Goal: Answer question/provide support

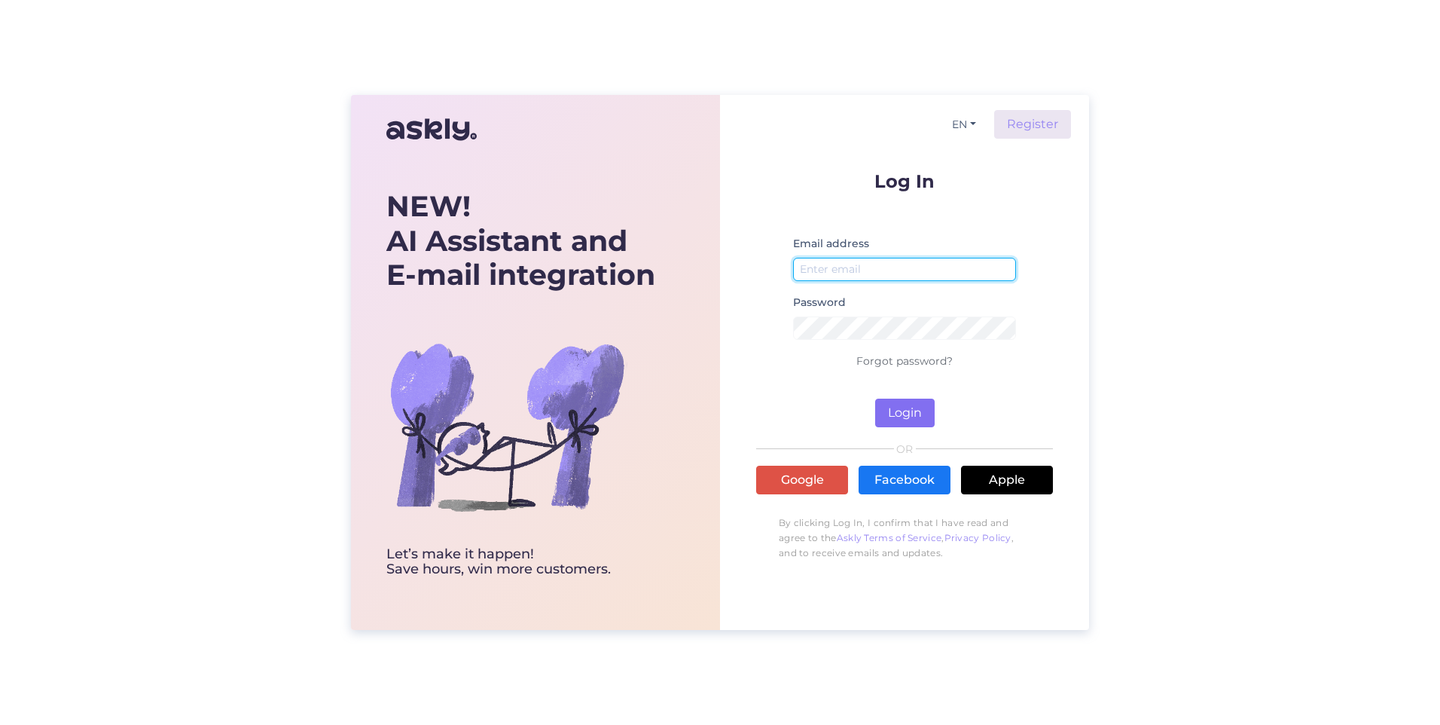
type input "[PERSON_NAME][EMAIL_ADDRESS][PERSON_NAME][PERSON_NAME][DOMAIN_NAME]"
click at [907, 408] on button "Login" at bounding box center [905, 412] width 60 height 29
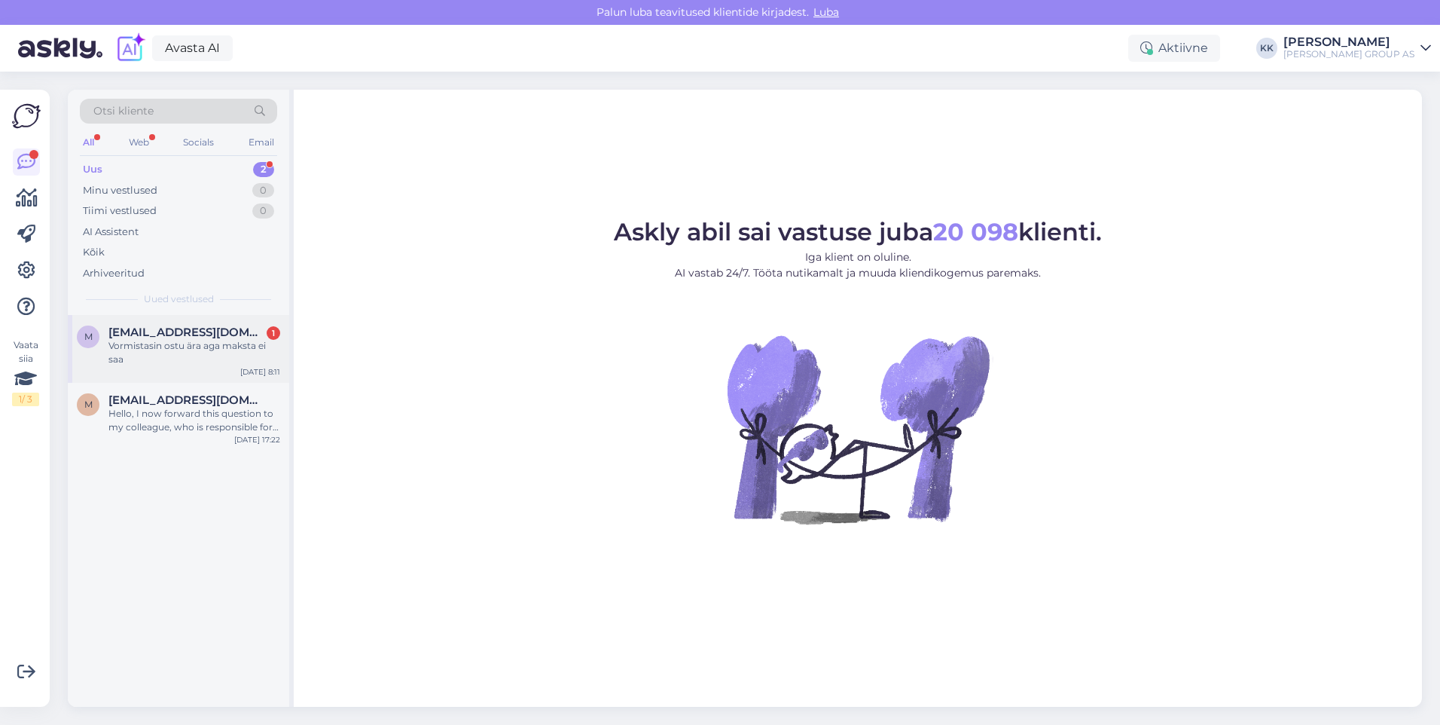
click at [154, 337] on span "[EMAIL_ADDRESS][DOMAIN_NAME]" at bounding box center [186, 332] width 157 height 14
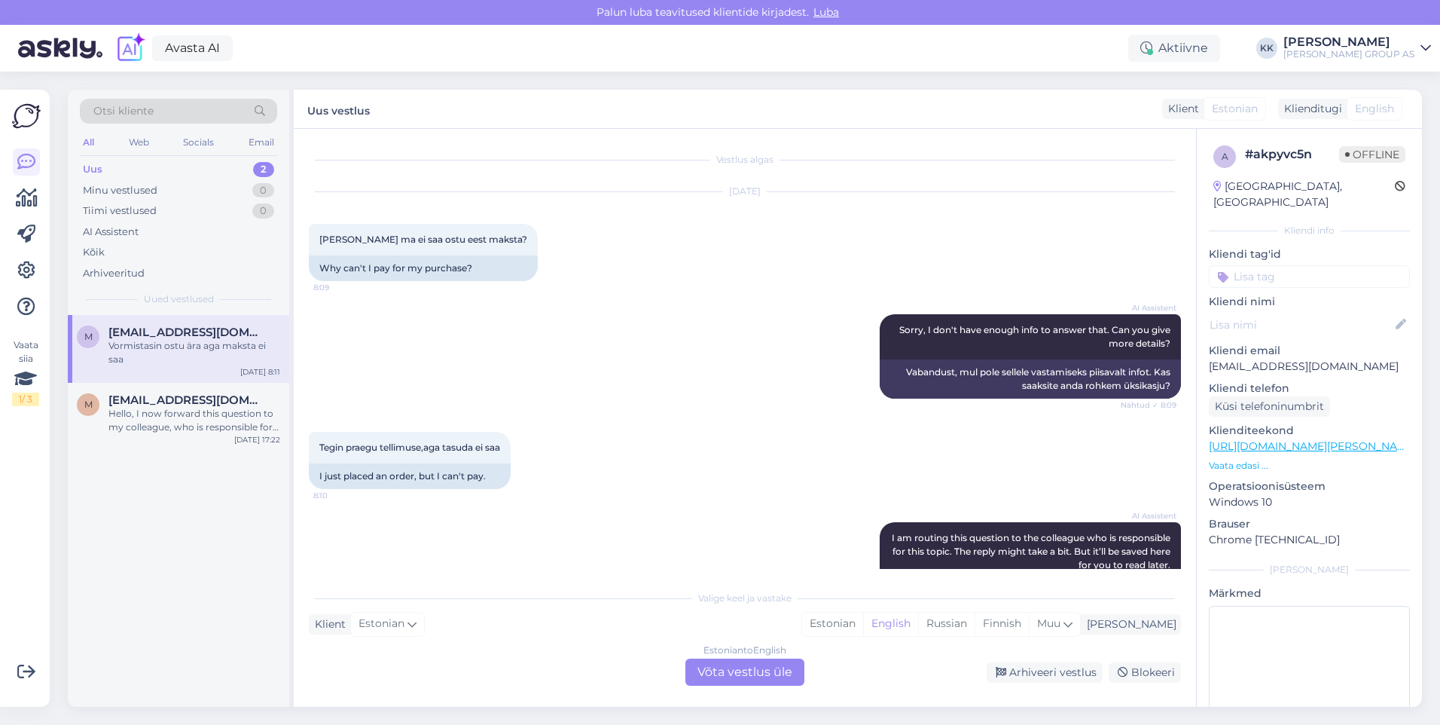
scroll to position [172, 0]
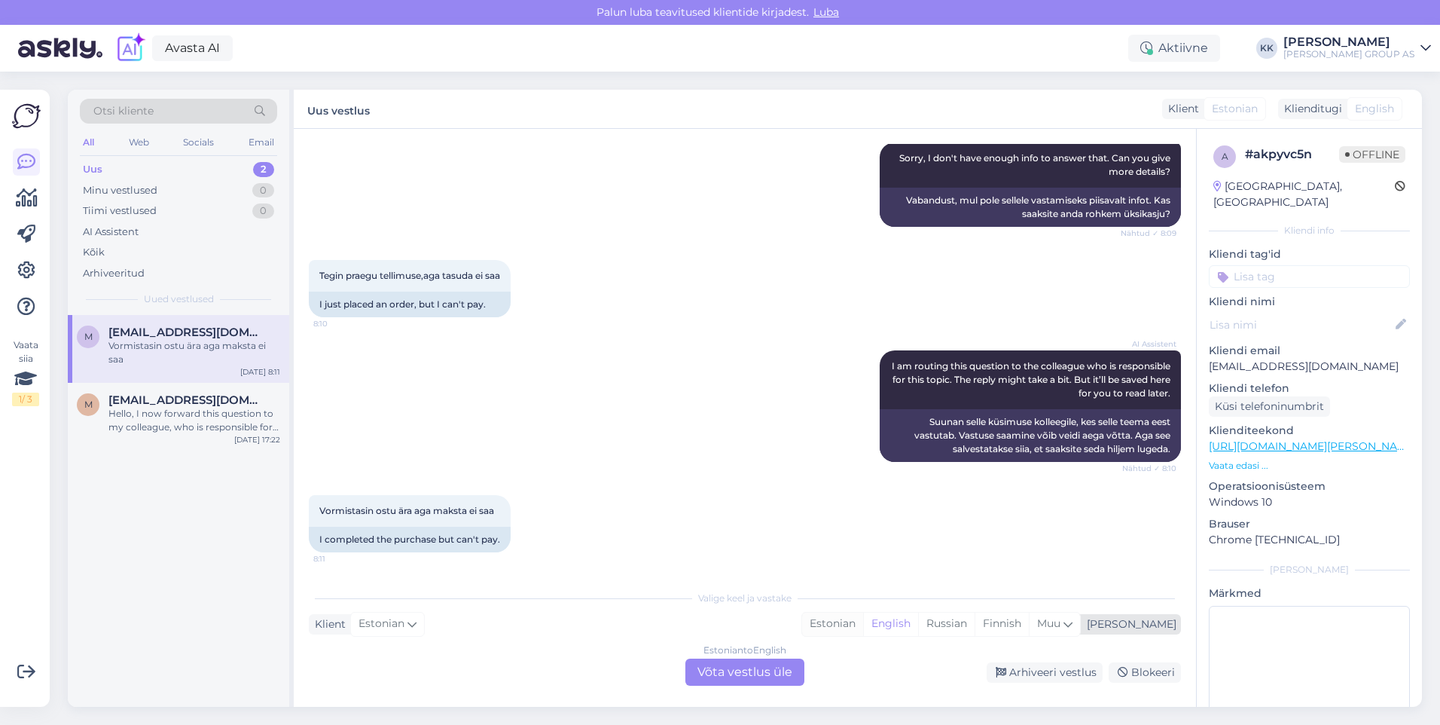
click at [863, 619] on div "Estonian" at bounding box center [832, 623] width 61 height 23
click at [742, 673] on div "Estonian to Estonian Võta vestlus üle" at bounding box center [744, 671] width 119 height 27
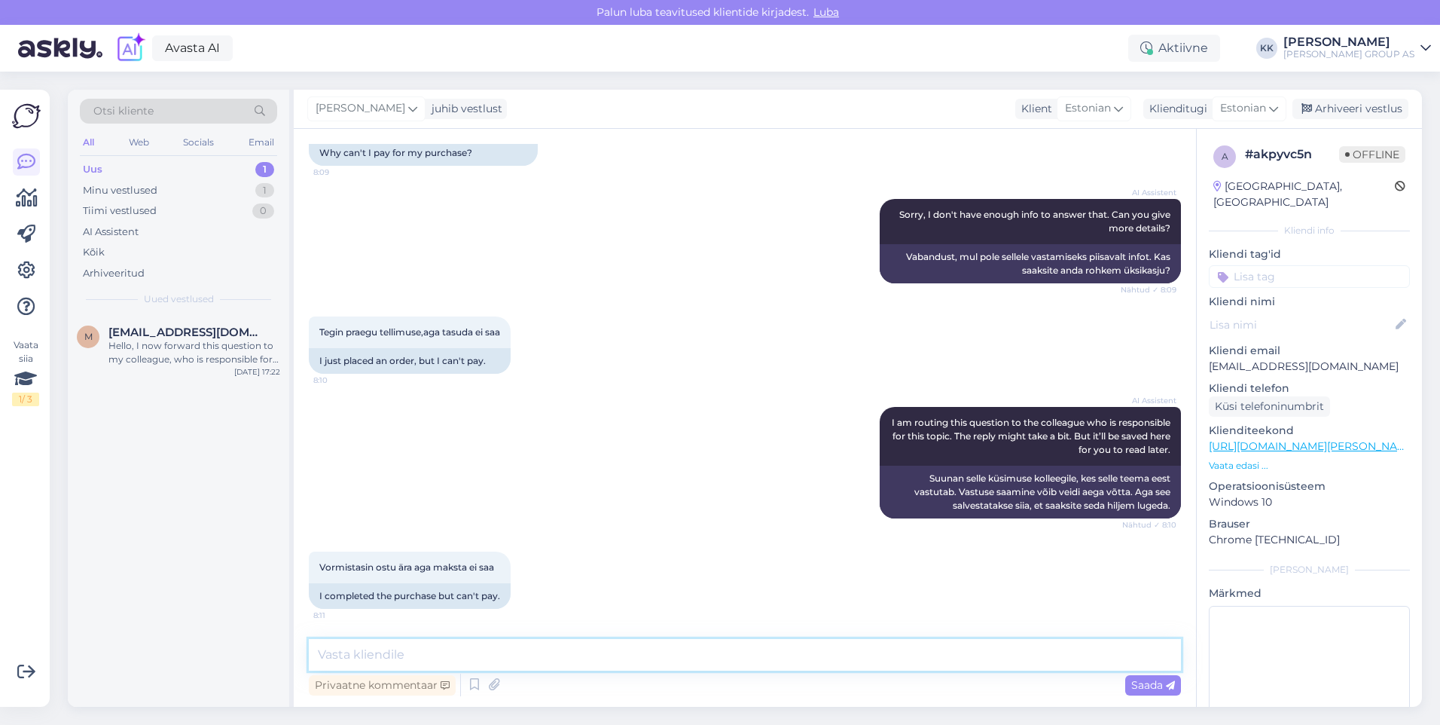
click at [353, 660] on textarea at bounding box center [745, 655] width 872 height 32
type textarea "Vajutage F5 või uuendage lehekülge. Kui sellest pole abi, siis proovige ostu so…"
click at [1151, 679] on span "Saada" at bounding box center [1153, 685] width 44 height 14
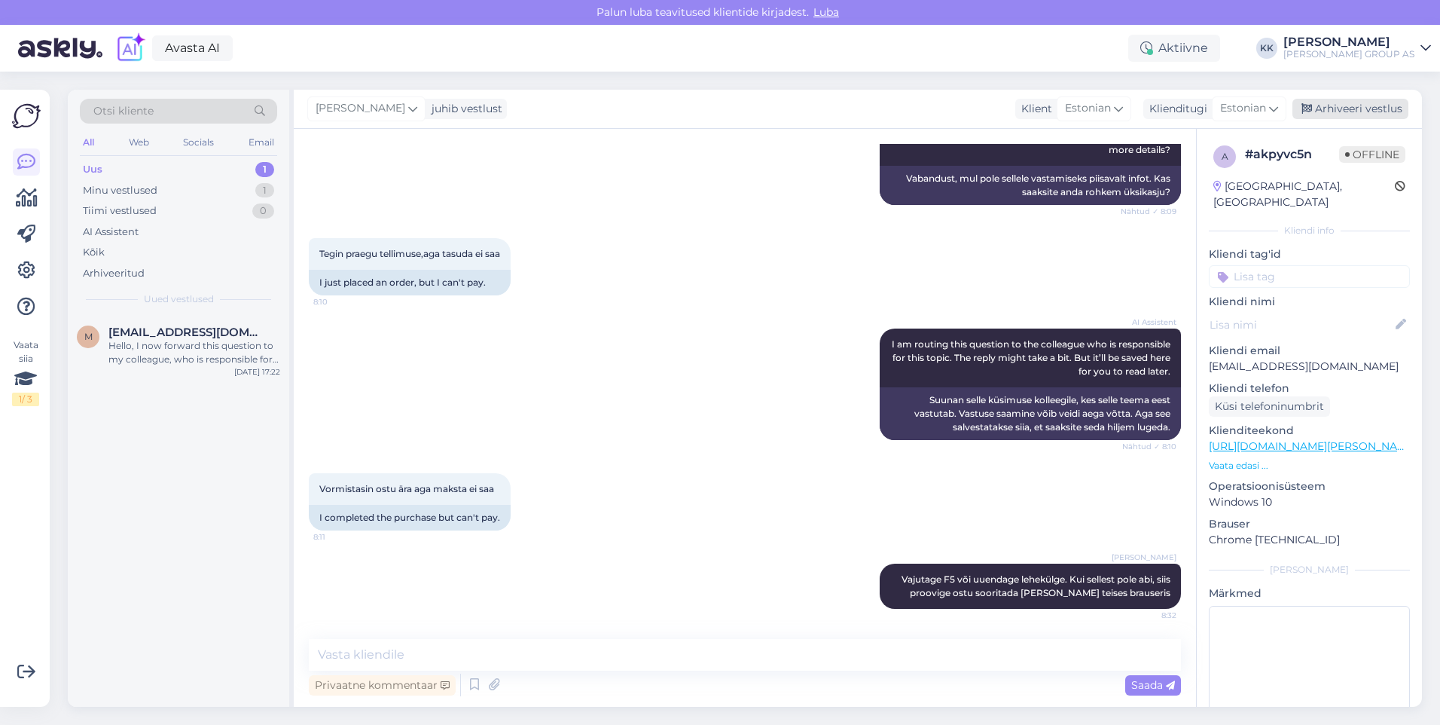
click at [1352, 104] on div "Arhiveeri vestlus" at bounding box center [1351, 109] width 116 height 20
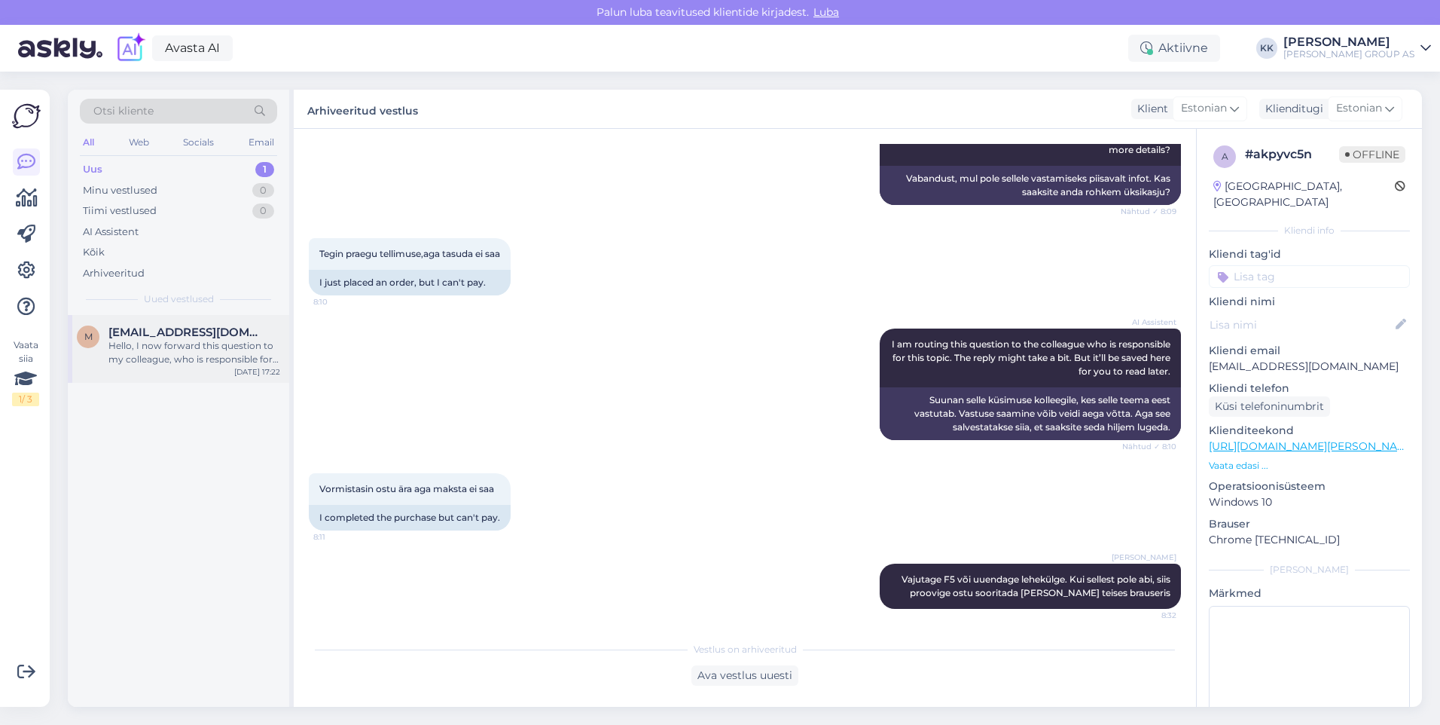
click at [158, 339] on div "Hello, I now forward this question to my colleague, who is responsible for this…" at bounding box center [194, 352] width 172 height 27
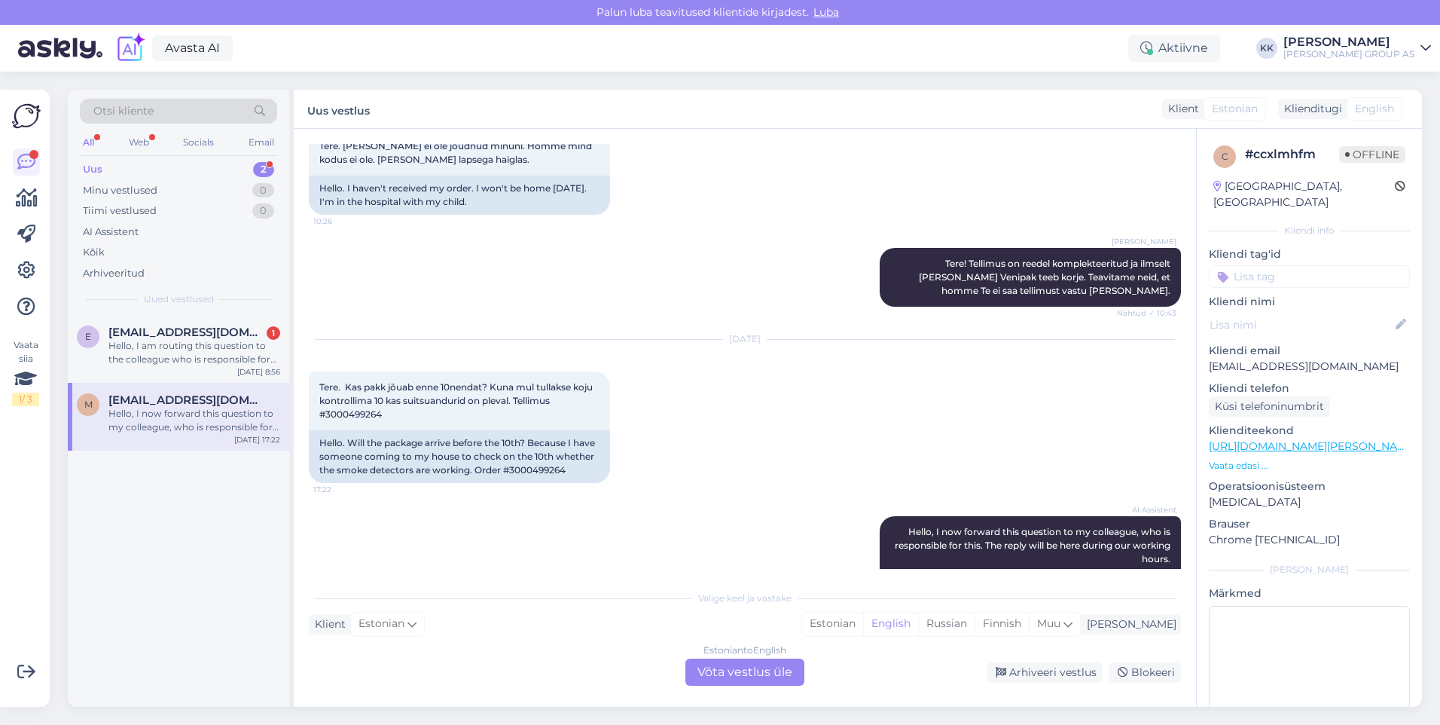
scroll to position [404, 0]
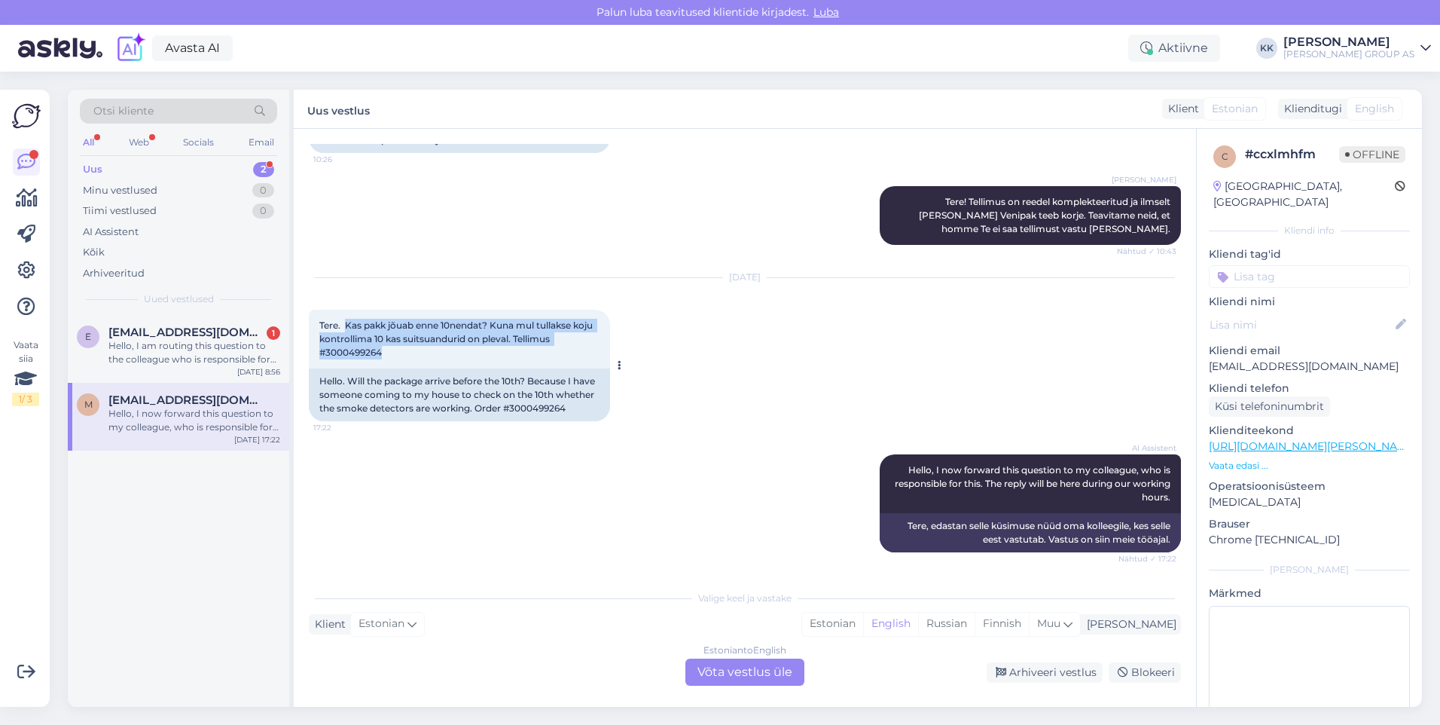
drag, startPoint x: 389, startPoint y: 338, endPoint x: 345, endPoint y: 306, distance: 54.4
click at [345, 310] on div "Tere. Kas pakk jõuab enne 10nendat? Kuna mul tullakse koju kontrollima 10 kas s…" at bounding box center [459, 339] width 301 height 59
drag, startPoint x: 345, startPoint y: 306, endPoint x: 398, endPoint y: 313, distance: 53.3
copy span "Kas pakk jõuab enne 10nendat? Kuna mul tullakse koju kontrollima 10 kas suitsua…"
click at [431, 493] on div "AI Assistent Hello, I now forward this question to my colleague, who is respons…" at bounding box center [745, 503] width 872 height 131
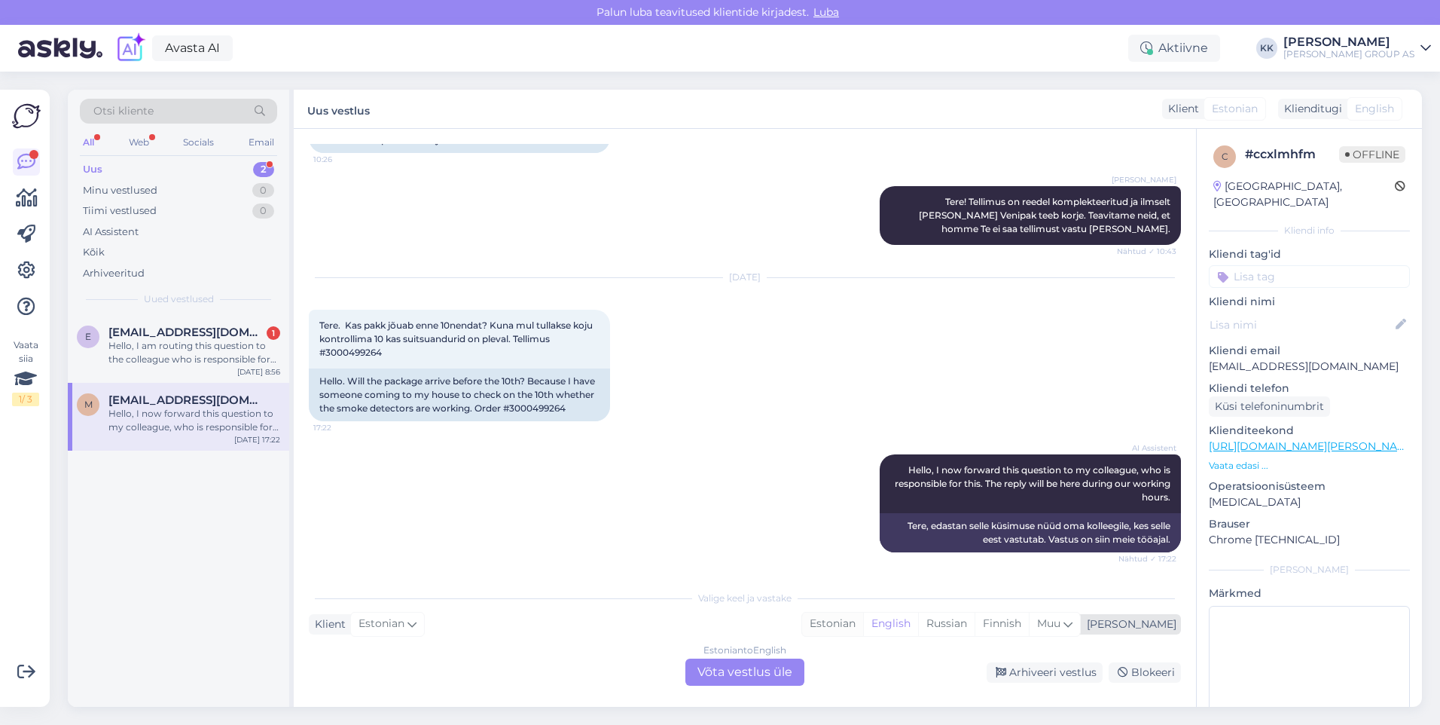
click at [863, 624] on div "Estonian" at bounding box center [832, 623] width 61 height 23
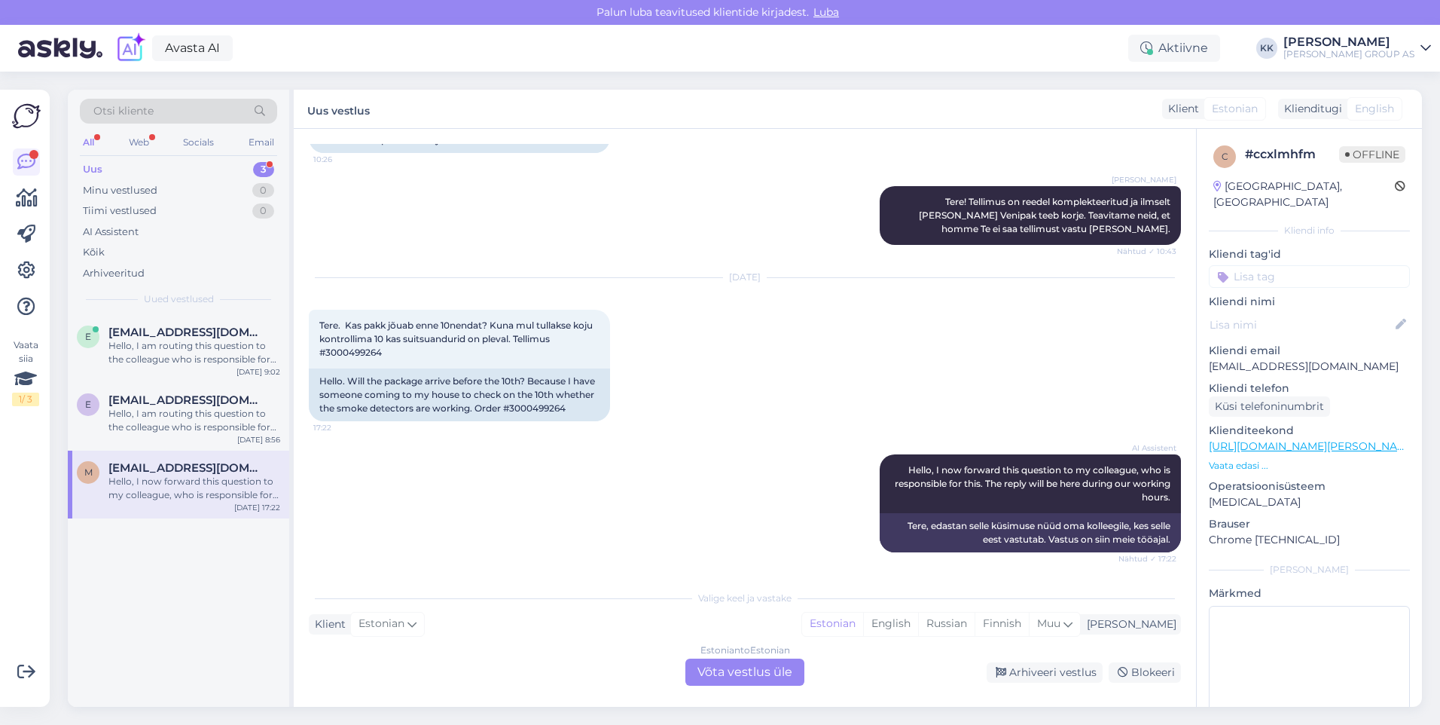
click at [755, 669] on div "Estonian to Estonian Võta vestlus üle" at bounding box center [744, 671] width 119 height 27
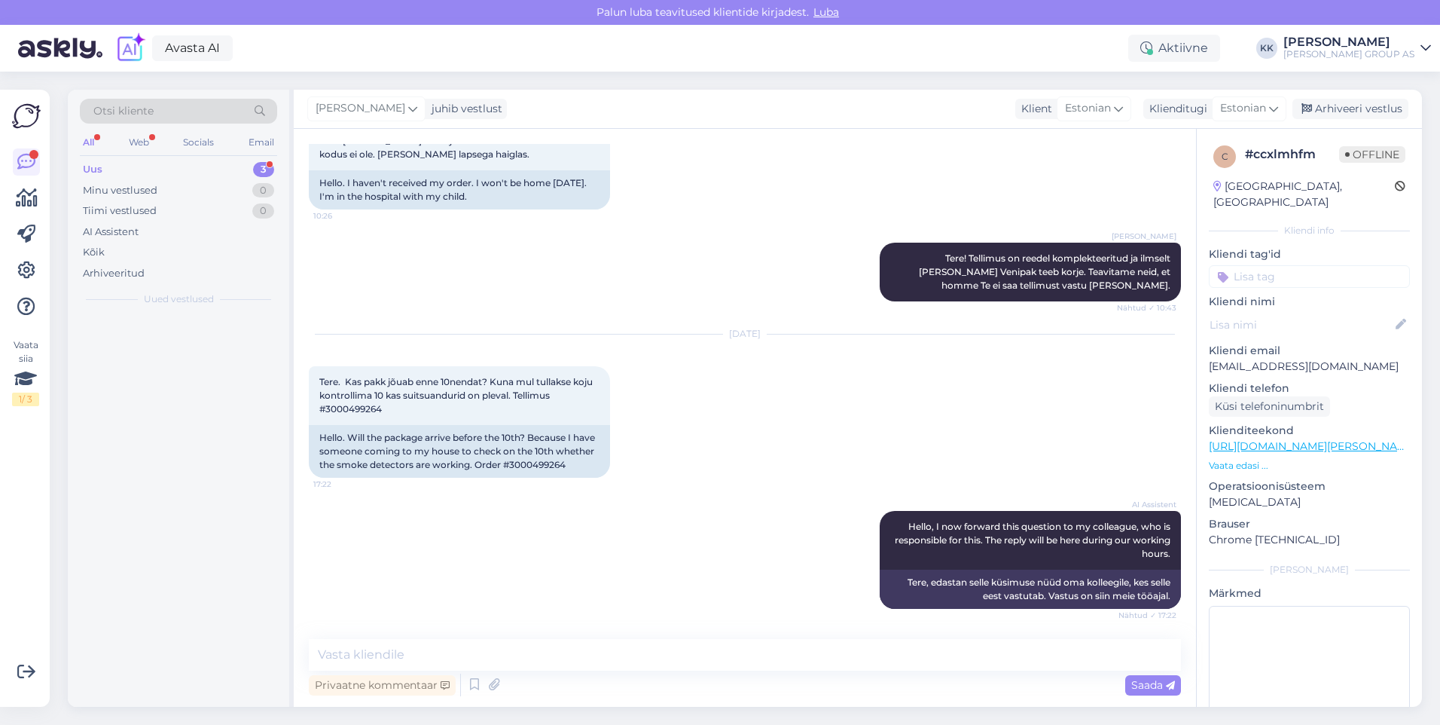
scroll to position [347, 0]
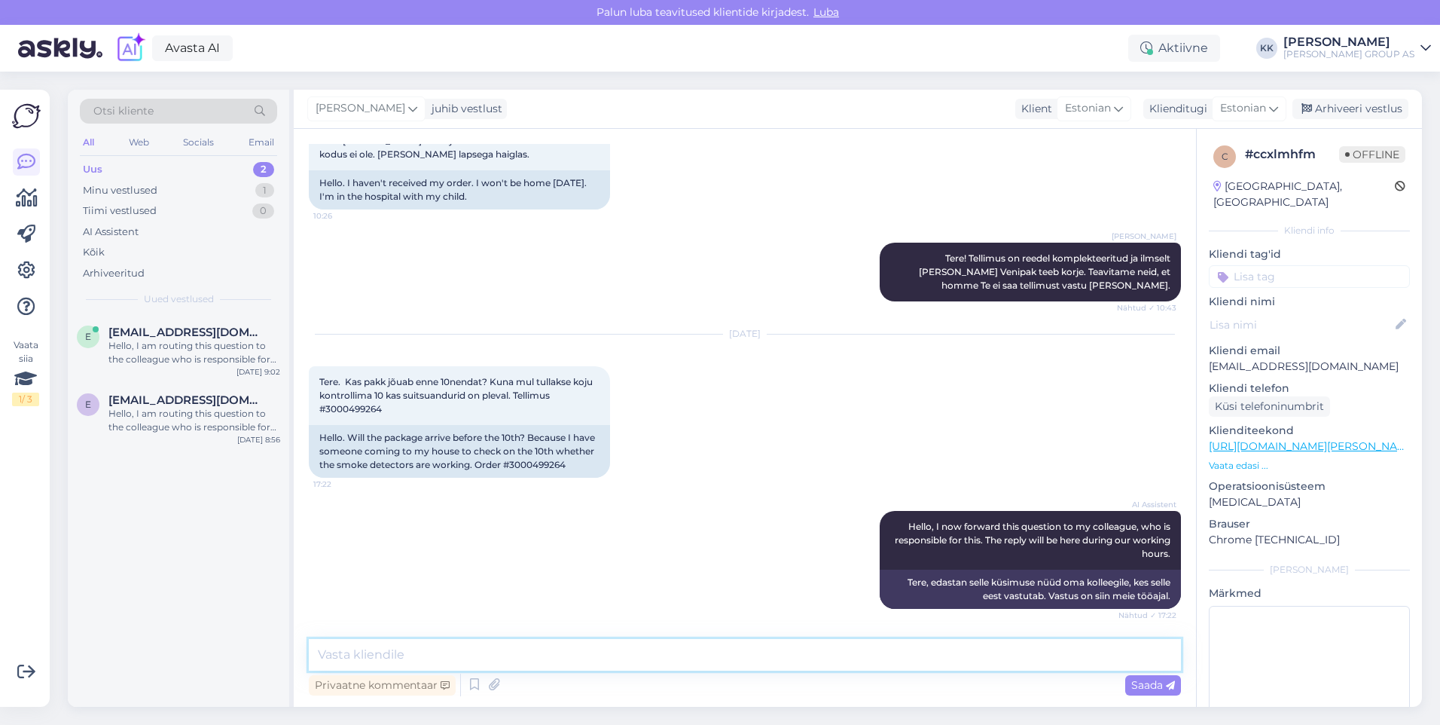
click at [350, 655] on textarea at bounding box center [745, 655] width 872 height 32
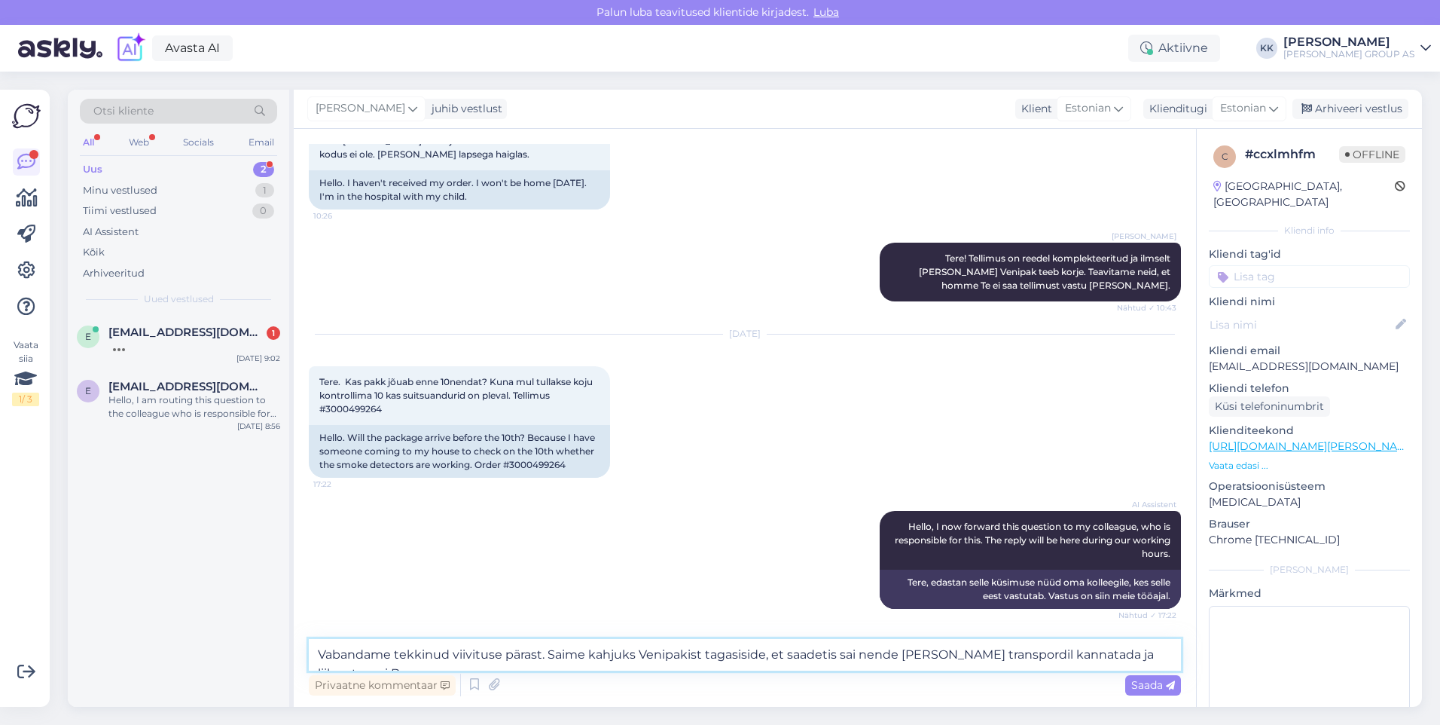
scroll to position [365, 0]
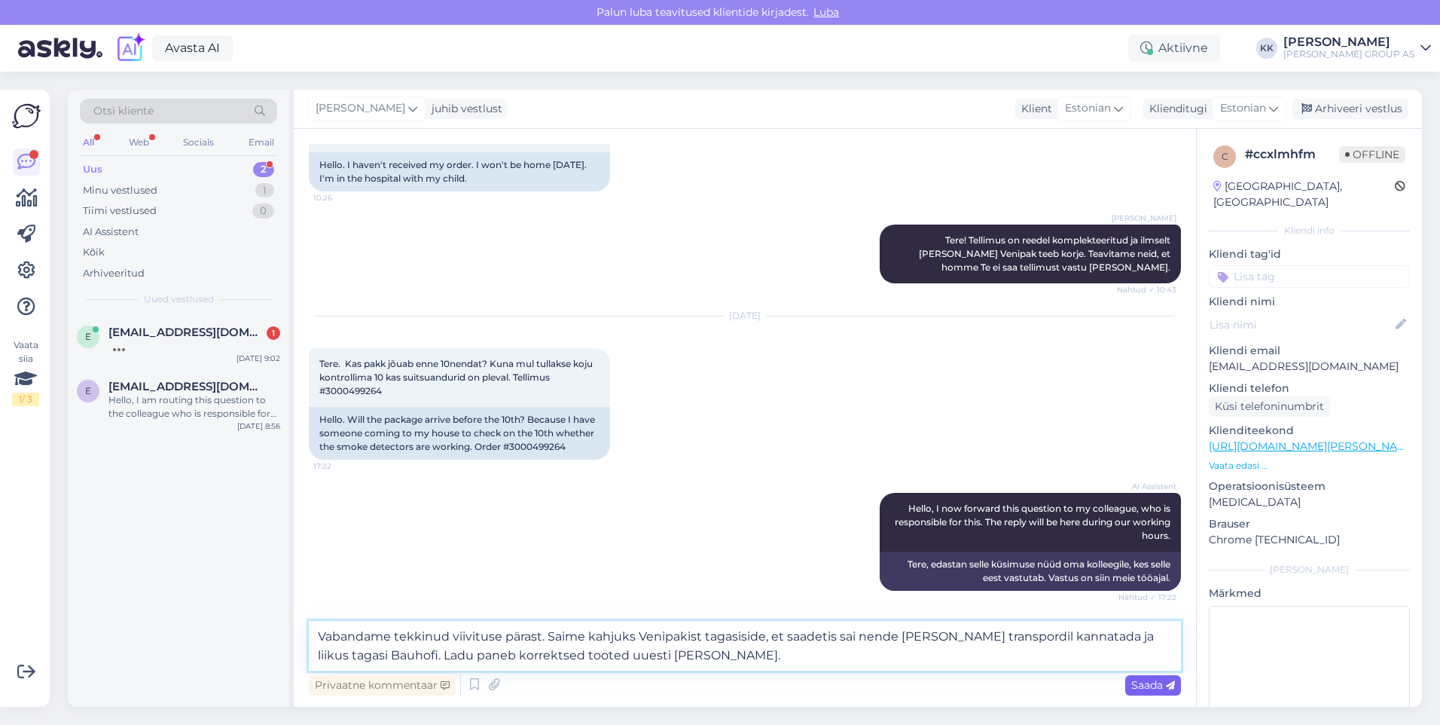
type textarea "Vabandame tekkinud viivituse pärast. Saime kahjuks Venipakist tagasiside, et sa…"
click at [1156, 685] on span "Saada" at bounding box center [1153, 685] width 44 height 14
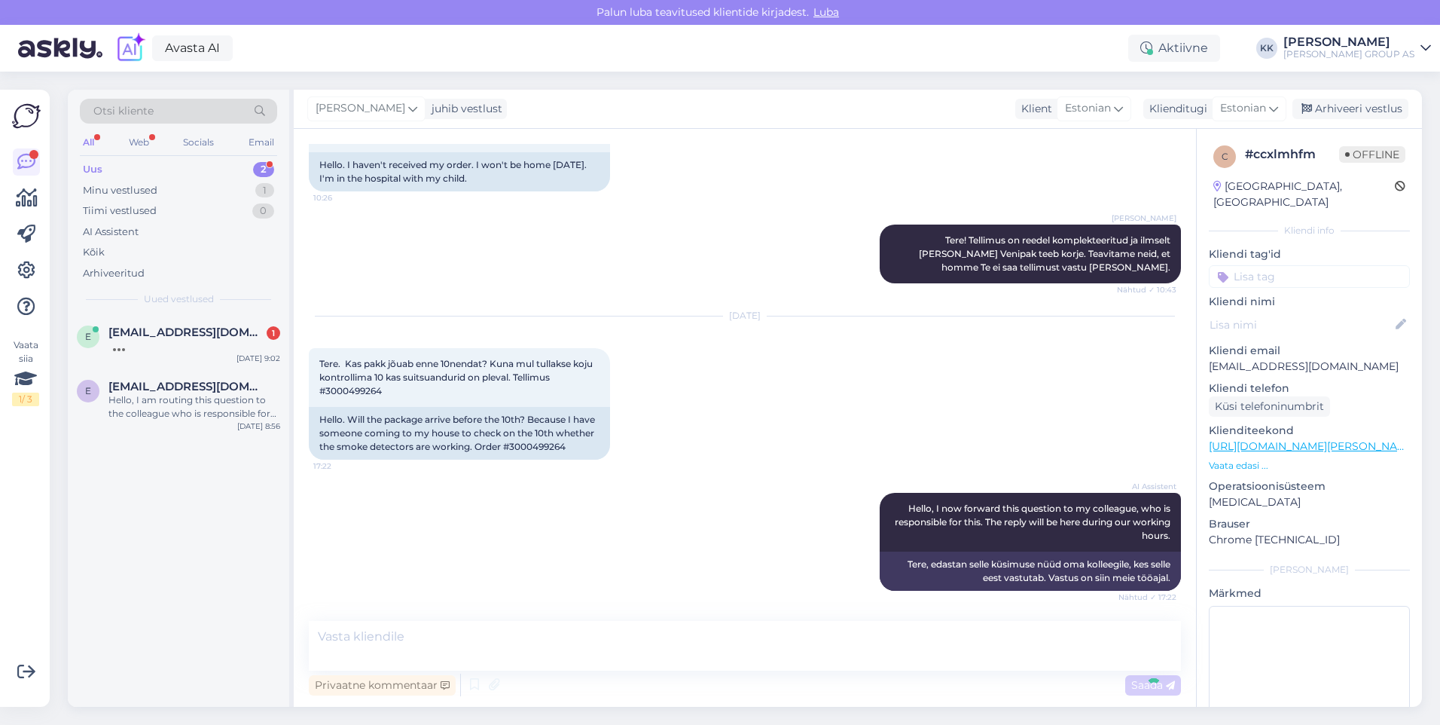
scroll to position [484, 0]
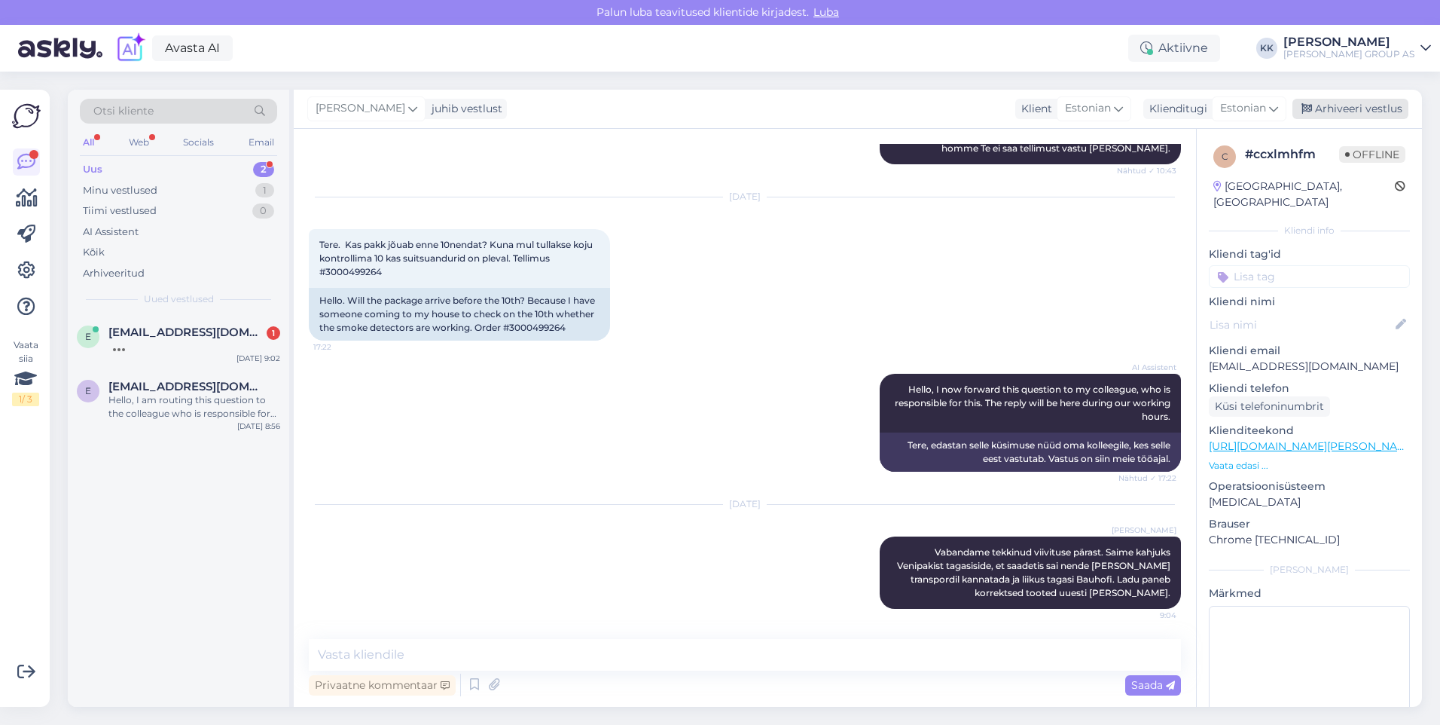
click at [1345, 108] on div "Arhiveeri vestlus" at bounding box center [1351, 109] width 116 height 20
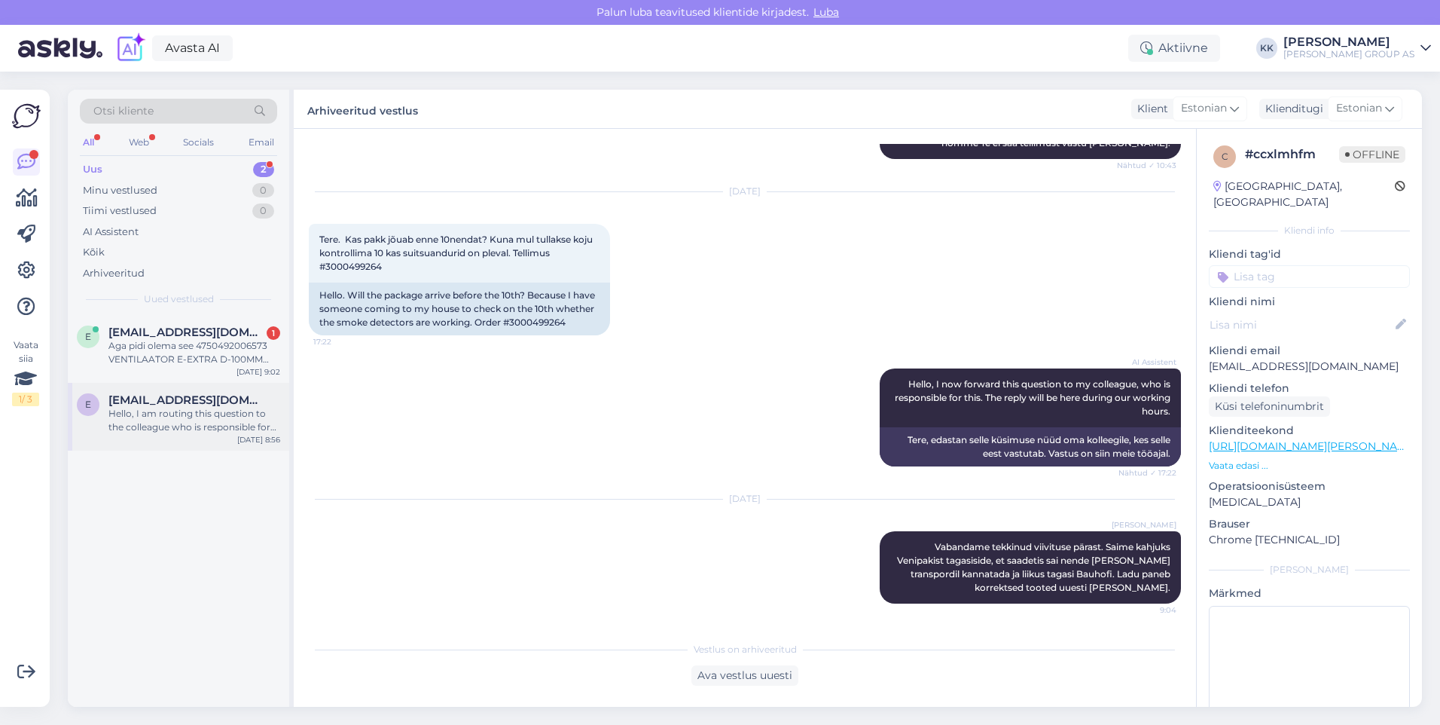
click at [192, 407] on div "Hello, I am routing this question to the colleague who is responsible for this …" at bounding box center [194, 420] width 172 height 27
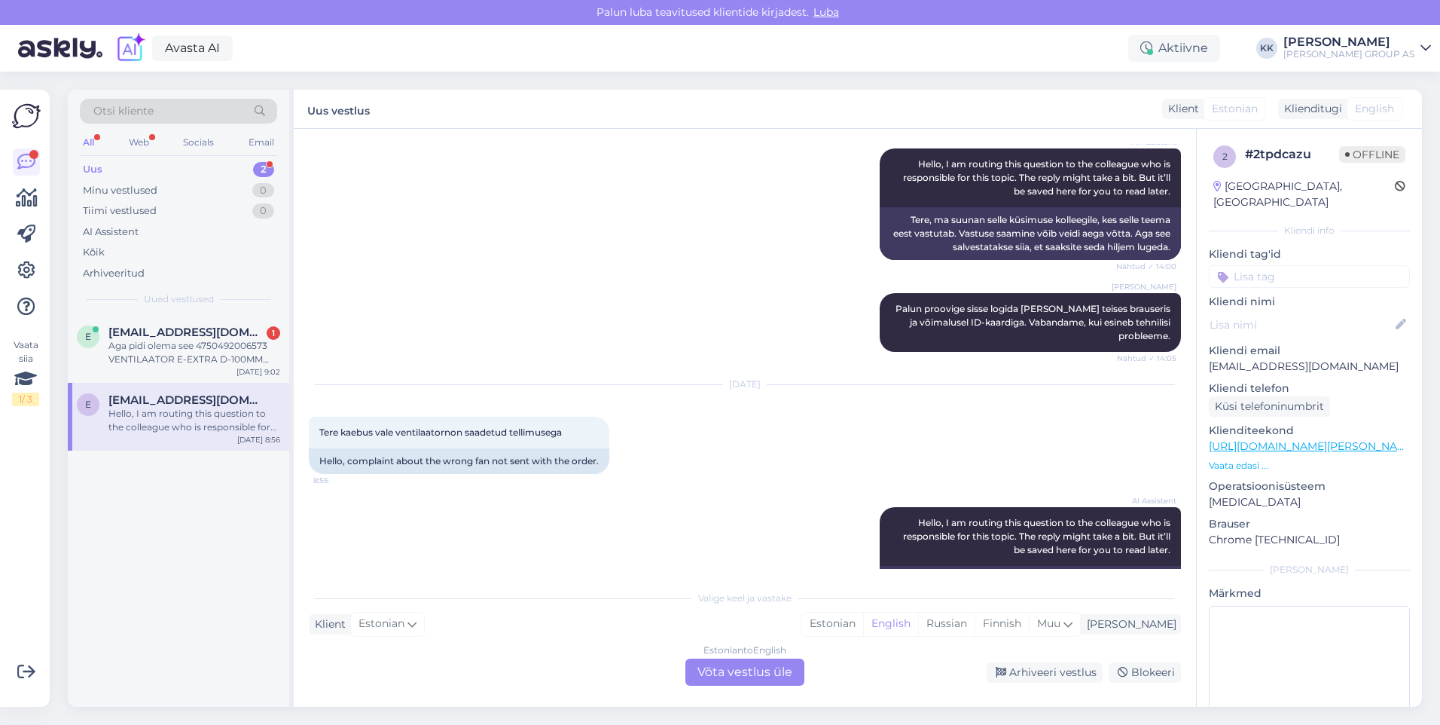
scroll to position [695, 0]
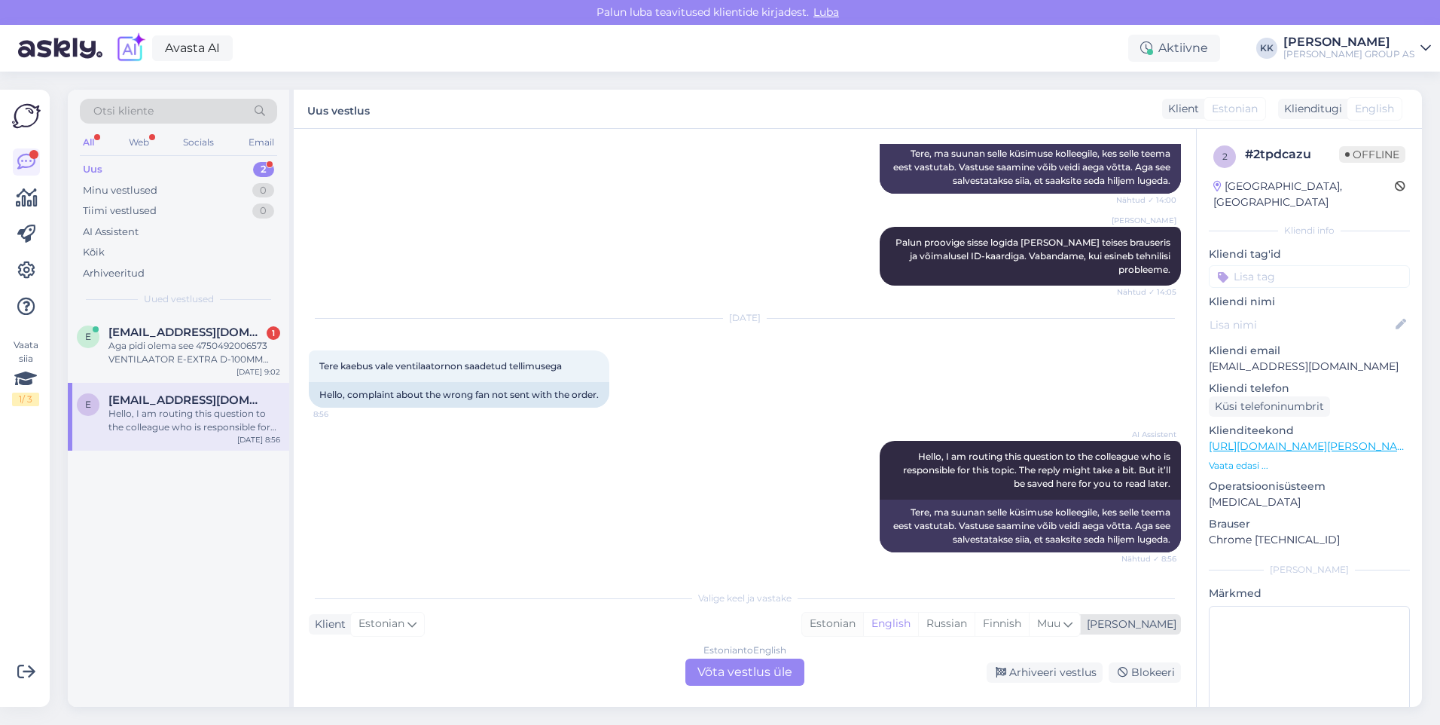
click at [863, 618] on div "Estonian" at bounding box center [832, 623] width 61 height 23
click at [762, 663] on div "Estonian to Estonian Võta vestlus üle" at bounding box center [744, 671] width 119 height 27
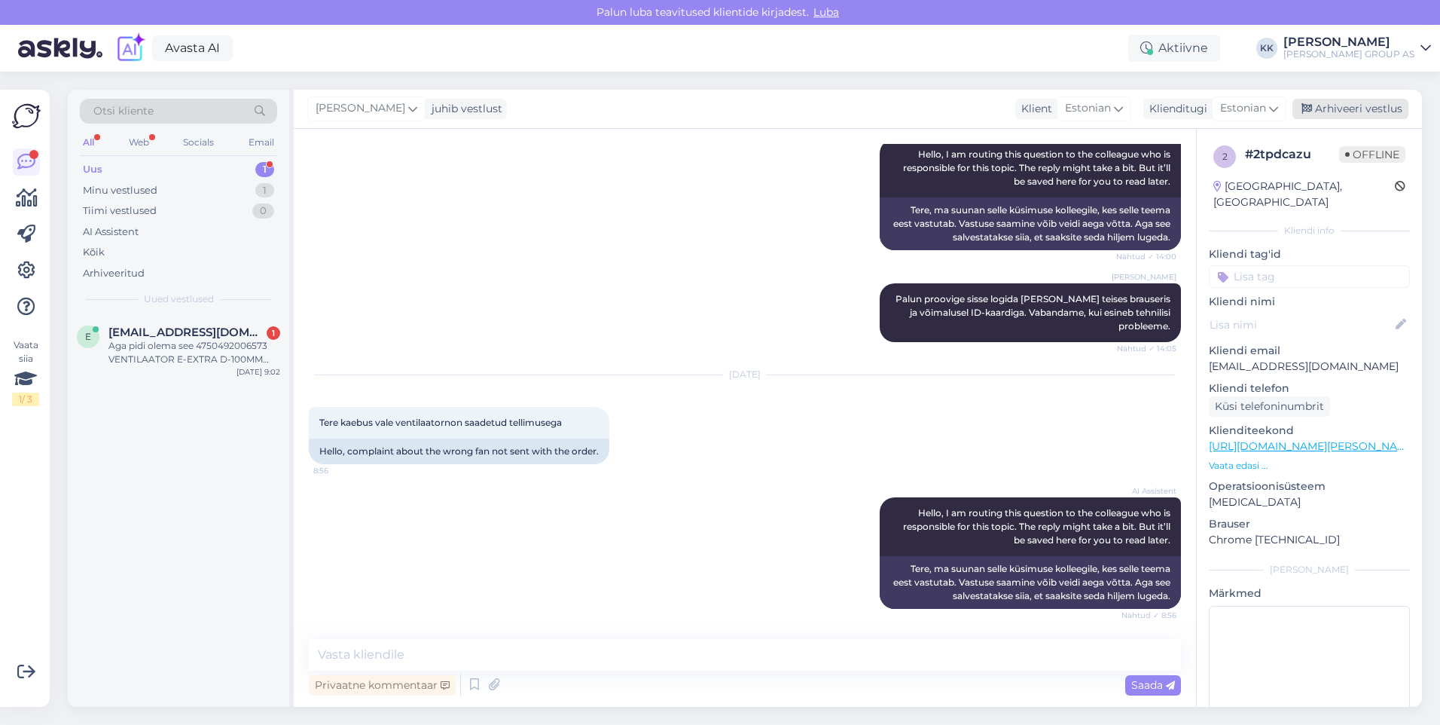
click at [1356, 105] on div "Arhiveeri vestlus" at bounding box center [1351, 109] width 116 height 20
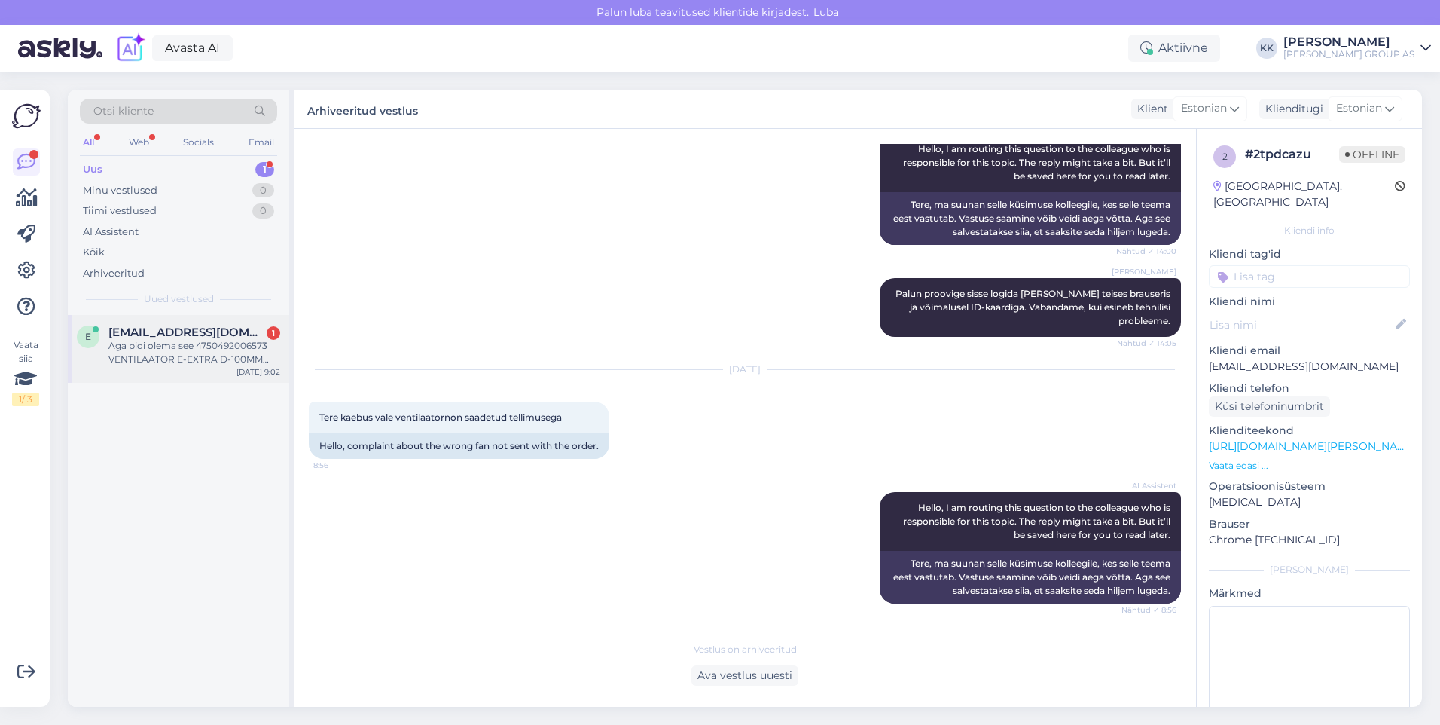
click at [176, 342] on div "Aga pidi olema see 4750492006573 VENTILAATOR E-EXTRA D-100MM TAIMERIGA VALGE" at bounding box center [194, 352] width 172 height 27
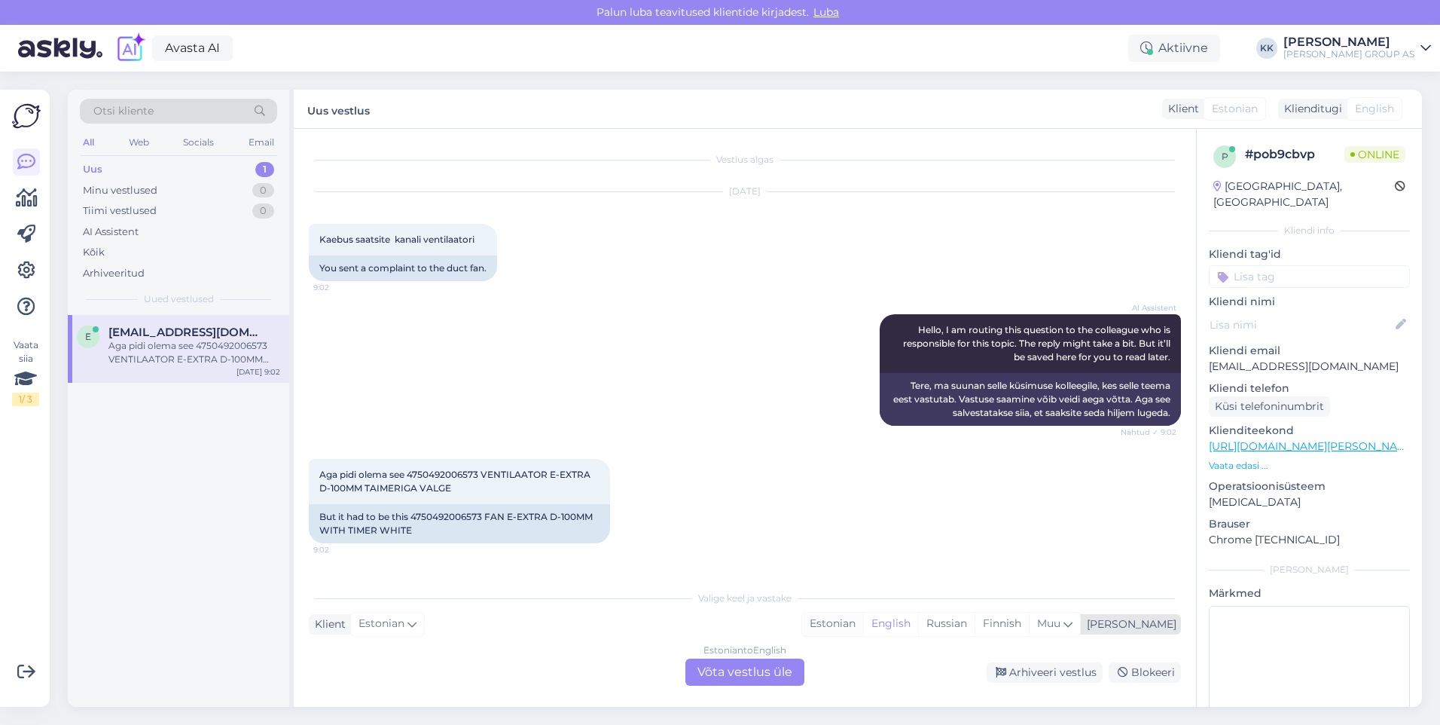
click at [863, 623] on div "Estonian" at bounding box center [832, 623] width 61 height 23
click at [737, 664] on div "Estonian to Estonian Võta vestlus üle" at bounding box center [744, 671] width 119 height 27
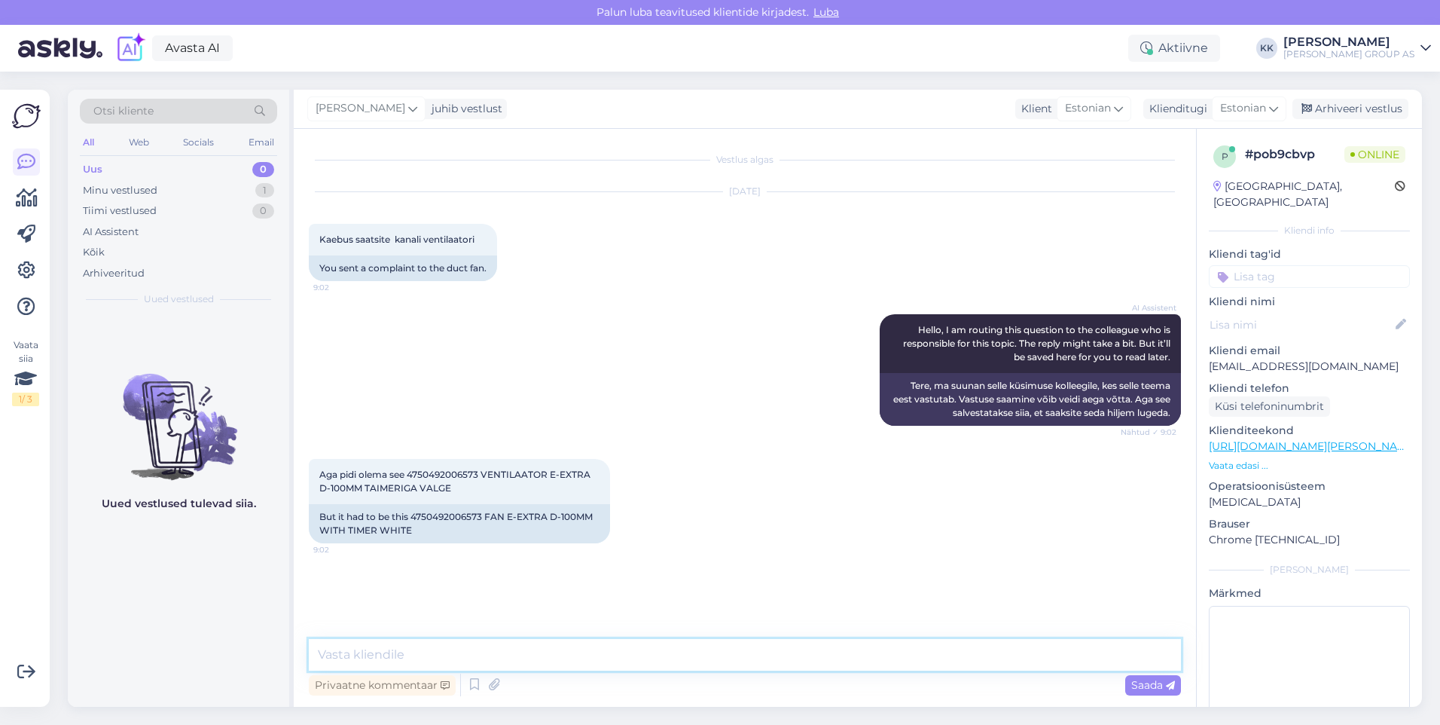
click at [367, 658] on textarea at bounding box center [745, 655] width 872 height 32
type textarea "Vabandame tekkinud olukorra pärast. Palun saatke pretensioon [EMAIL_ADDRESS][PE…"
click at [1143, 685] on span "Saada" at bounding box center [1153, 685] width 44 height 14
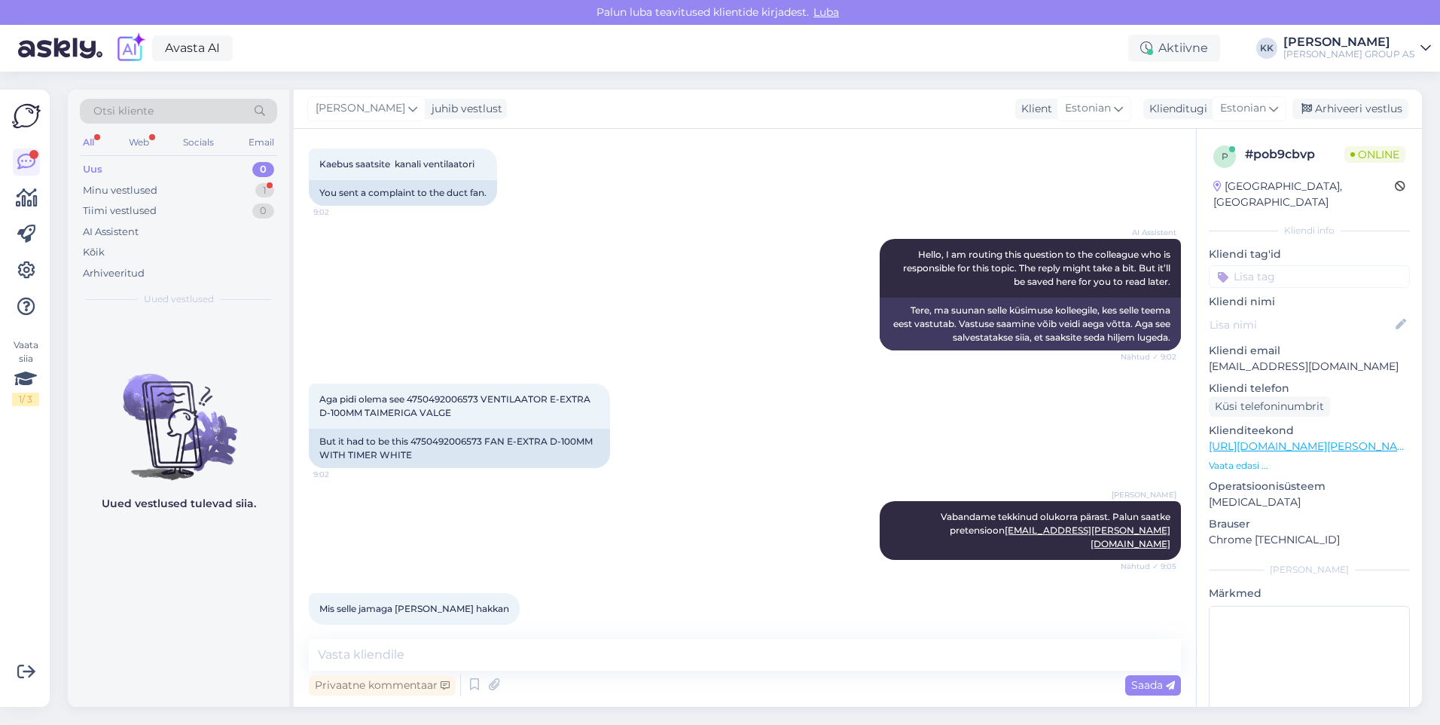
scroll to position [142, 0]
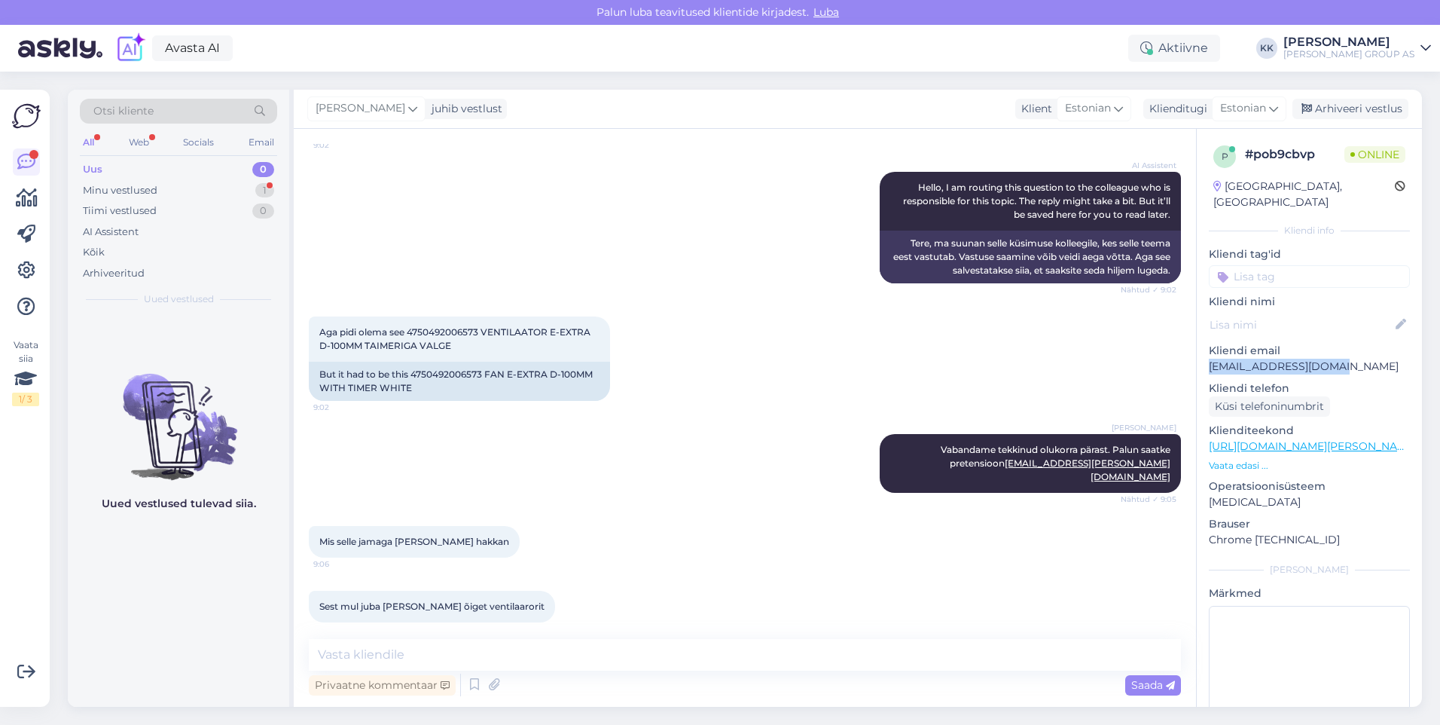
drag, startPoint x: 1354, startPoint y: 348, endPoint x: 1211, endPoint y: 351, distance: 143.9
click at [1211, 359] on p "[EMAIL_ADDRESS][DOMAIN_NAME]" at bounding box center [1309, 367] width 201 height 16
drag, startPoint x: 1211, startPoint y: 351, endPoint x: 1229, endPoint y: 349, distance: 18.2
copy p "[EMAIL_ADDRESS][DOMAIN_NAME]"
click at [365, 655] on textarea at bounding box center [745, 655] width 872 height 32
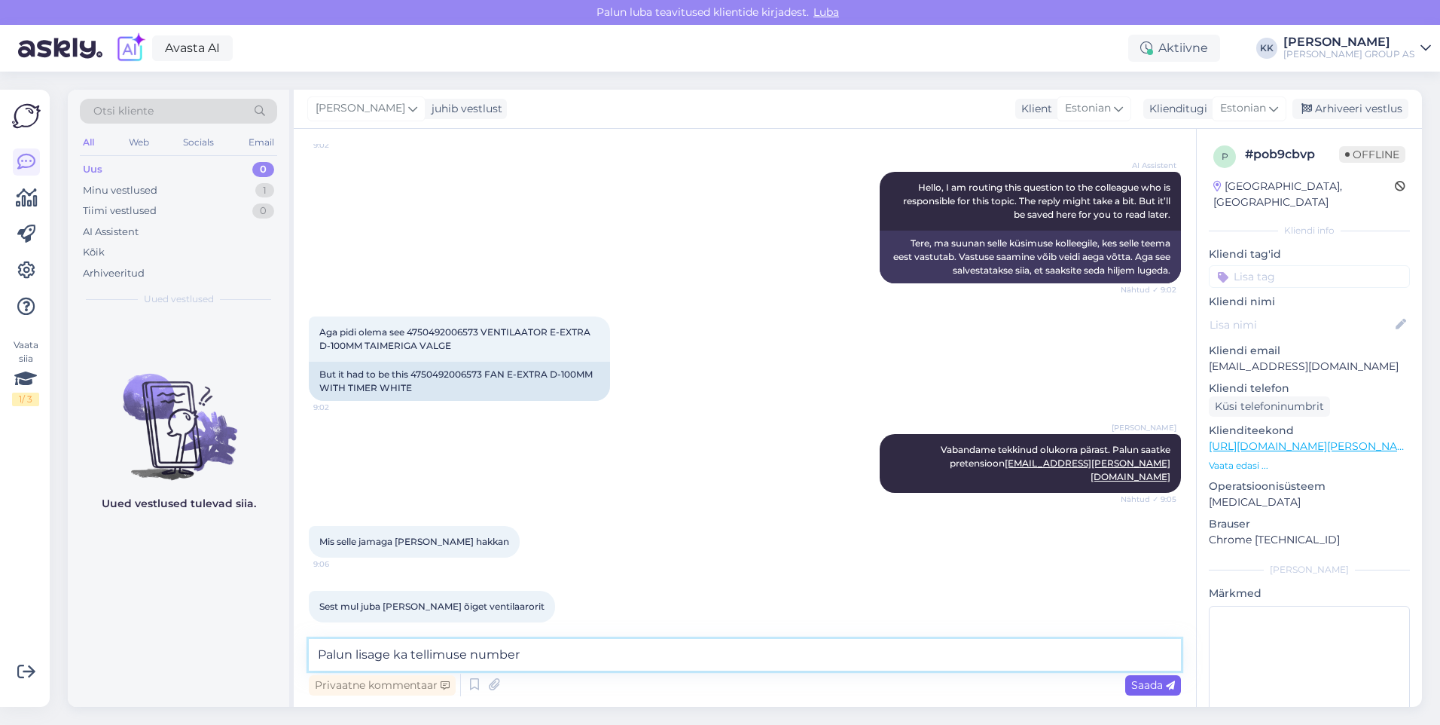
type textarea "Palun lisage ka tellimuse number"
click at [1142, 685] on span "Saada" at bounding box center [1153, 685] width 44 height 14
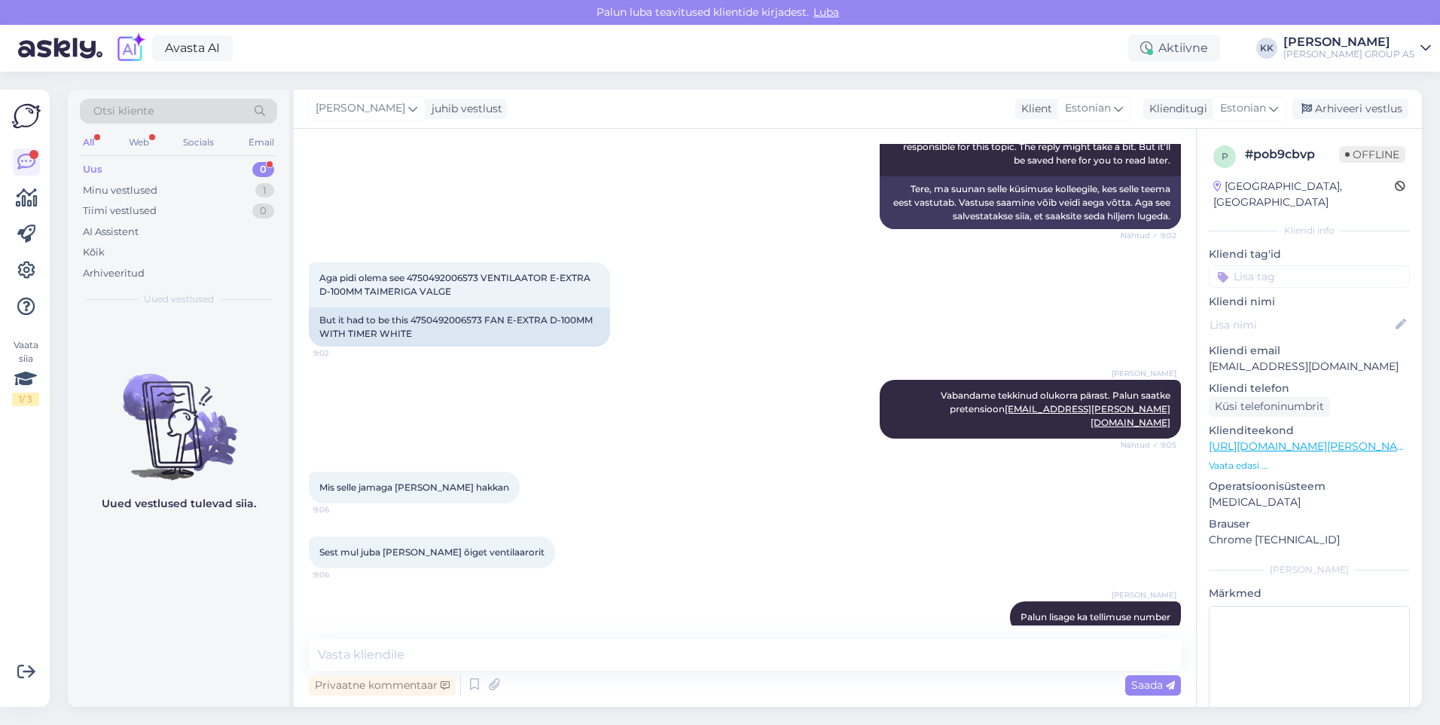
scroll to position [207, 0]
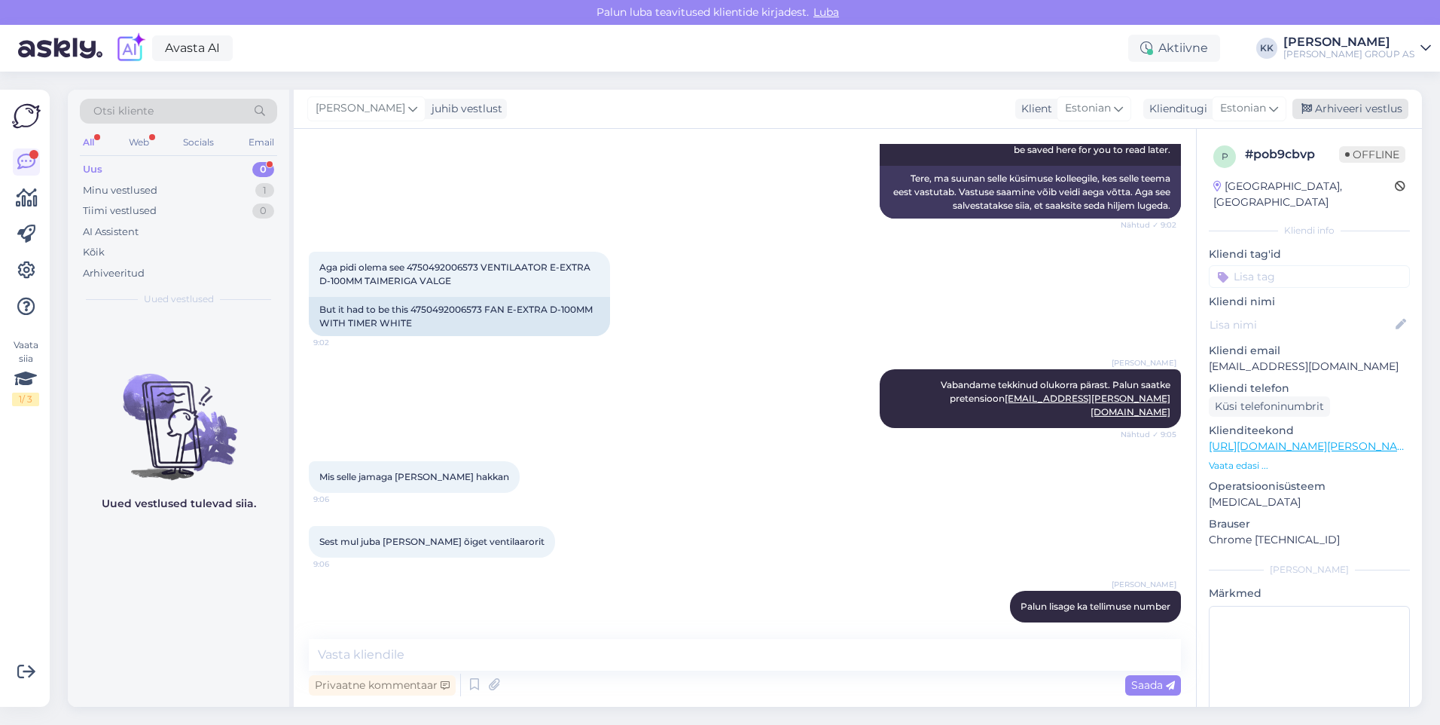
click at [1353, 108] on div "Arhiveeri vestlus" at bounding box center [1351, 109] width 116 height 20
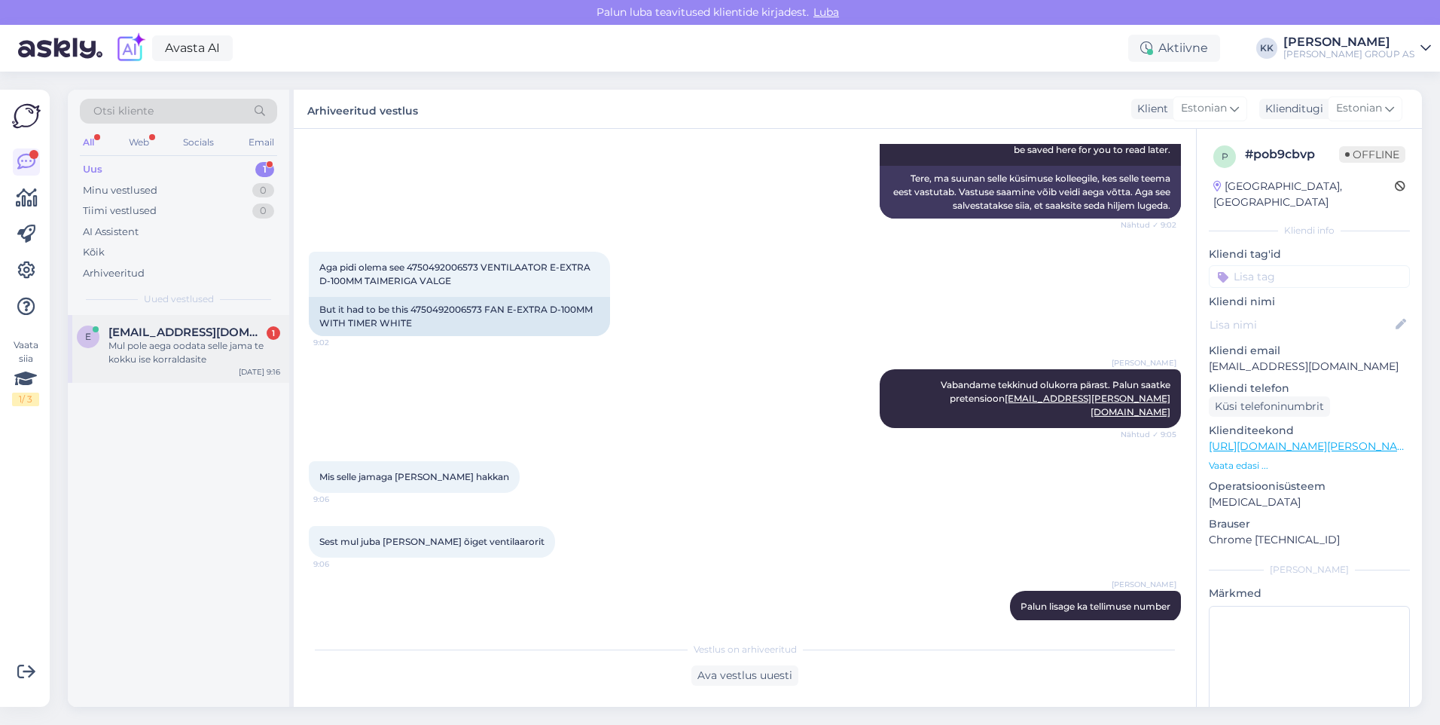
click at [163, 343] on div "Mul pole aega oodata selle jama te kokku ise korraldasite" at bounding box center [194, 352] width 172 height 27
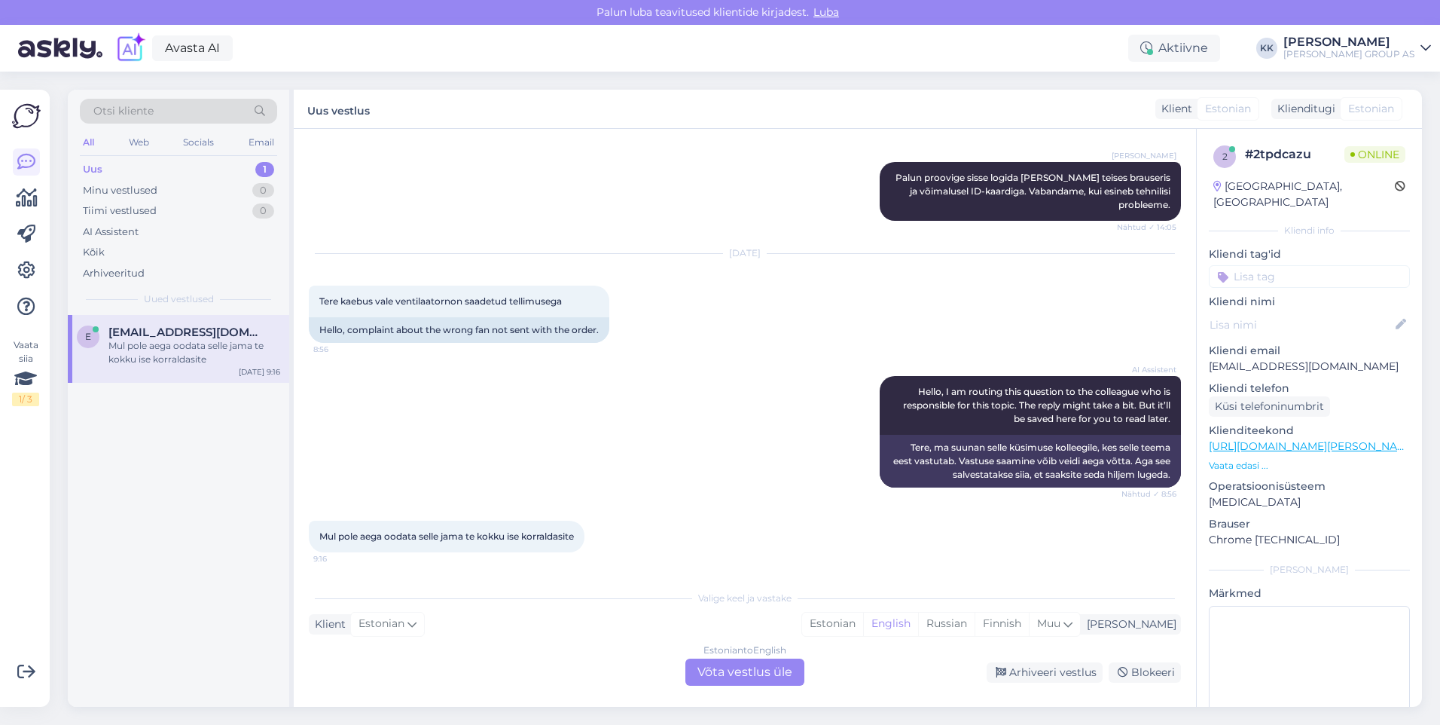
scroll to position [824, 0]
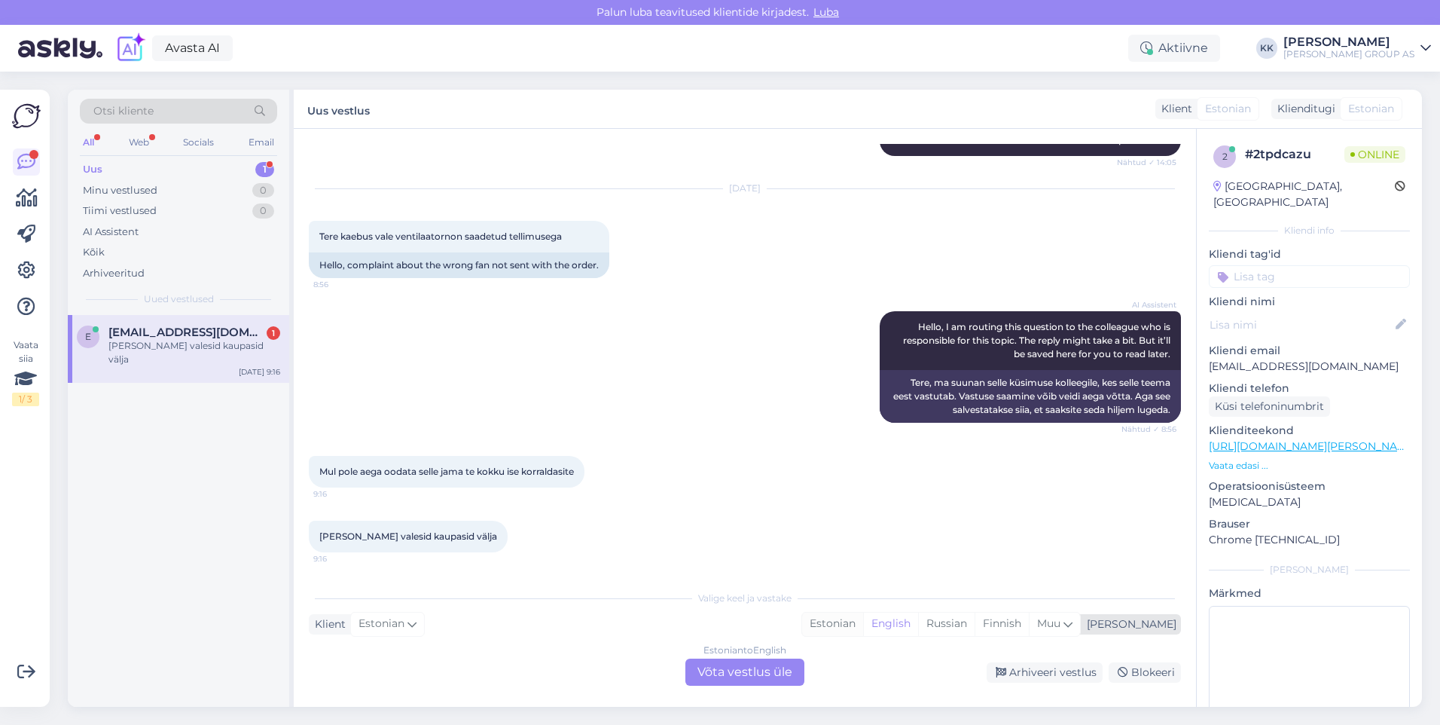
click at [863, 624] on div "Estonian" at bounding box center [832, 623] width 61 height 23
click at [754, 670] on div "Estonian to Estonian Võta vestlus üle" at bounding box center [744, 671] width 119 height 27
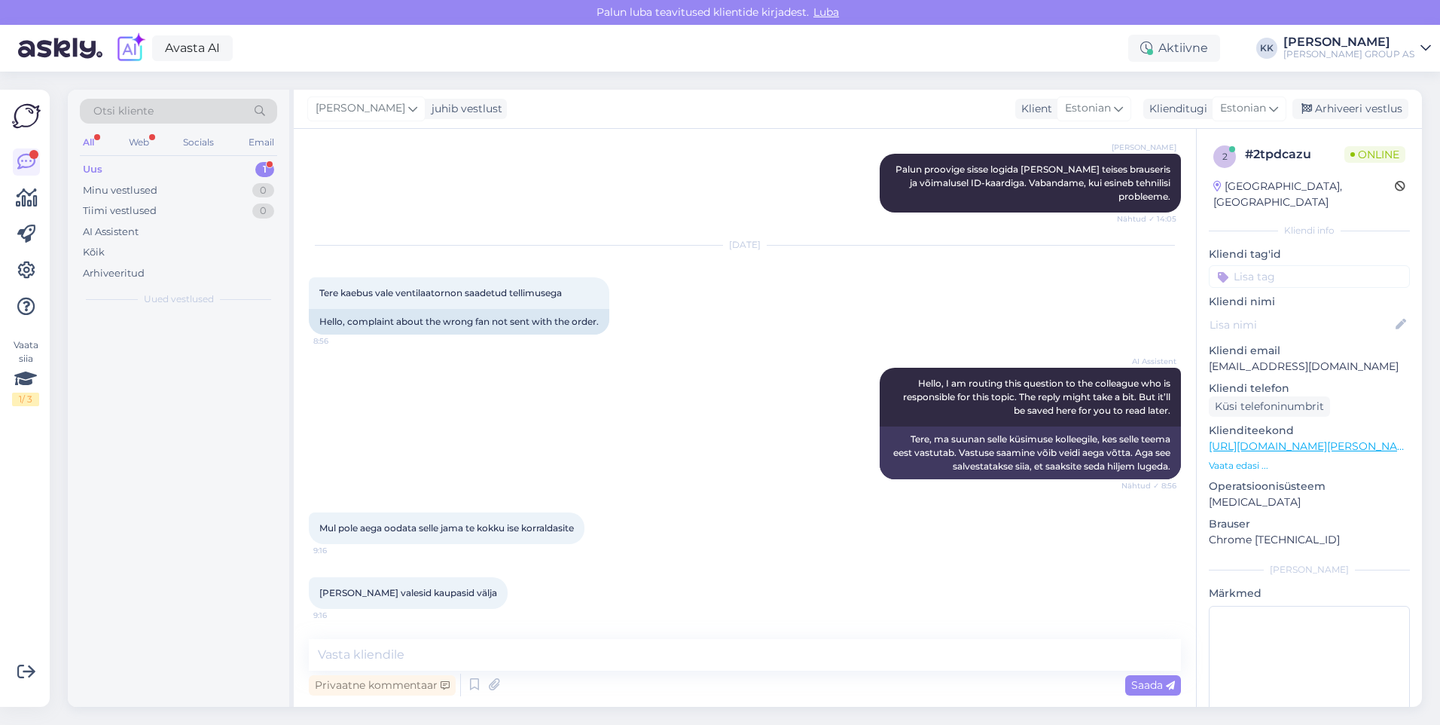
scroll to position [768, 0]
click at [398, 656] on textarea at bounding box center [745, 655] width 872 height 32
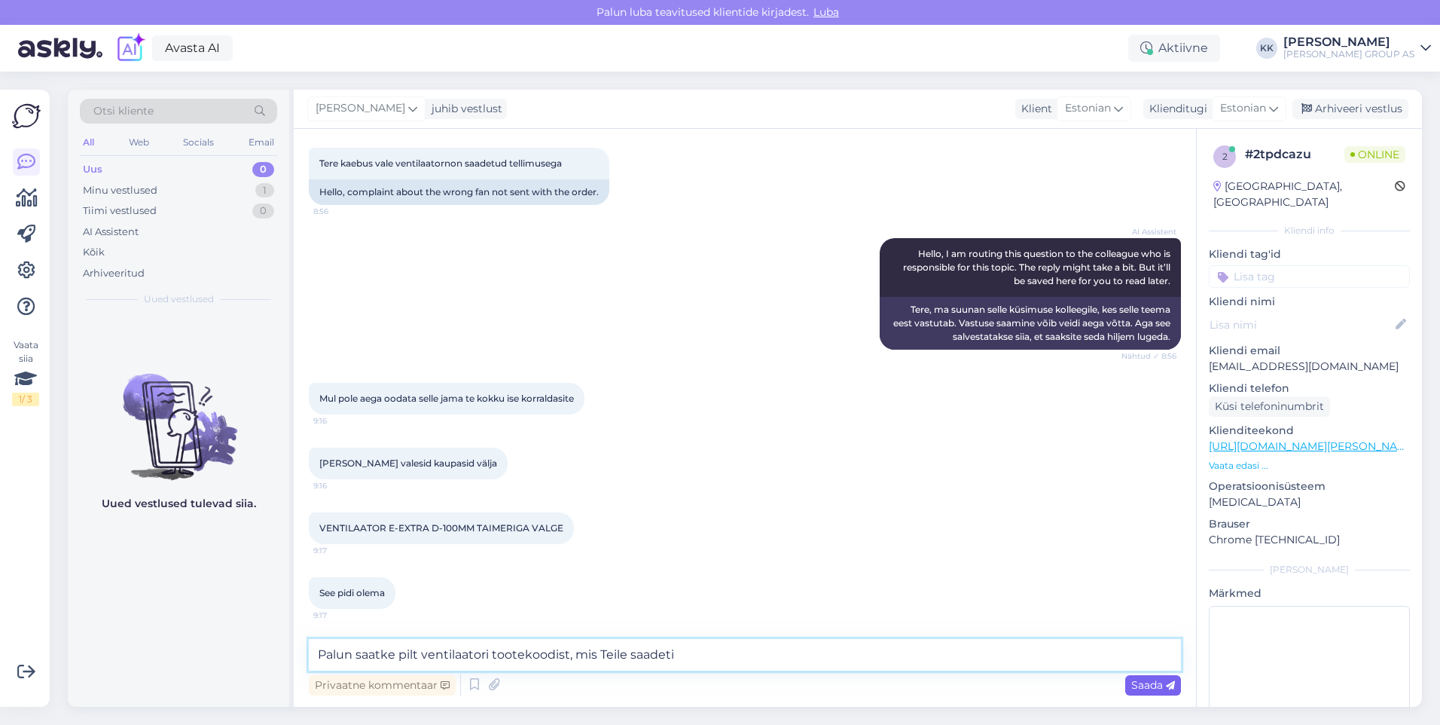
scroll to position [962, 0]
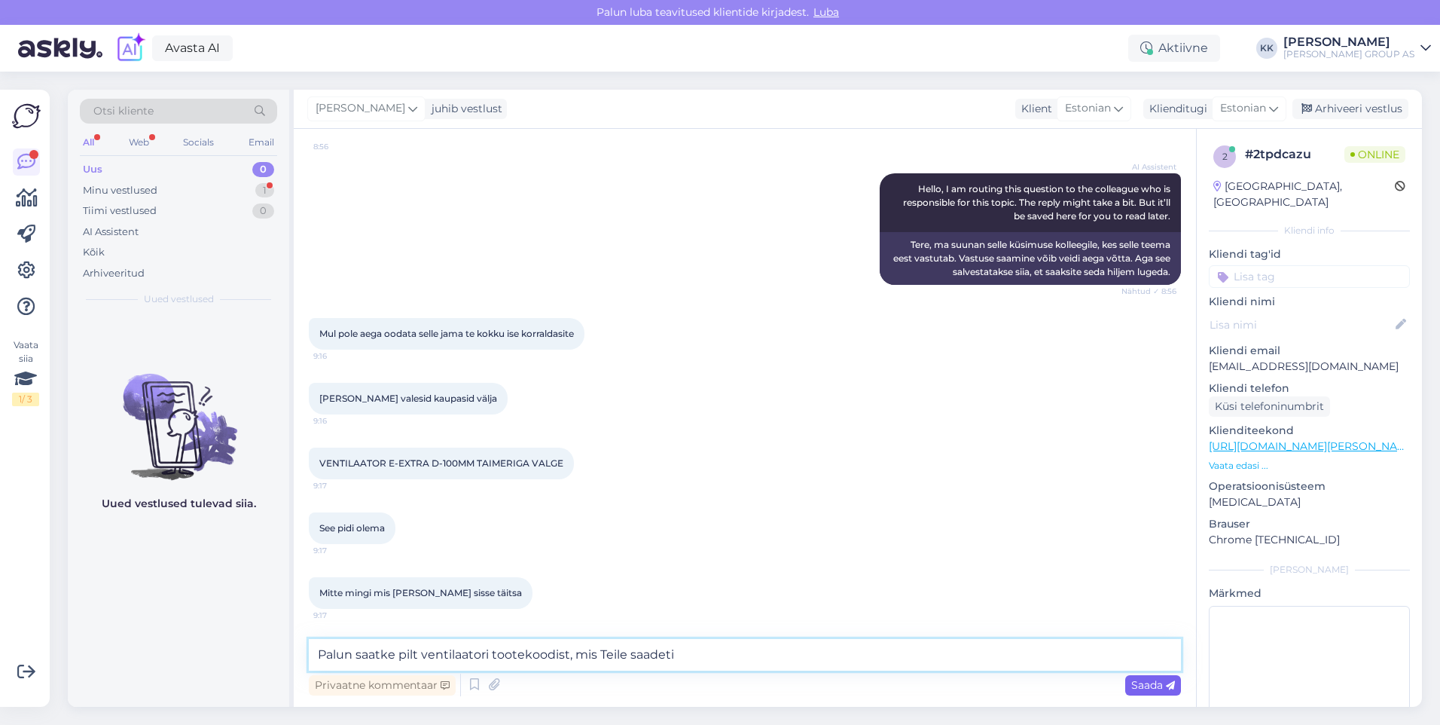
type textarea "Palun saatke pilt ventilaatori tootekoodist, mis Teile saadeti"
click at [1147, 682] on span "Saada" at bounding box center [1153, 685] width 44 height 14
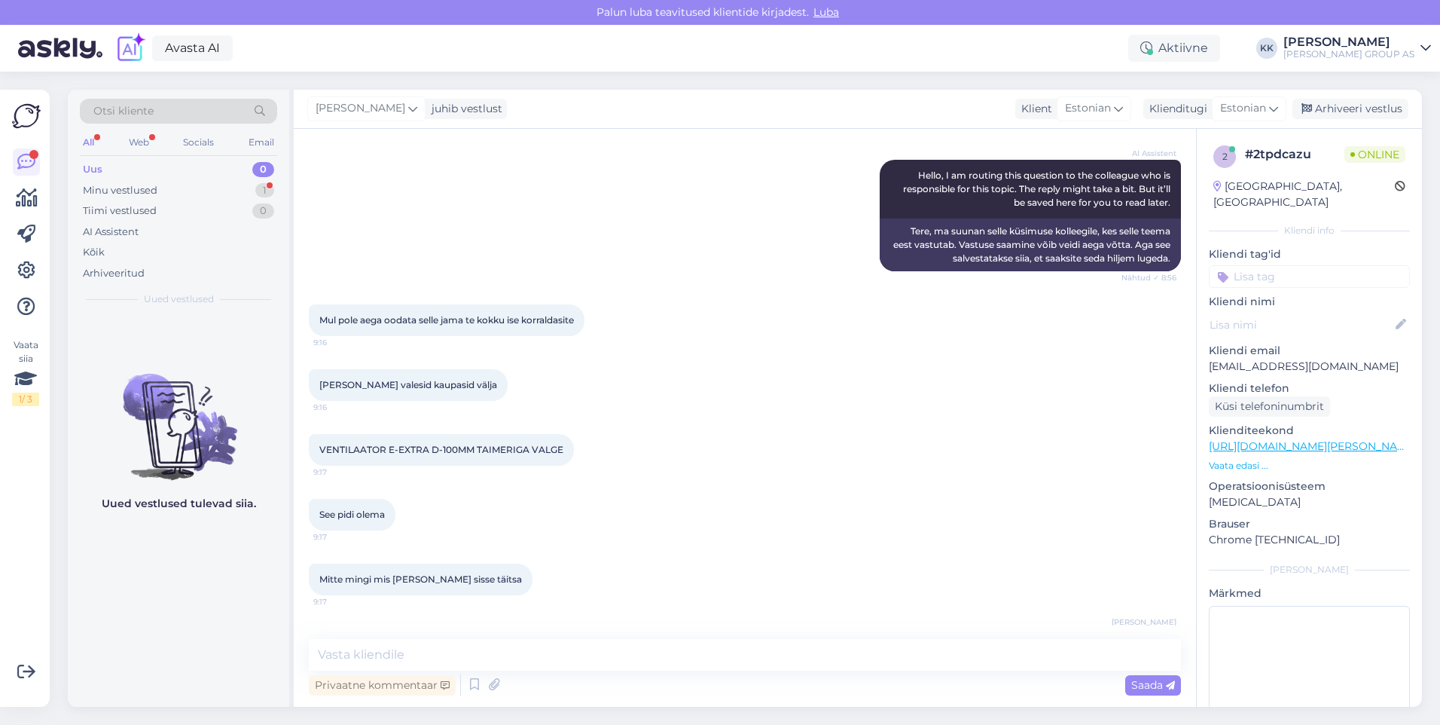
scroll to position [1027, 0]
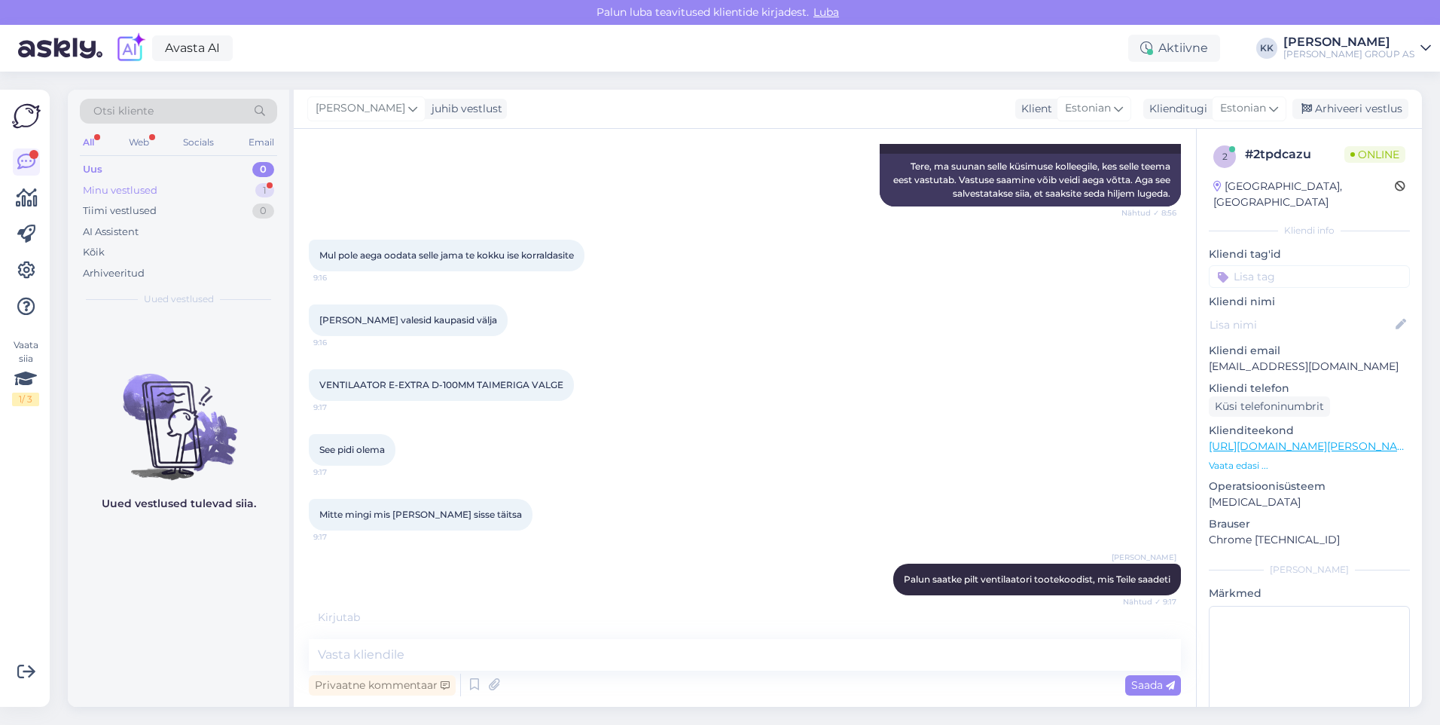
click at [121, 184] on div "Minu vestlused" at bounding box center [120, 190] width 75 height 15
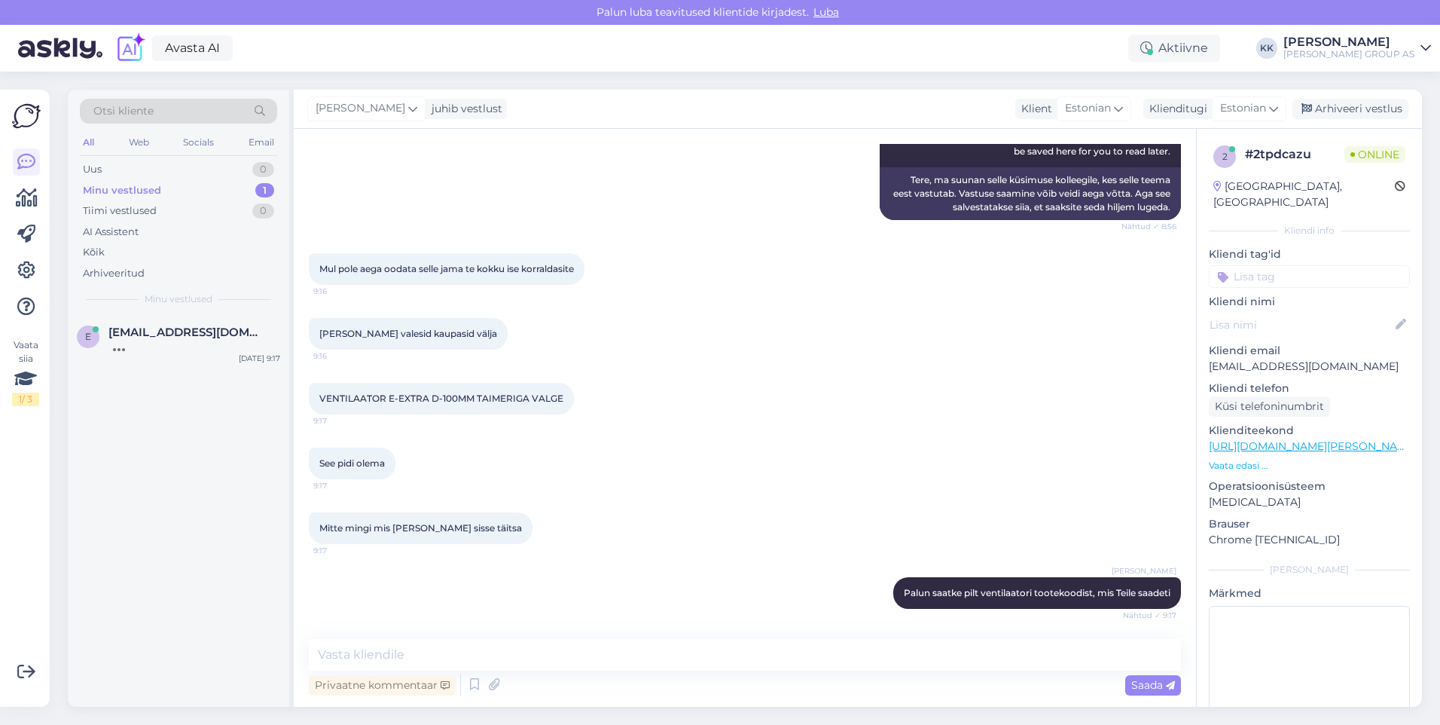
scroll to position [1092, 0]
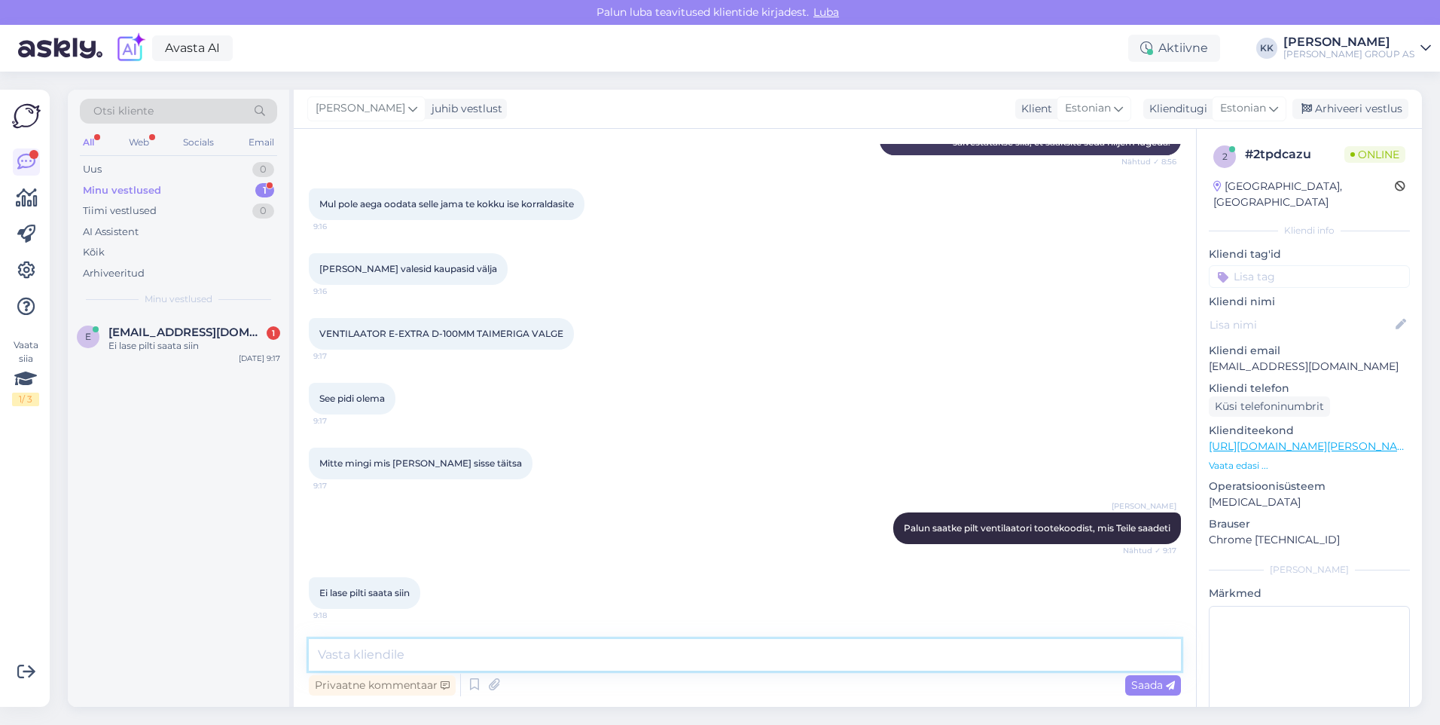
click at [343, 663] on textarea at bounding box center [745, 655] width 872 height 32
type textarea "saatke pilt [EMAIL_ADDRESS][PERSON_NAME][DOMAIN_NAME]"
click at [1139, 685] on span "Saada" at bounding box center [1153, 685] width 44 height 14
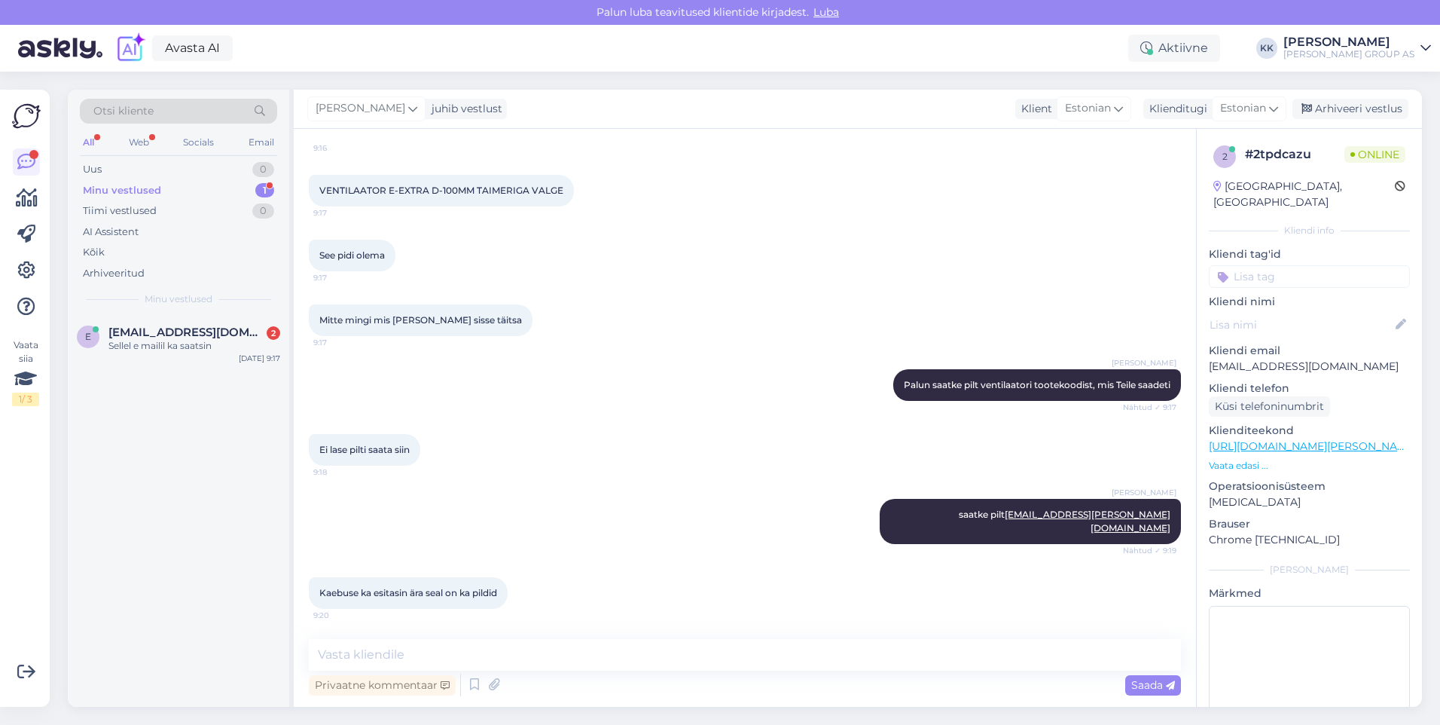
scroll to position [1286, 0]
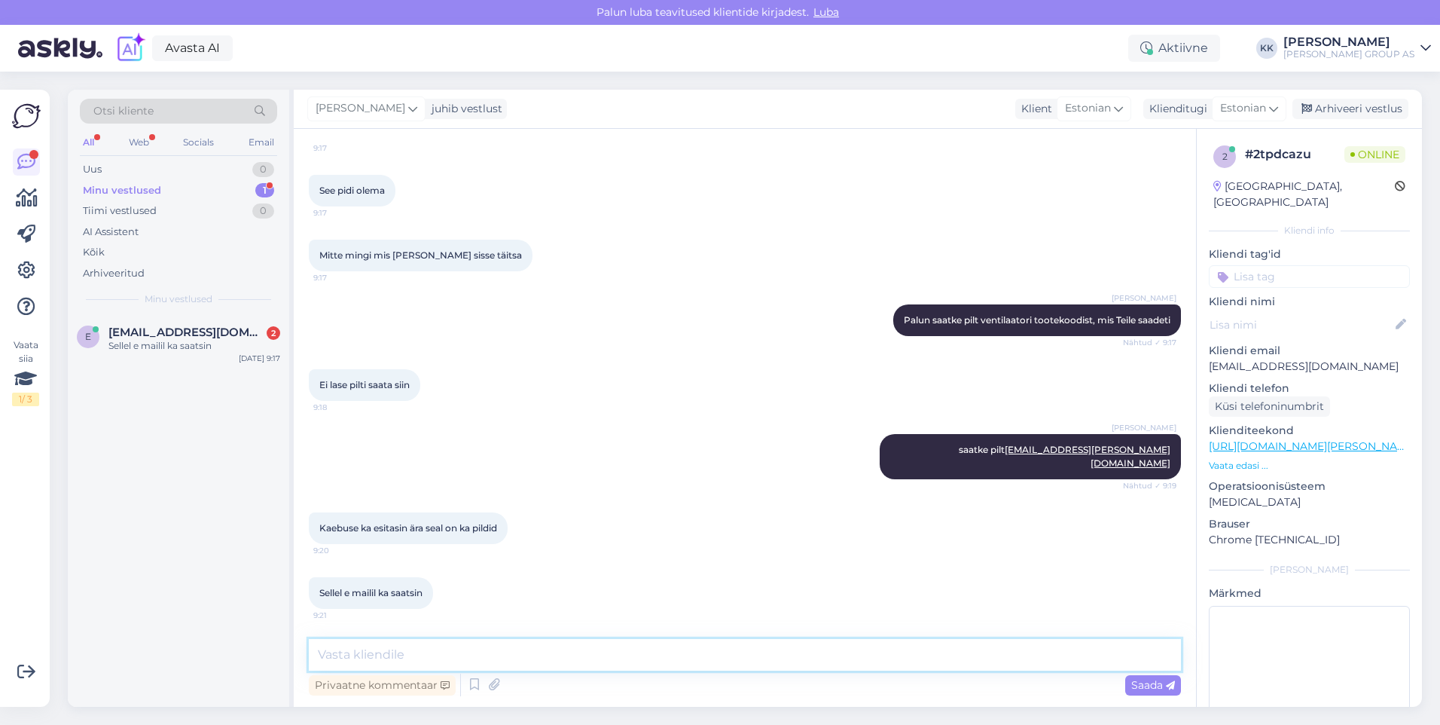
click at [340, 660] on textarea at bounding box center [745, 655] width 872 height 32
type textarea "Teile vastatakse esimesel võimalusel"
click at [1141, 679] on span "Saada" at bounding box center [1153, 685] width 44 height 14
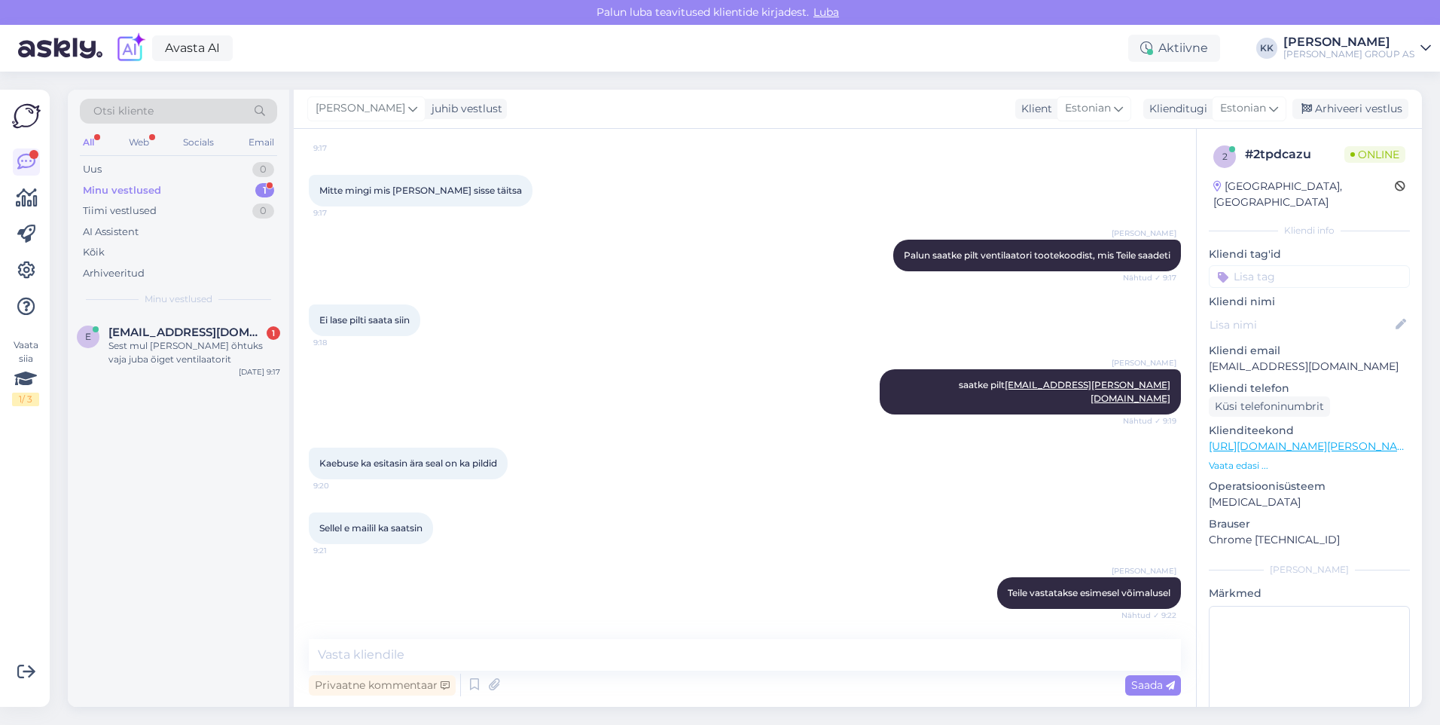
scroll to position [1415, 0]
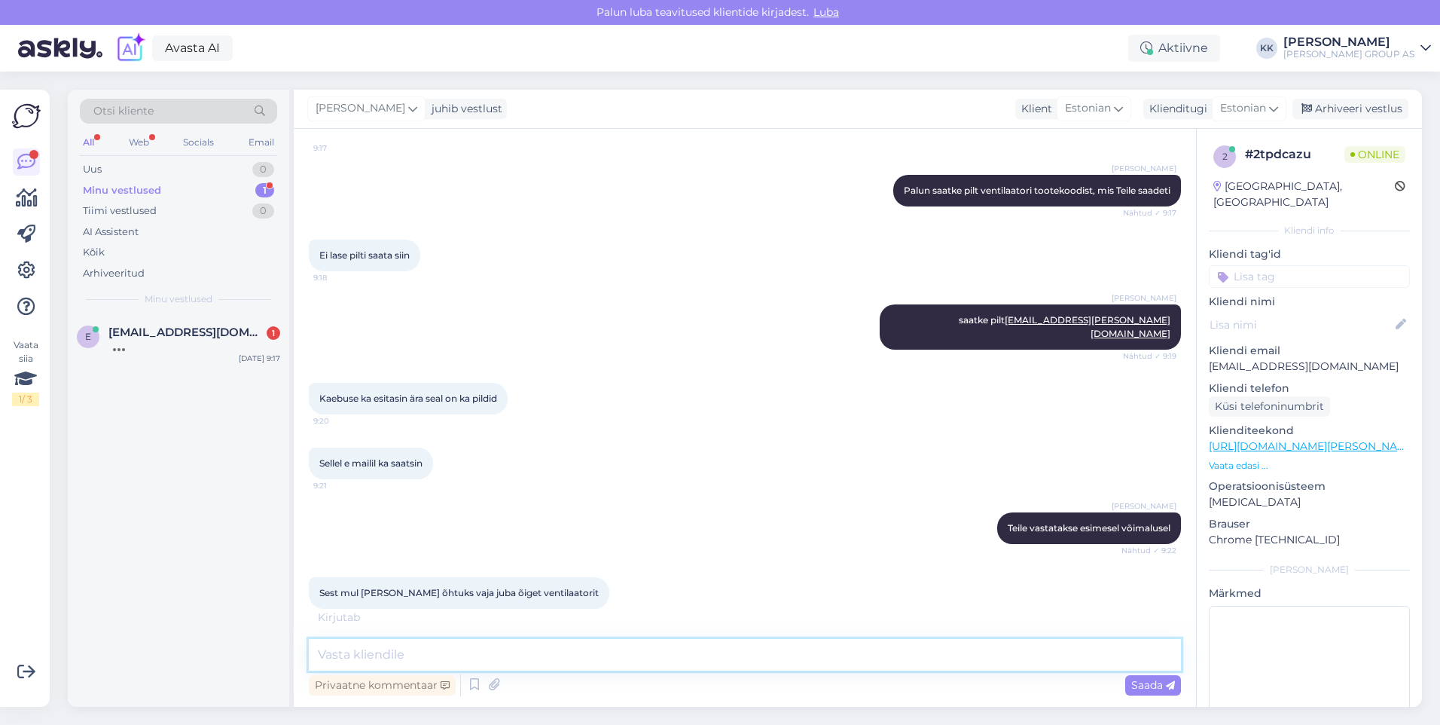
click at [347, 656] on textarea at bounding box center [745, 655] width 872 height 32
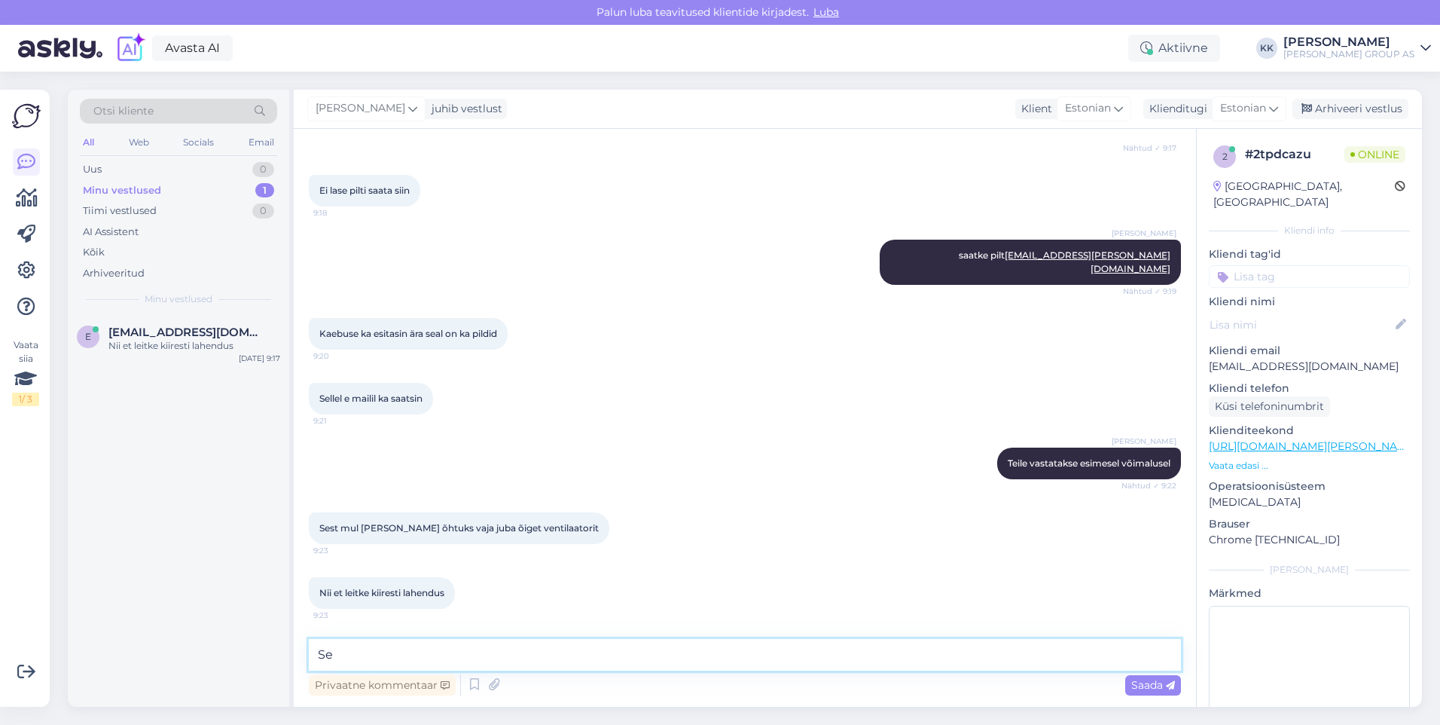
type textarea "S"
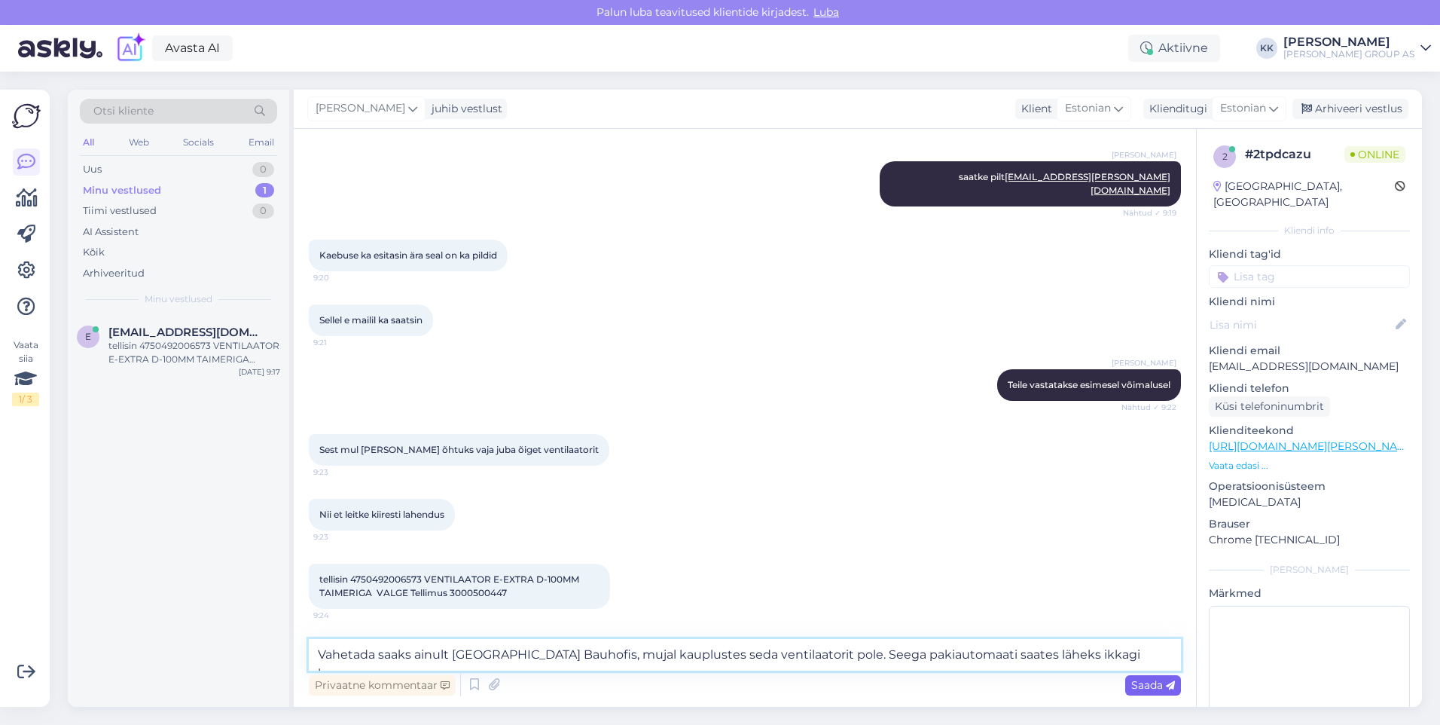
type textarea "Vahetada saaks ainult [GEOGRAPHIC_DATA] Bauhofis, mujal kauplustes seda ventila…"
click at [1135, 681] on span "Saada" at bounding box center [1153, 685] width 44 height 14
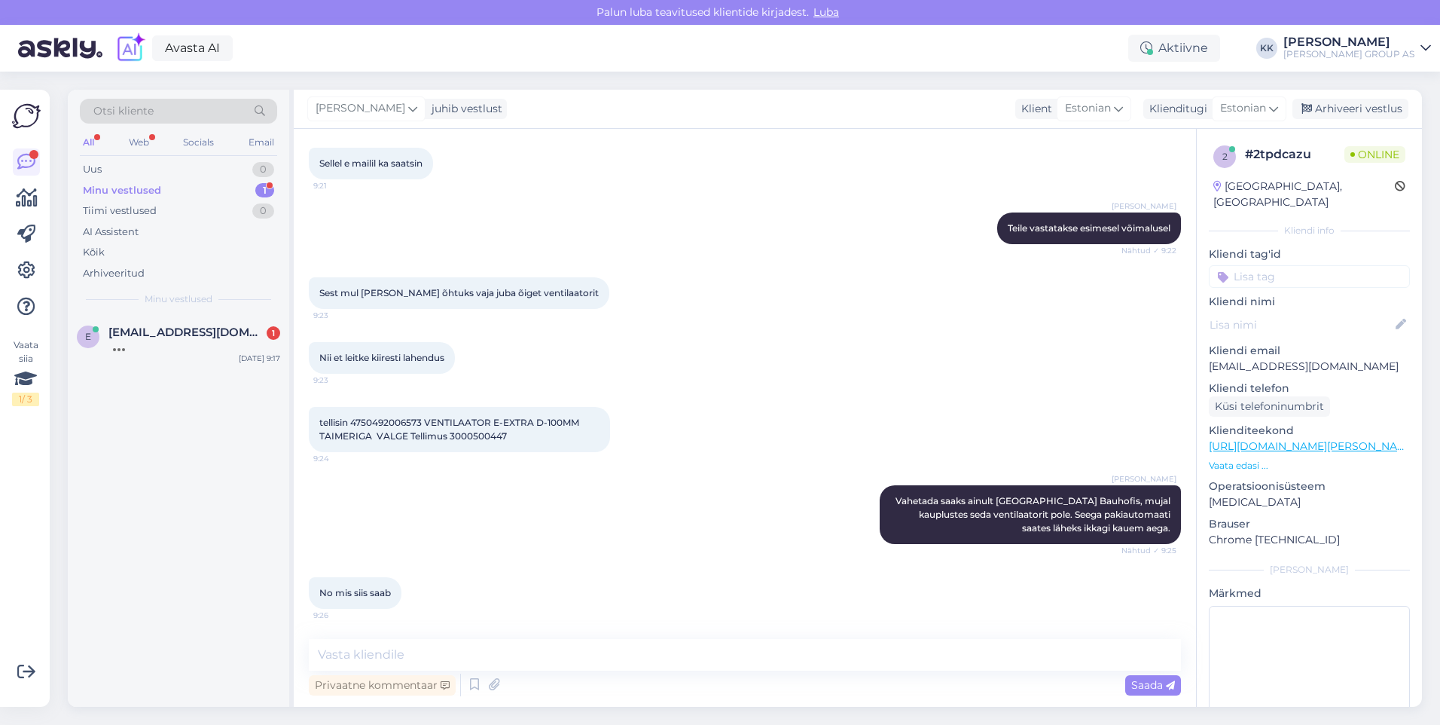
scroll to position [1794, 0]
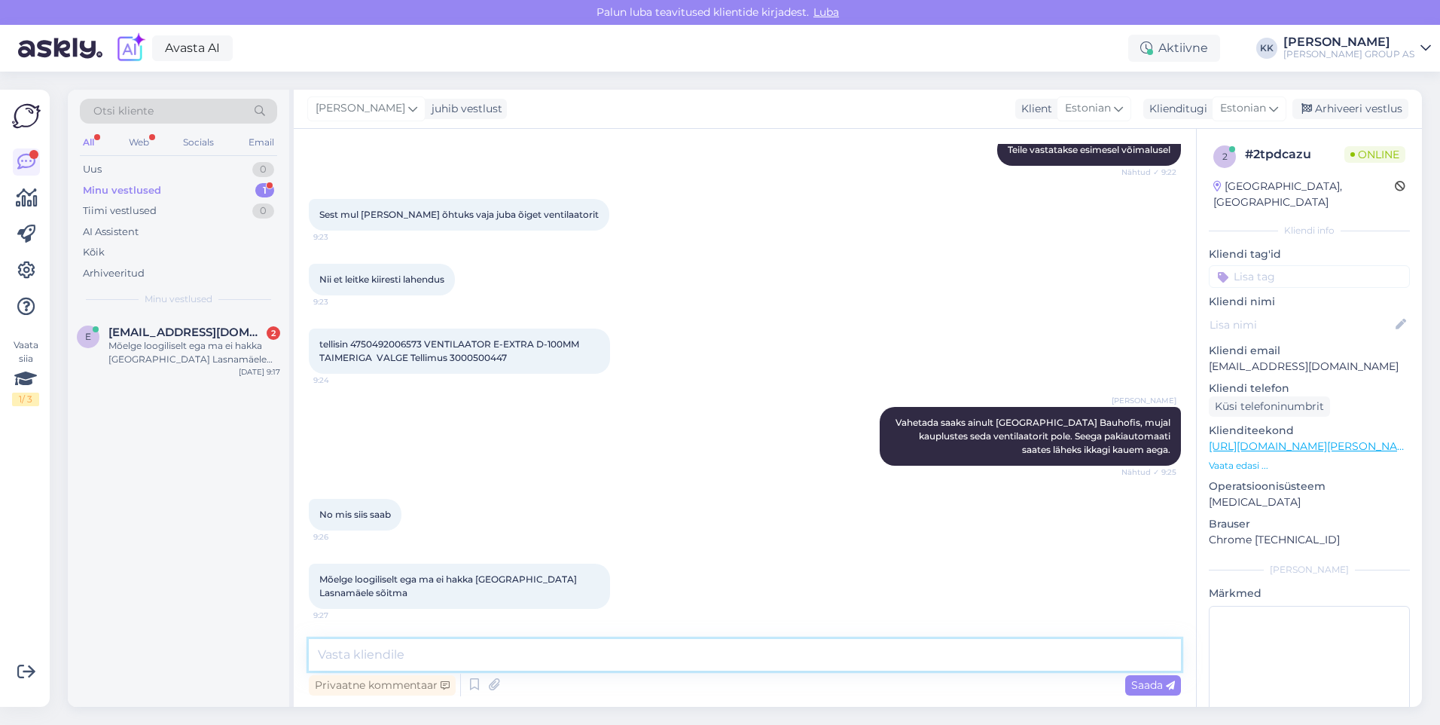
click at [334, 656] on textarea at bounding box center [745, 655] width 872 height 32
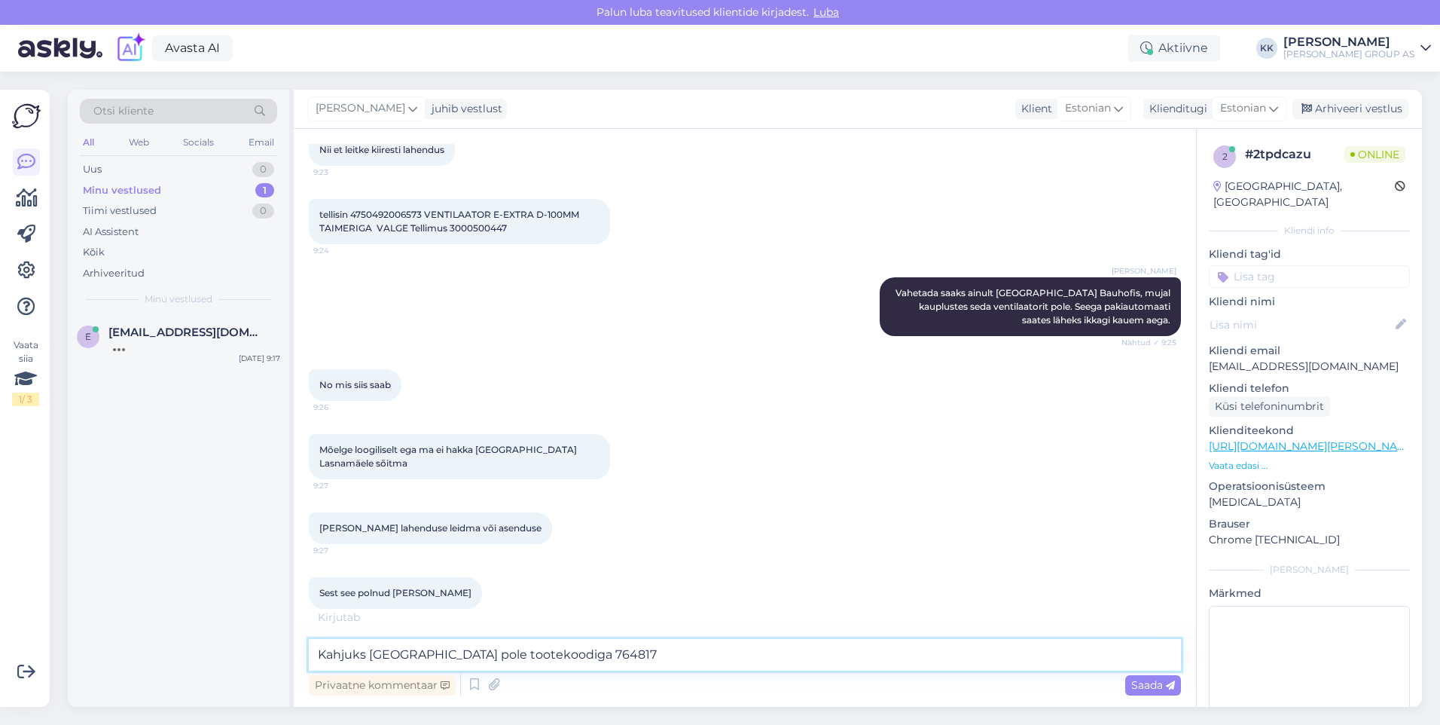
scroll to position [1939, 0]
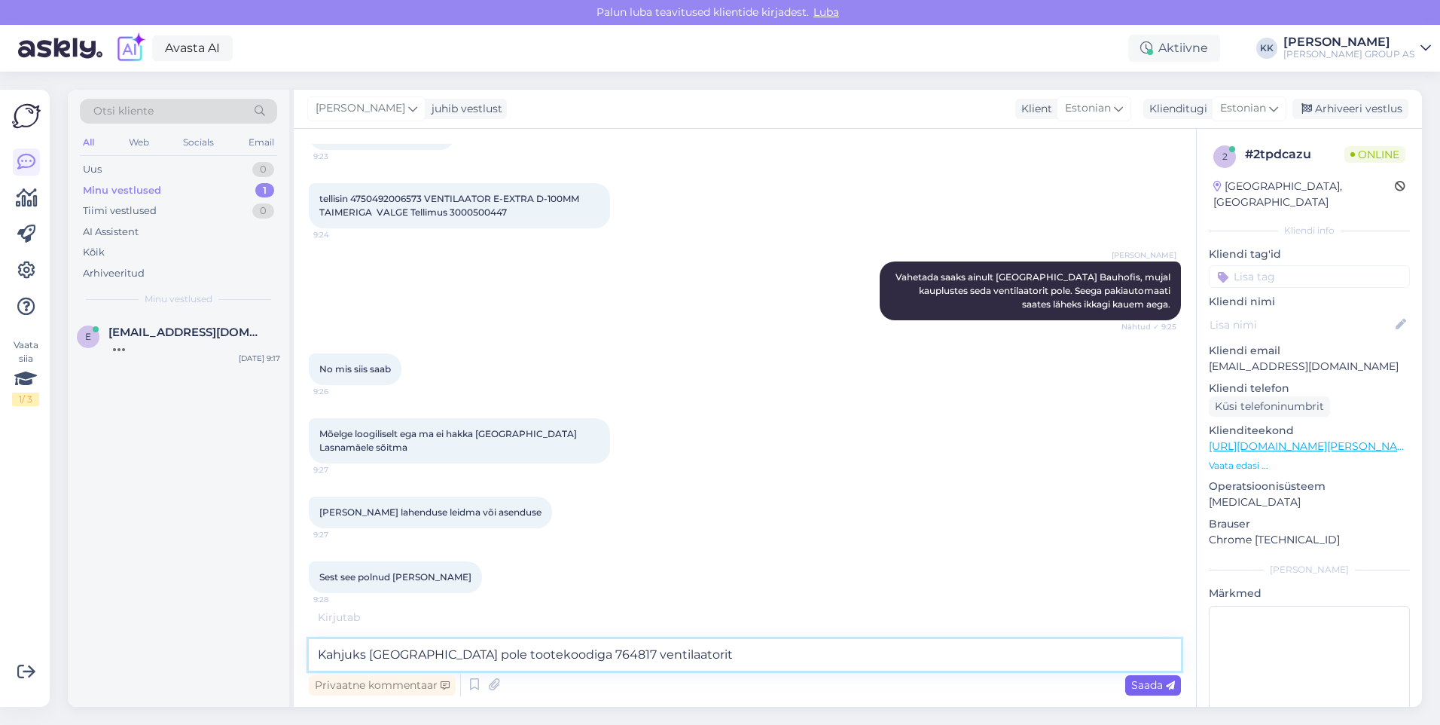
type textarea "Kahjuks [GEOGRAPHIC_DATA] pole tootekoodiga 764817 ventilaatorit"
click at [1137, 682] on span "Saada" at bounding box center [1153, 685] width 44 height 14
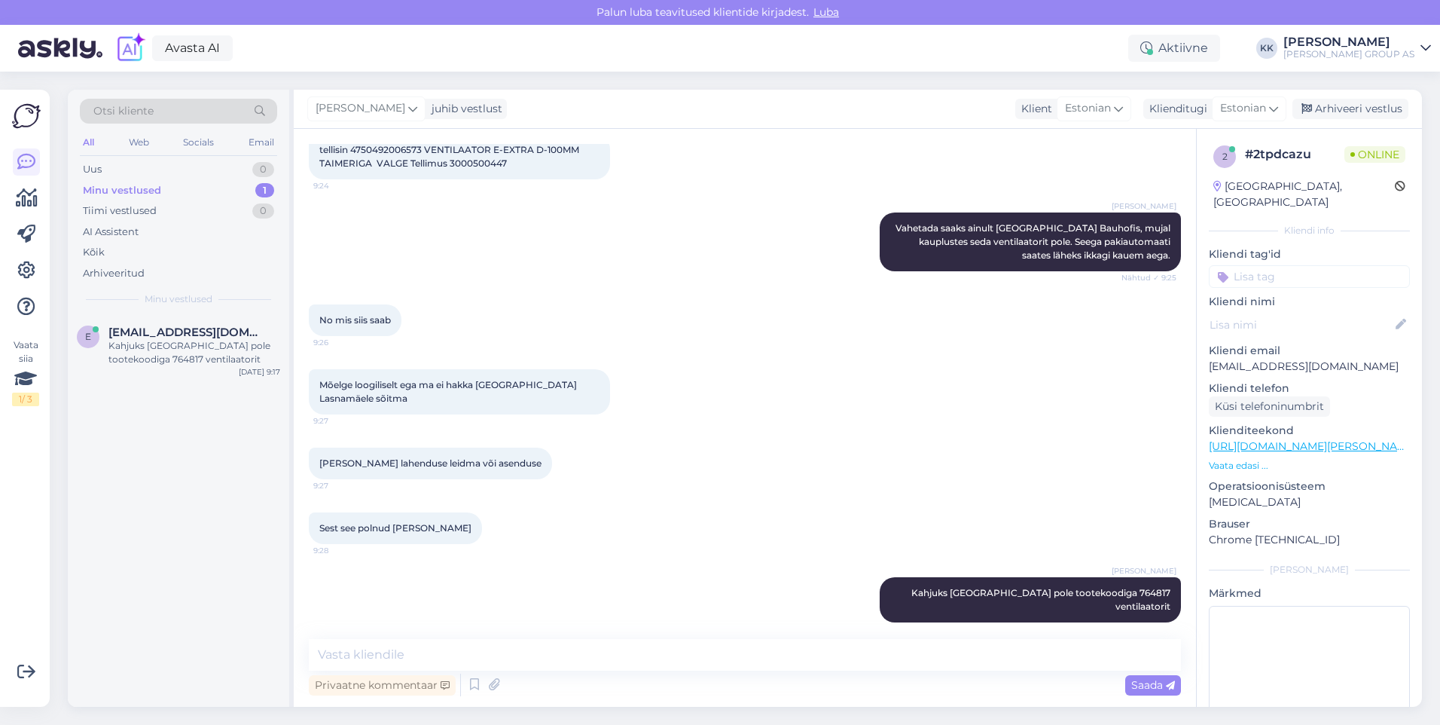
scroll to position [2053, 0]
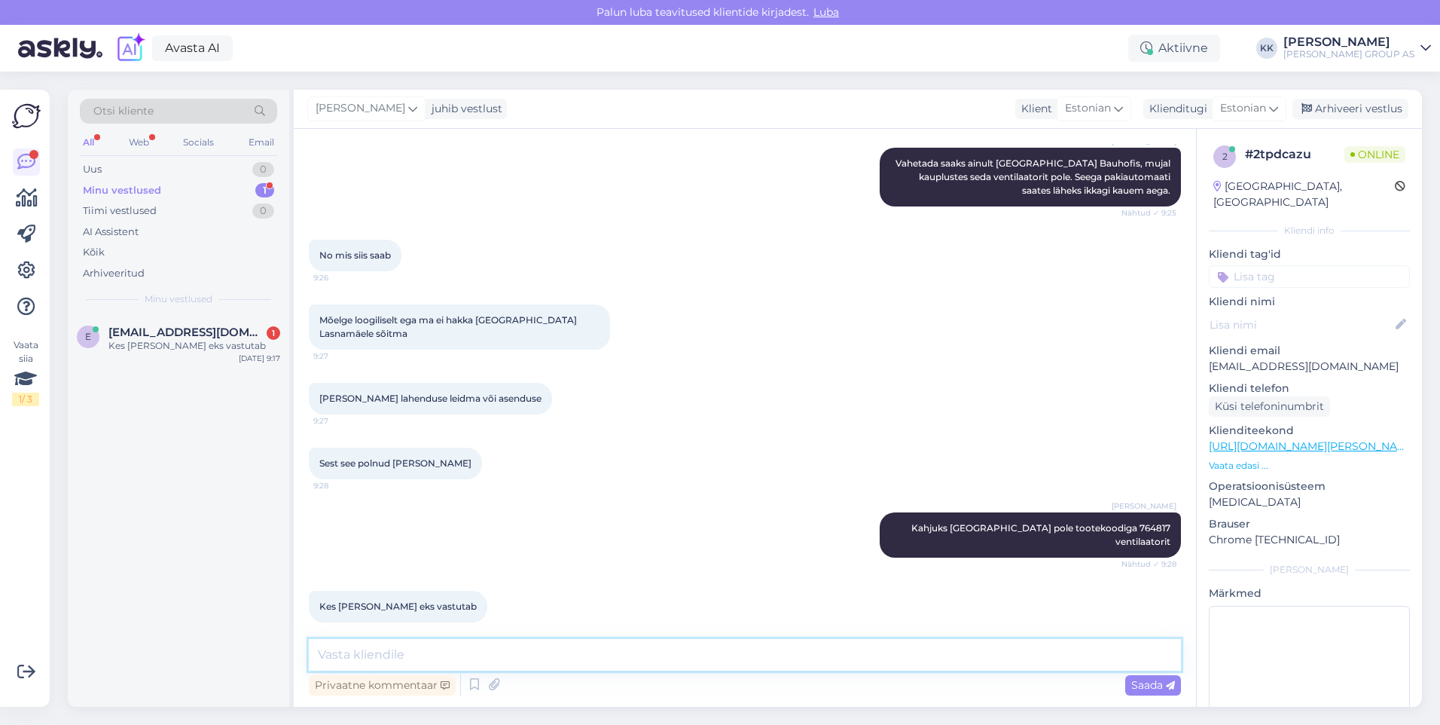
click at [340, 655] on textarea at bounding box center [745, 655] width 872 height 32
type textarea "T"
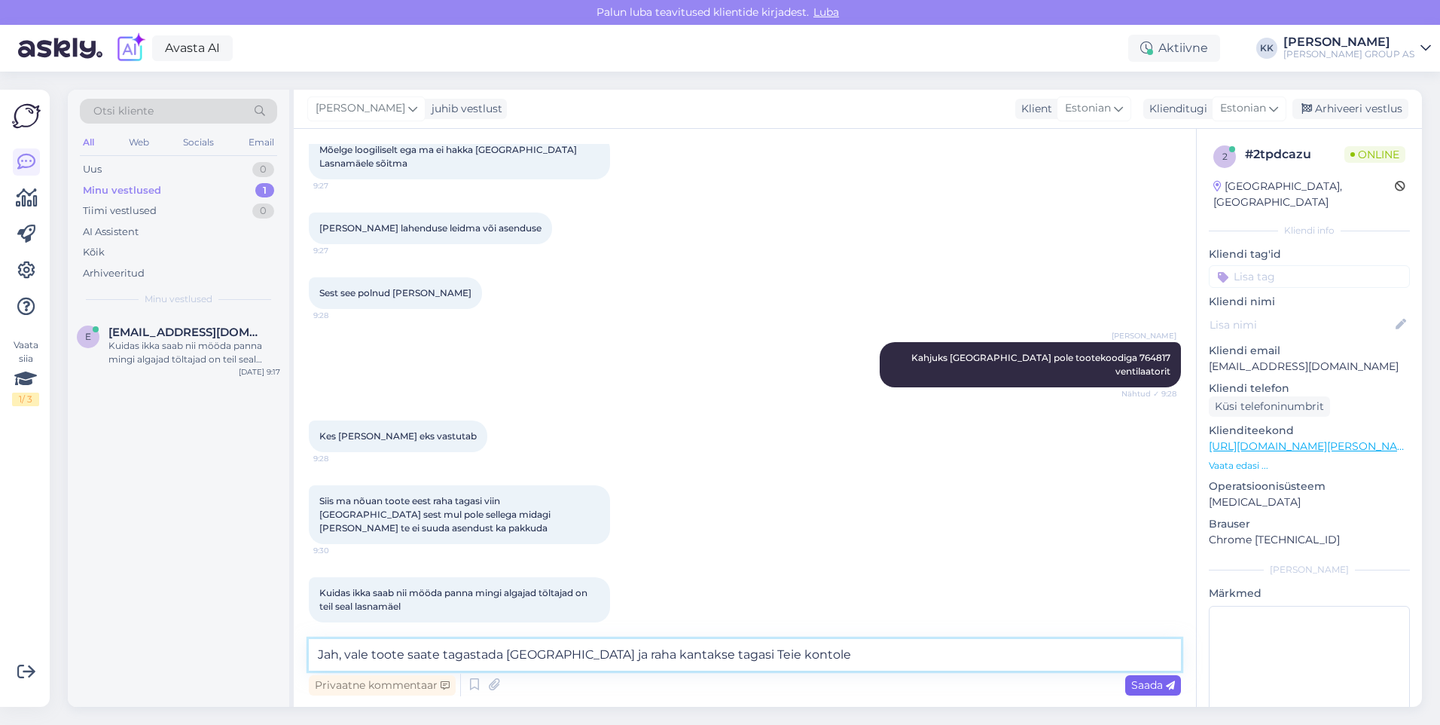
type textarea "Jah, vale toote saate tagastada [GEOGRAPHIC_DATA] ja raha kantakse tagasi Teie …"
click at [1140, 686] on span "Saada" at bounding box center [1153, 685] width 44 height 14
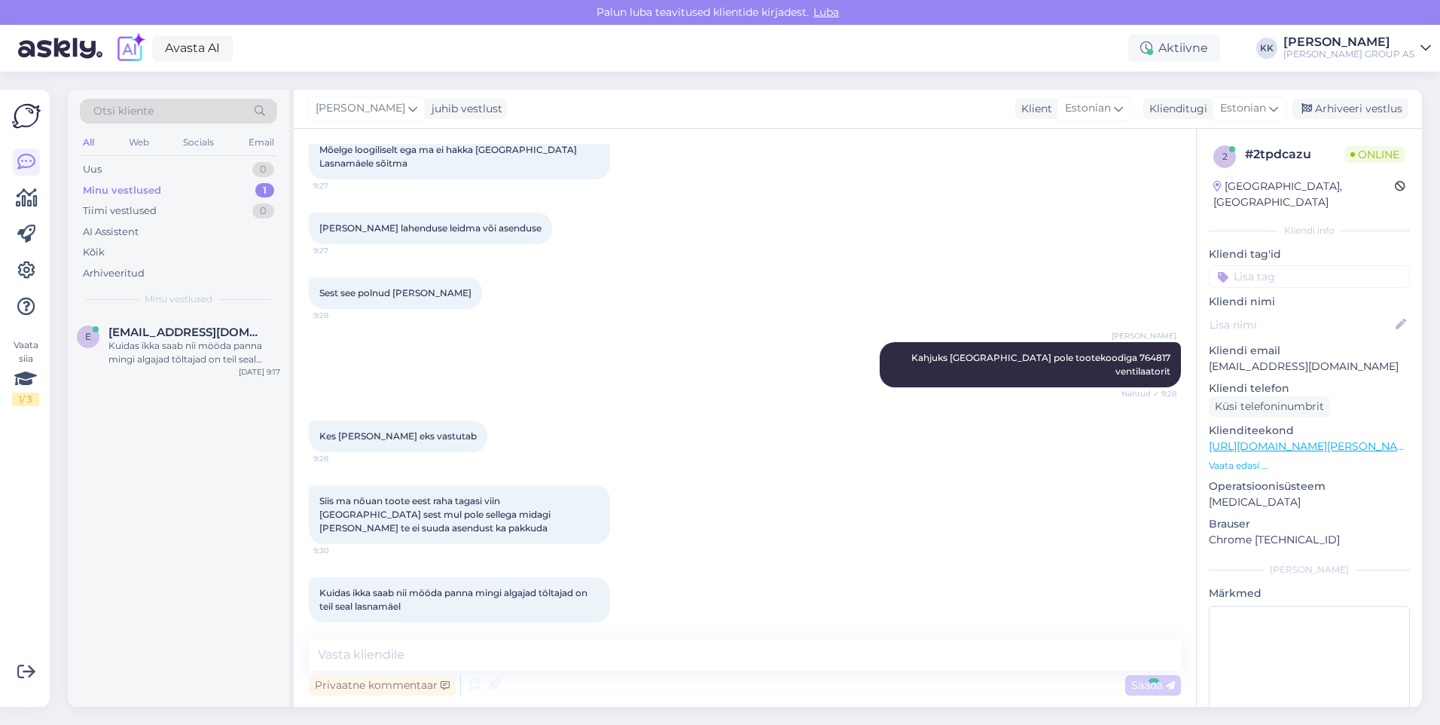
scroll to position [2301, 0]
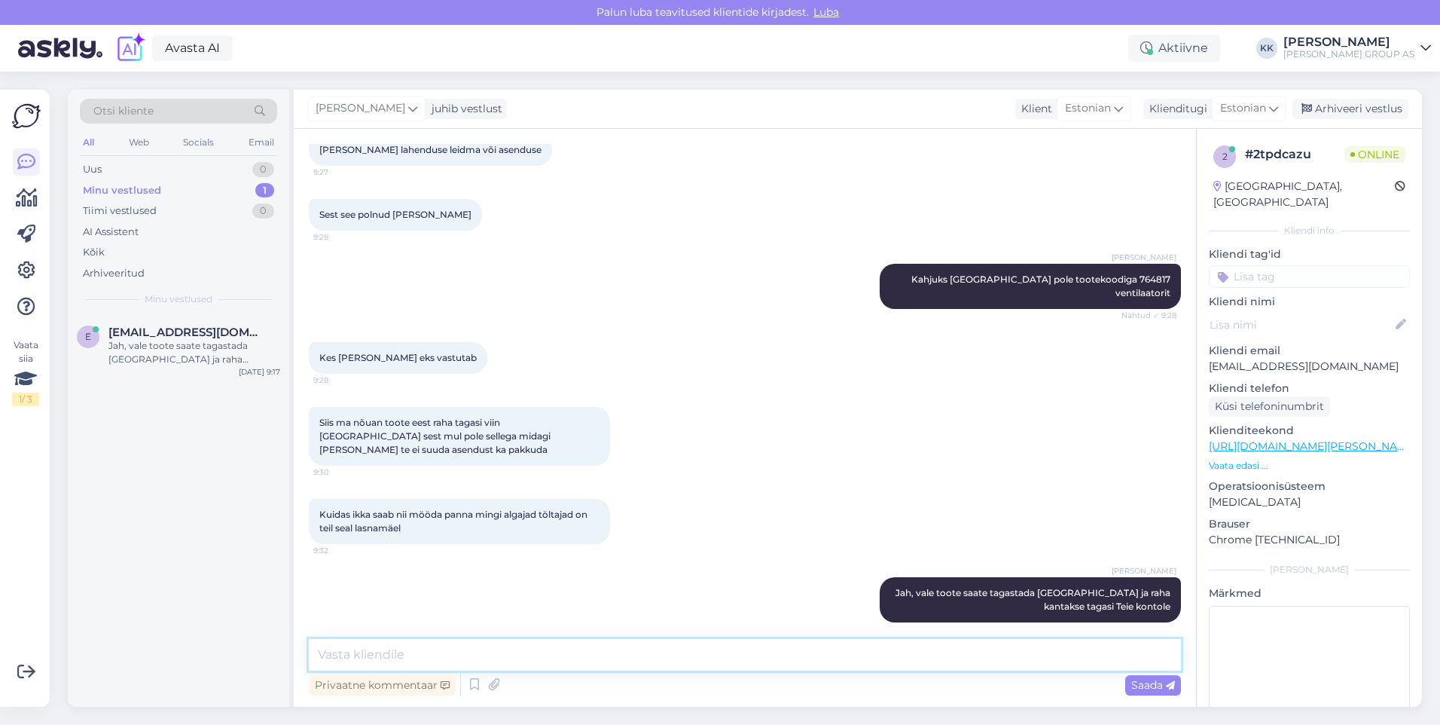
click at [338, 653] on textarea at bounding box center [745, 655] width 872 height 32
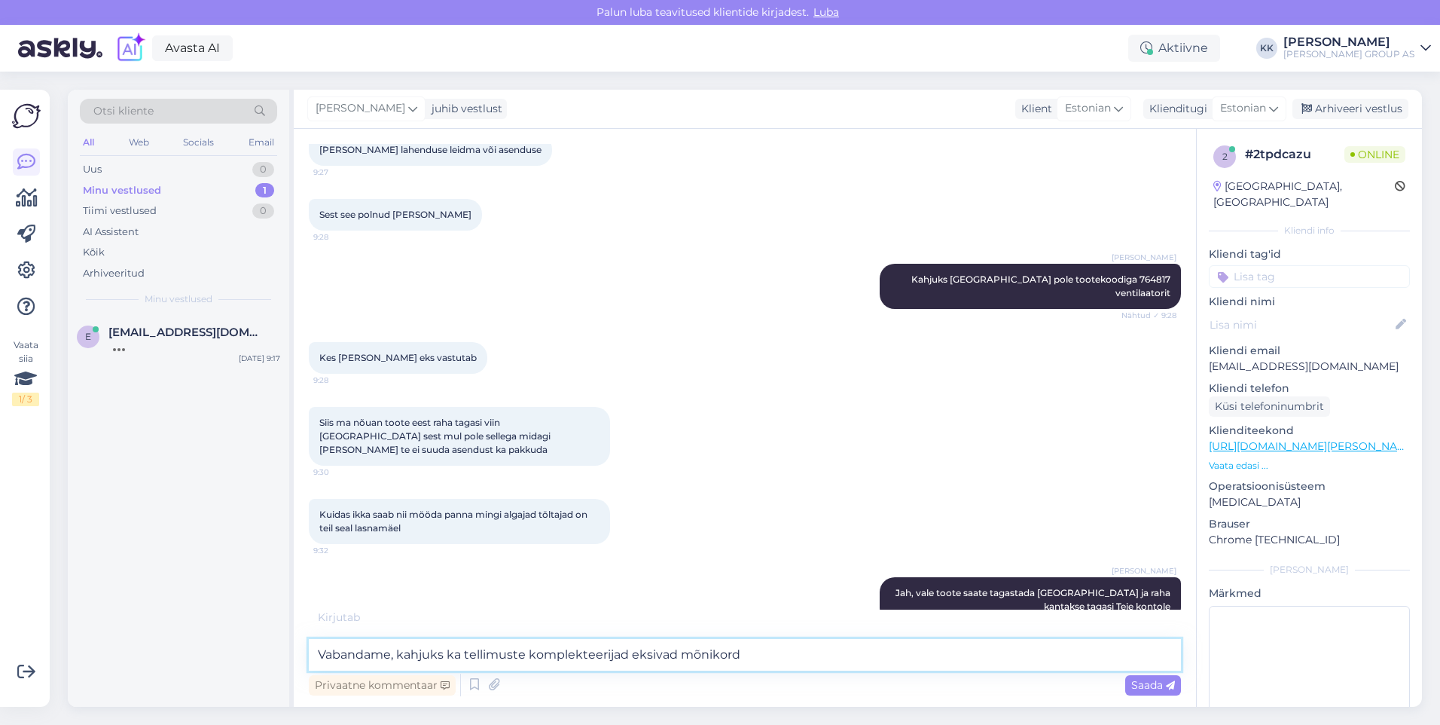
type textarea "Vabandame, kahjuks ka tellimuste komplekteerijad eksivad mõnikord"
click at [1153, 682] on span "Saada" at bounding box center [1153, 685] width 44 height 14
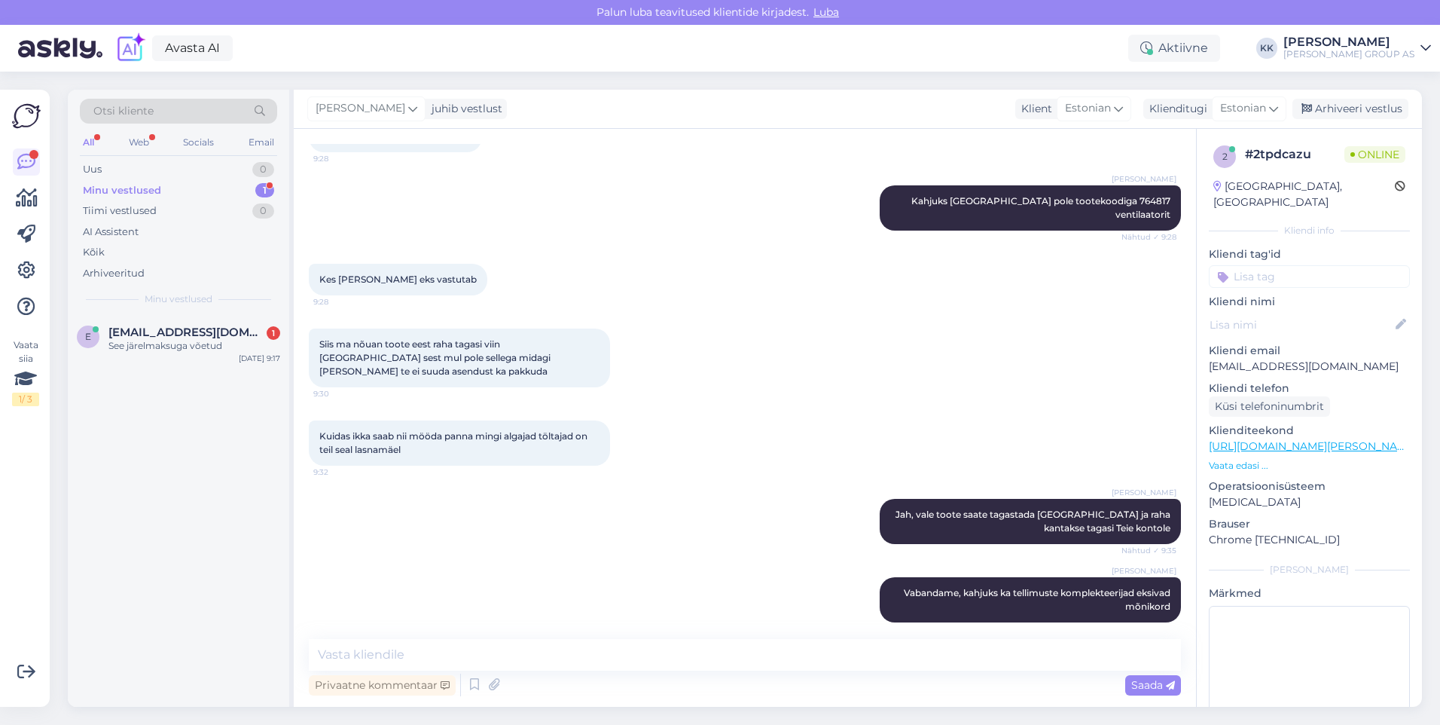
scroll to position [2444, 0]
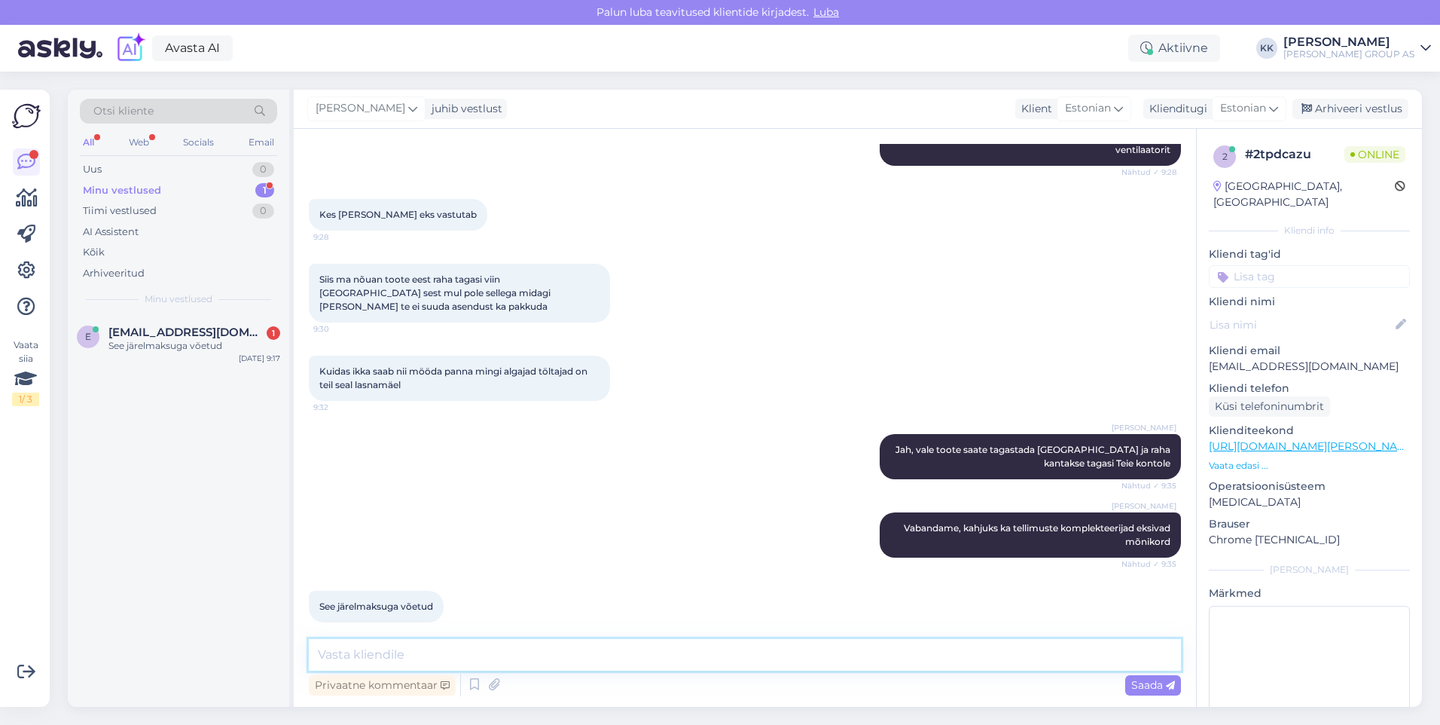
click at [343, 654] on textarea at bounding box center [745, 655] width 872 height 32
type textarea "Kui toode on tagastud, siis saab järelmaksu [PERSON_NAME] muuta"
click at [1147, 679] on span "Saada" at bounding box center [1153, 685] width 44 height 14
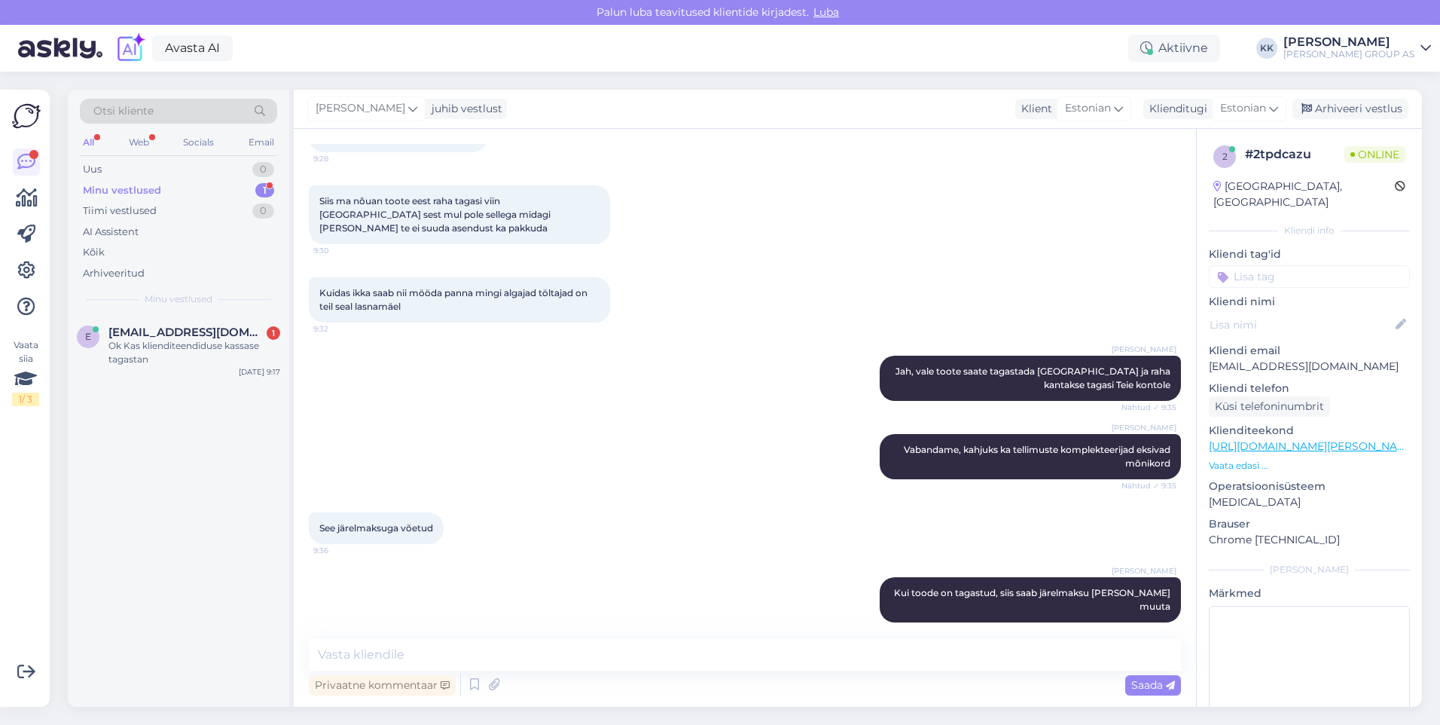
scroll to position [2588, 0]
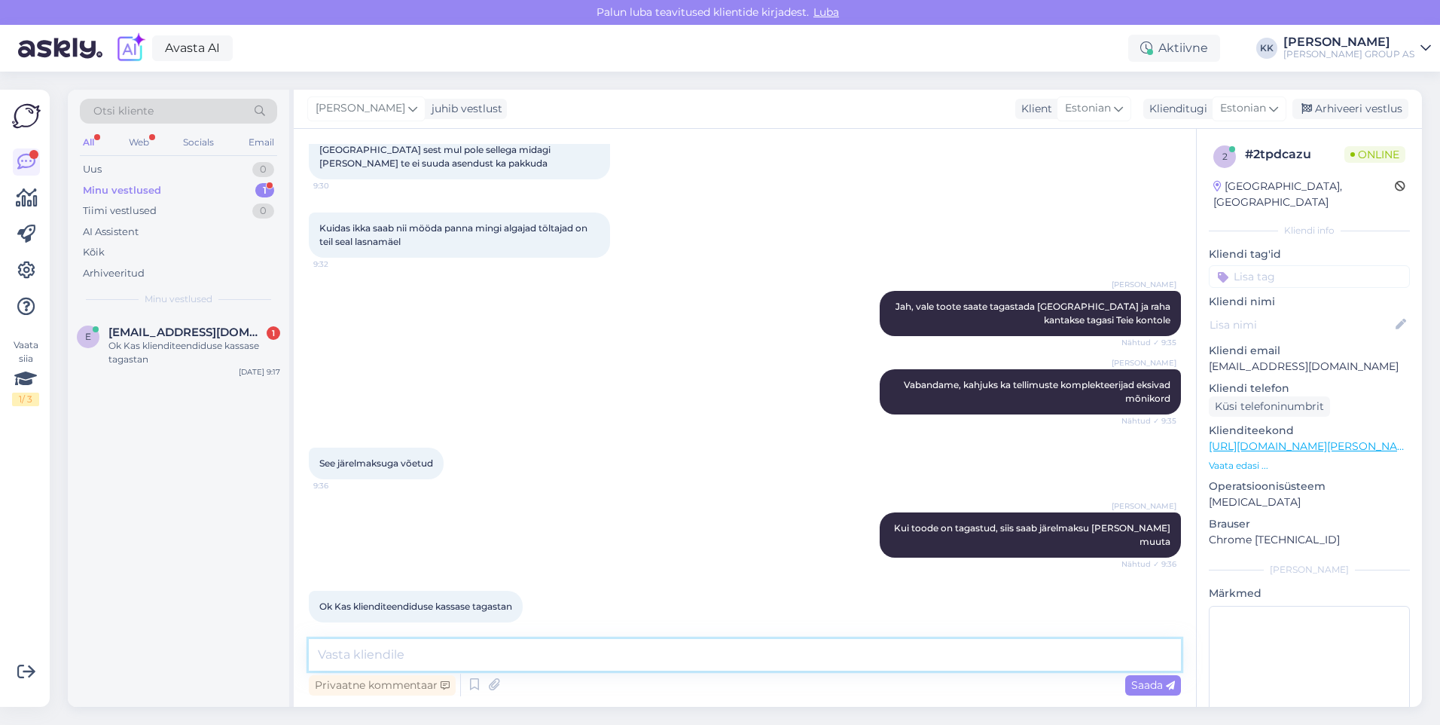
click at [356, 661] on textarea at bounding box center [745, 655] width 872 height 32
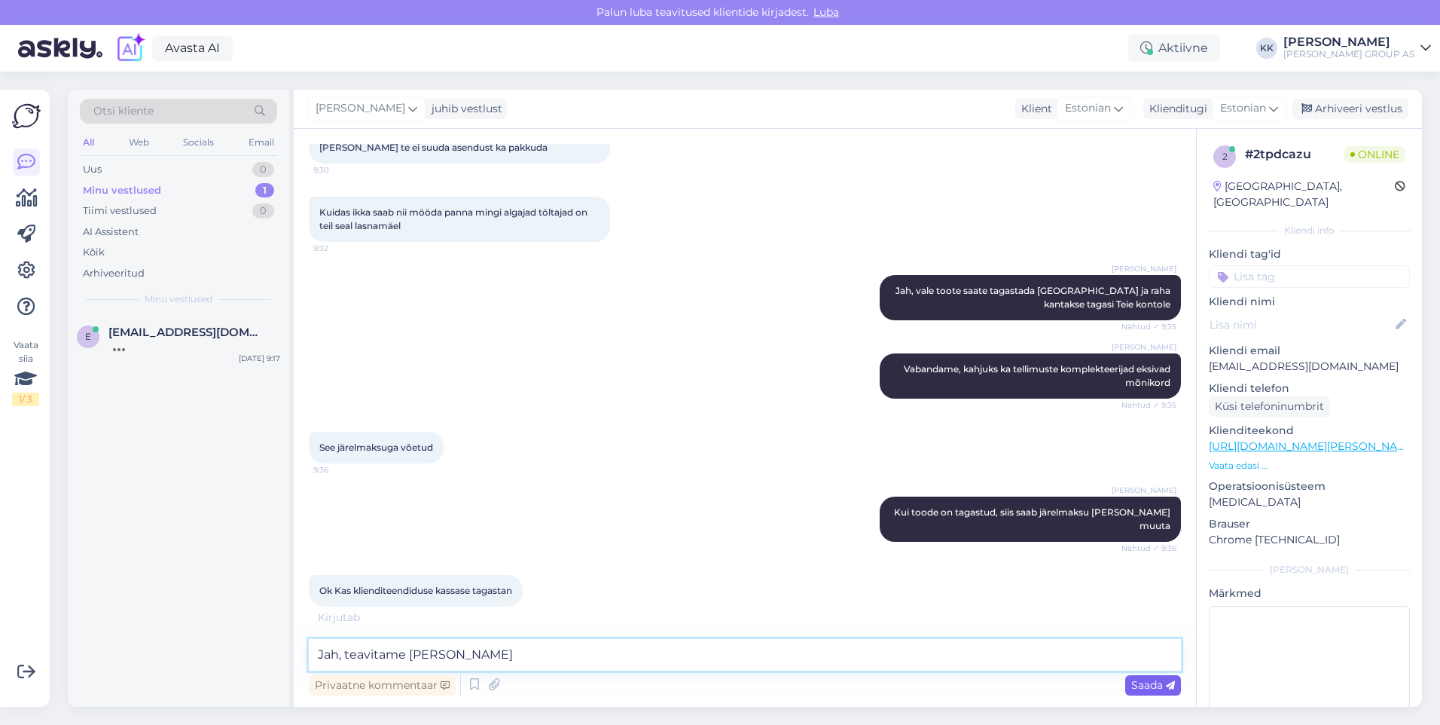
type textarea "Jah, teavitame [PERSON_NAME]"
click at [1148, 682] on span "Saada" at bounding box center [1153, 685] width 44 height 14
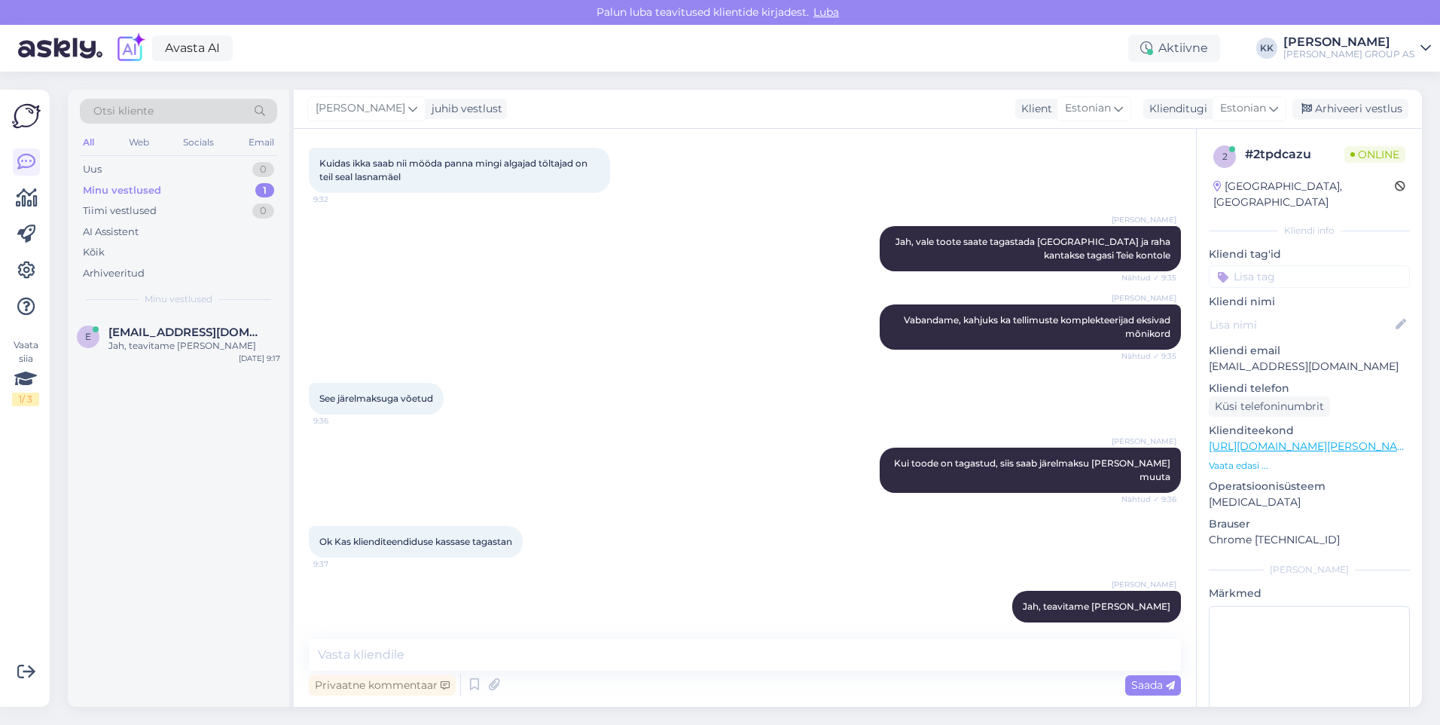
scroll to position [2731, 0]
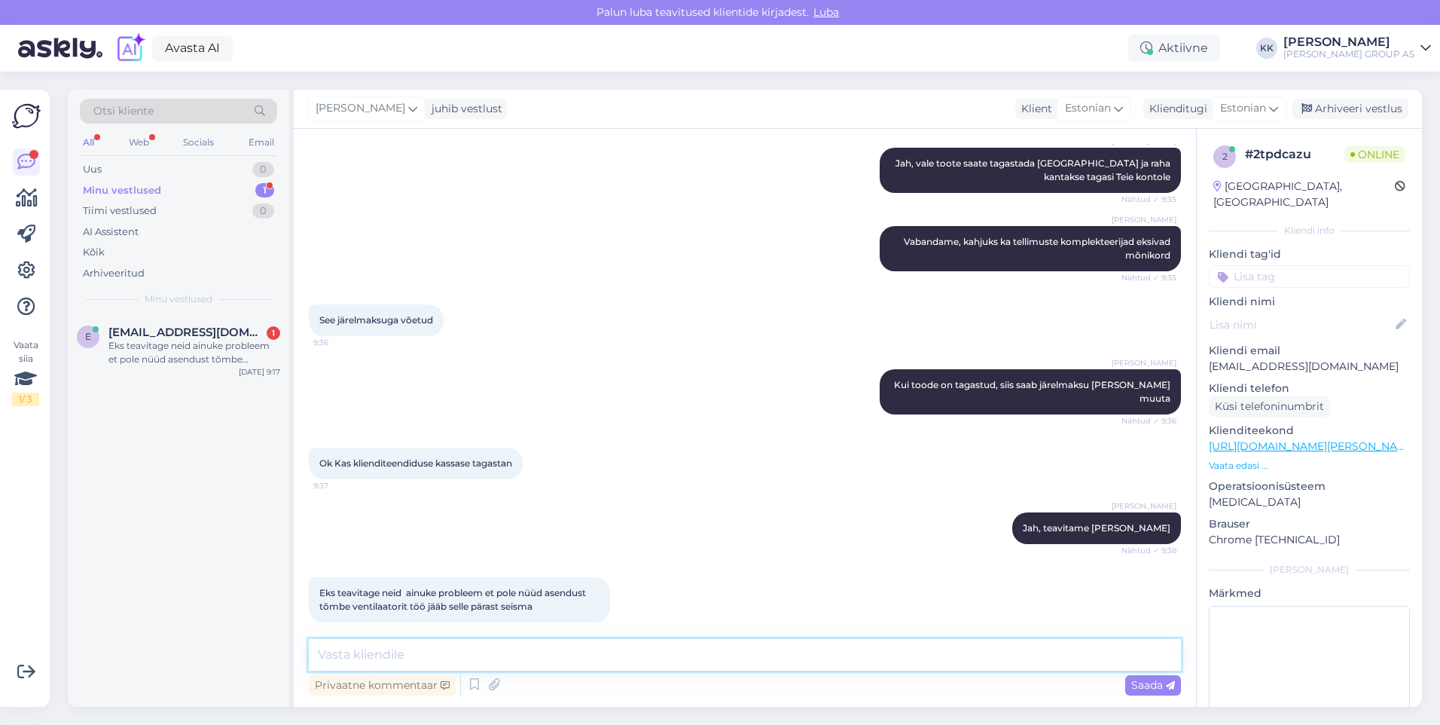
click at [350, 652] on textarea at bounding box center [745, 655] width 872 height 32
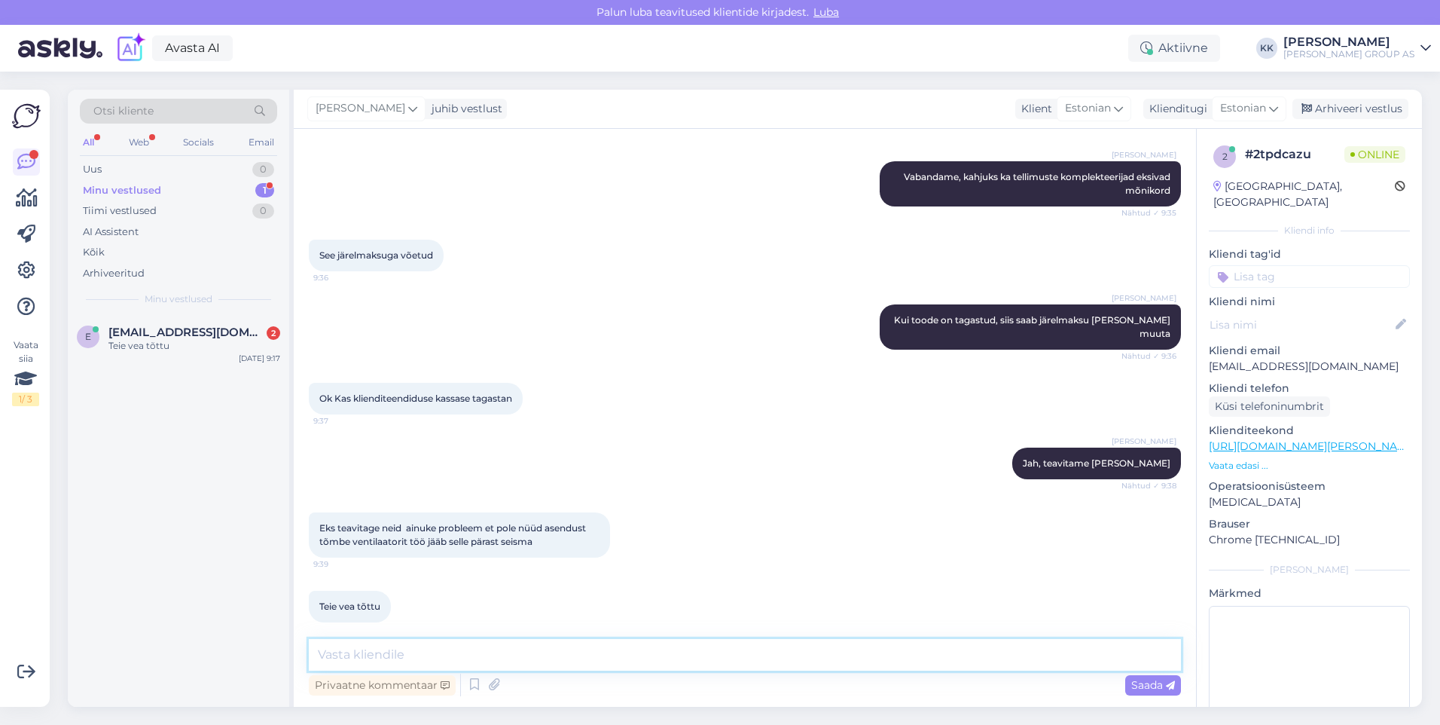
paste textarea "Kompensatsiooniks tekkinud ebamugavuste eest pakume Teile sooduskoodi 0SSZQGXDO…"
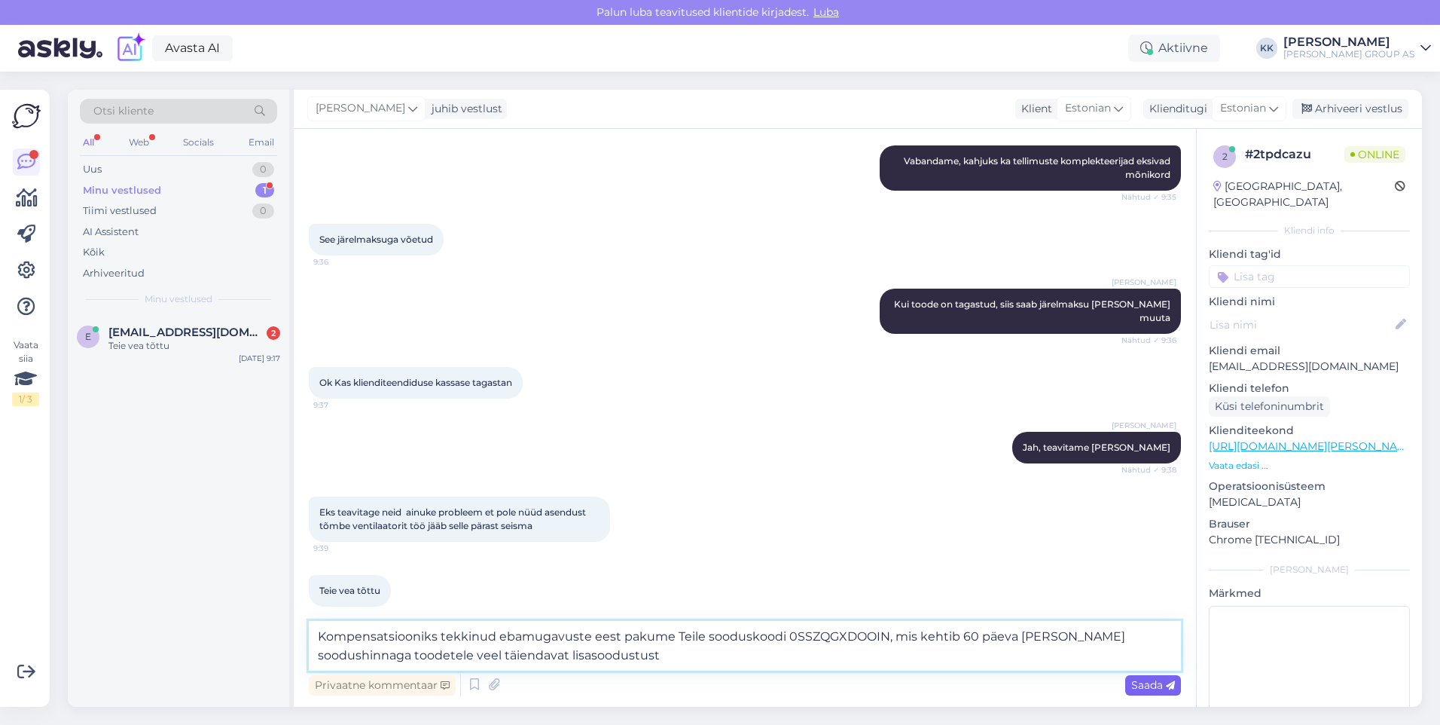
type textarea "Kompensatsiooniks tekkinud ebamugavuste eest pakume Teile sooduskoodi 0SSZQGXDO…"
click at [1148, 684] on span "Saada" at bounding box center [1153, 685] width 44 height 14
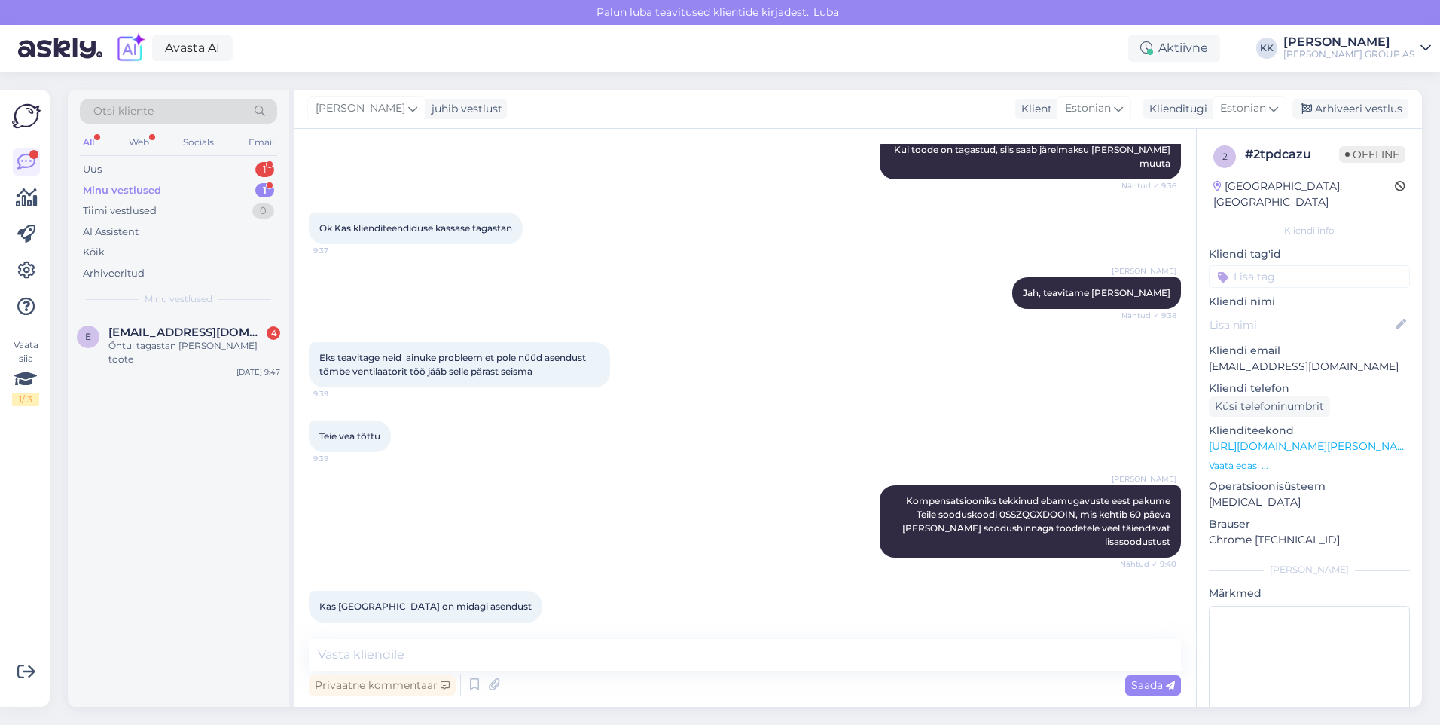
scroll to position [3187, 0]
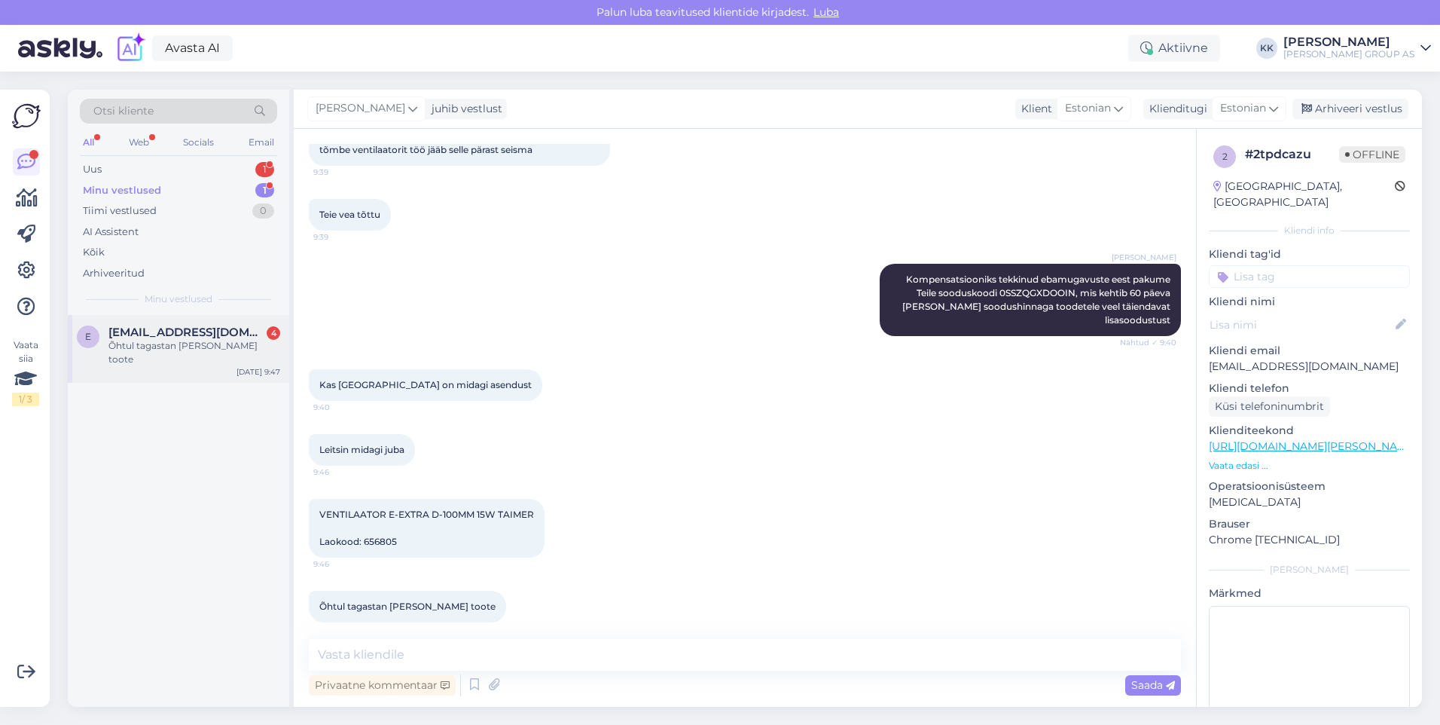
click at [177, 343] on div "Õhtul tagastan [PERSON_NAME] toote" at bounding box center [194, 352] width 172 height 27
click at [130, 166] on div "Uus 1" at bounding box center [178, 169] width 197 height 21
click at [172, 344] on div "Hello, I am routing this question to the colleague who is responsible for this …" at bounding box center [194, 352] width 172 height 27
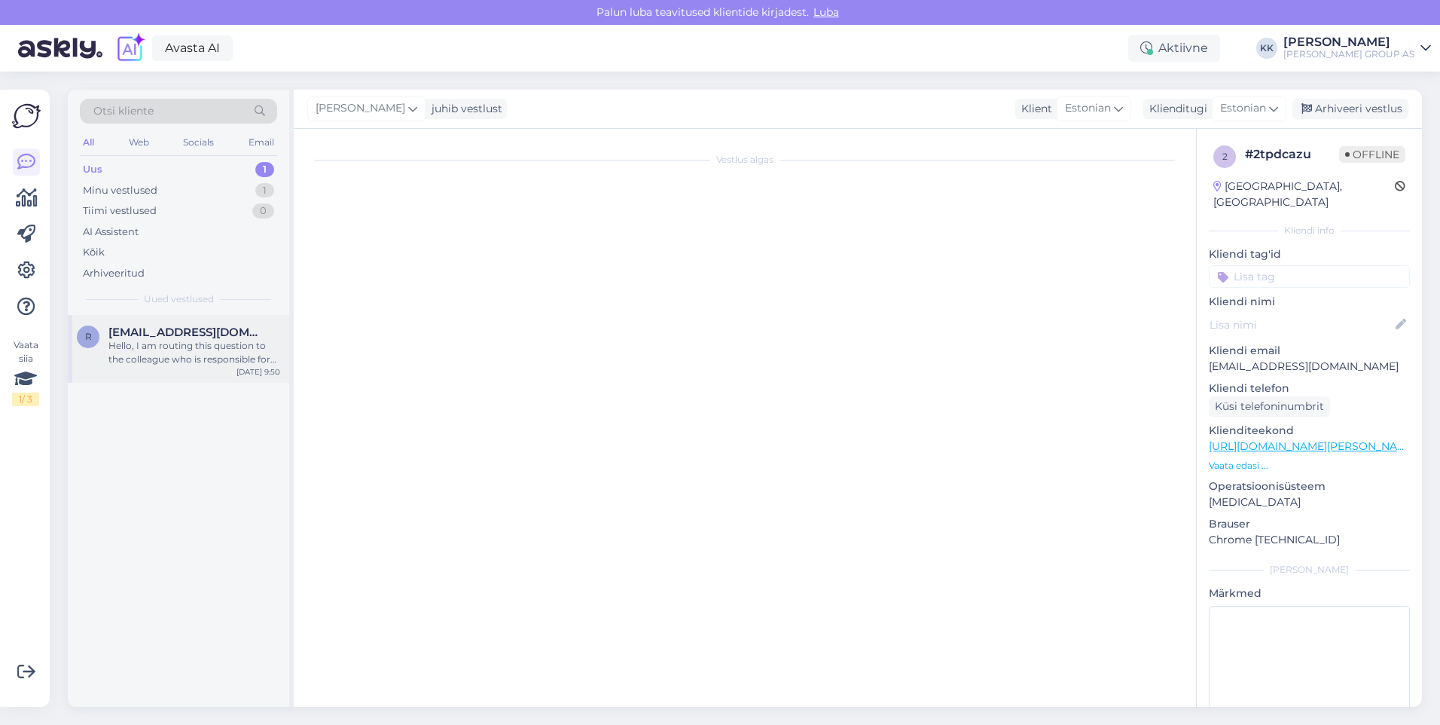
scroll to position [0, 0]
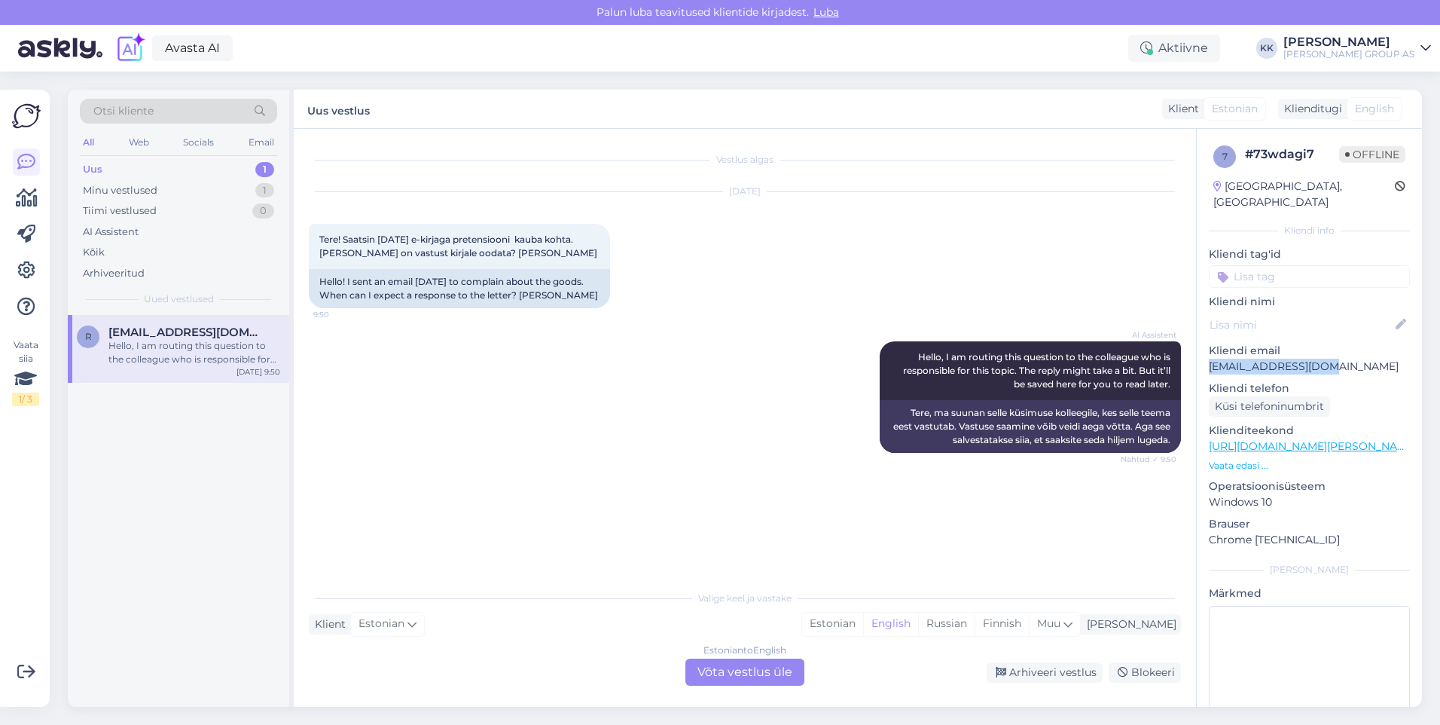
drag, startPoint x: 1299, startPoint y: 353, endPoint x: 1211, endPoint y: 358, distance: 88.3
click at [1211, 359] on p "[EMAIL_ADDRESS][DOMAIN_NAME]" at bounding box center [1309, 367] width 201 height 16
copy p "[EMAIL_ADDRESS][DOMAIN_NAME]"
click at [863, 621] on div "Estonian" at bounding box center [832, 623] width 61 height 23
click at [726, 678] on div "Estonian to Estonian Võta vestlus üle" at bounding box center [744, 671] width 119 height 27
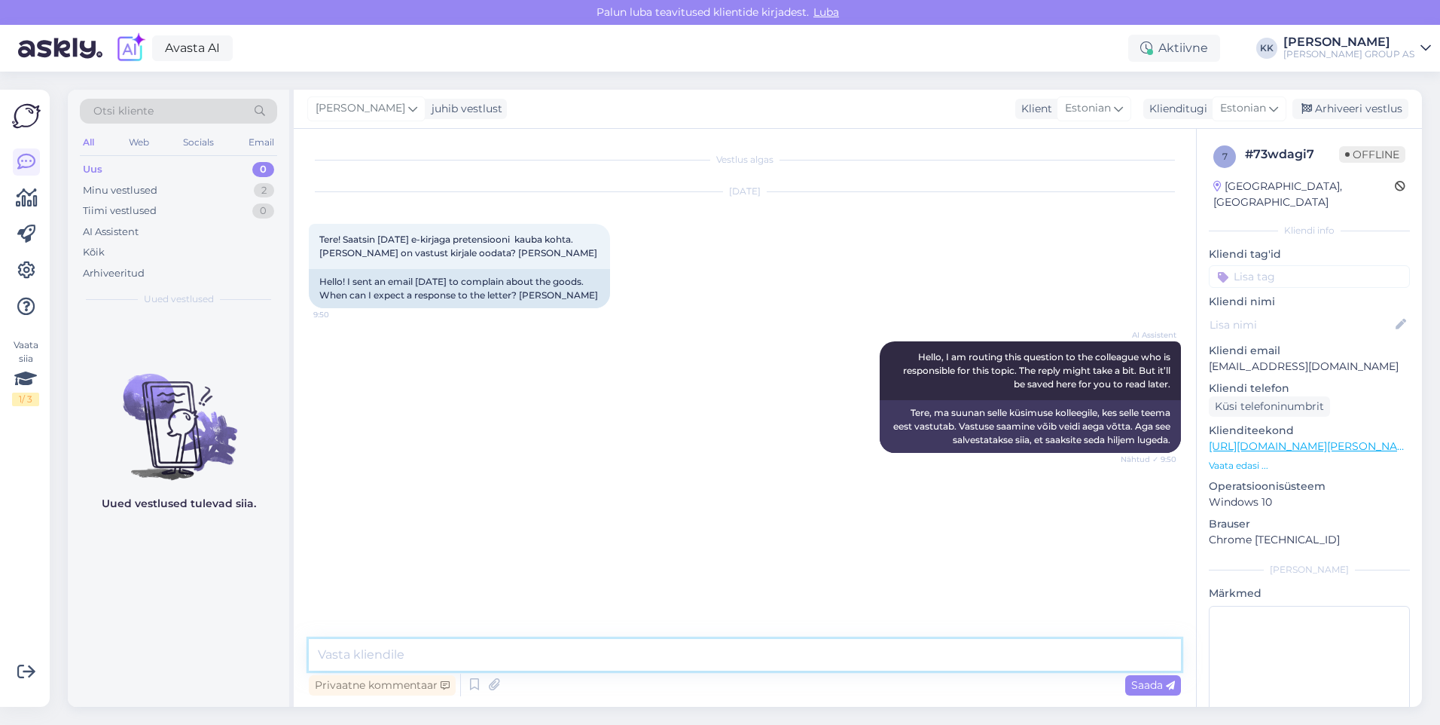
click at [340, 658] on textarea at bounding box center [745, 655] width 872 height 32
type textarea "Teile vastatakse esimesel võimalusel. Hetkel ootame tagasisidet toote tarnijalt."
click at [1143, 678] on span "Saada" at bounding box center [1153, 685] width 44 height 14
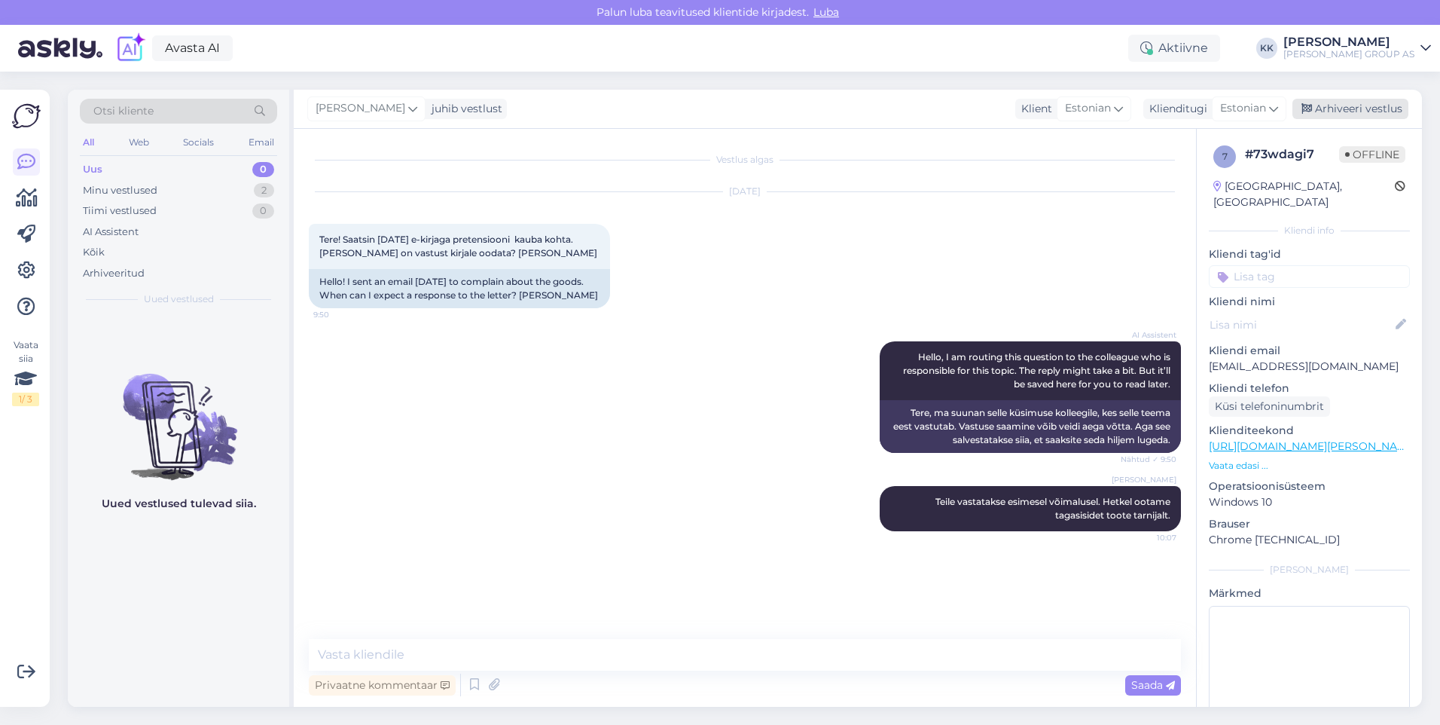
click at [1333, 99] on div "Arhiveeri vestlus" at bounding box center [1351, 109] width 116 height 20
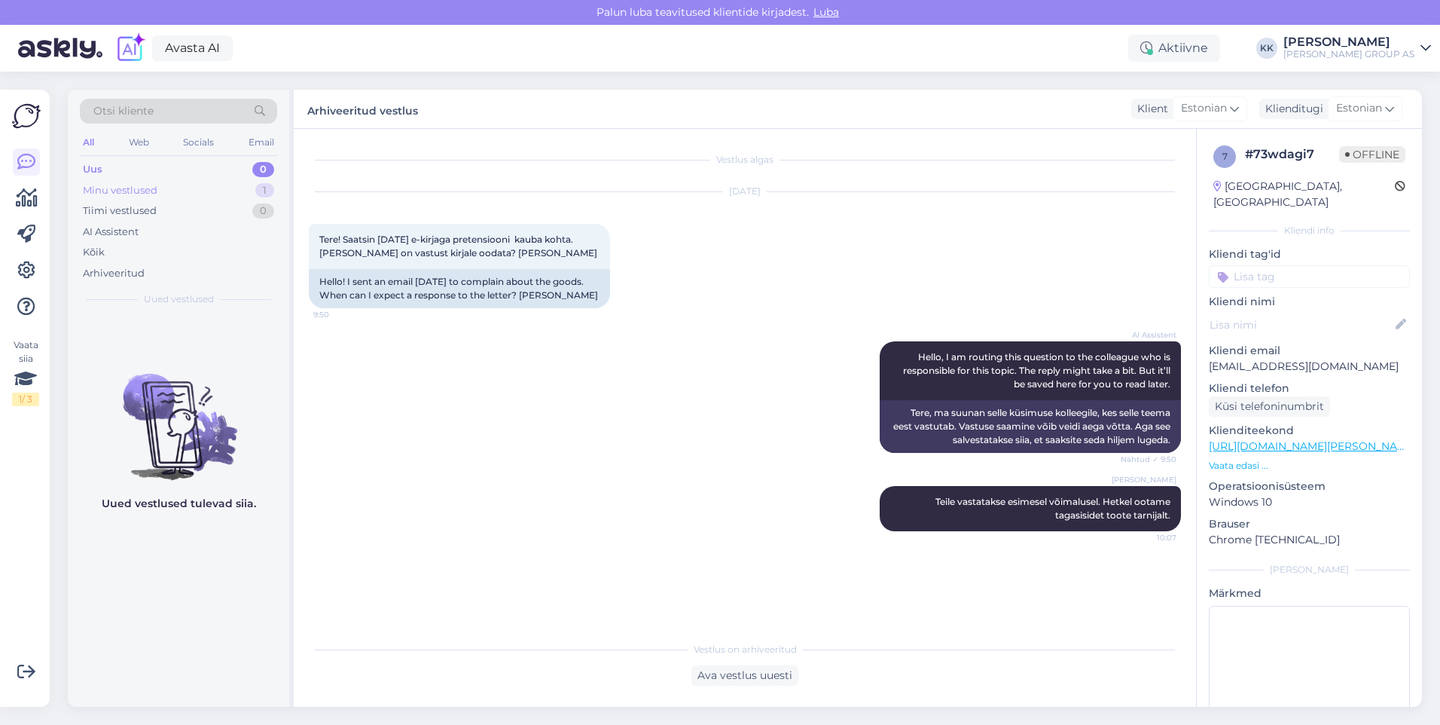
click at [118, 189] on div "Minu vestlused" at bounding box center [120, 190] width 75 height 15
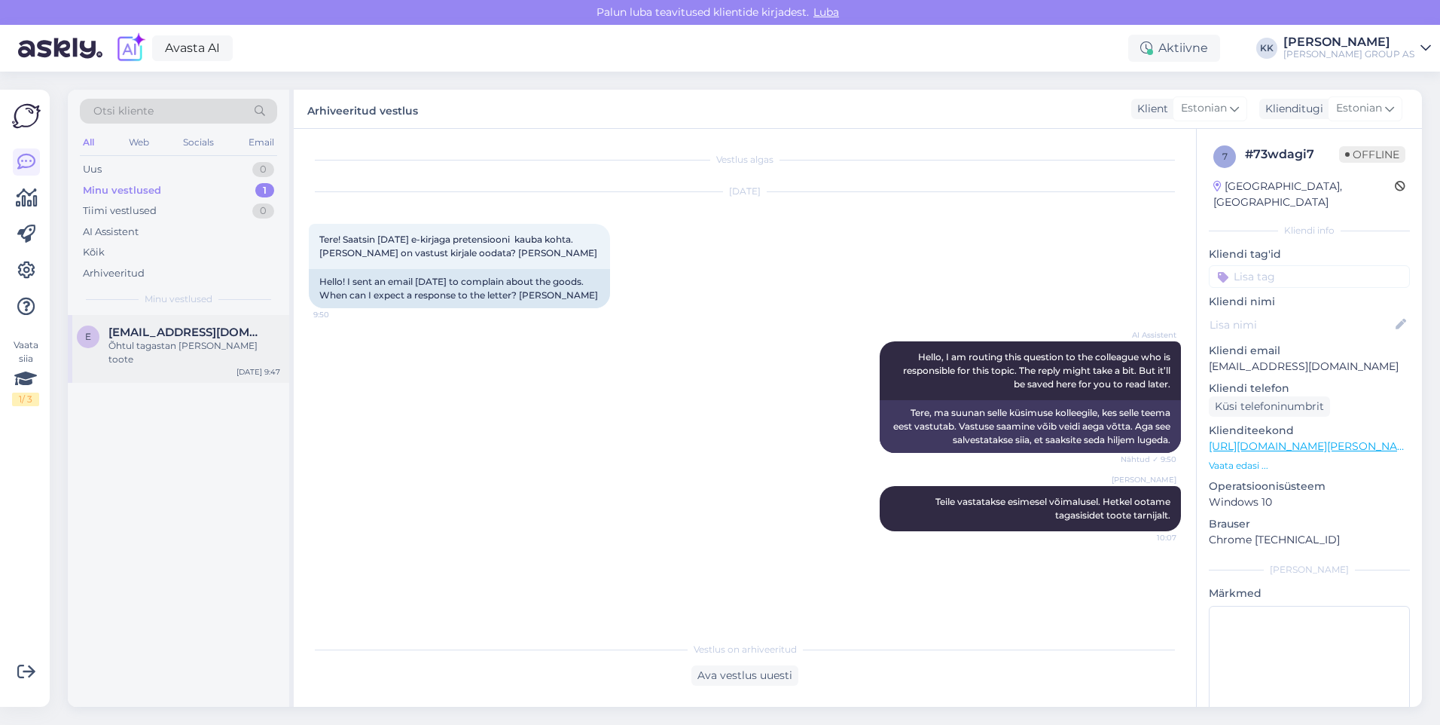
click at [166, 343] on div "Õhtul tagastan [PERSON_NAME] toote" at bounding box center [194, 352] width 172 height 27
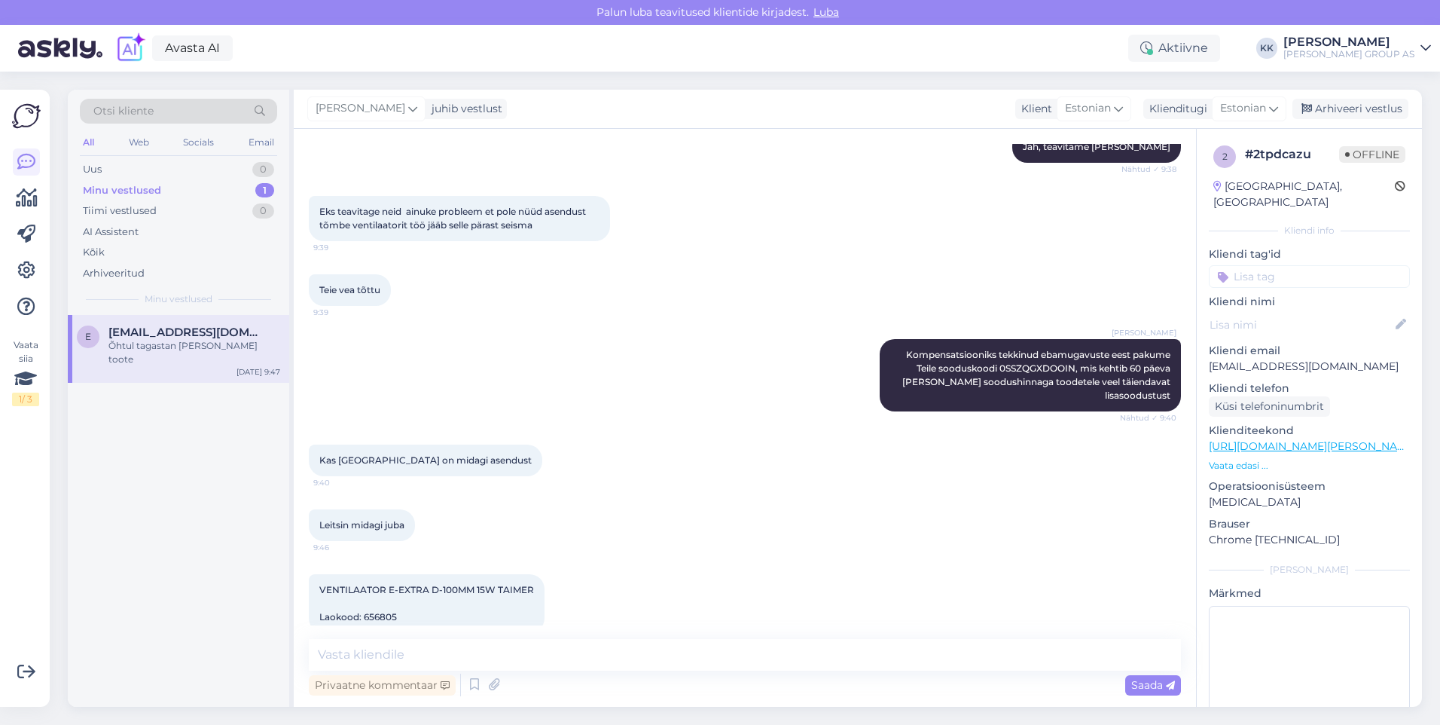
scroll to position [3187, 0]
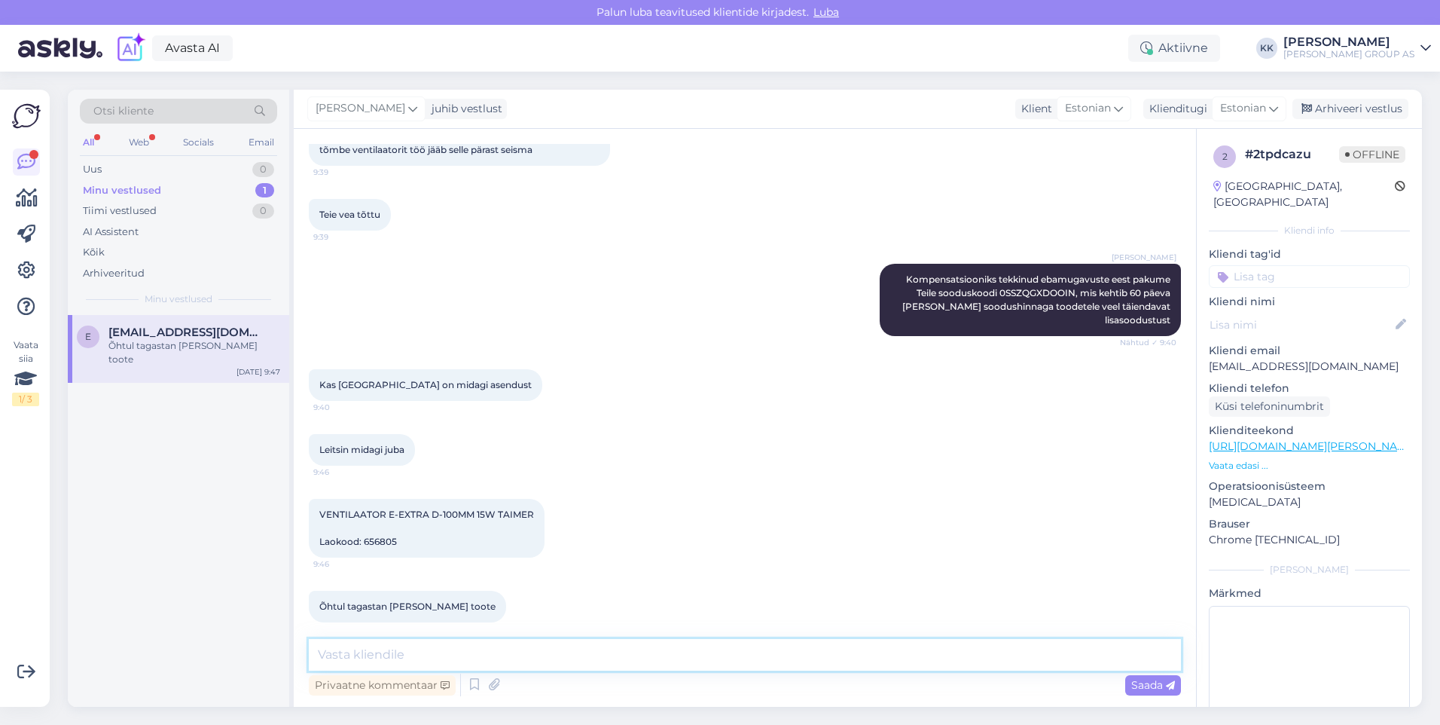
click at [343, 656] on textarea at bounding box center [745, 655] width 872 height 32
type textarea "Teavitasime kauplust"
click at [1150, 687] on span "Saada" at bounding box center [1153, 685] width 44 height 14
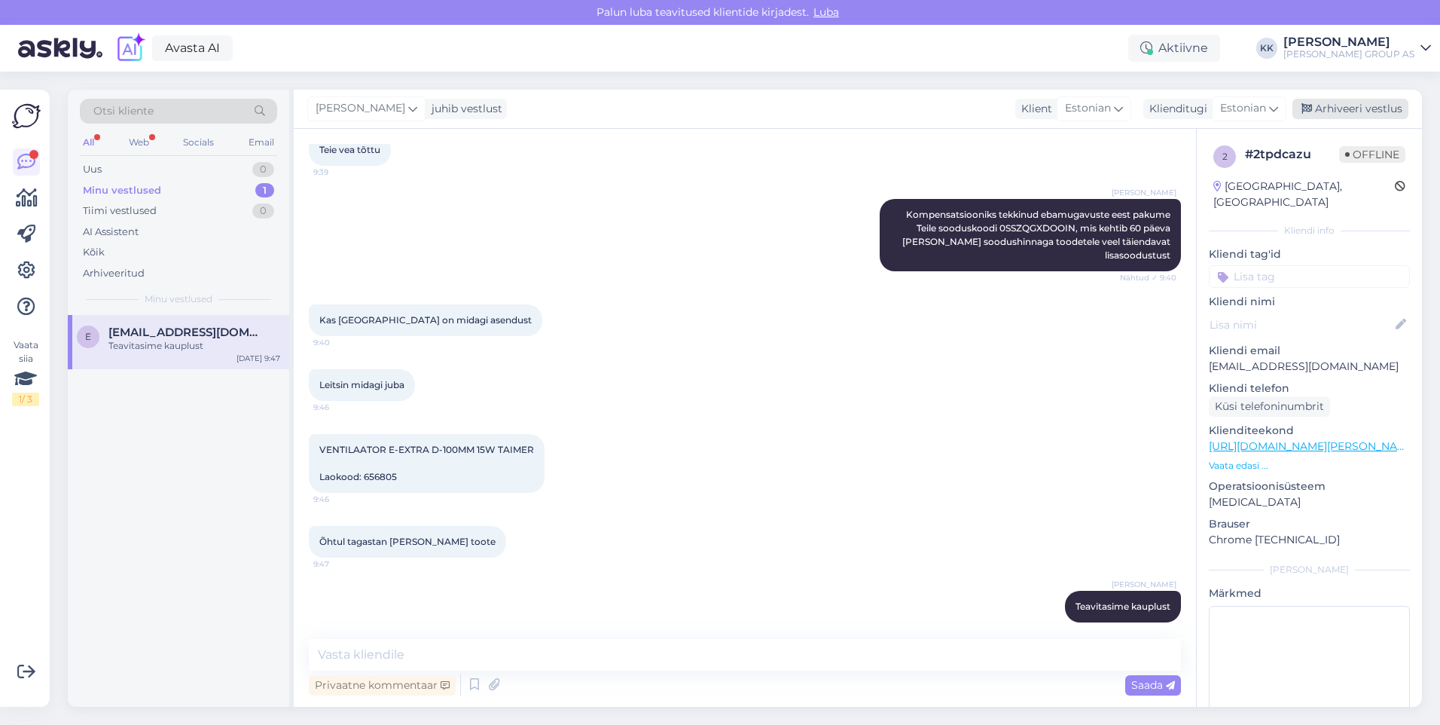
click at [1352, 109] on div "Arhiveeri vestlus" at bounding box center [1351, 109] width 116 height 20
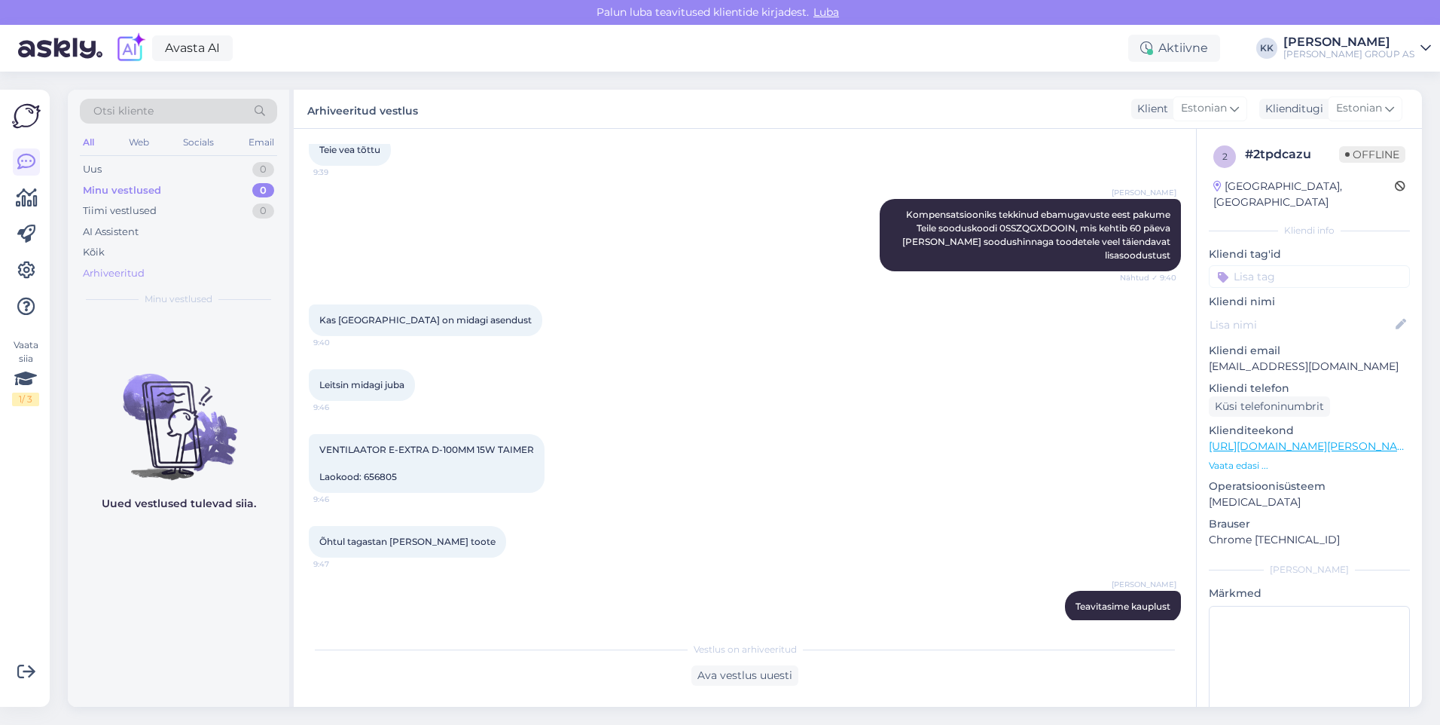
click at [115, 268] on div "Arhiveeritud" at bounding box center [114, 273] width 62 height 15
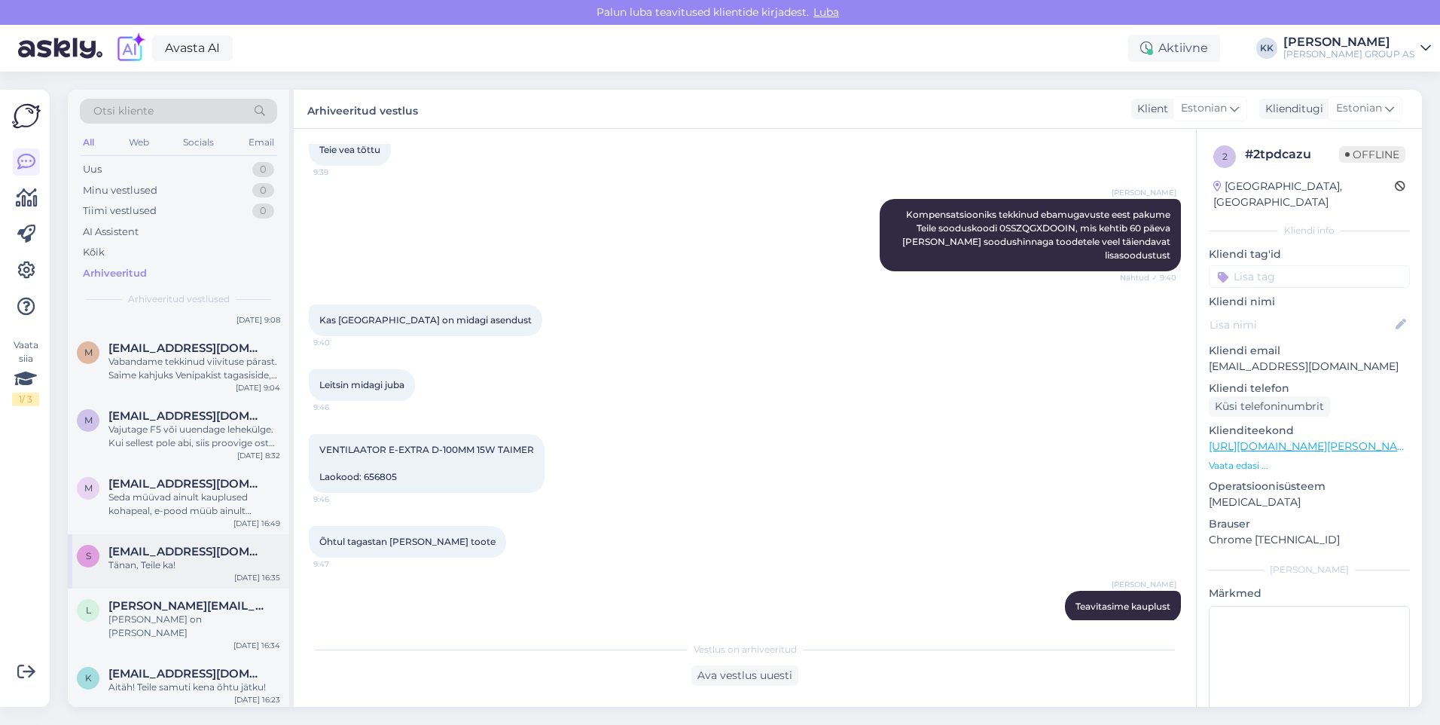
scroll to position [0, 0]
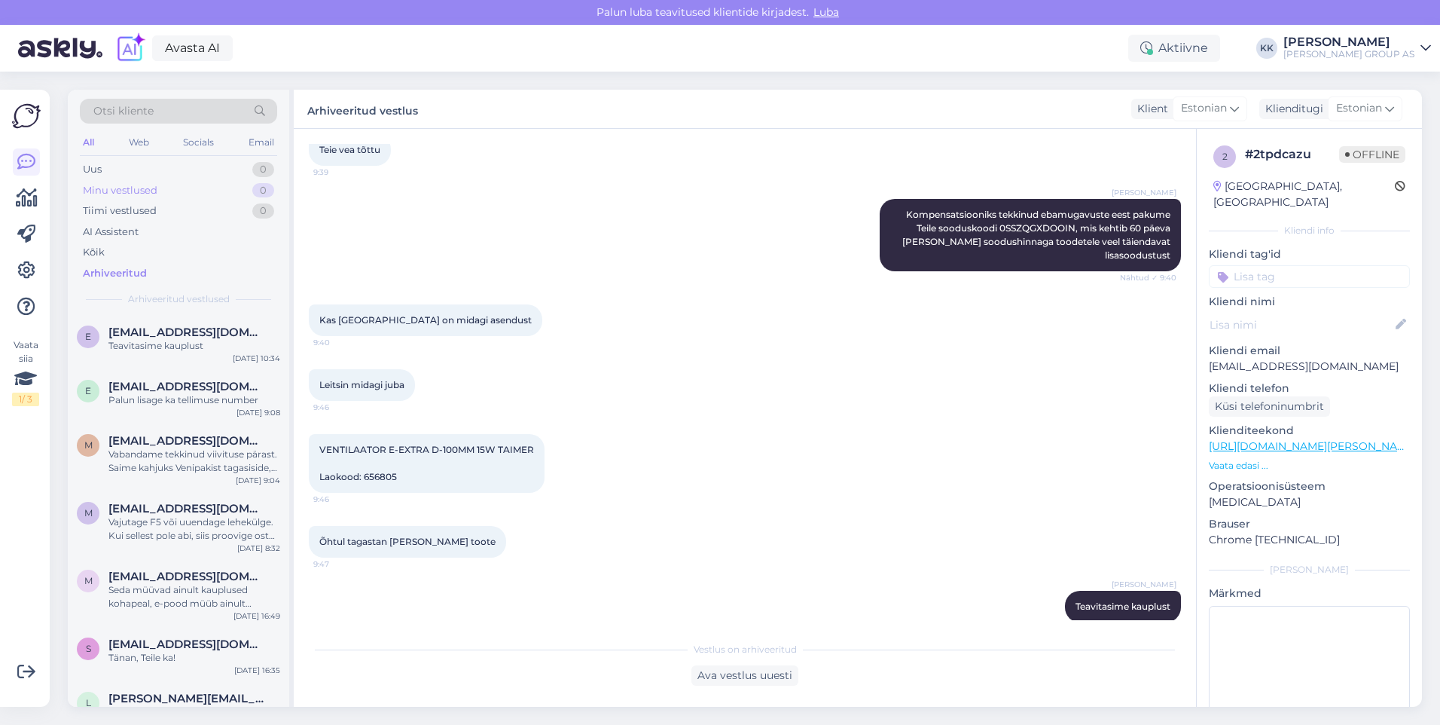
click at [118, 186] on div "Minu vestlused" at bounding box center [120, 190] width 75 height 15
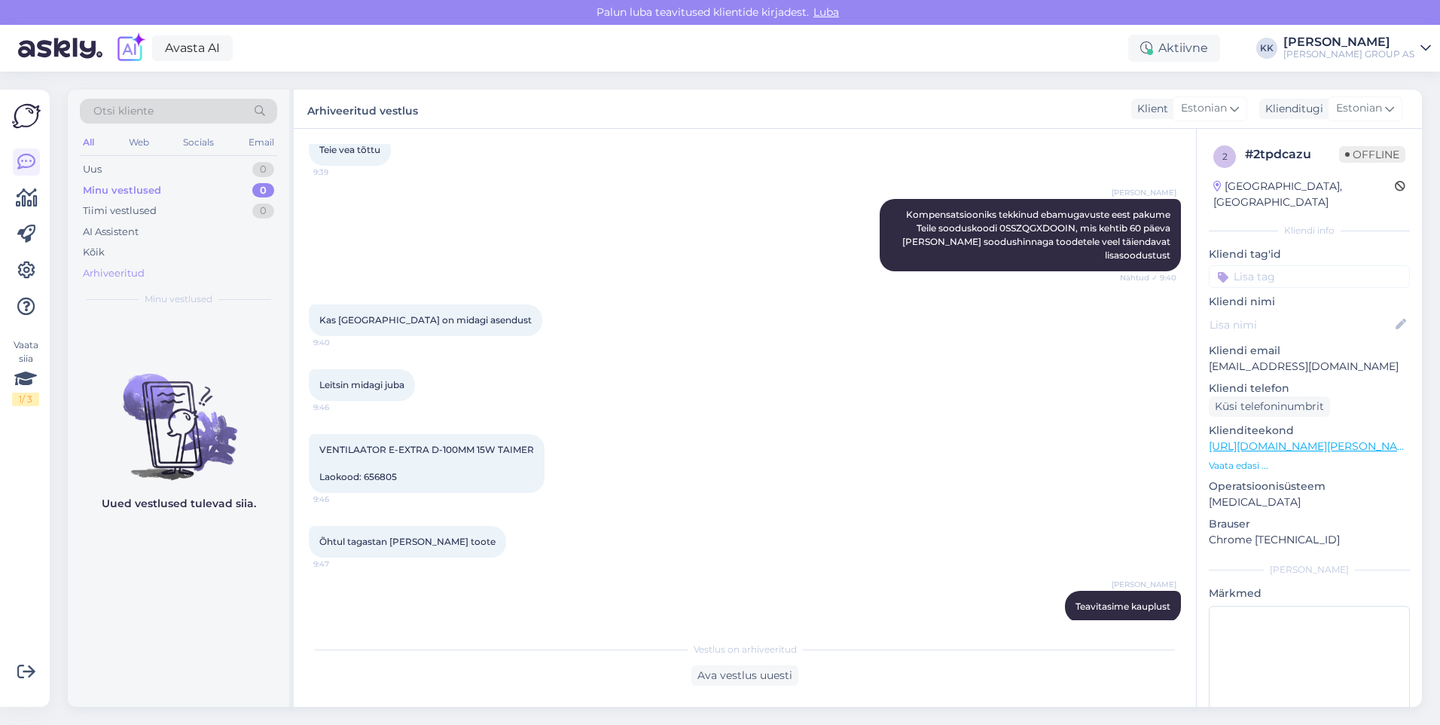
click at [116, 269] on div "Arhiveeritud" at bounding box center [114, 273] width 62 height 15
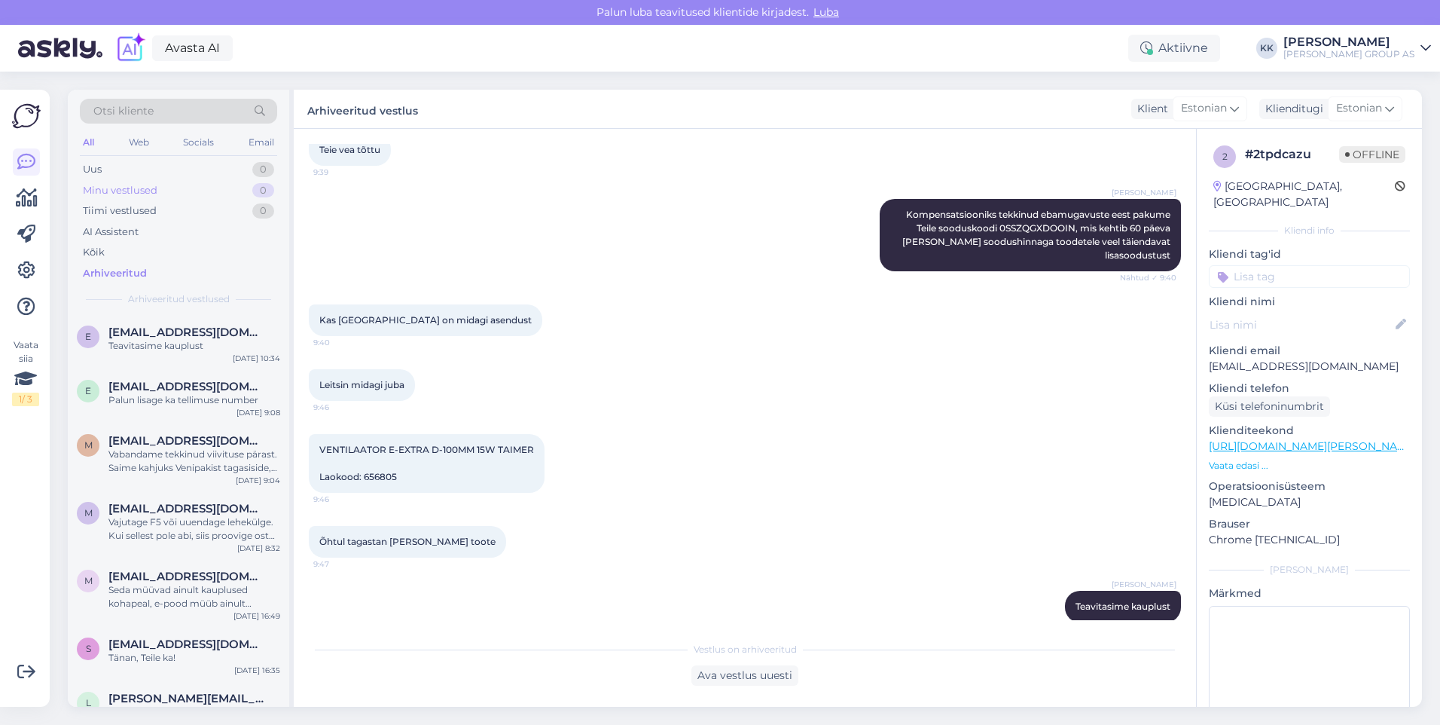
click at [117, 189] on div "Minu vestlused" at bounding box center [120, 190] width 75 height 15
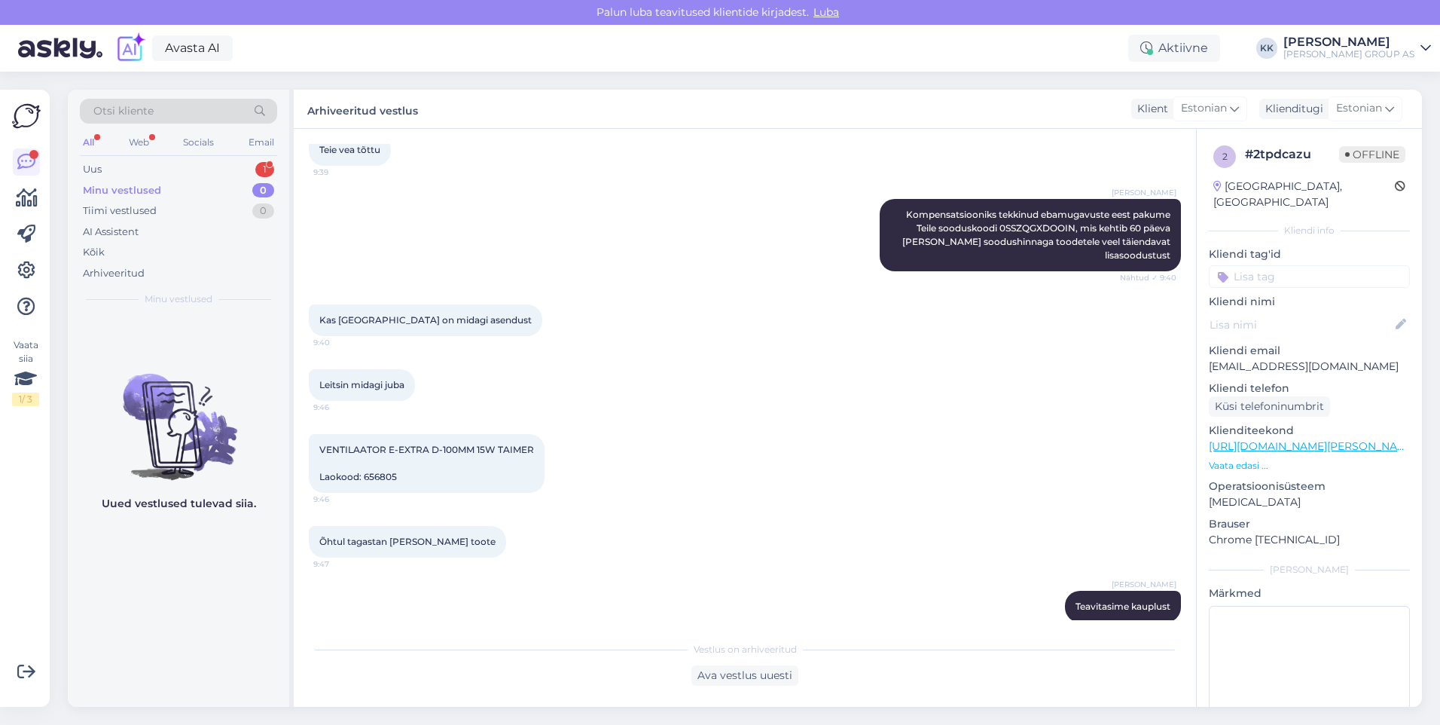
scroll to position [3257, 0]
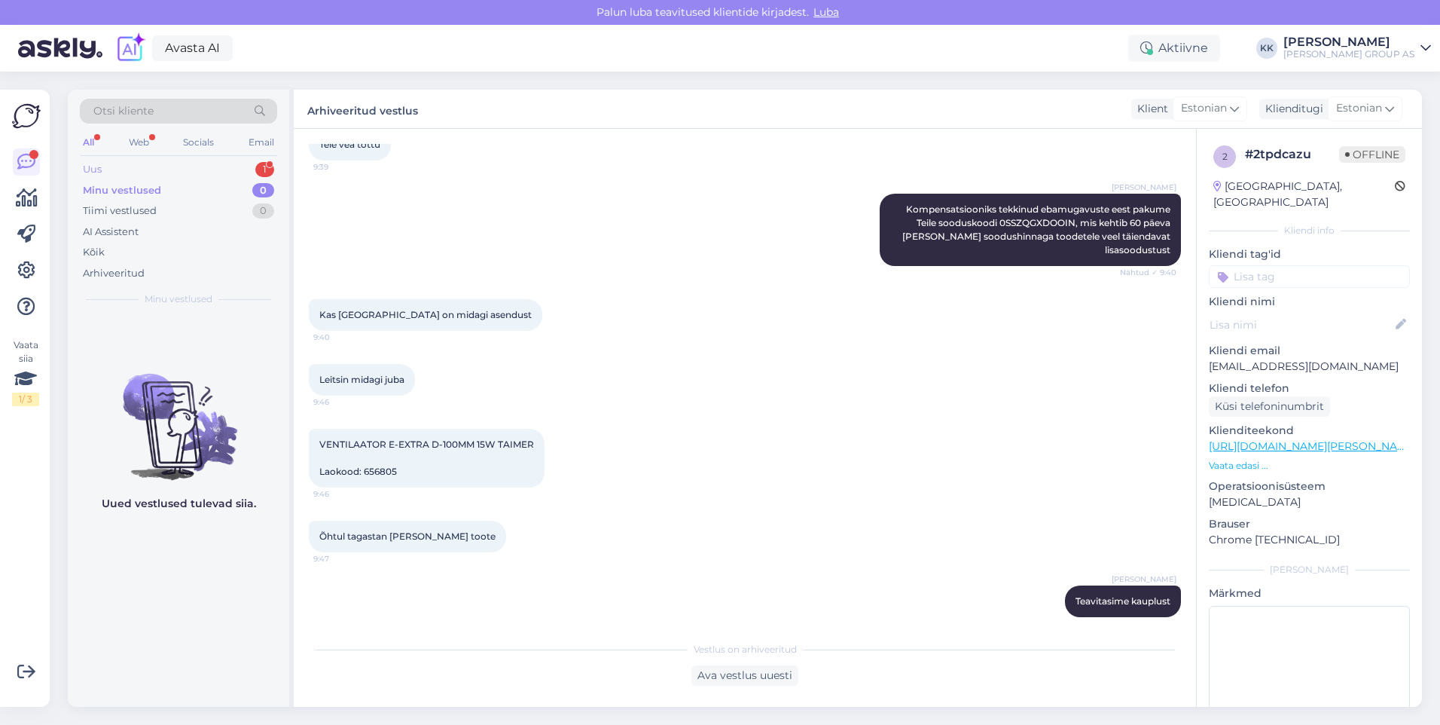
click at [120, 164] on div "Uus 1" at bounding box center [178, 169] width 197 height 21
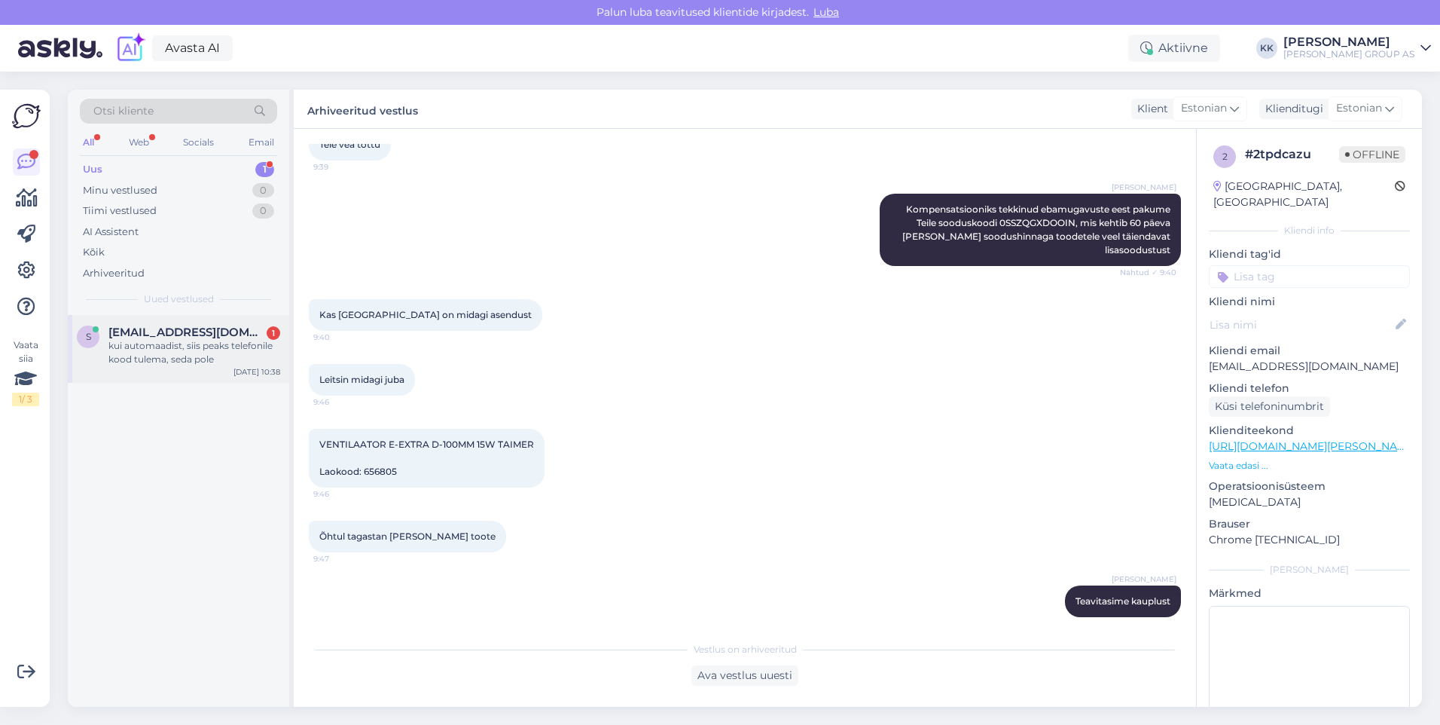
click at [157, 339] on div "kui automaadist, siis peaks telefonile kood tulema, seda pole" at bounding box center [194, 352] width 172 height 27
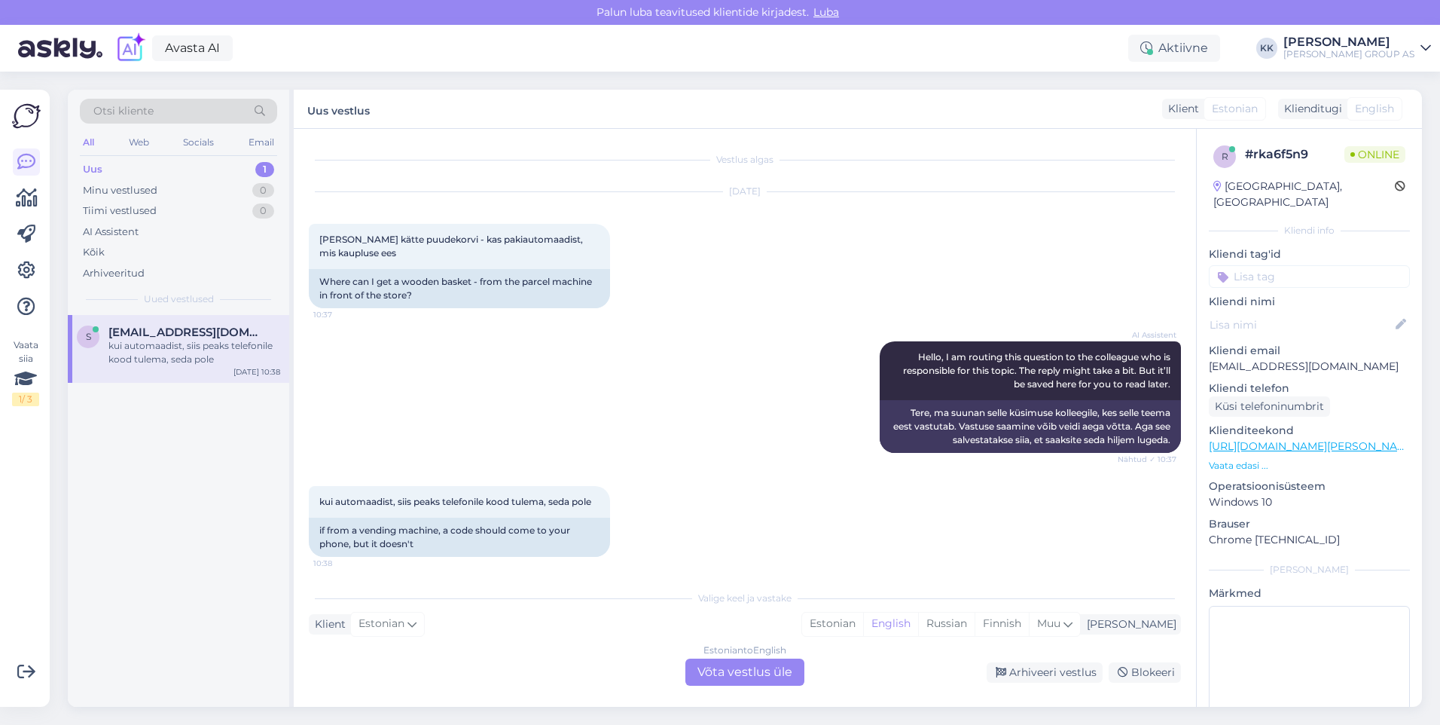
scroll to position [5, 0]
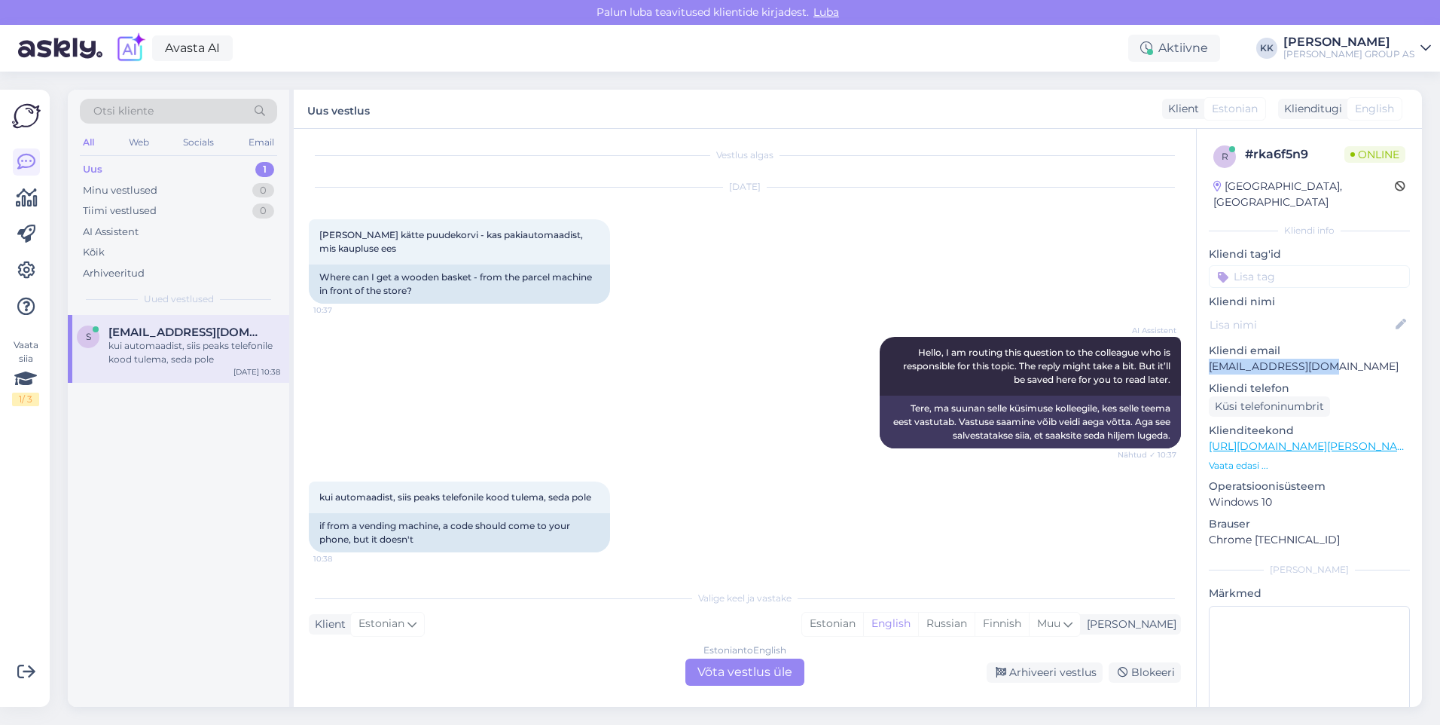
drag, startPoint x: 1316, startPoint y: 352, endPoint x: 1210, endPoint y: 356, distance: 106.3
click at [1210, 359] on p "[EMAIL_ADDRESS][DOMAIN_NAME]" at bounding box center [1309, 367] width 201 height 16
drag, startPoint x: 1210, startPoint y: 356, endPoint x: 1217, endPoint y: 356, distance: 7.6
copy p "[EMAIL_ADDRESS][DOMAIN_NAME]"
click at [863, 621] on div "Estonian" at bounding box center [832, 623] width 61 height 23
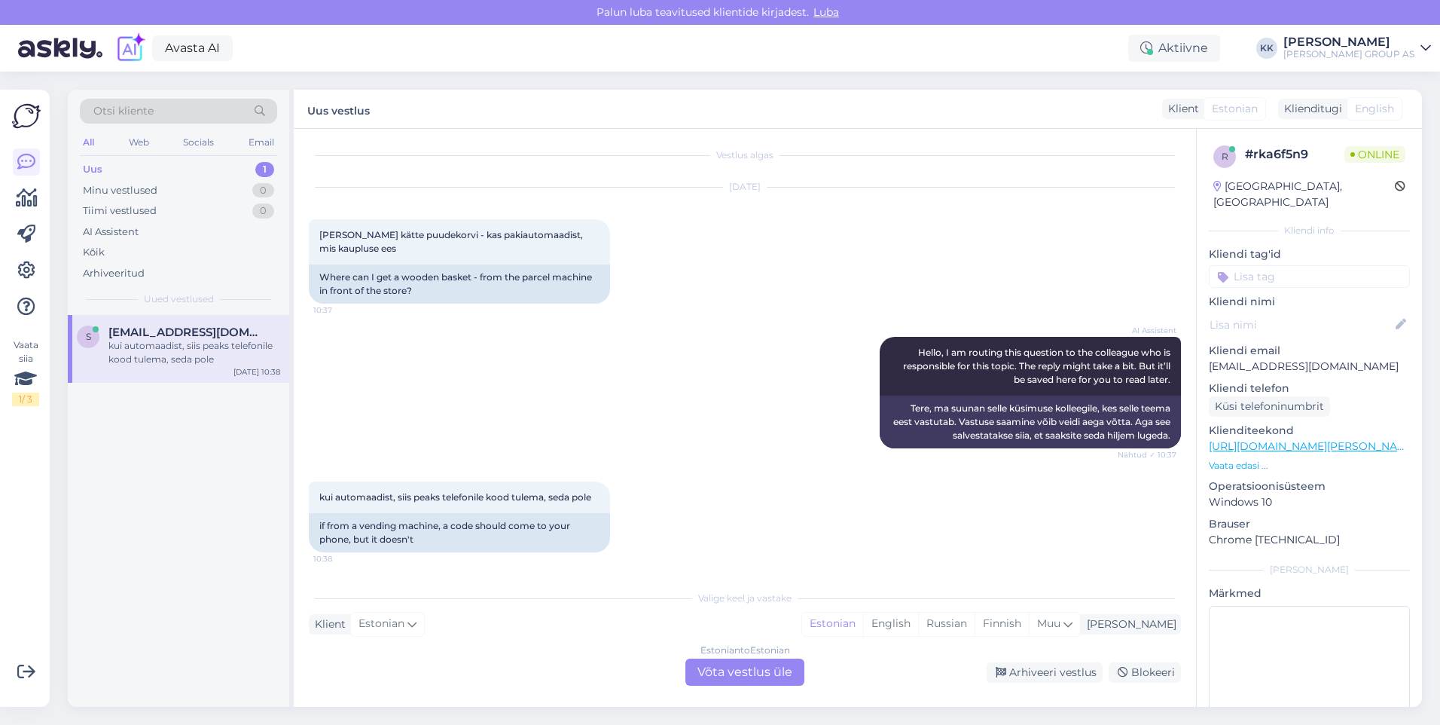
click at [725, 667] on div "Estonian to Estonian Võta vestlus üle" at bounding box center [744, 671] width 119 height 27
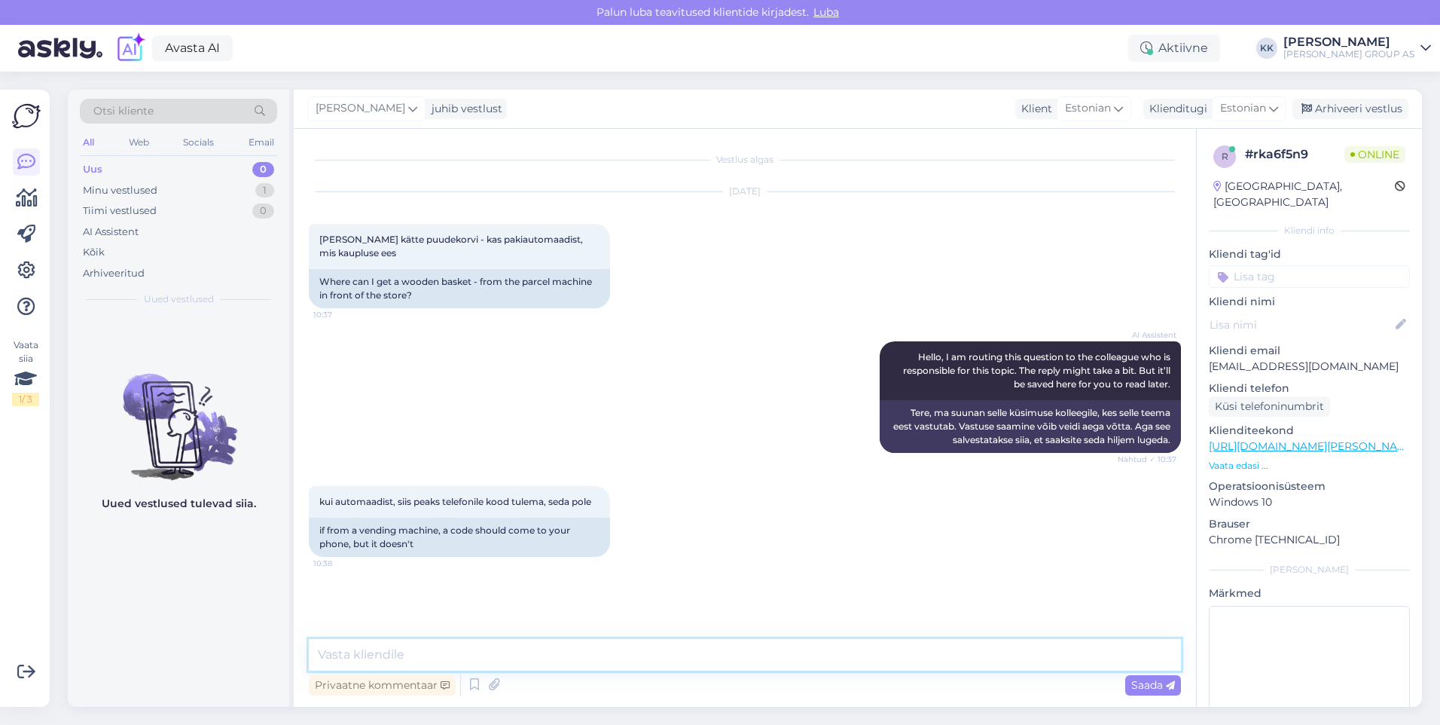
click at [372, 652] on textarea at bounding box center [745, 655] width 872 height 32
type textarea "Kui SMSi pole saadetud, siis ootab tellimus Teid [GEOGRAPHIC_DATA]"
click at [1137, 683] on span "Saada" at bounding box center [1153, 685] width 44 height 14
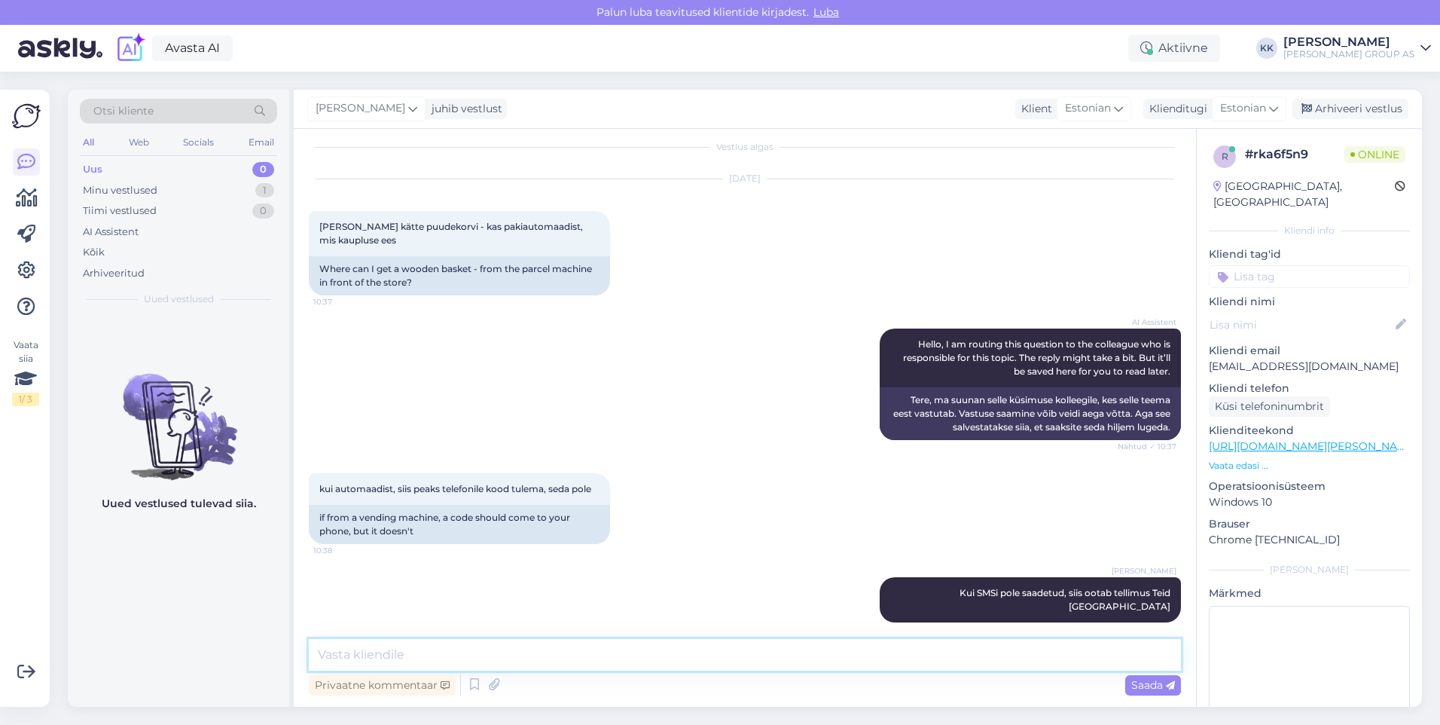
click at [358, 656] on textarea at bounding box center [745, 655] width 872 height 32
paste textarea "KURESSAARE Kõik väljastused laost (kauba kättesaamiseks helista tel. [PHONE_NUM…"
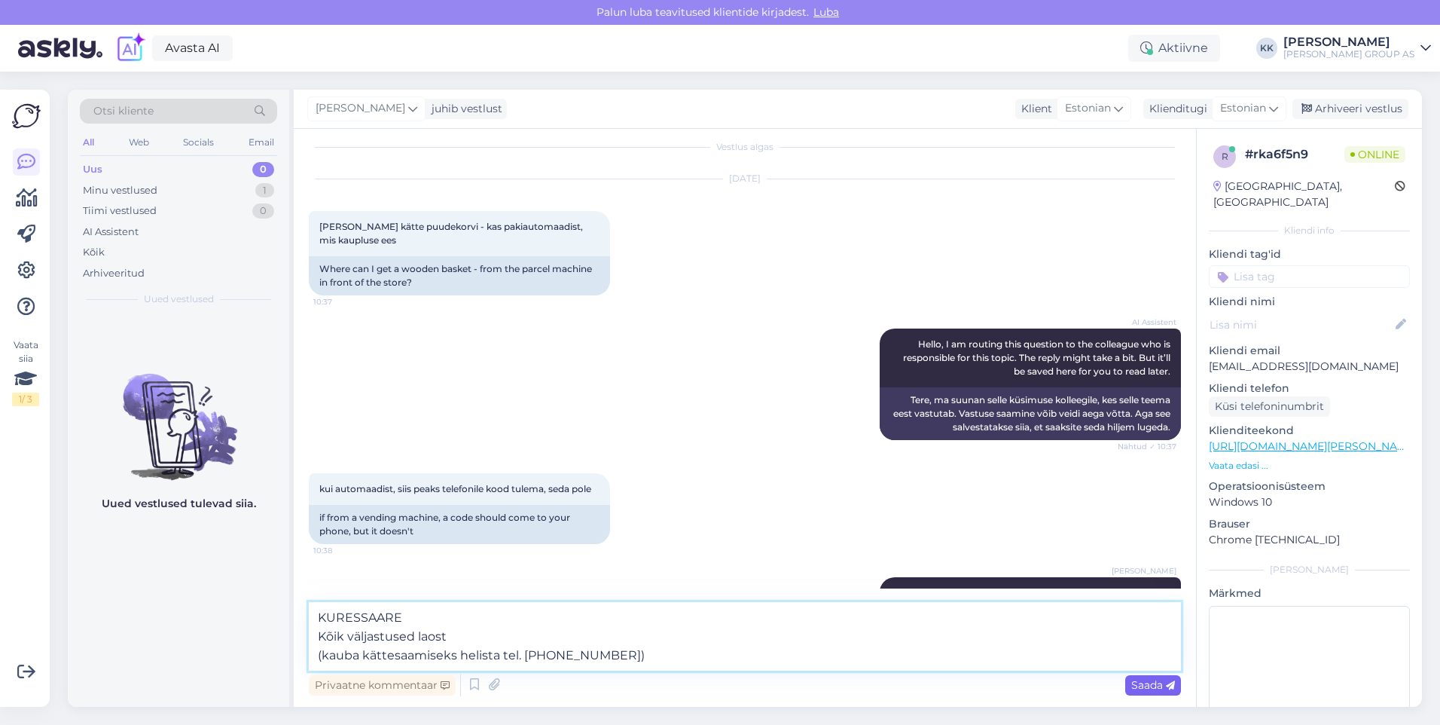
type textarea "KURESSAARE Kõik väljastused laost (kauba kättesaamiseks helista tel. [PHONE_NUM…"
click at [1138, 685] on span "Saada" at bounding box center [1153, 685] width 44 height 14
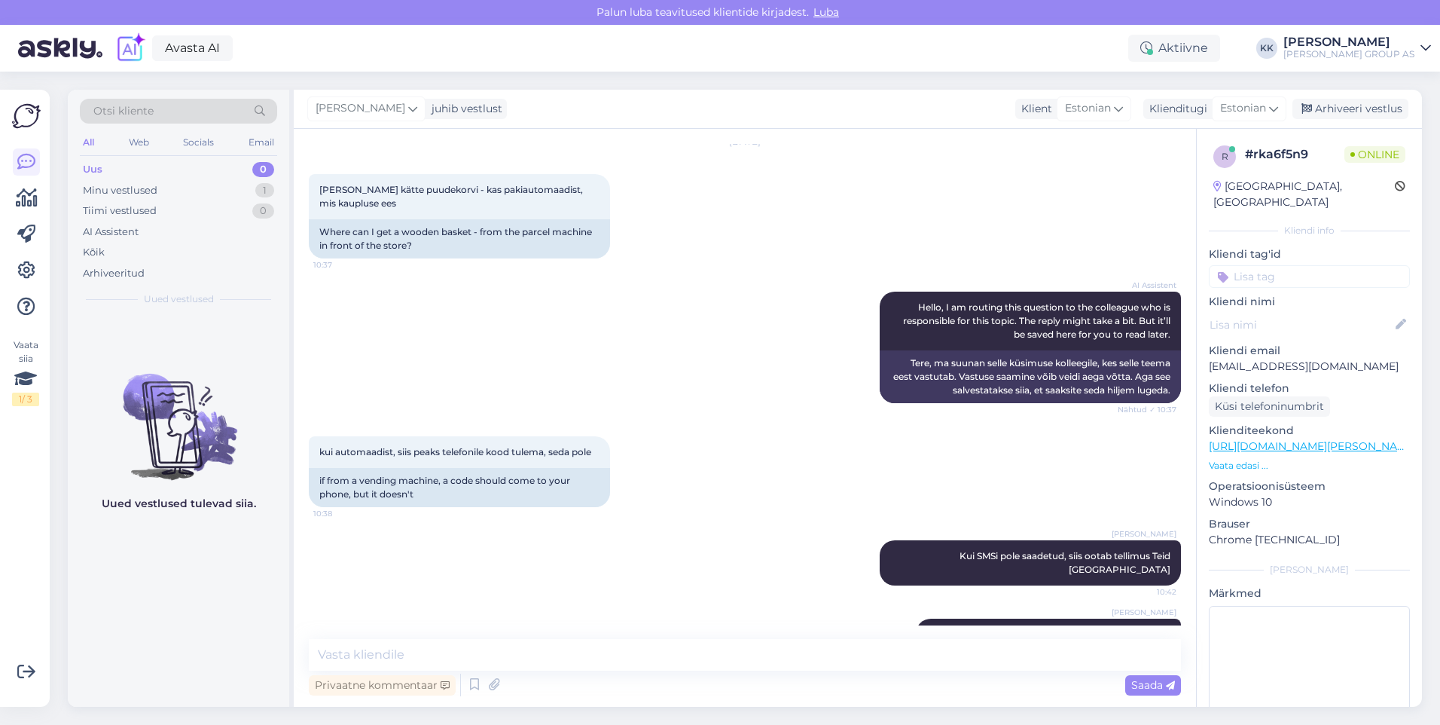
scroll to position [105, 0]
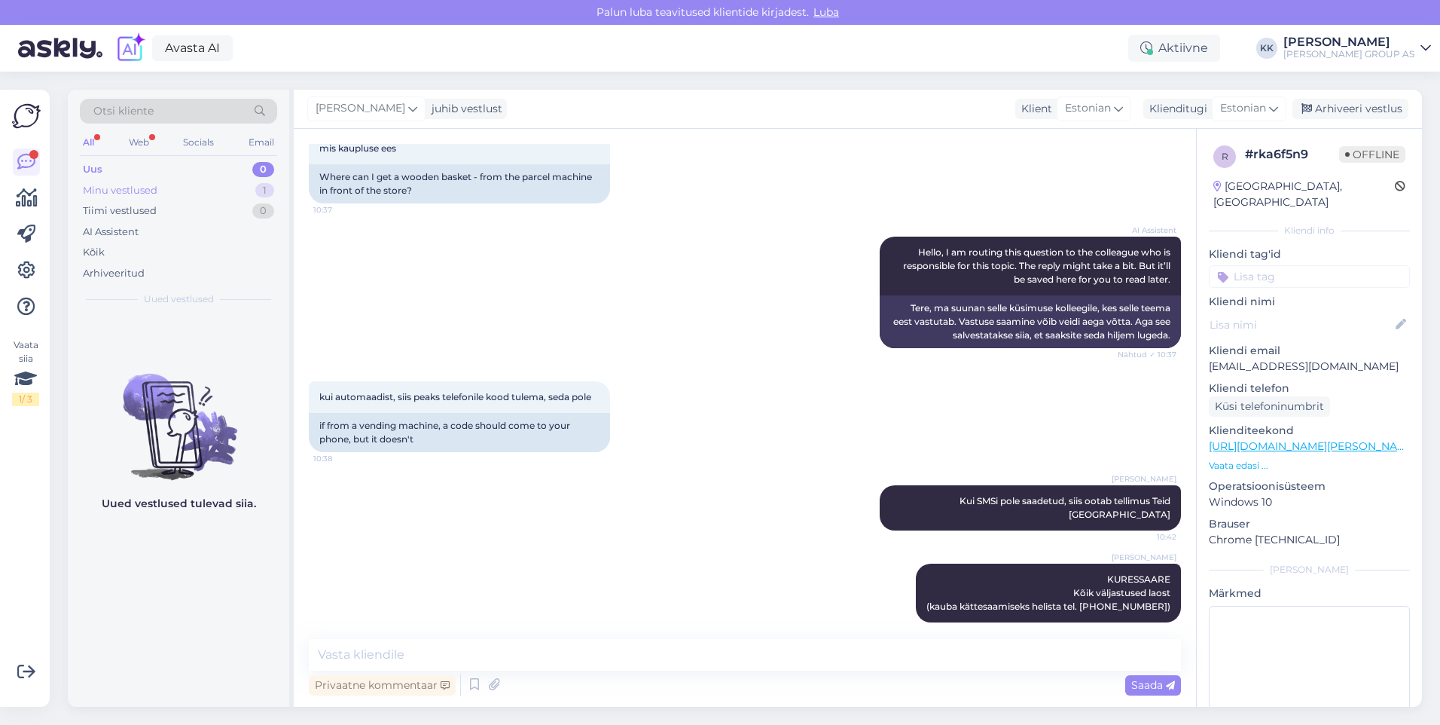
click at [142, 184] on div "Minu vestlused" at bounding box center [120, 190] width 75 height 15
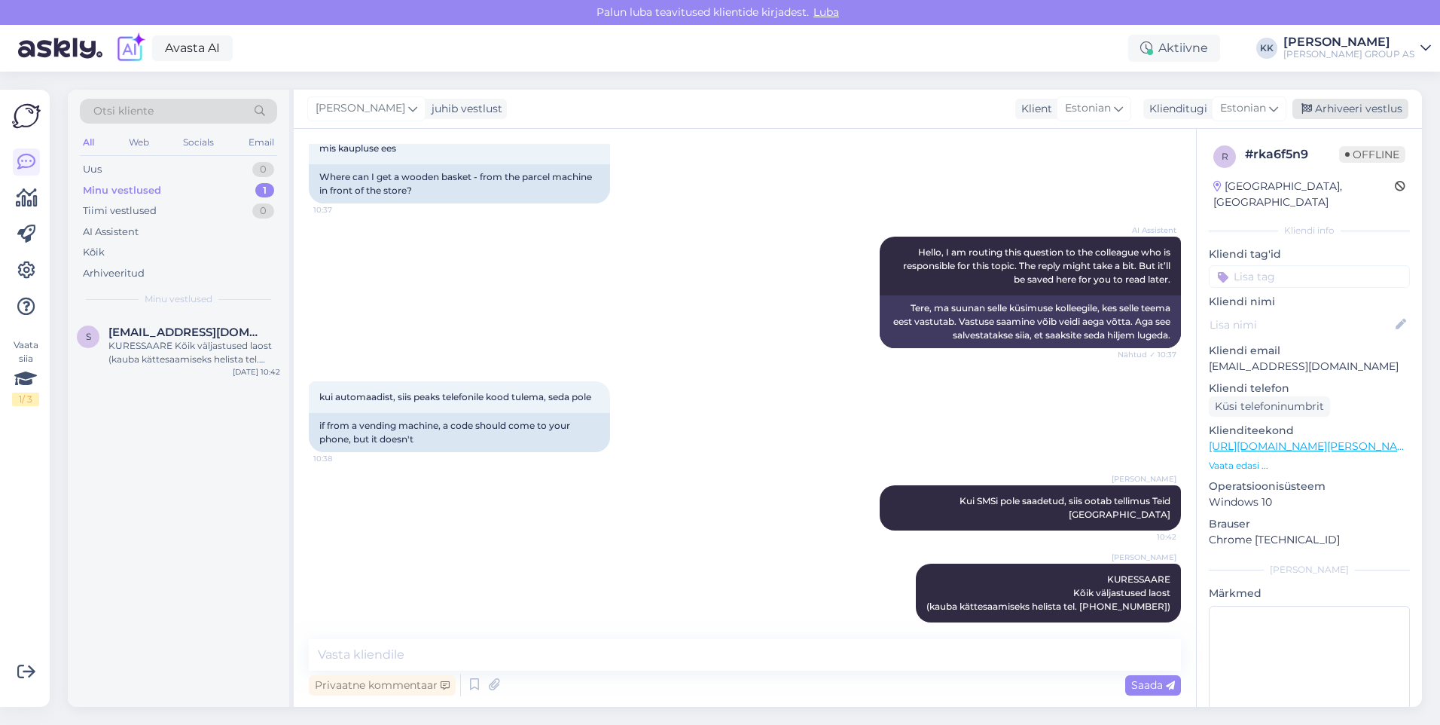
click at [1342, 105] on div "Arhiveeri vestlus" at bounding box center [1351, 109] width 116 height 20
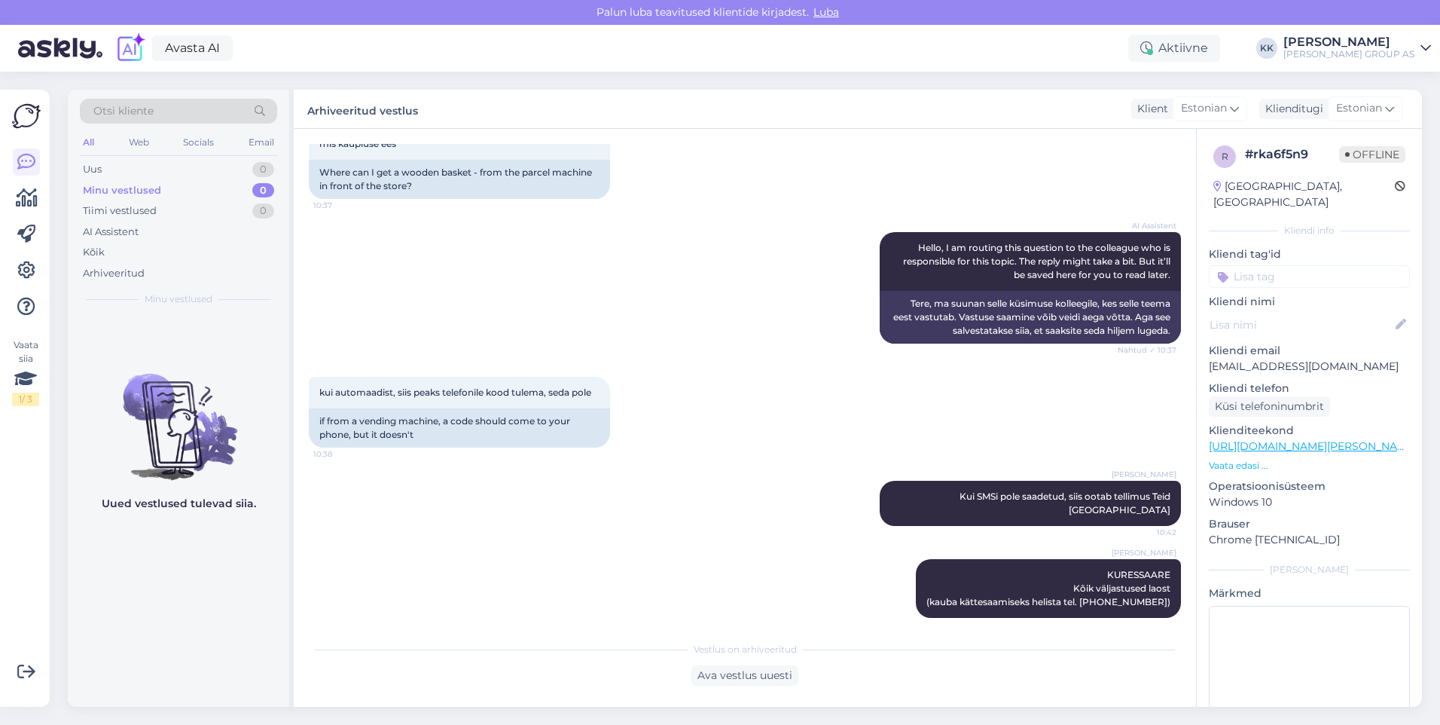
scroll to position [110, 0]
click at [111, 167] on div "Uus 1" at bounding box center [178, 169] width 197 height 21
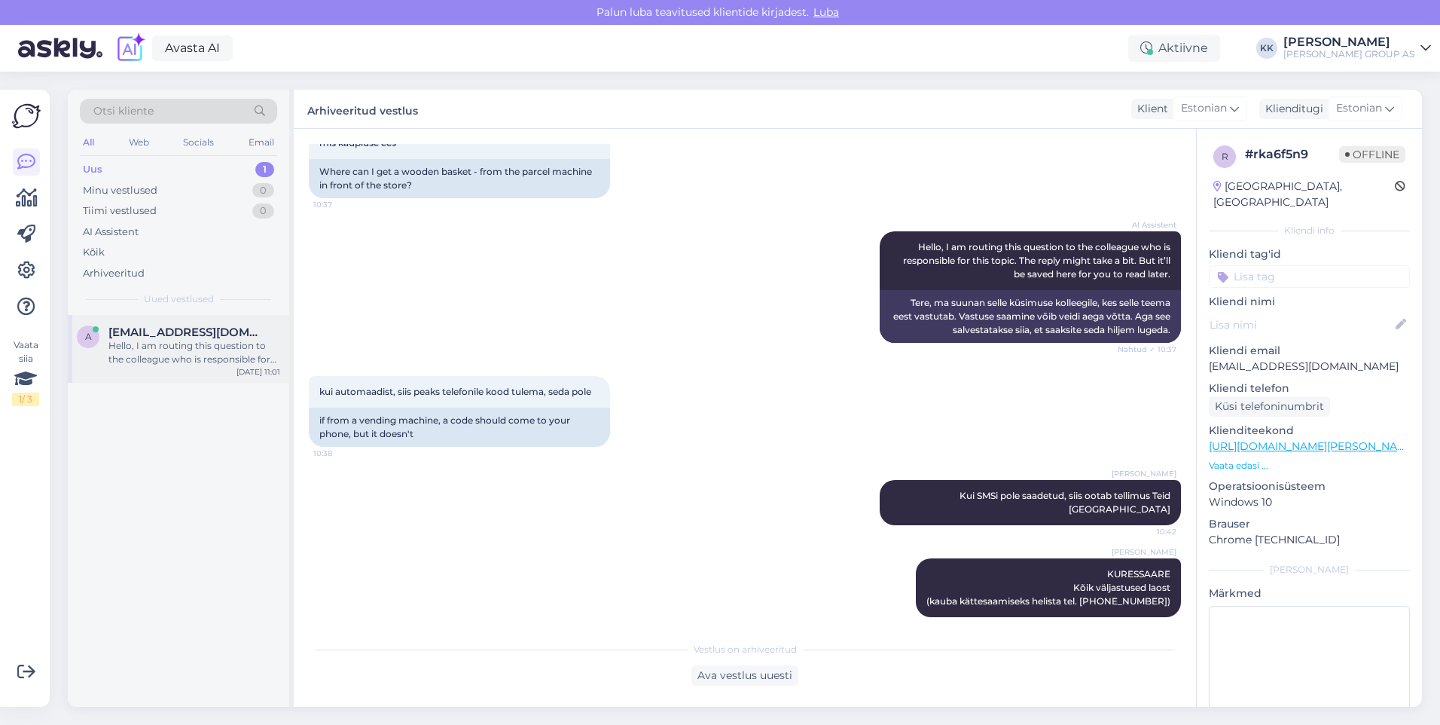
drag, startPoint x: 145, startPoint y: 347, endPoint x: 154, endPoint y: 349, distance: 9.2
click at [147, 347] on div "Hello, I am routing this question to the colleague who is responsible for this …" at bounding box center [194, 352] width 172 height 27
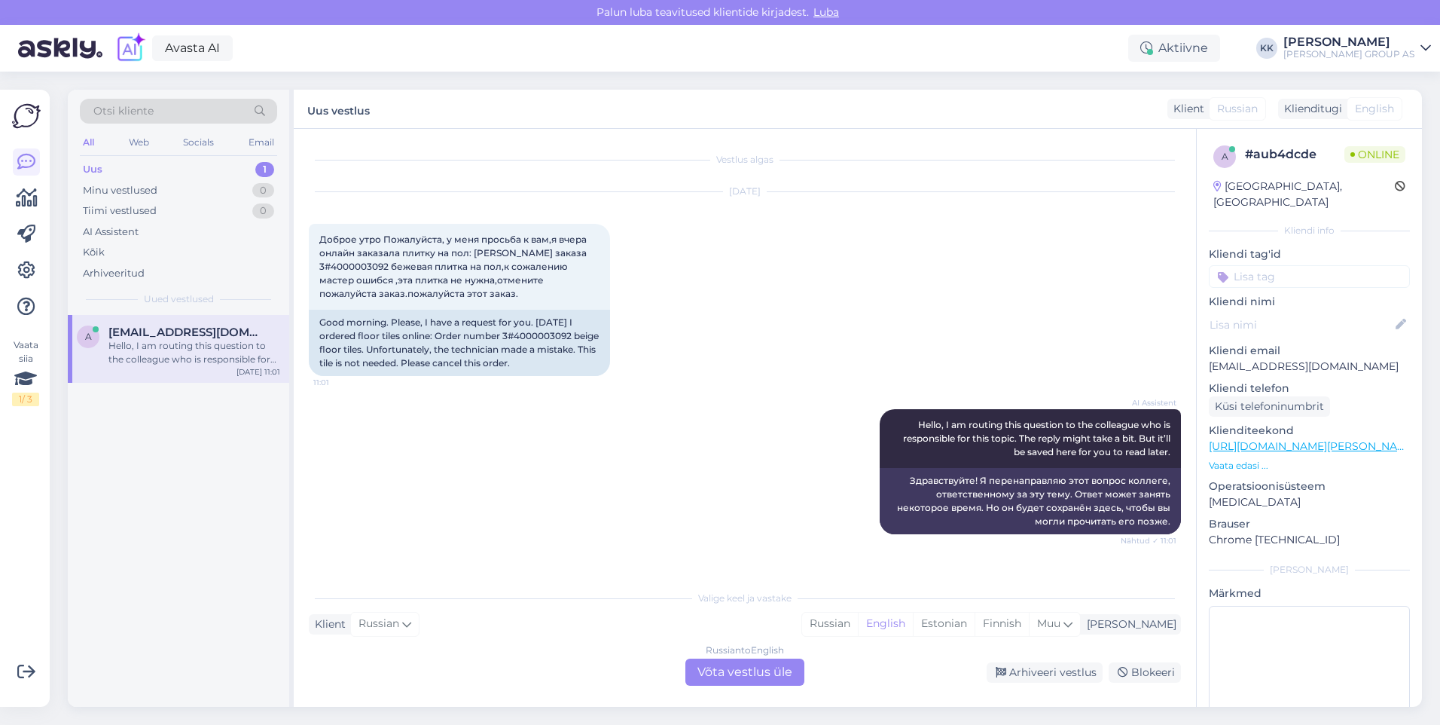
scroll to position [0, 0]
click at [975, 618] on div "Estonian" at bounding box center [944, 623] width 62 height 23
click at [722, 668] on div "Russian to Estonian Võta vestlus üle" at bounding box center [744, 671] width 119 height 27
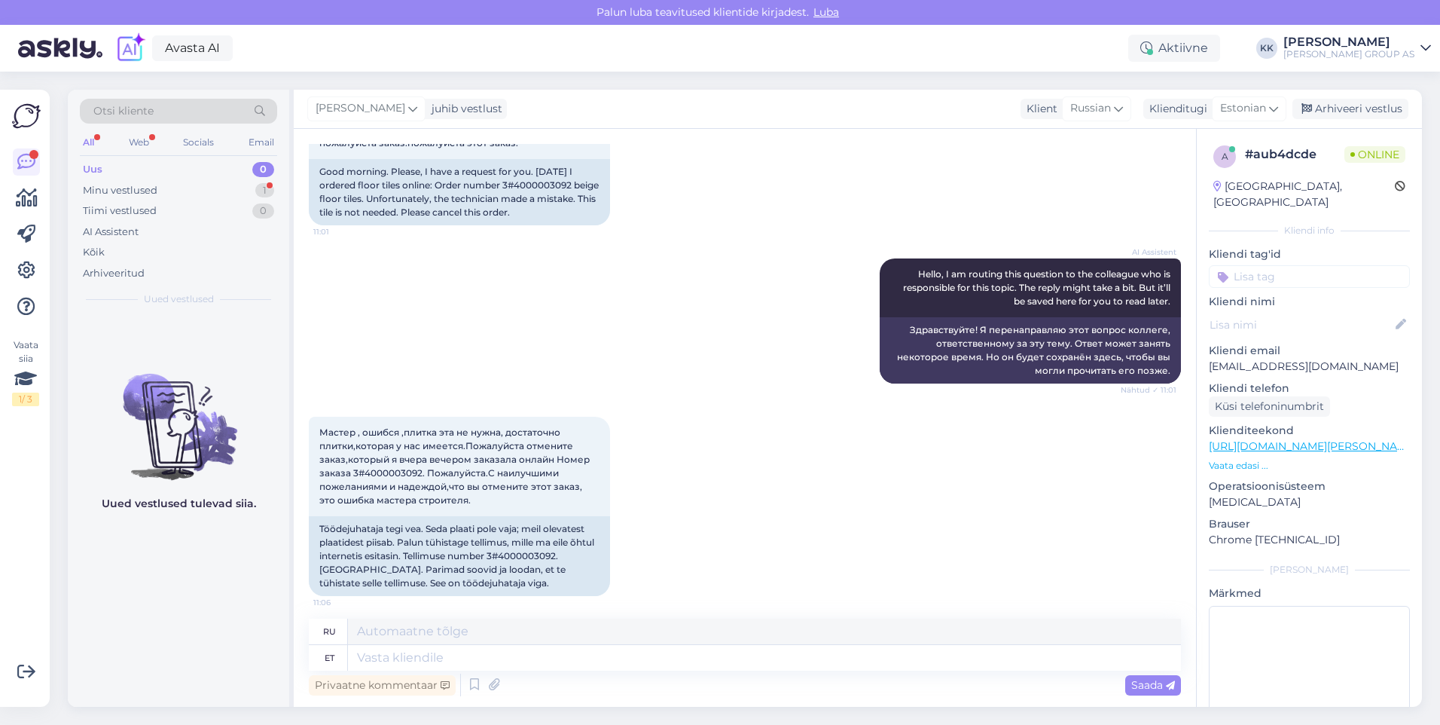
scroll to position [158, 0]
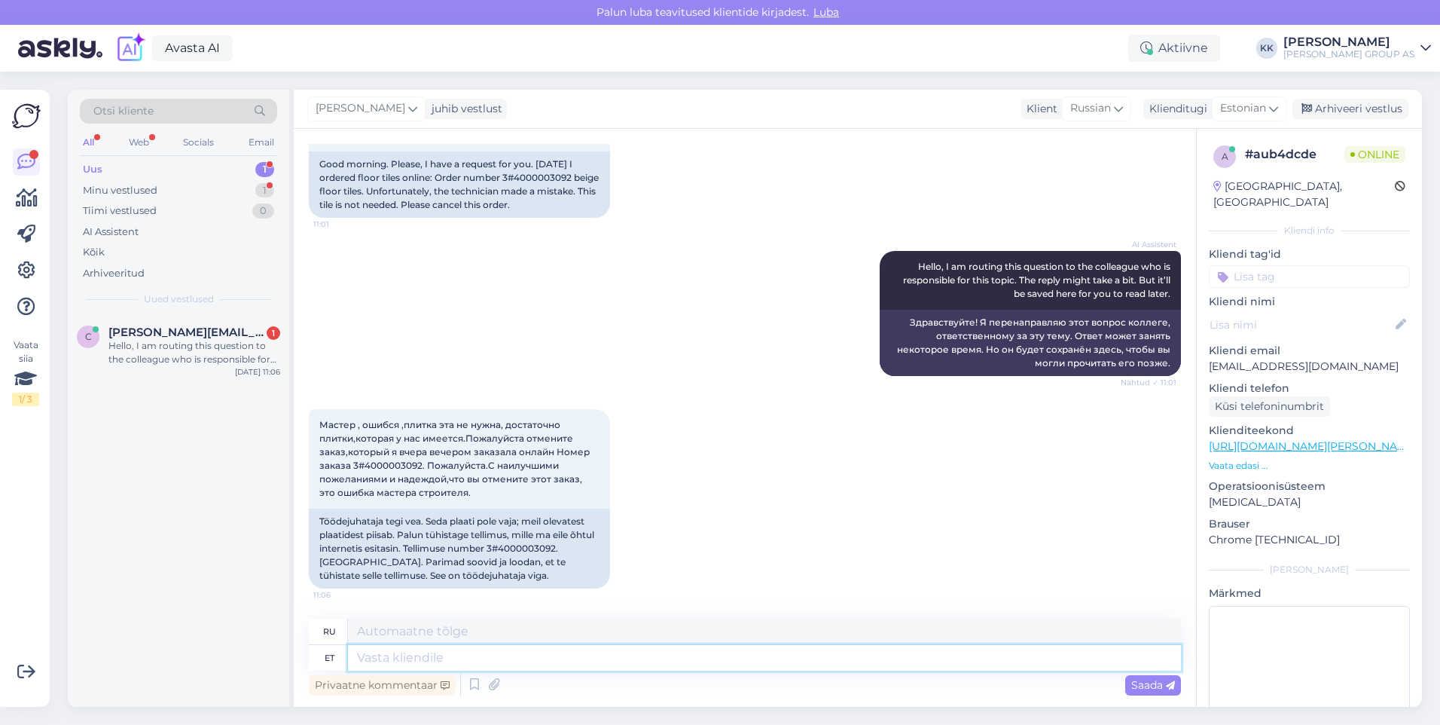
click at [380, 658] on textarea at bounding box center [764, 658] width 833 height 26
type textarea "Jah"
type textarea "Да"
type textarea "Jah,"
type textarea "Да,"
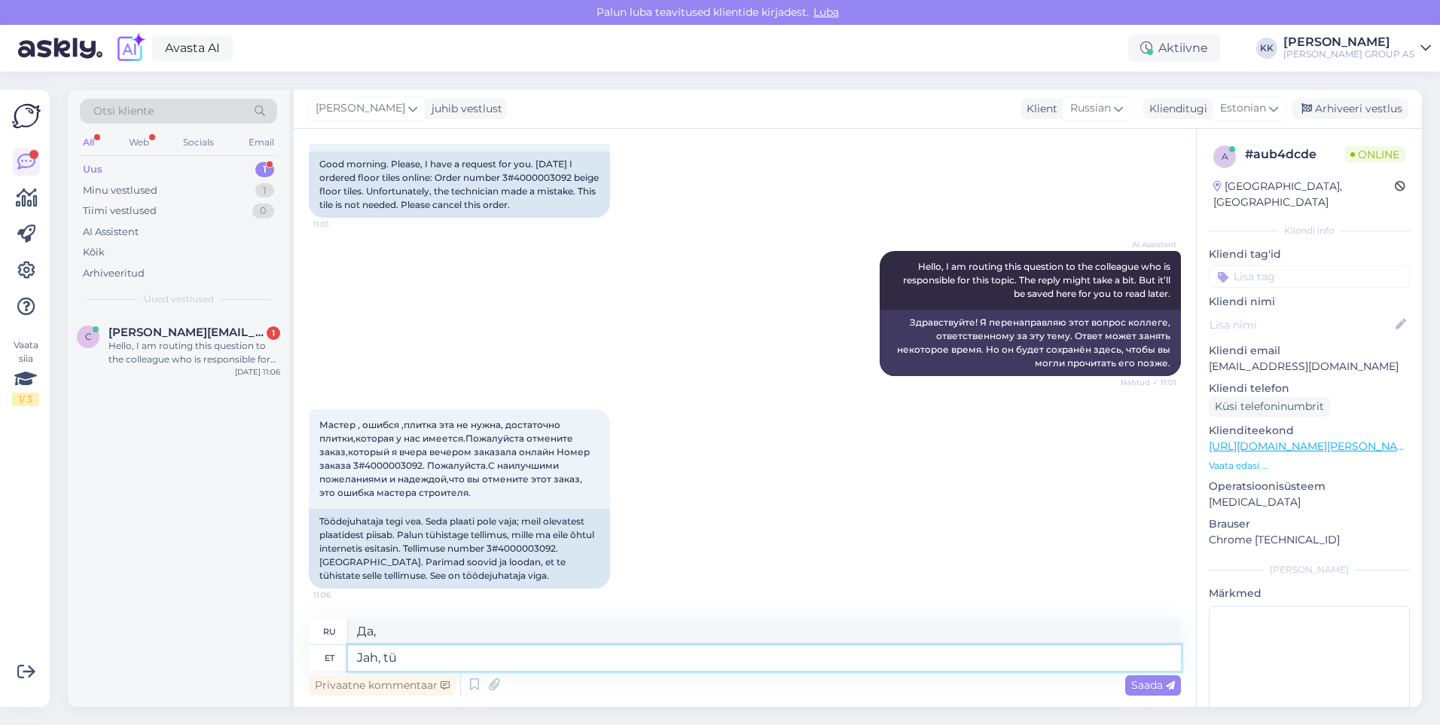
type textarea "Jah, tüh"
type textarea "Да, ты."
type textarea "Jah, tühistame"
type textarea "Да, мы отменяем."
type textarea "Jah, tühistame tellimuse"
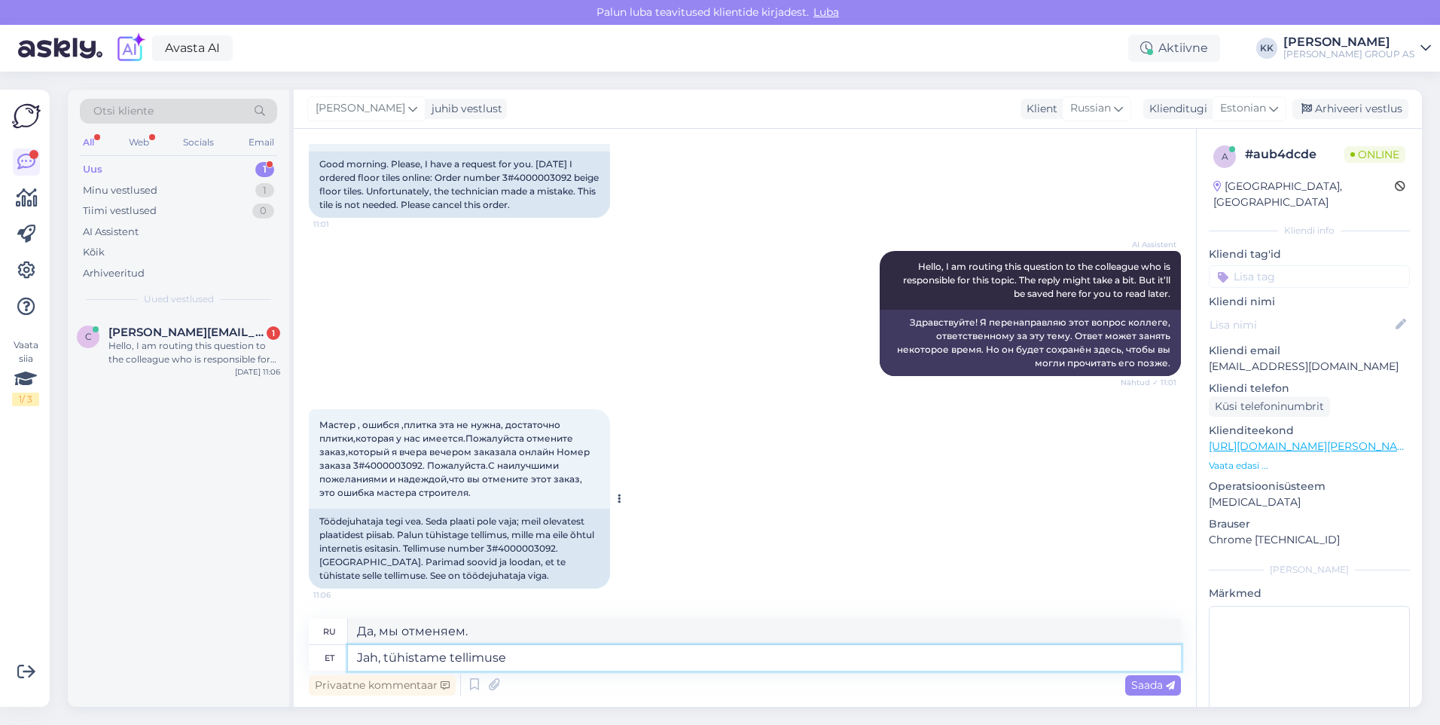
type textarea "Да, мы отменим заказ."
drag, startPoint x: 422, startPoint y: 463, endPoint x: 366, endPoint y: 463, distance: 55.7
click at [366, 463] on span "Мастер , ошибся ,плитка эта не нужна, достаточно плитки,которая у нас имеется.П…" at bounding box center [455, 458] width 273 height 79
copy span "4000003092"
click at [536, 658] on textarea "Jah, tühistame tellimuse" at bounding box center [764, 658] width 833 height 26
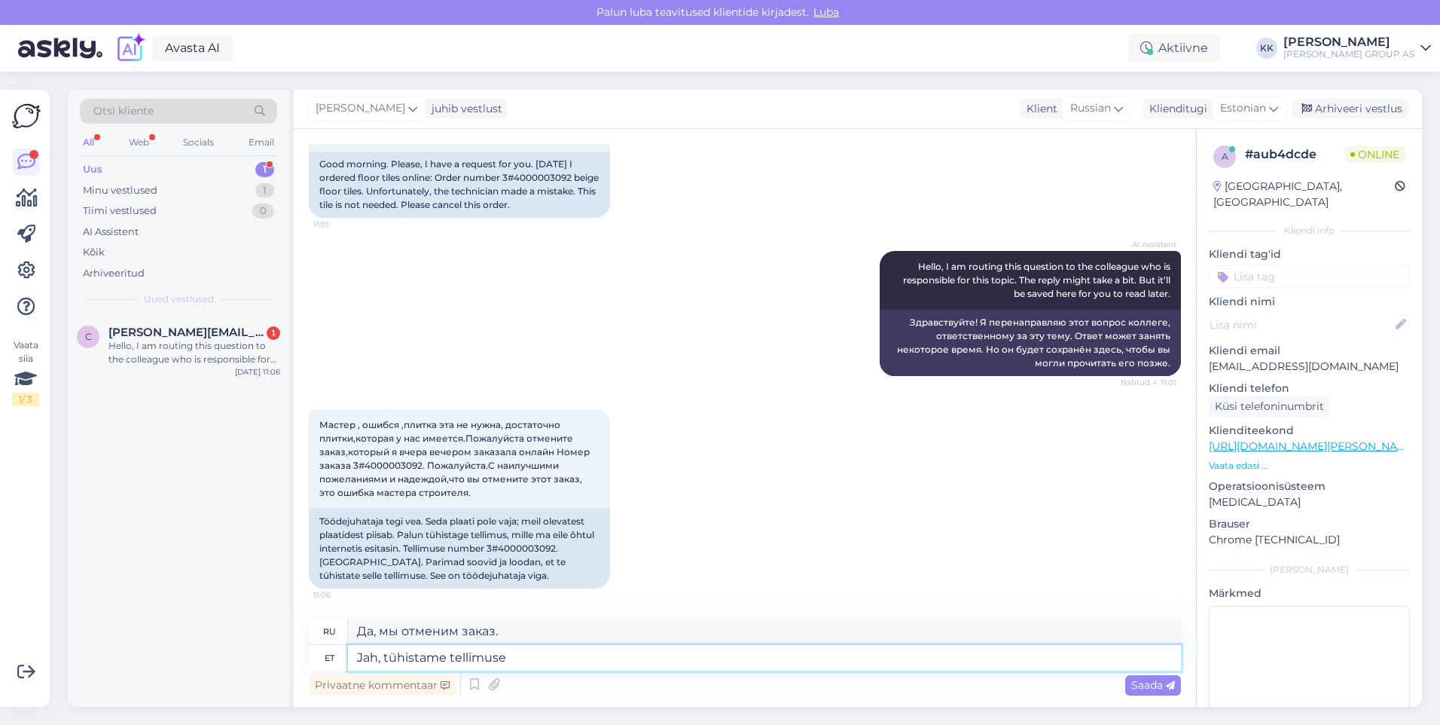
paste textarea "4000003092"
type textarea "Jah, tühistame tellimuse 4000003092"
type textarea "Да, мы отменим заказ 4000003092"
type textarea "Jah, tühistame tellimuse 4000003092"
click at [1140, 679] on span "Saada" at bounding box center [1153, 685] width 44 height 14
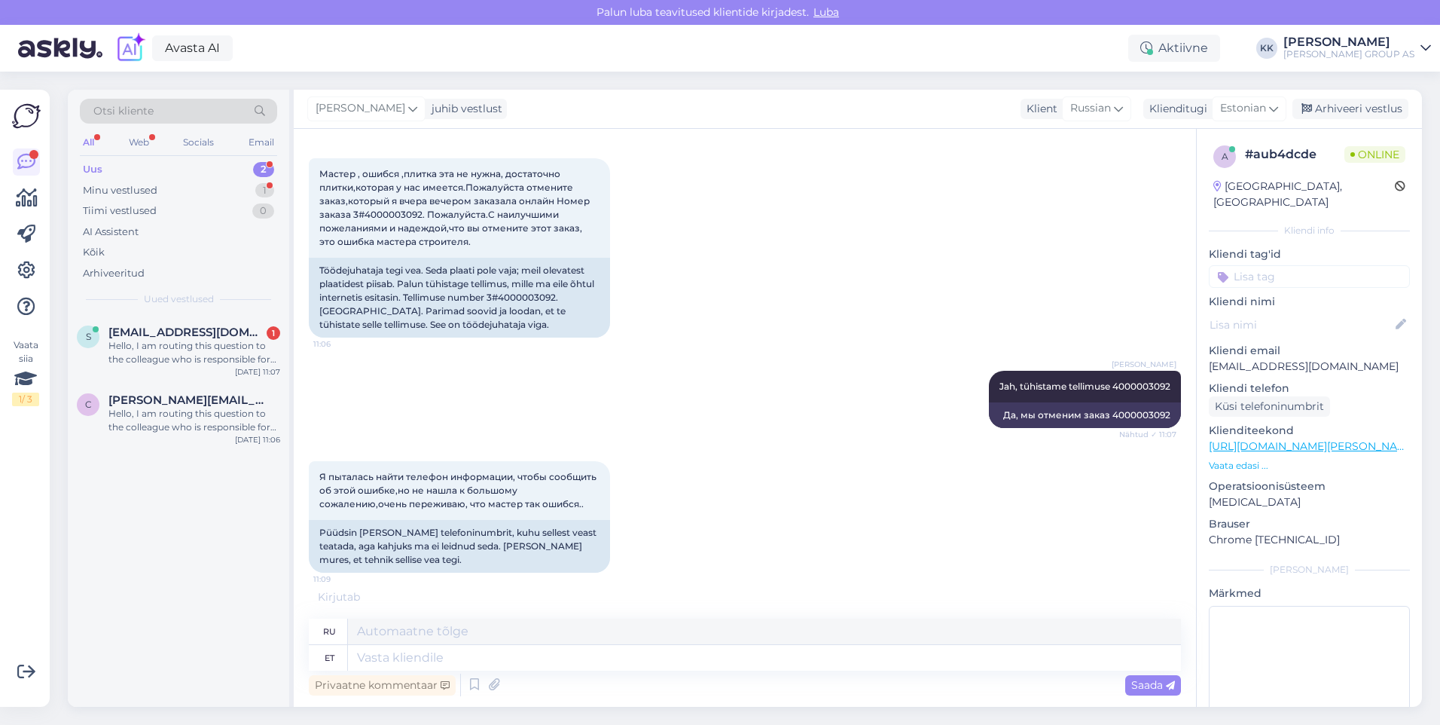
scroll to position [393, 0]
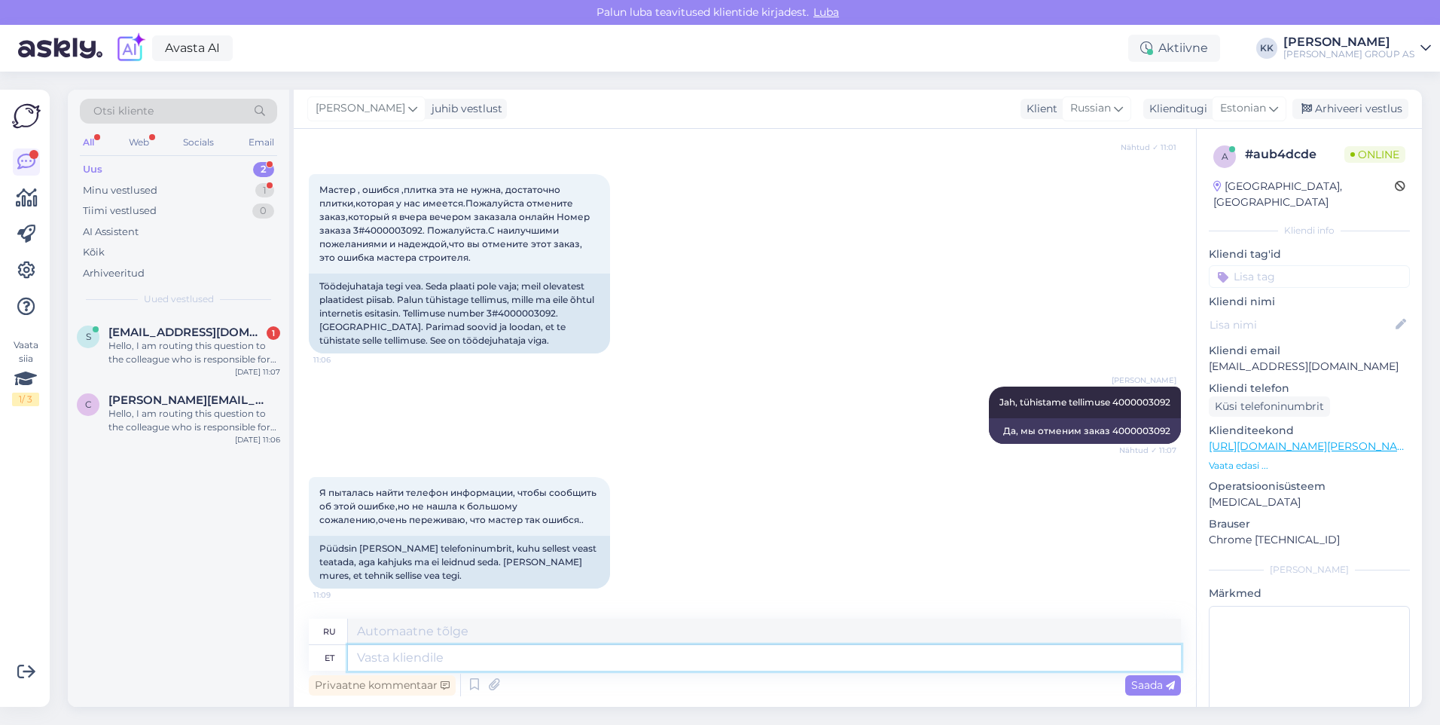
click at [381, 662] on textarea at bounding box center [764, 658] width 833 height 26
type textarea "Meie"
type textarea "Наш"
type textarea "Meie infotelefon"
type textarea "Наша горячая линия"
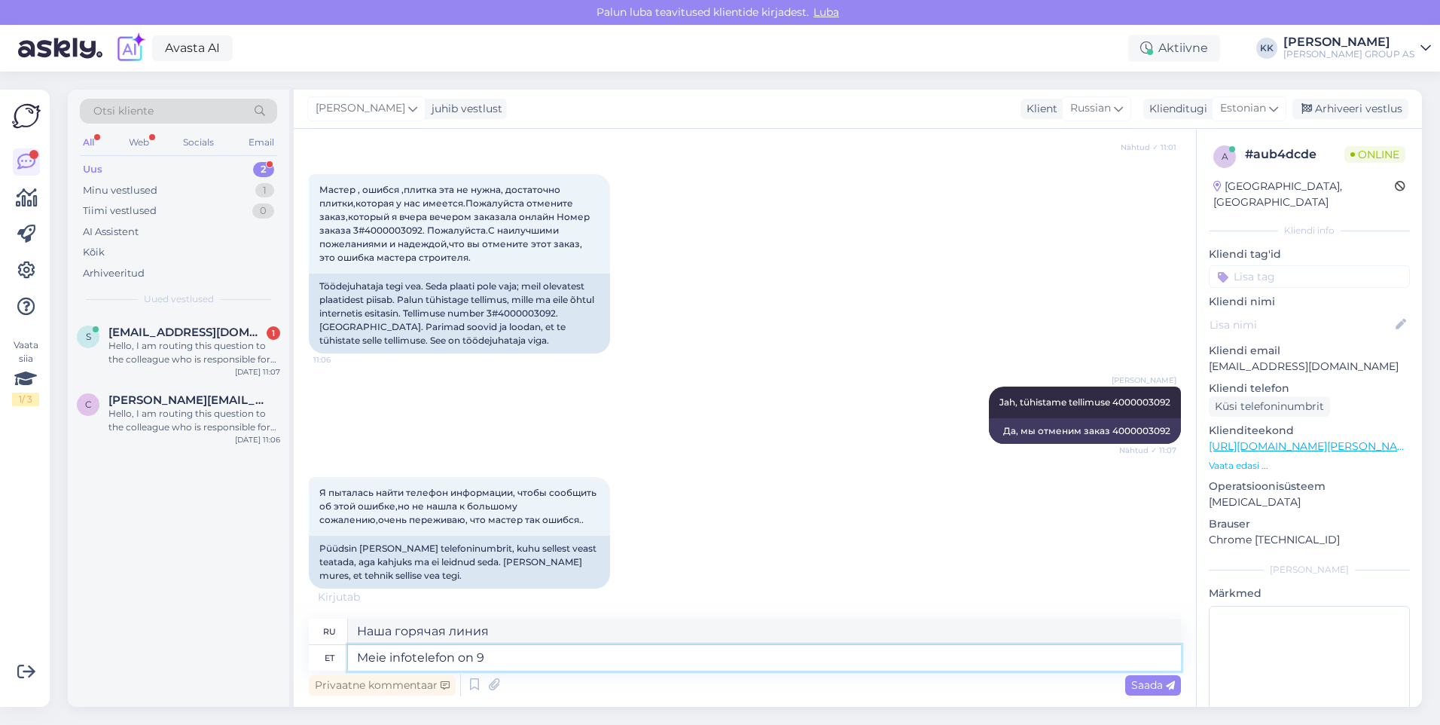
scroll to position [409, 0]
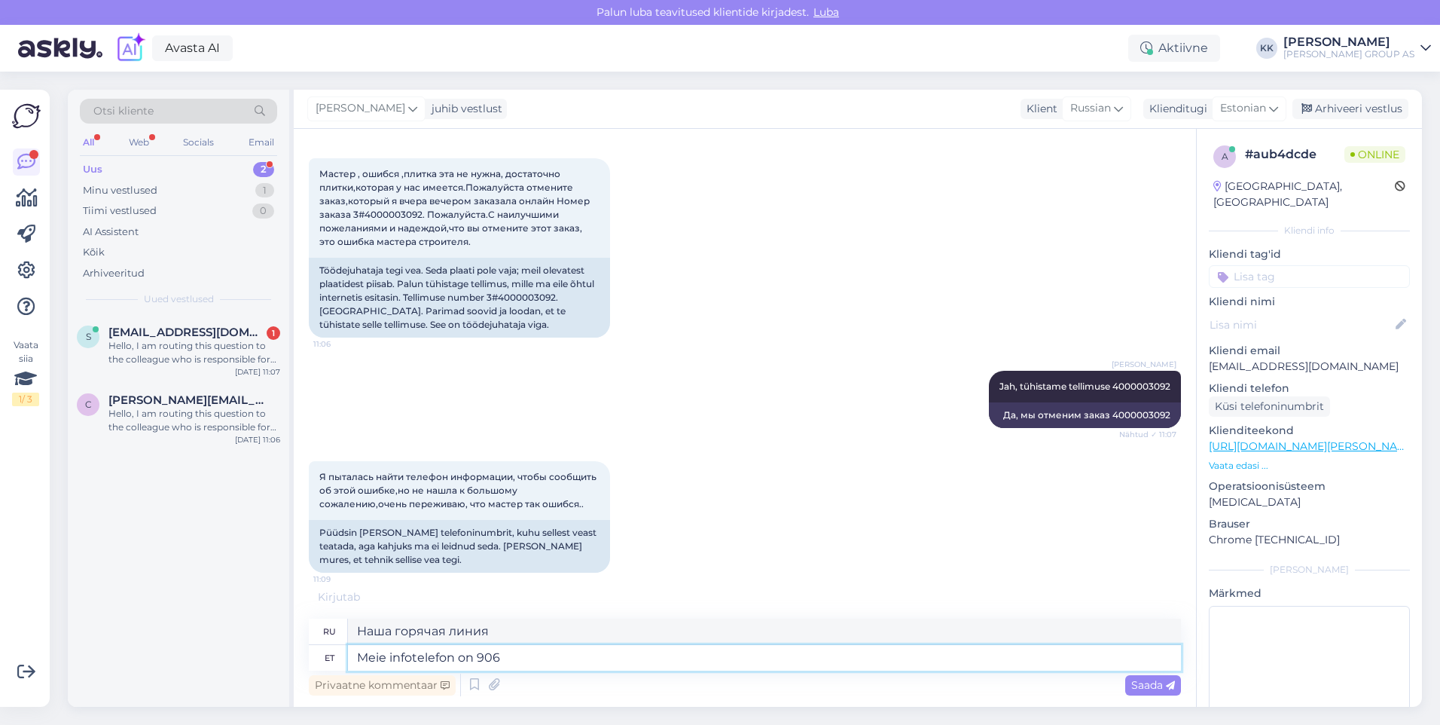
type textarea "Meie infotelefon on 9061"
type textarea "Наша информационная линия — 9061"
type textarea "Meie infotelefon on 9061 999"
type textarea "Наша информационная линия: 9061 999"
type textarea "Meie infotelefon on 9061"
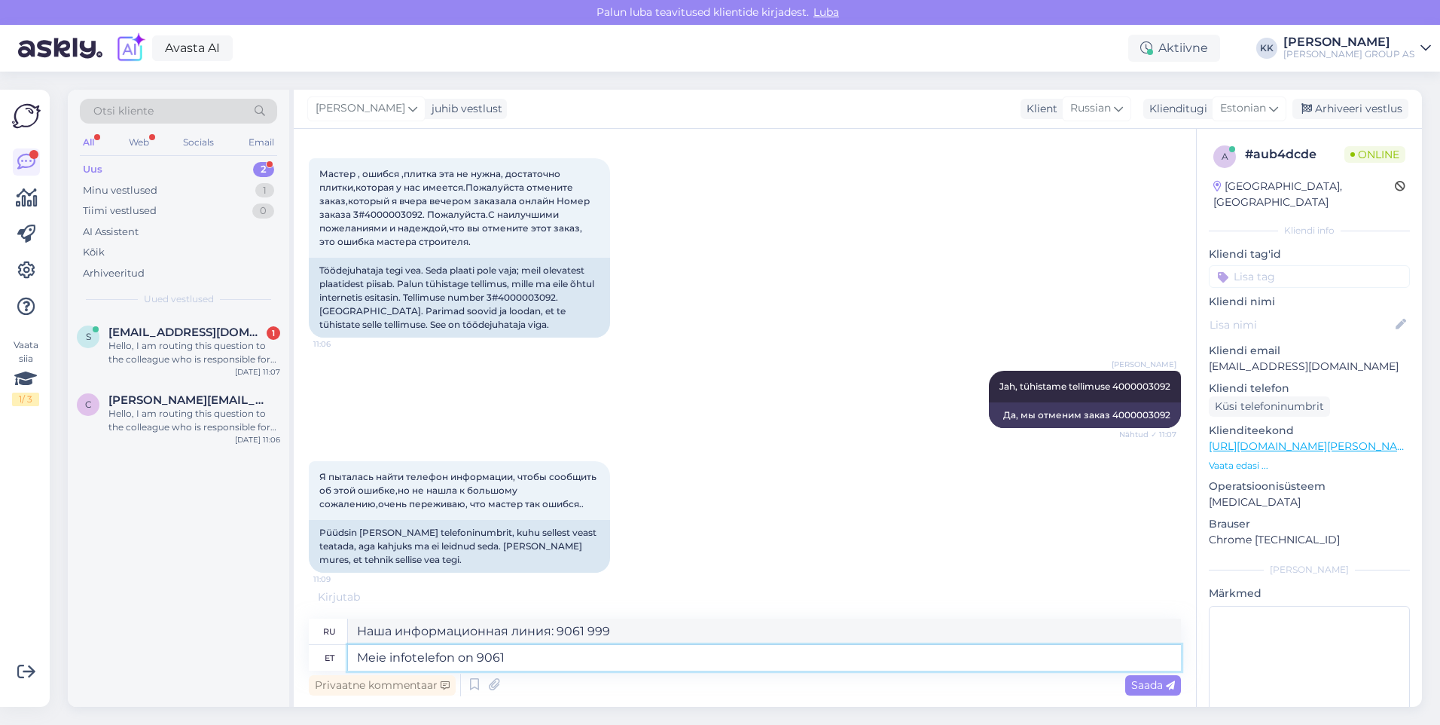
type textarea "Наша информационная линия — 9061"
type textarea "Meie infotelefon on"
type textarea "Наша горячая линия"
type textarea "Meie infotelefon on 6061999"
type textarea "Наша информационная линия: 6061999"
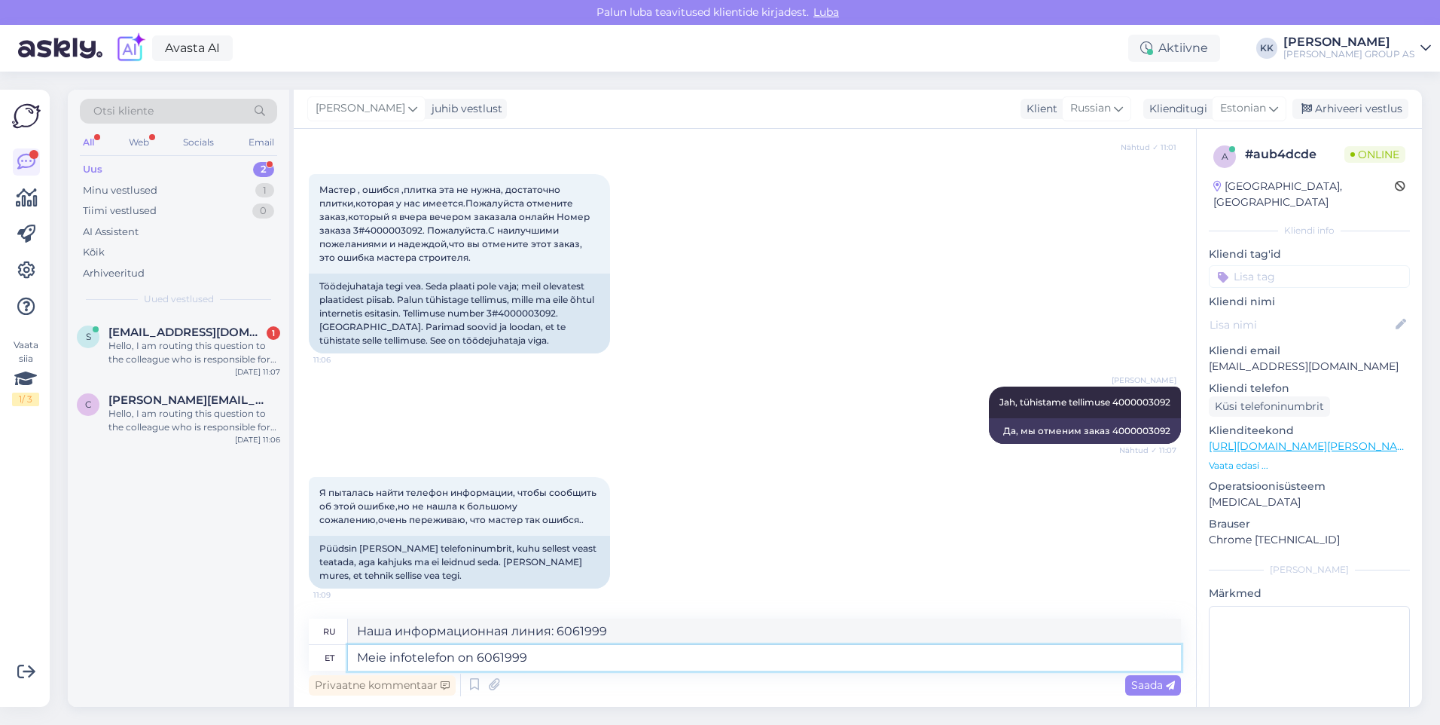
scroll to position [393, 0]
type textarea "Meie infotelefon on 6061999,"
type textarea "Наша информационная линия: 6061999,"
type textarea "Meie infotelefon on 6061999, aga"
type textarea "Наш информационный номер — 6061999, но"
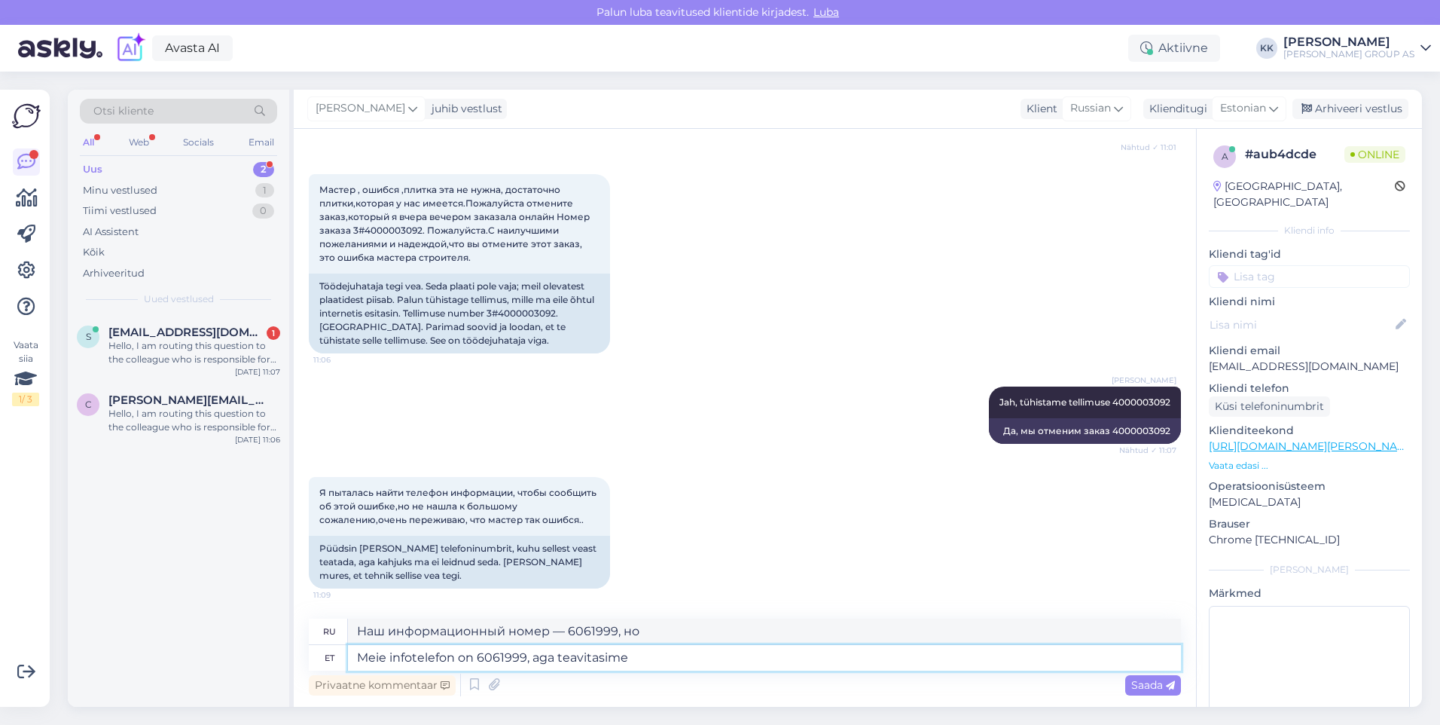
type textarea "Meie infotelefon on 6061999, aga teavitasime"
type textarea "Наш номер информации — 6061999, но мы сообщили"
type textarea "Meie infotelefon on 6061999, aga teavitasime juba"
type textarea "Наш информационный номер — 6061999, но мы уже информировали вас"
type textarea "Meie infotelefon on 6061999, aga teavitasime juba ladu,"
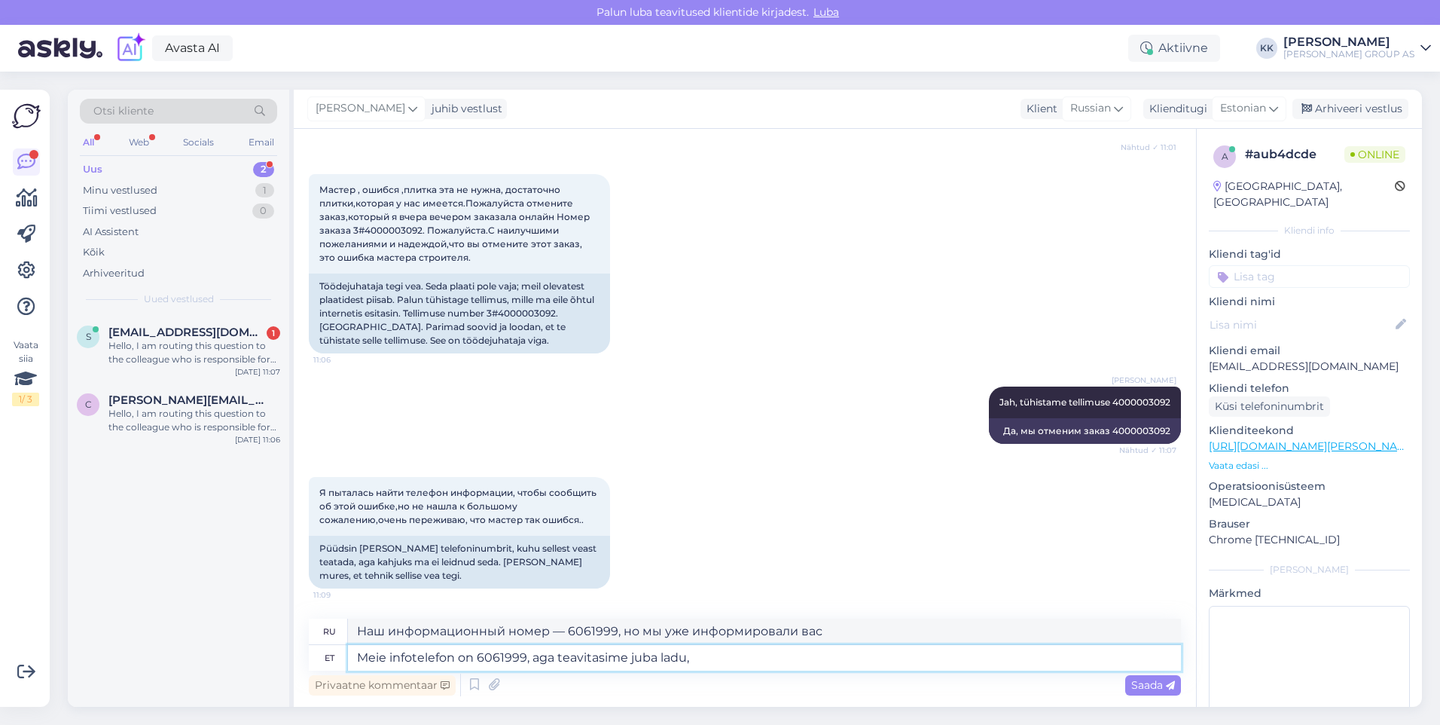
type textarea "Наш номер телефона для справок — 6061999, но мы уже уведомили склад,"
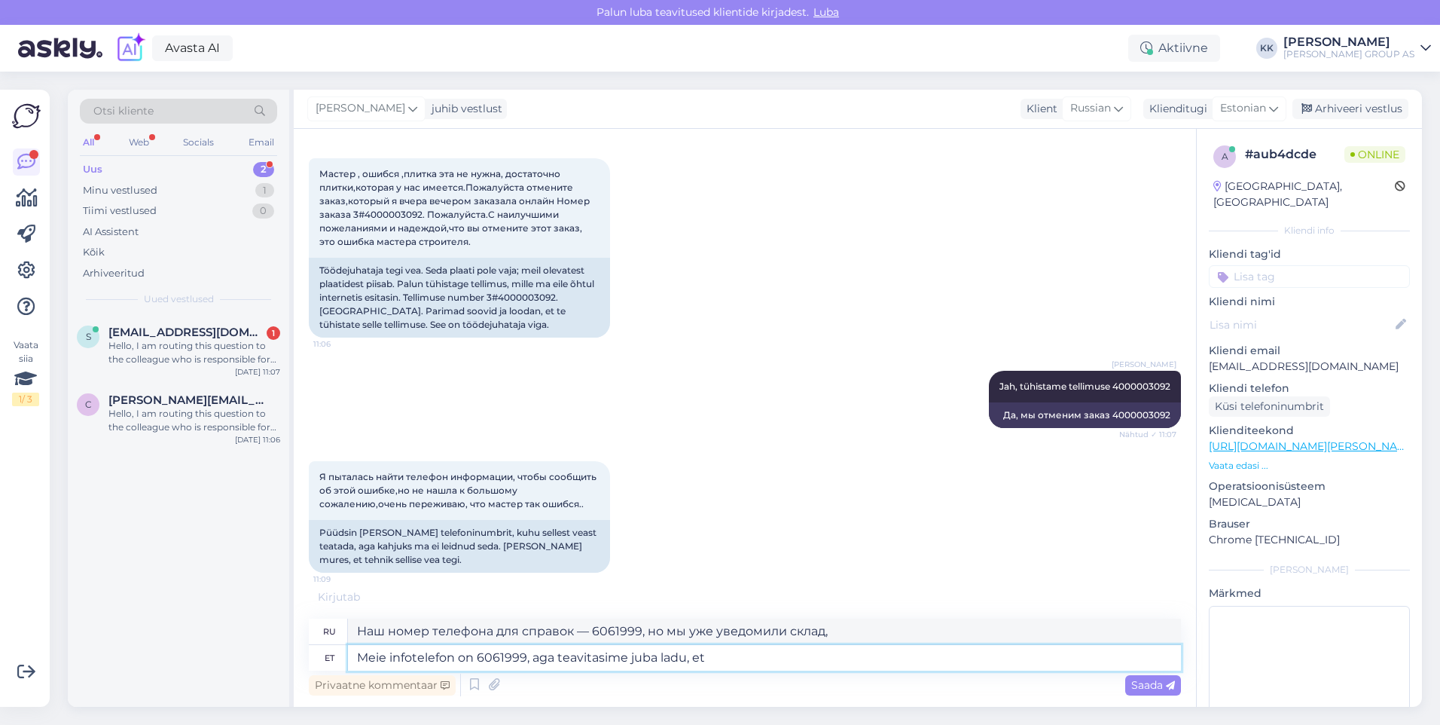
type textarea "Meie infotelefon on 6061999, aga teavitasime juba ladu, et"
type textarea "Наш информационный номер — 6061999, но мы уже сообщили на склад, что"
type textarea "Meie infotelefon on 6061999, aga teavitasime juba ladu, et tellimus"
type textarea "Наш номер телефона для справок — 6061999, но мы уже сообщили на склад, что заказ"
type textarea "Meie infotelefon on 6061999, aga teavitasime juba ladu, et tellimus tühistati."
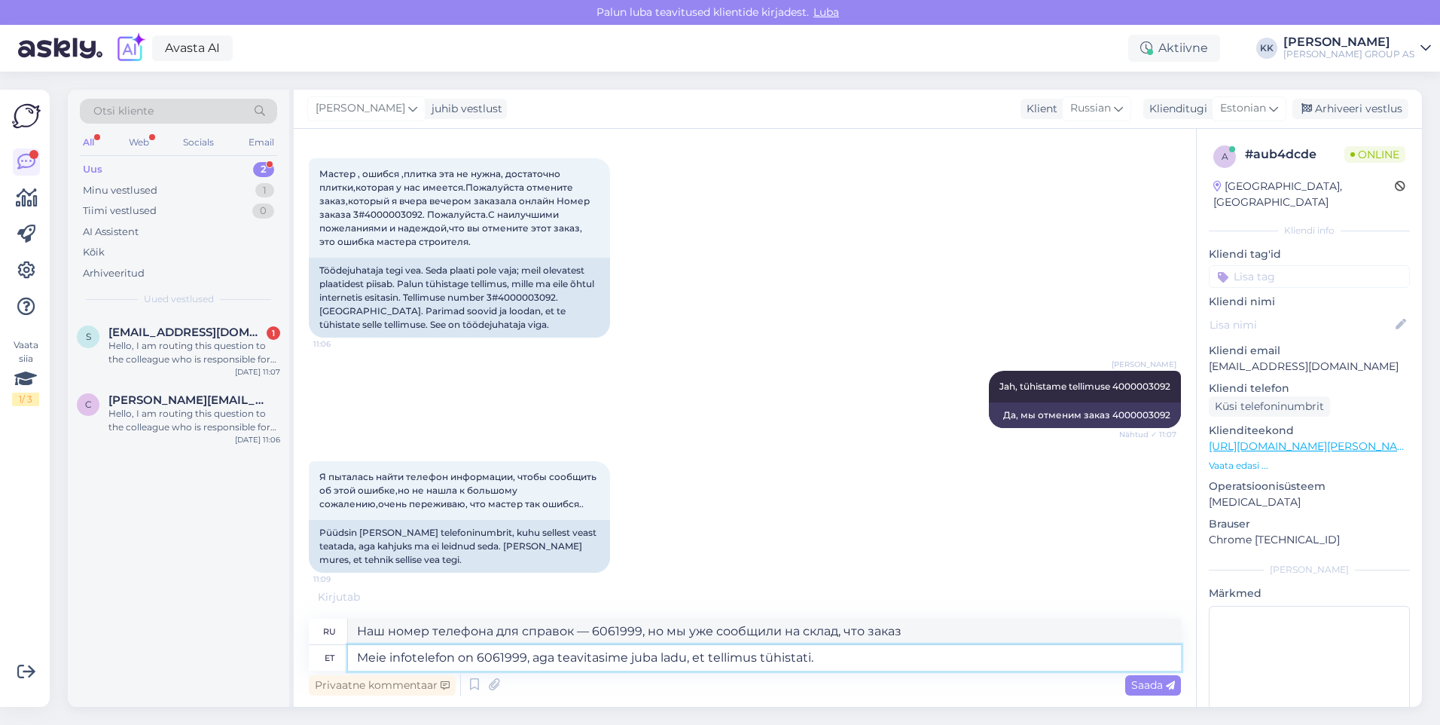
type textarea "Наш информационный номер телефона — 6061999, но мы уже сообщили на склад, что з…"
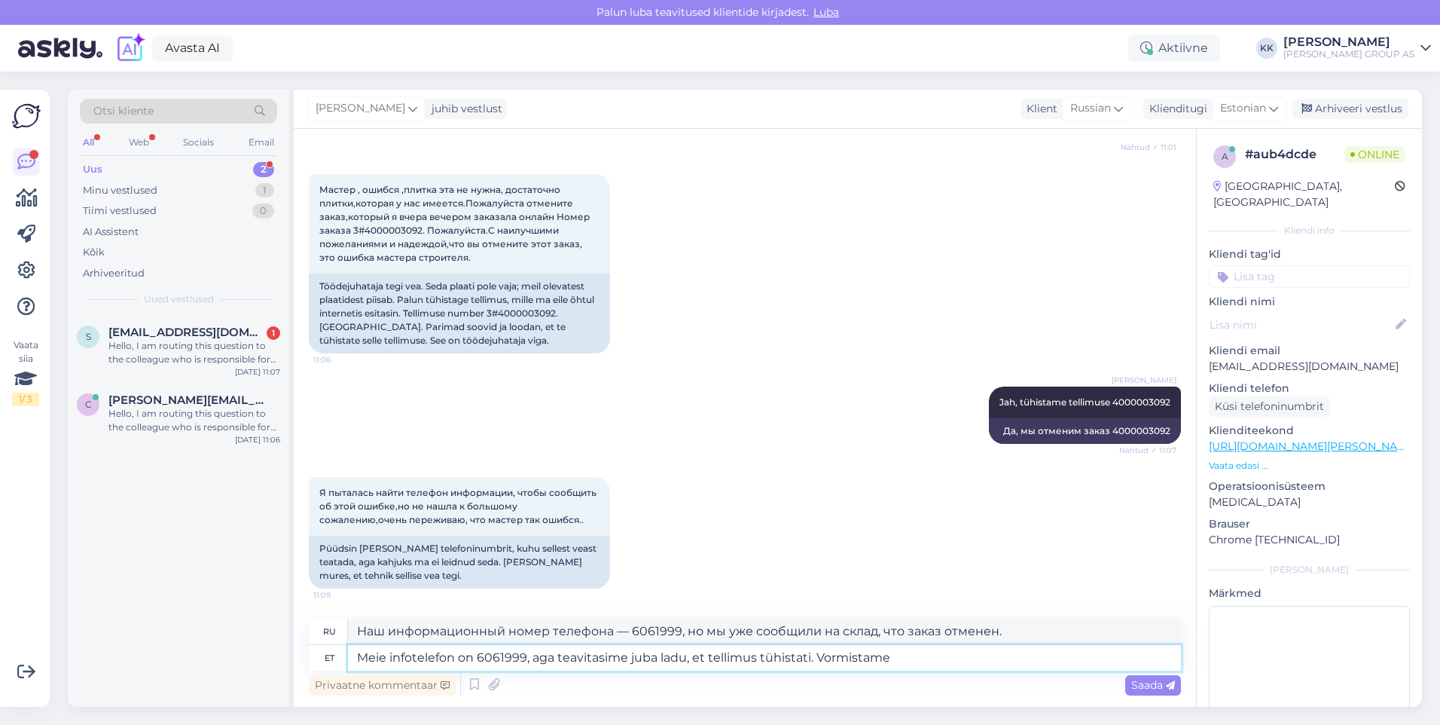
scroll to position [393, 0]
type textarea "Meie infotelefon on 6061999, aga teavitasime juba ladu, et tellimus tühistati. …"
type textarea "Наша горячая линия — 6061999, но мы уже сообщили на склад, что заказ отменён. М…"
type textarea "Meie infotelefon on 6061999, aga teavitasime juba ladu, et tellimus tühistati. …"
type textarea "Наш номер телефона для справок: 6061999, но мы уже сообщили на склад, что заказ…"
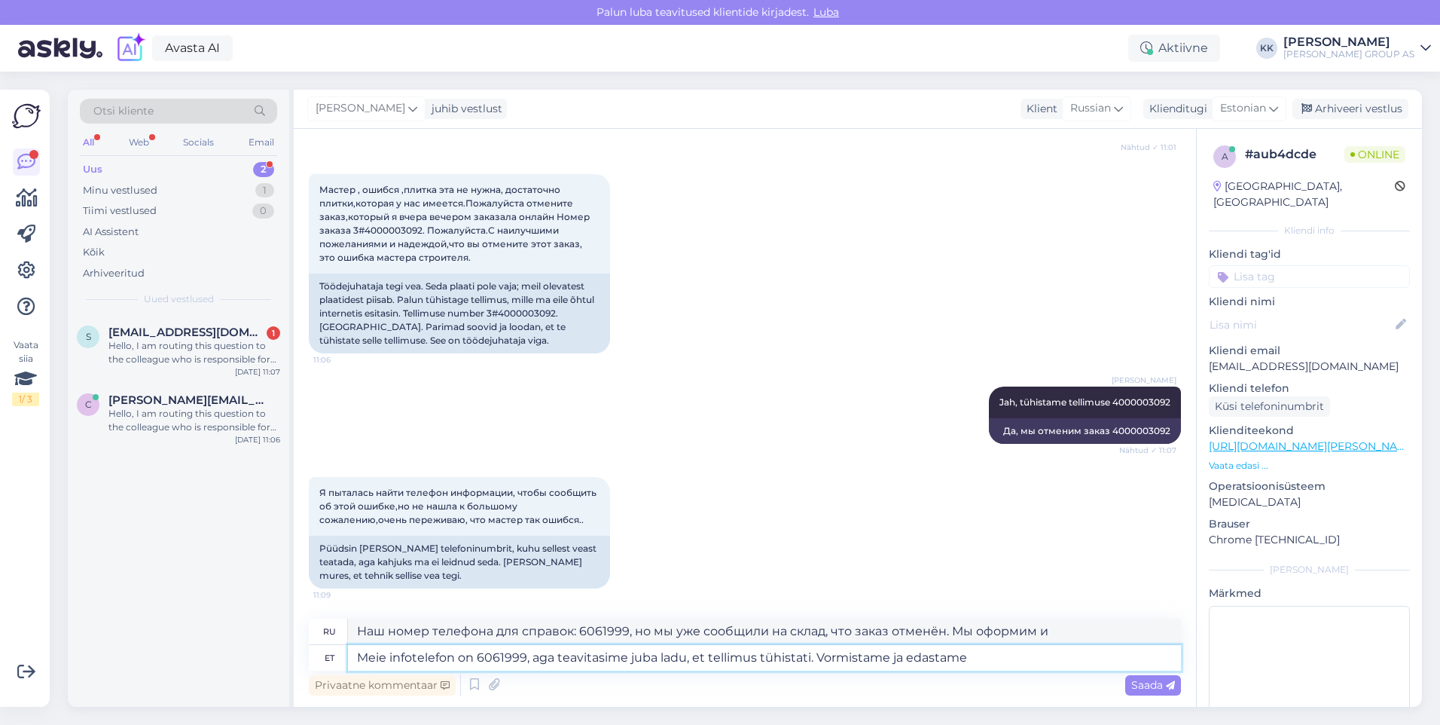
type textarea "Meie infotelefon on 6061999, aga teavitasime juba ladu, et tellimus tühistati. …"
type textarea "Наш номер телефона для связи: 6061999, но мы уже сообщили на склад об отмене за…"
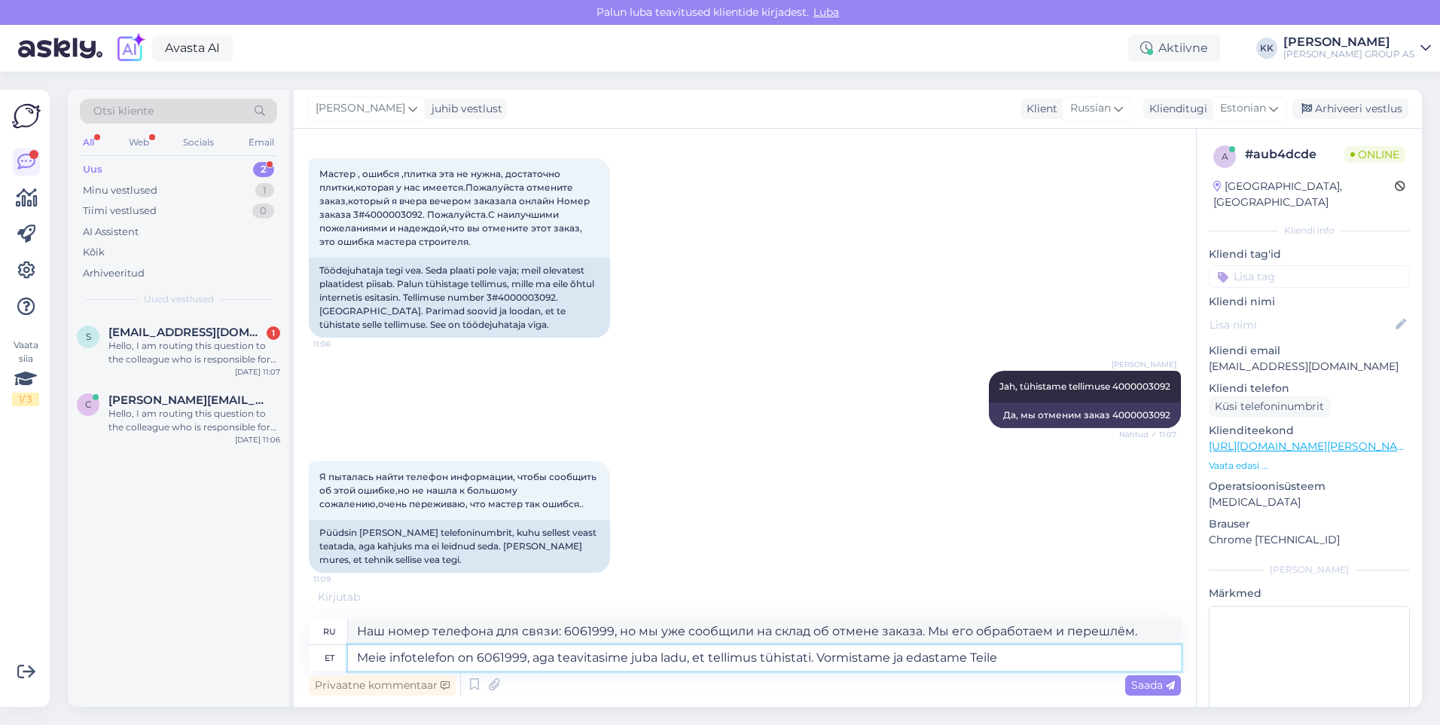
type textarea "Meie infotelefon on 6061999, aga teavitasime juba ladu, et tellimus tühistati. …"
type textarea "Наш номер телефона для справок: 6061999, но мы уже сообщили на склад об отмене …"
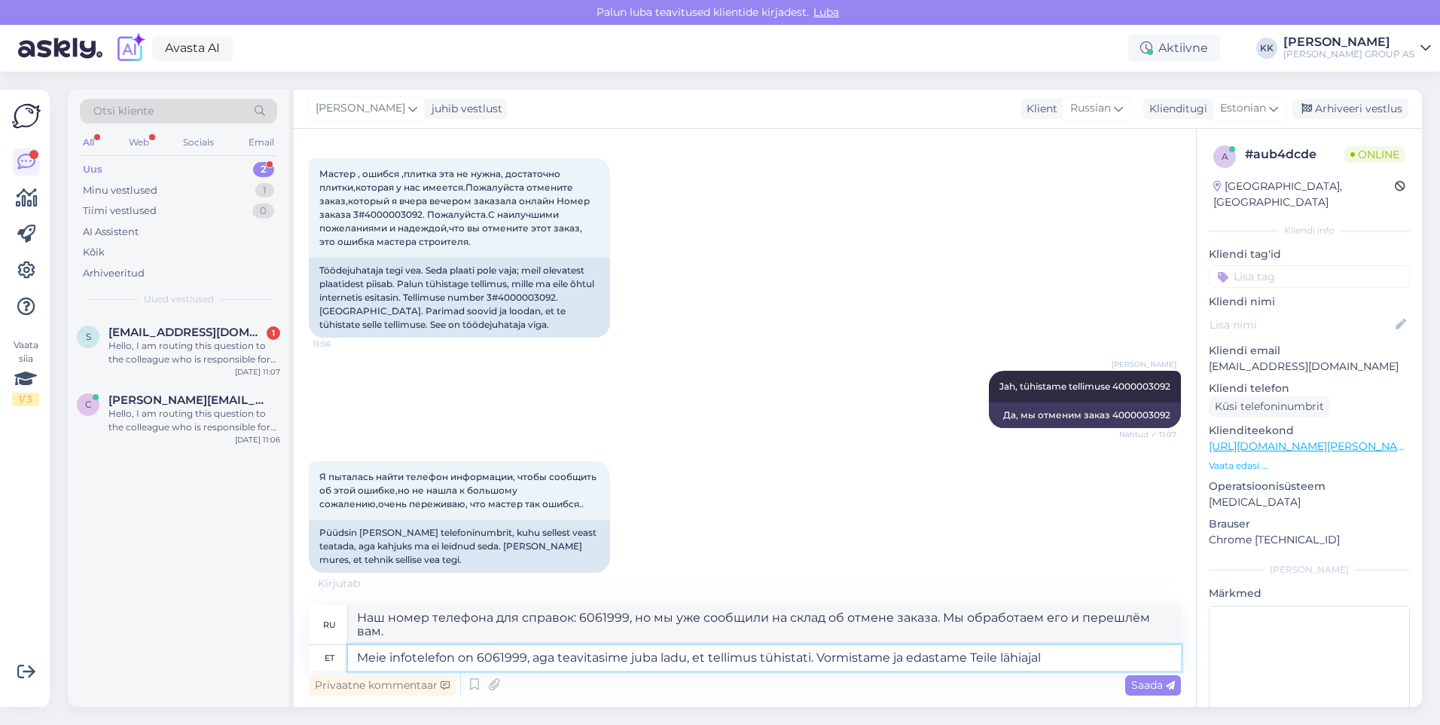
type textarea "Meie infotelefon on 6061999, aga teavitasime juba ladu, et tellimus tühistati. …"
type textarea "Наш номер телефона для справок: 6061999, но мы уже сообщили на склад об отмене …"
type textarea "Meie infotelefon on 6061999, aga teavitasime juba ladu, et tellimus tühistati. …"
type textarea "Наш номер телефона для справок: 6061999, но мы уже сообщили на склад об отмене …"
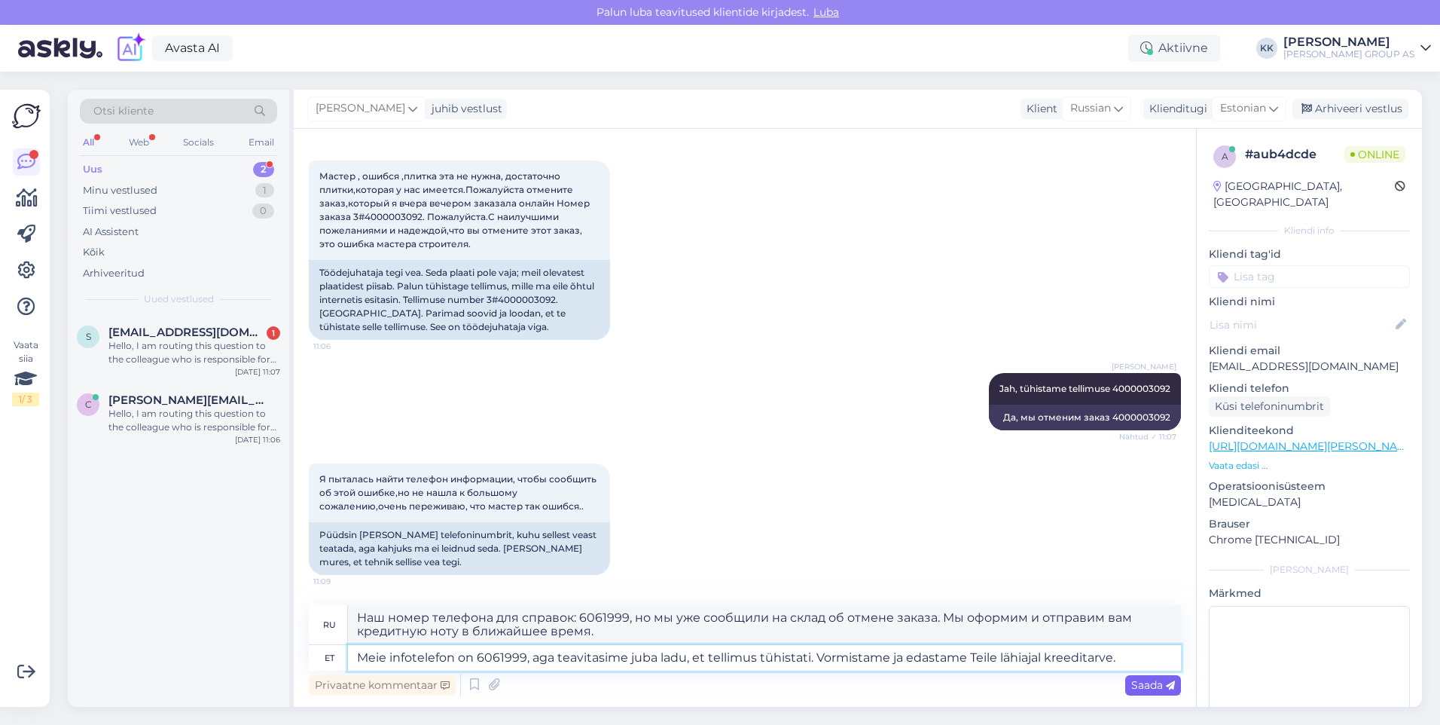
type textarea "Meie infotelefon on 6061999, aga teavitasime juba ladu, et tellimus tühistati. …"
click at [1145, 682] on span "Saada" at bounding box center [1153, 685] width 44 height 14
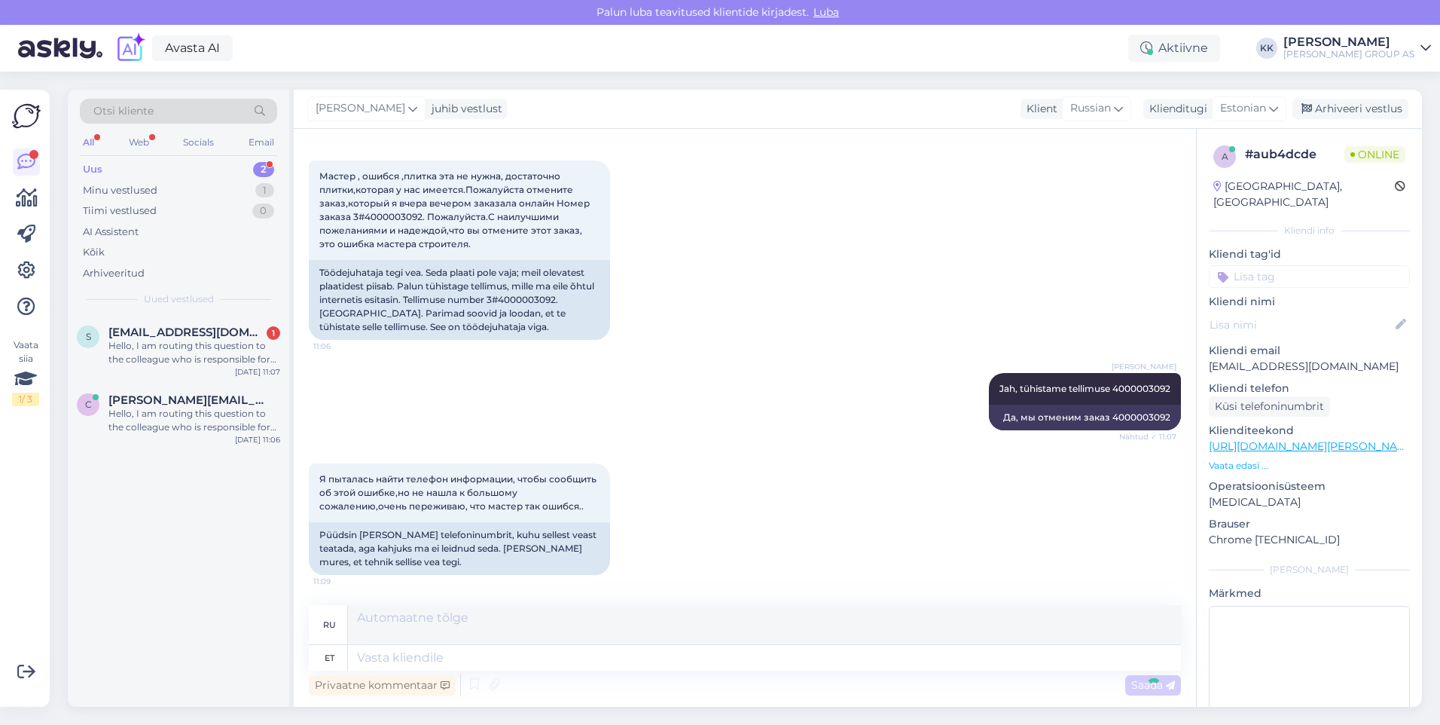
scroll to position [538, 0]
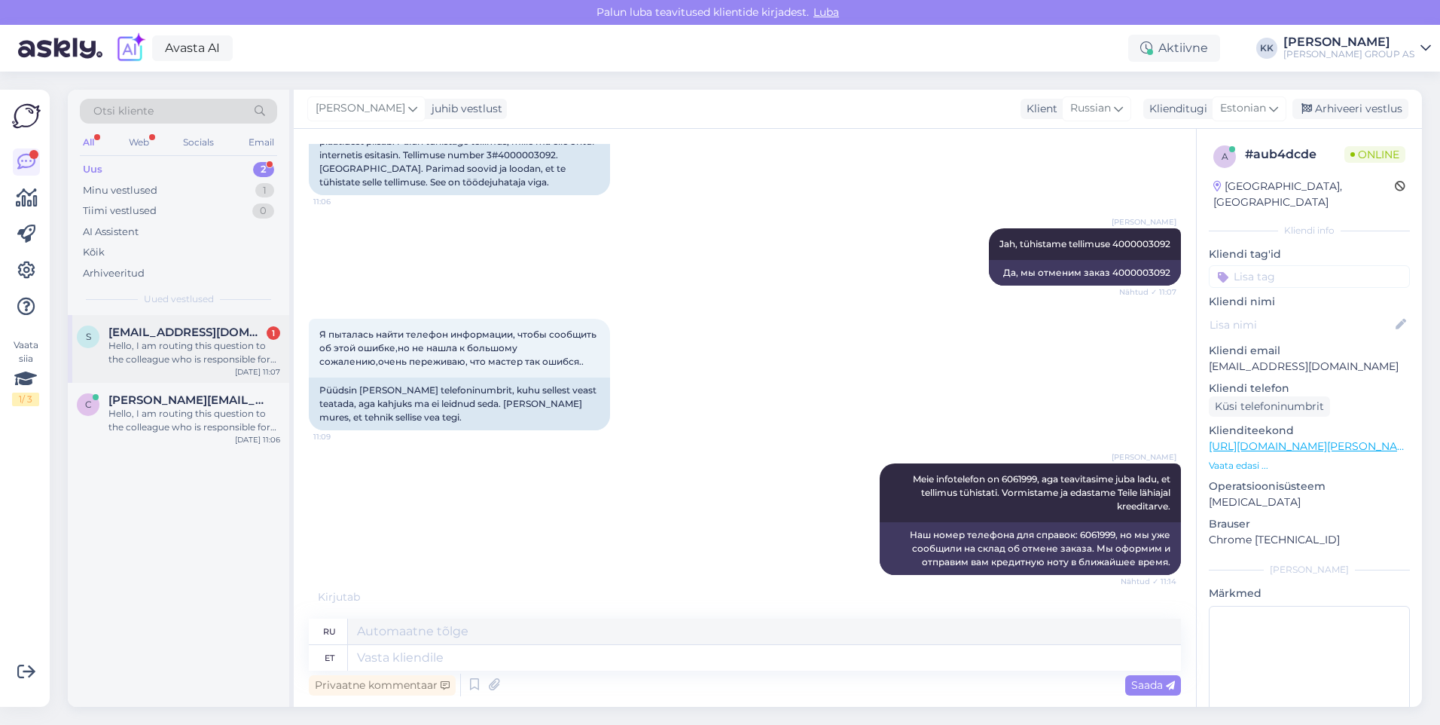
click at [166, 345] on div "Hello, I am routing this question to the colleague who is responsible for this …" at bounding box center [194, 352] width 172 height 27
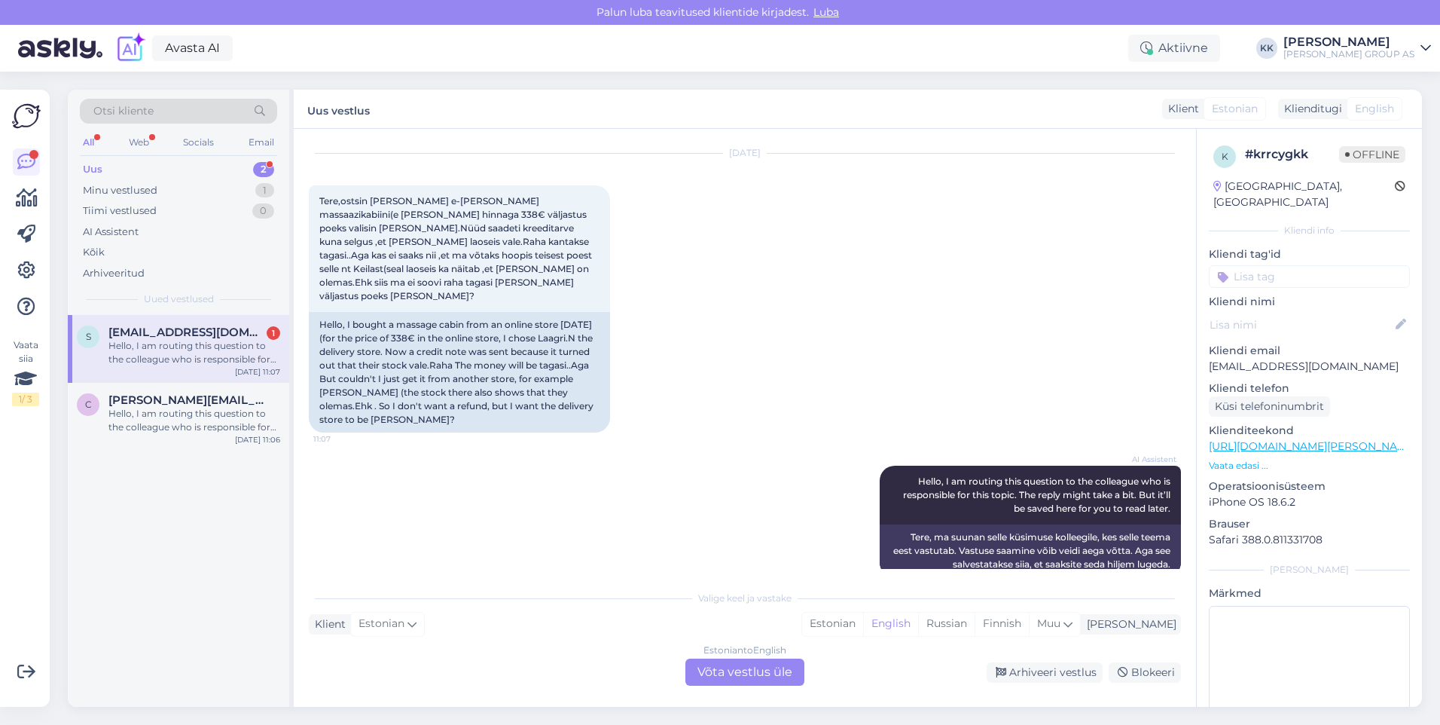
scroll to position [23, 0]
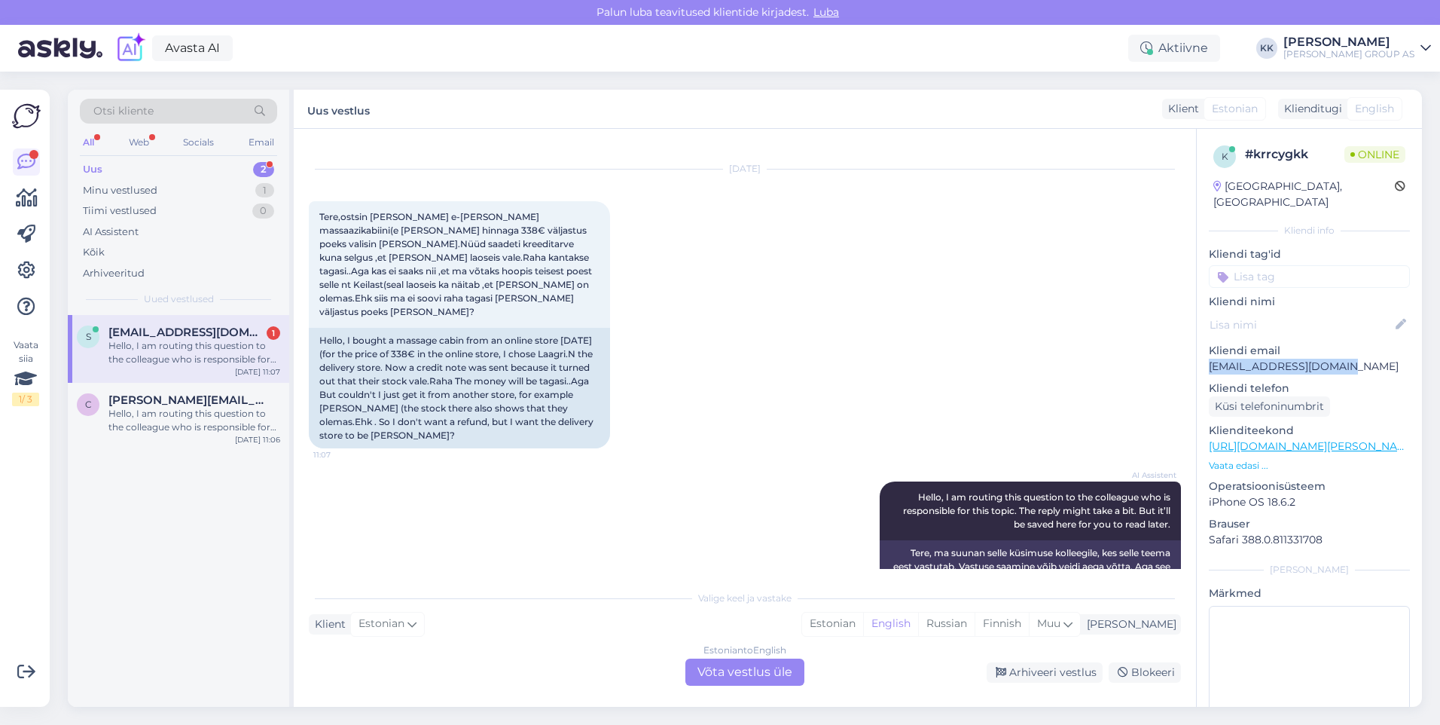
drag, startPoint x: 1345, startPoint y: 350, endPoint x: 1209, endPoint y: 350, distance: 136.3
click at [1209, 359] on p "[EMAIL_ADDRESS][DOMAIN_NAME]" at bounding box center [1309, 367] width 201 height 16
drag, startPoint x: 1209, startPoint y: 350, endPoint x: 1217, endPoint y: 350, distance: 8.3
copy p "[EMAIL_ADDRESS][DOMAIN_NAME]"
drag, startPoint x: 893, startPoint y: 623, endPoint x: 812, endPoint y: 644, distance: 84.0
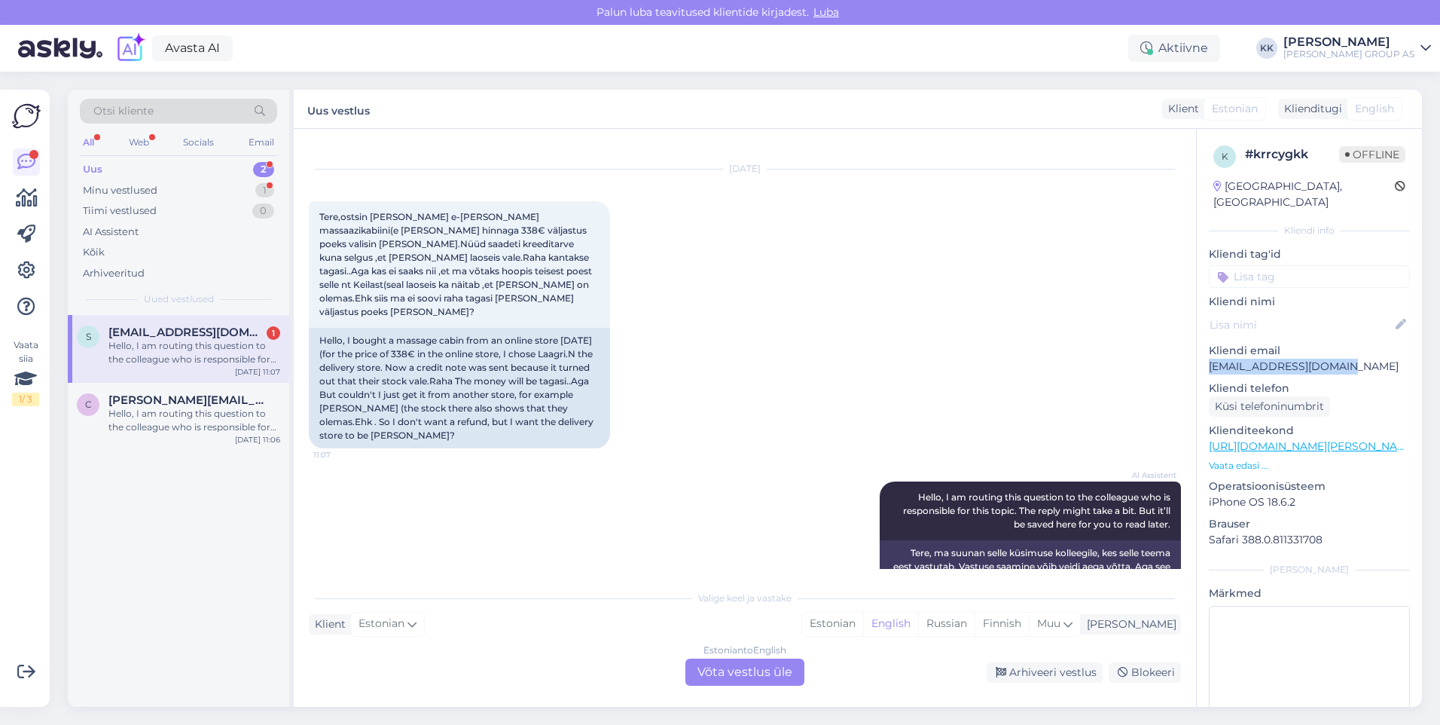
click at [863, 622] on div "Estonian" at bounding box center [832, 623] width 61 height 23
click at [734, 669] on div "Estonian to Estonian Võta vestlus üle" at bounding box center [744, 671] width 119 height 27
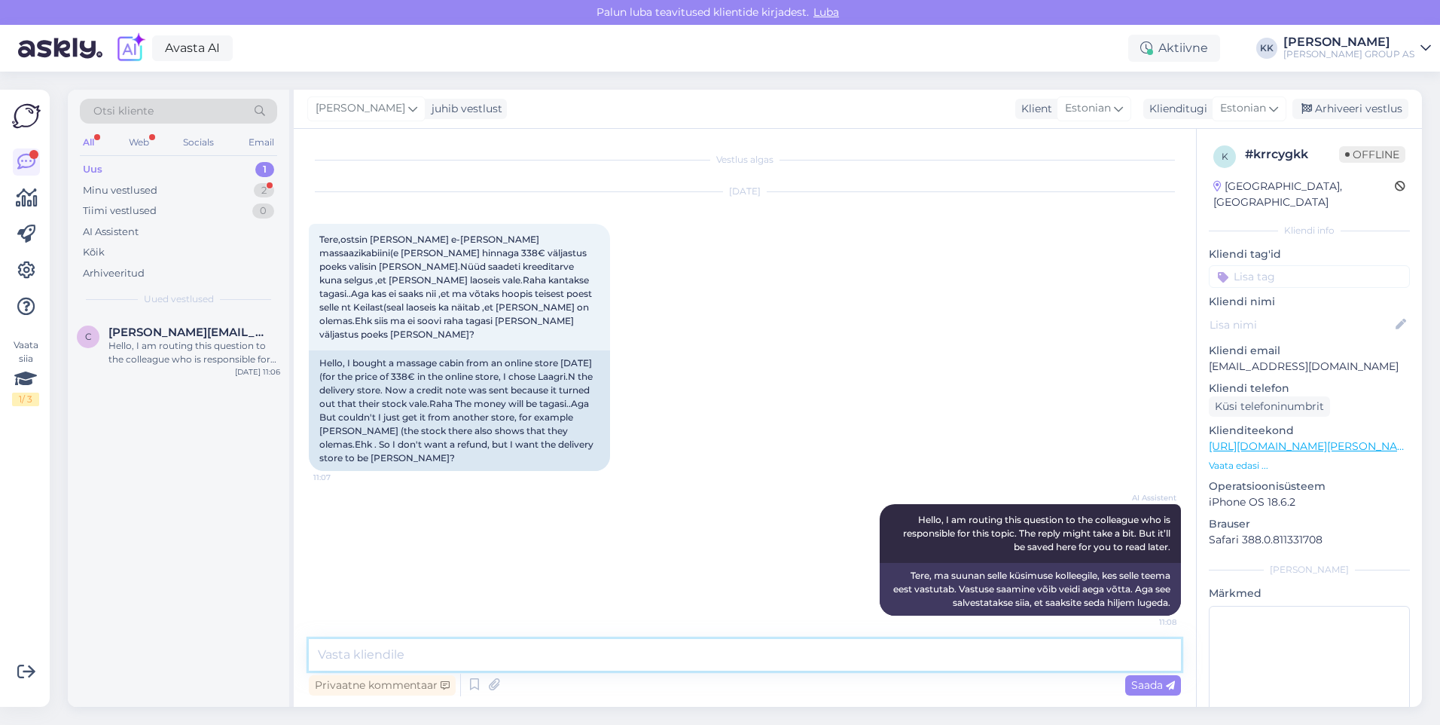
click at [339, 658] on textarea at bounding box center [745, 655] width 872 height 32
type textarea "k"
type textarea "Kuna kreeditarve on juba vormistatud, siis tellimust enam ümber suunata ei saa.…"
click at [1149, 681] on span "Saada" at bounding box center [1153, 685] width 44 height 14
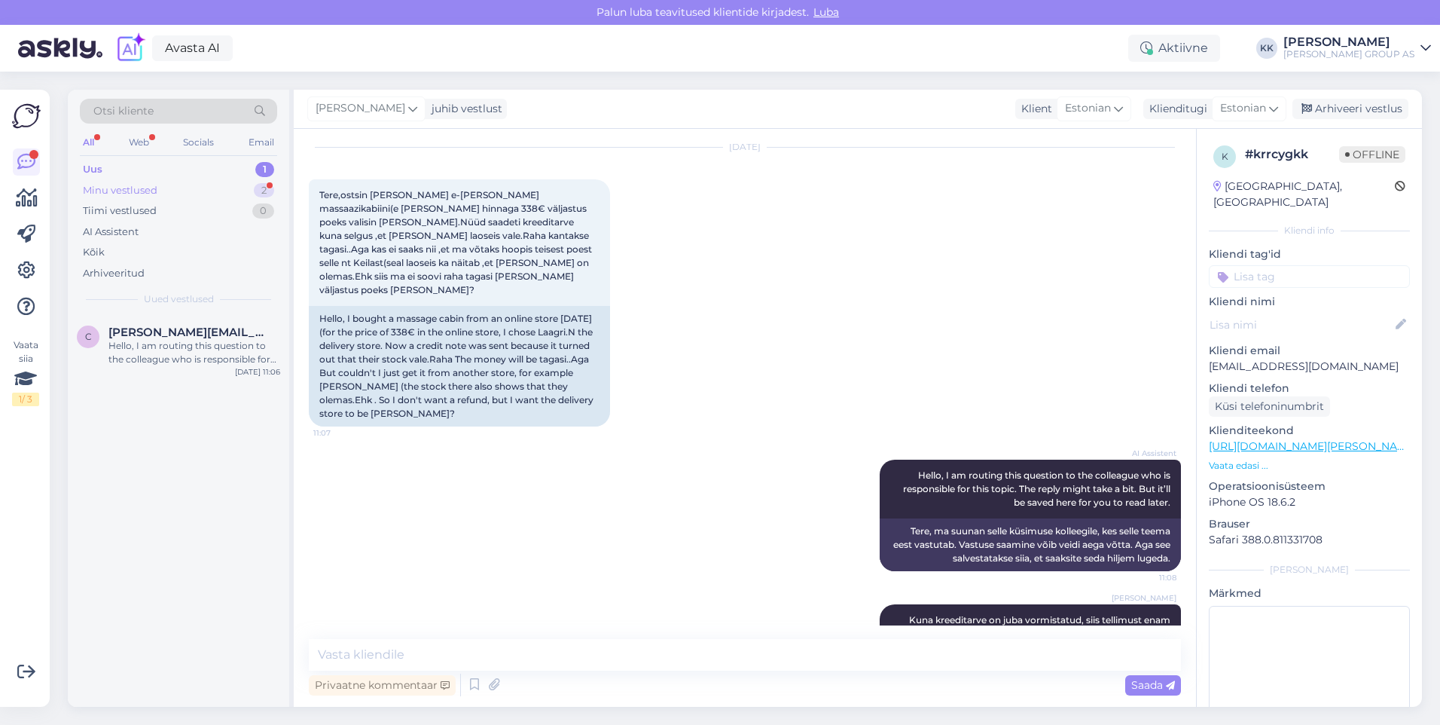
click at [139, 186] on div "Minu vestlused" at bounding box center [120, 190] width 75 height 15
click at [163, 405] on span "[EMAIL_ADDRESS][DOMAIN_NAME]" at bounding box center [186, 400] width 157 height 14
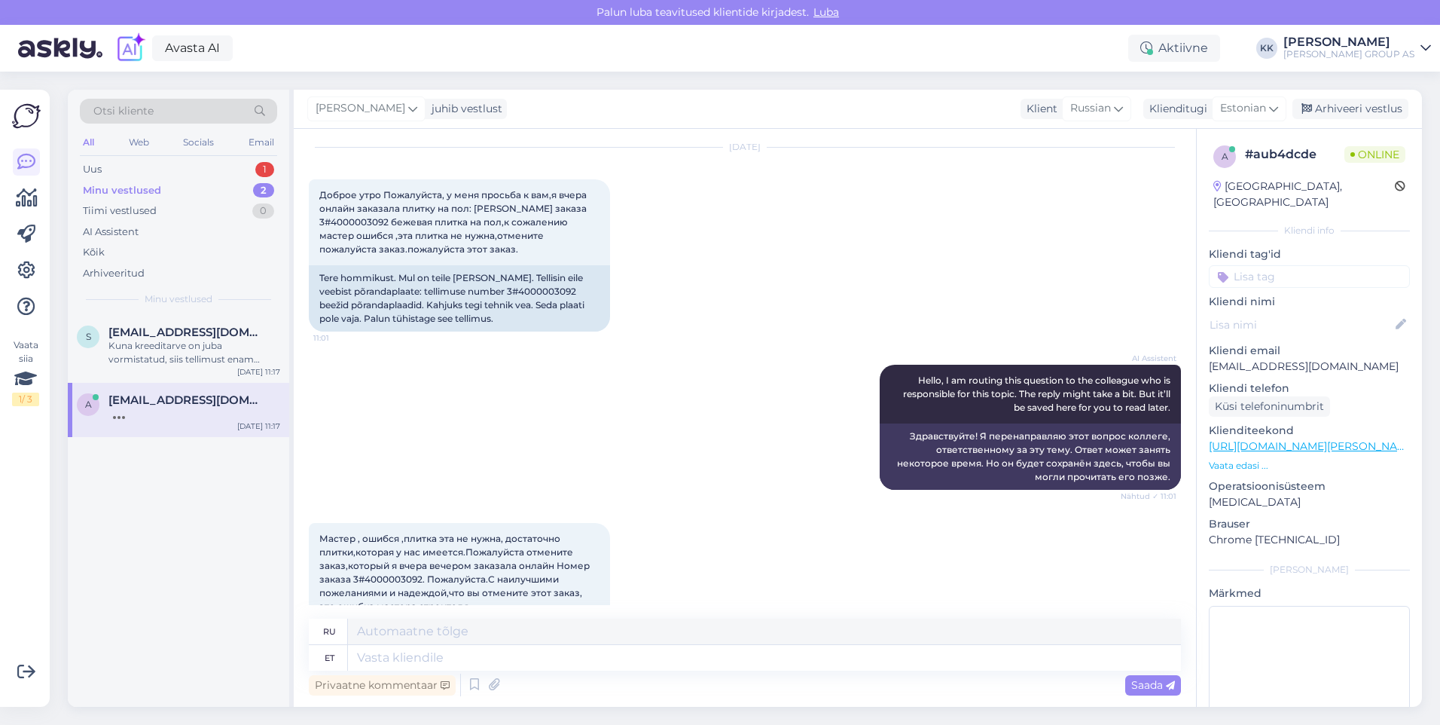
scroll to position [773, 0]
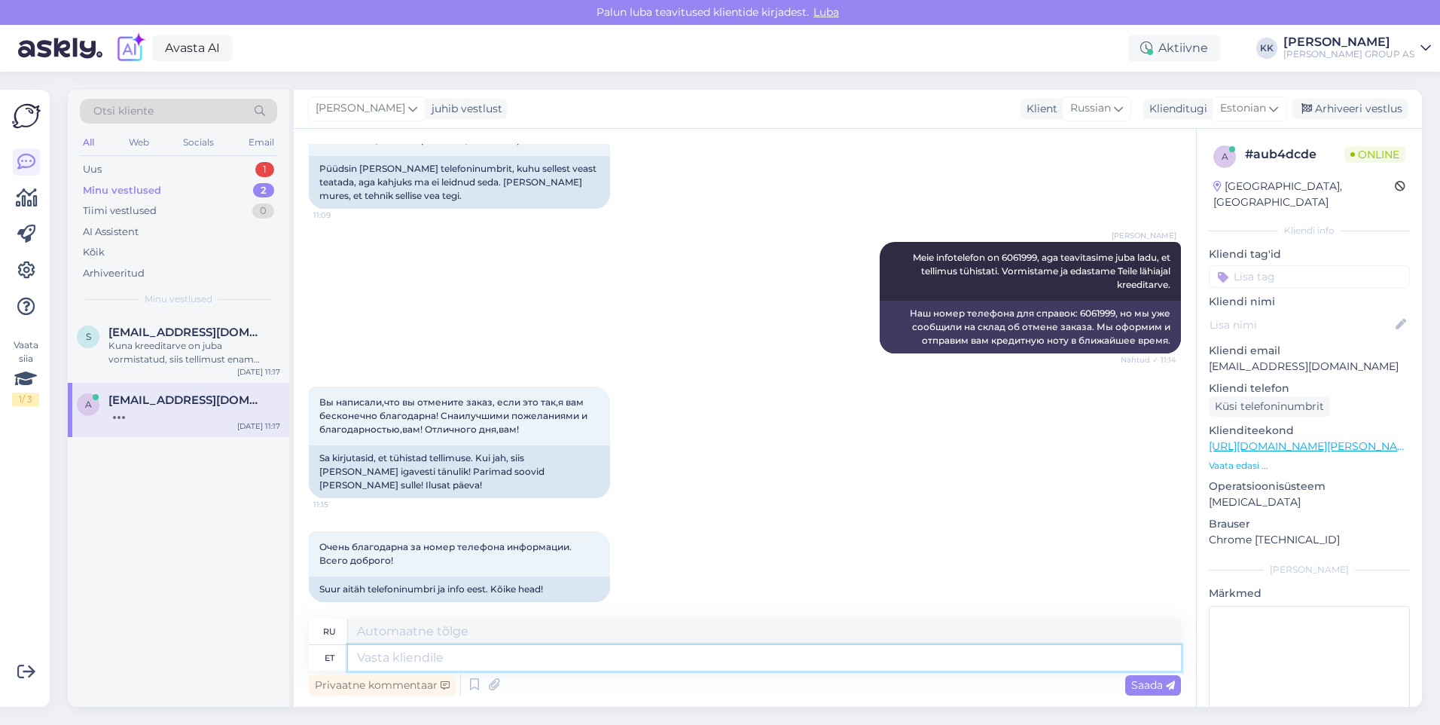
click at [398, 658] on textarea at bounding box center [764, 658] width 833 height 26
type textarea "Palun!"
type textarea "Пожалуйста!"
type textarea "Palun! [GEOGRAPHIC_DATA]"
type textarea "Пожалуйста! Отлично."
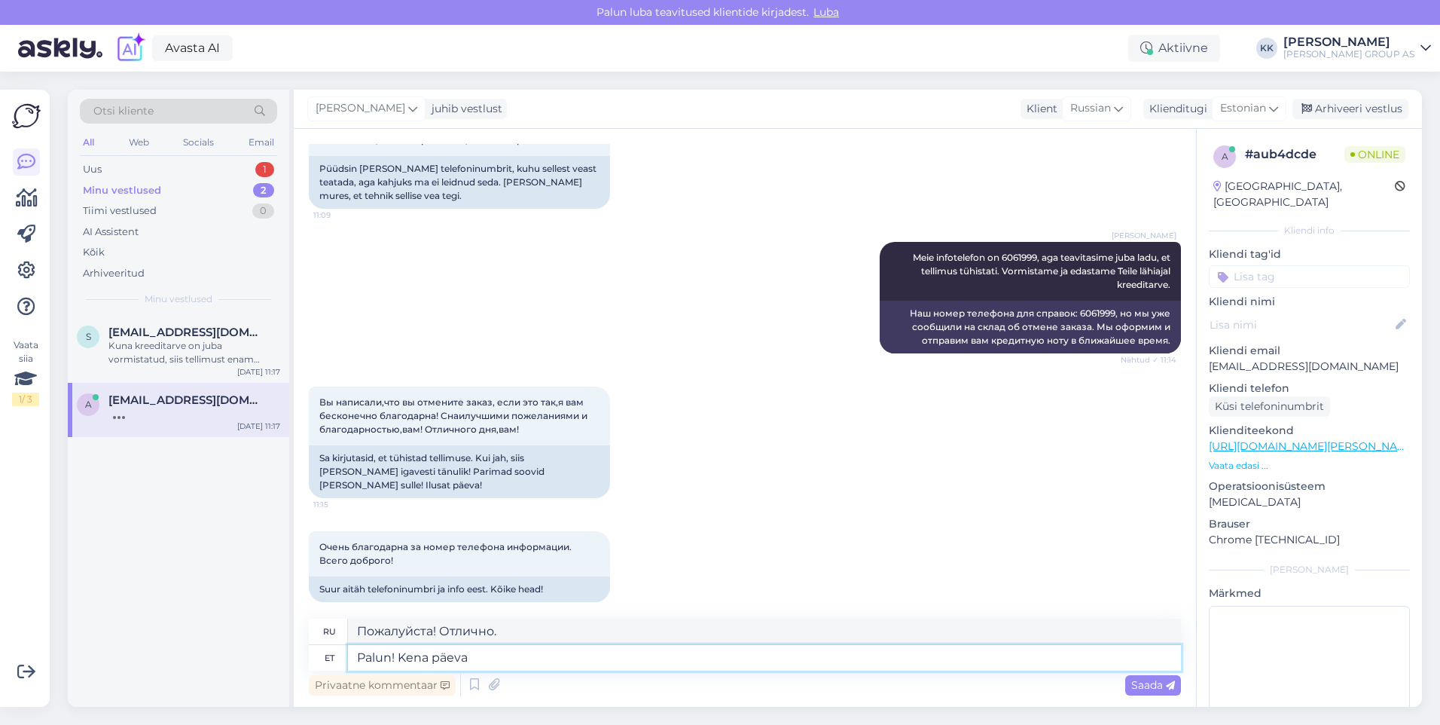
type textarea "Palun! Kena päeva"
type textarea "Пожалуйста! Хорошего дня."
type textarea "Palun! Kena päeva jätku!"
type textarea "Пожалуйста! Хорошего дня!"
type textarea "Palun! Kena päeva jätku!"
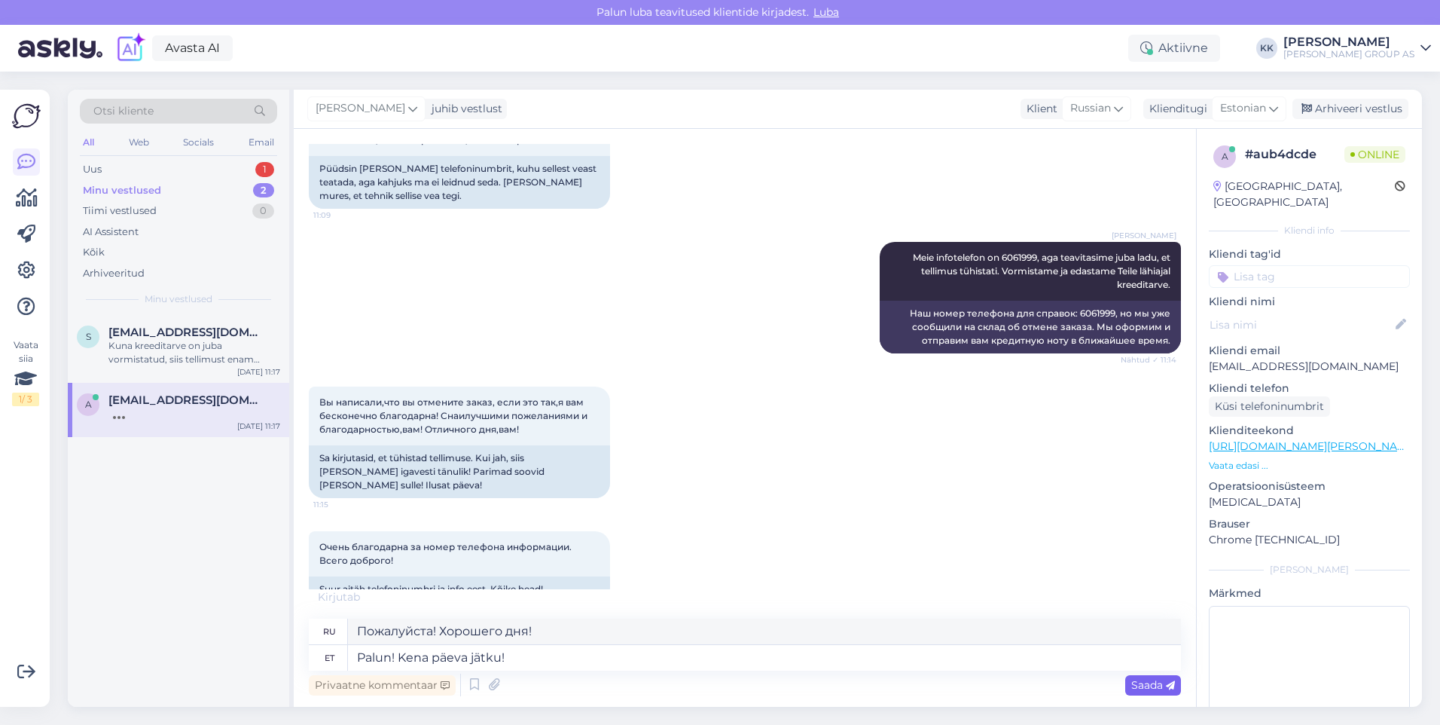
click at [1142, 679] on span "Saada" at bounding box center [1153, 685] width 44 height 14
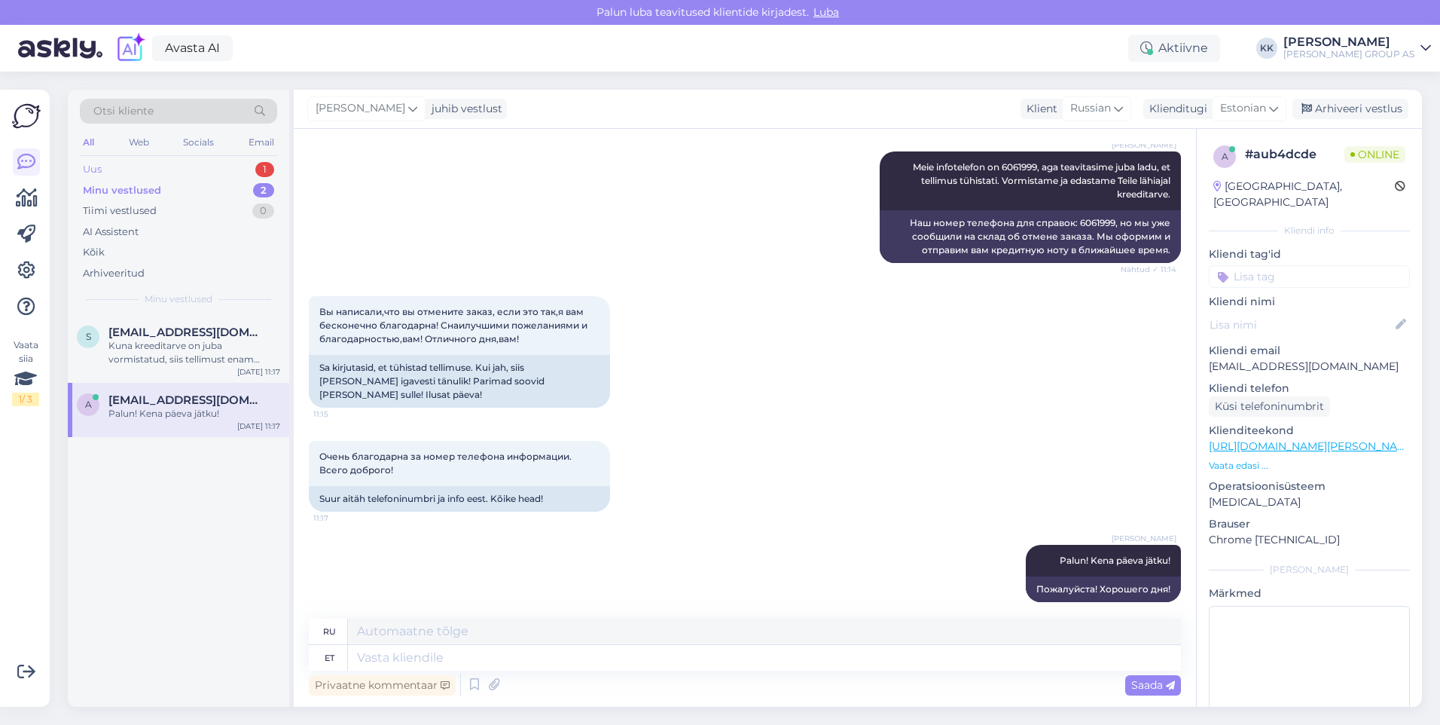
click at [140, 161] on div "Uus 1" at bounding box center [178, 169] width 197 height 21
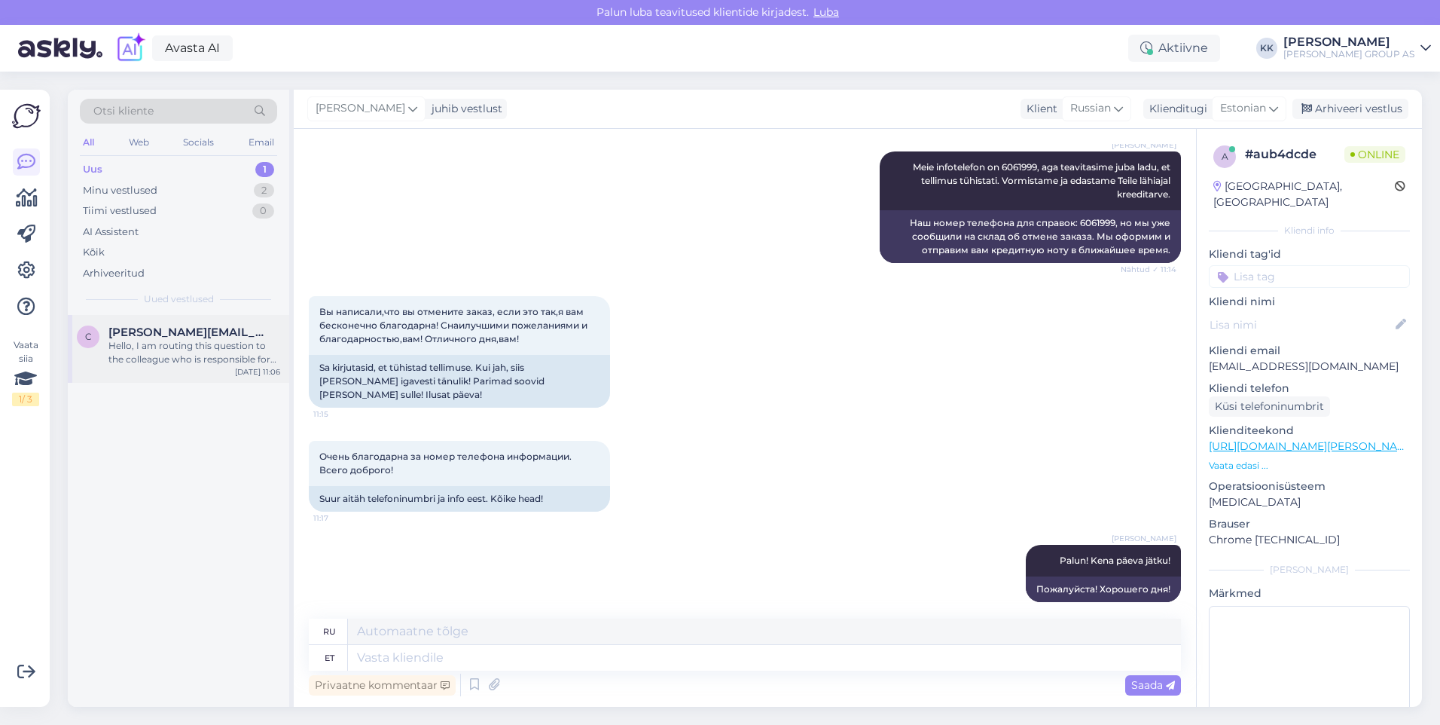
click at [167, 341] on div "Hello, I am routing this question to the colleague who is responsible for this …" at bounding box center [194, 352] width 172 height 27
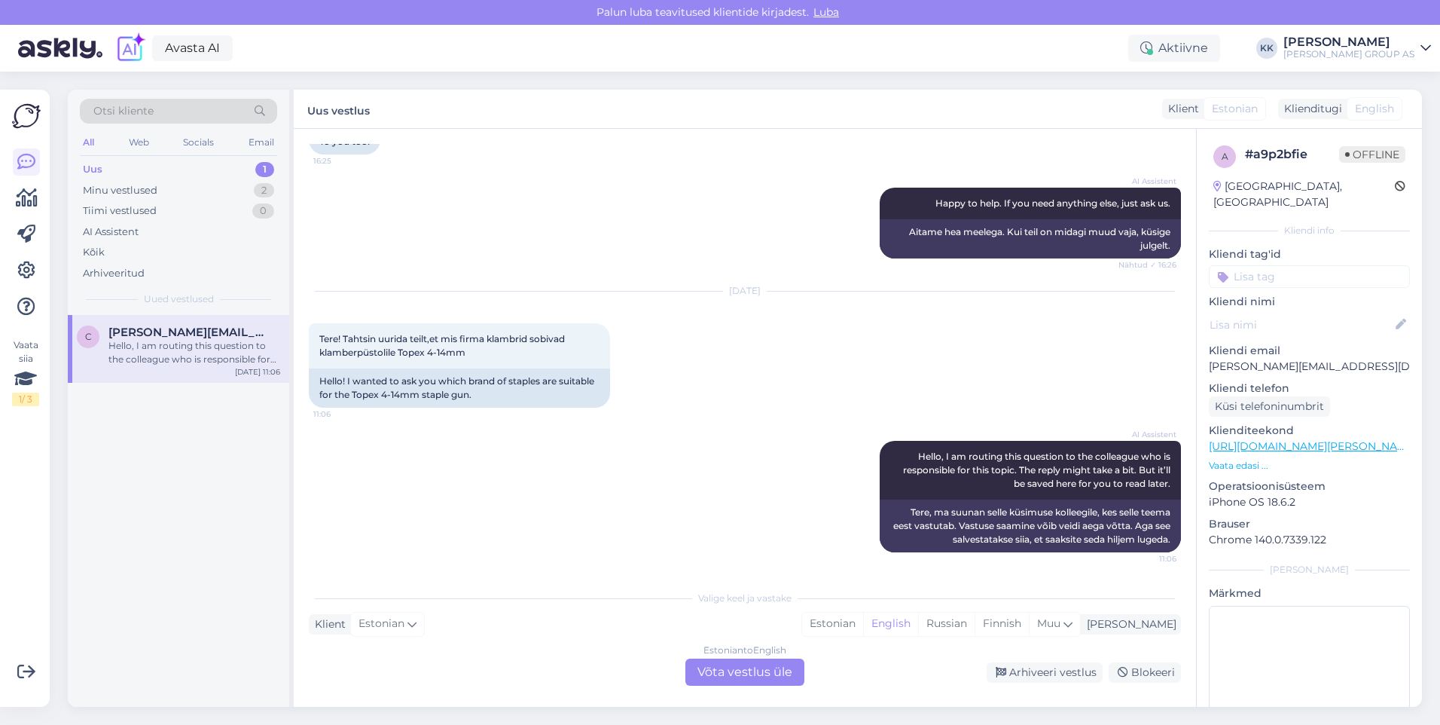
scroll to position [661, 0]
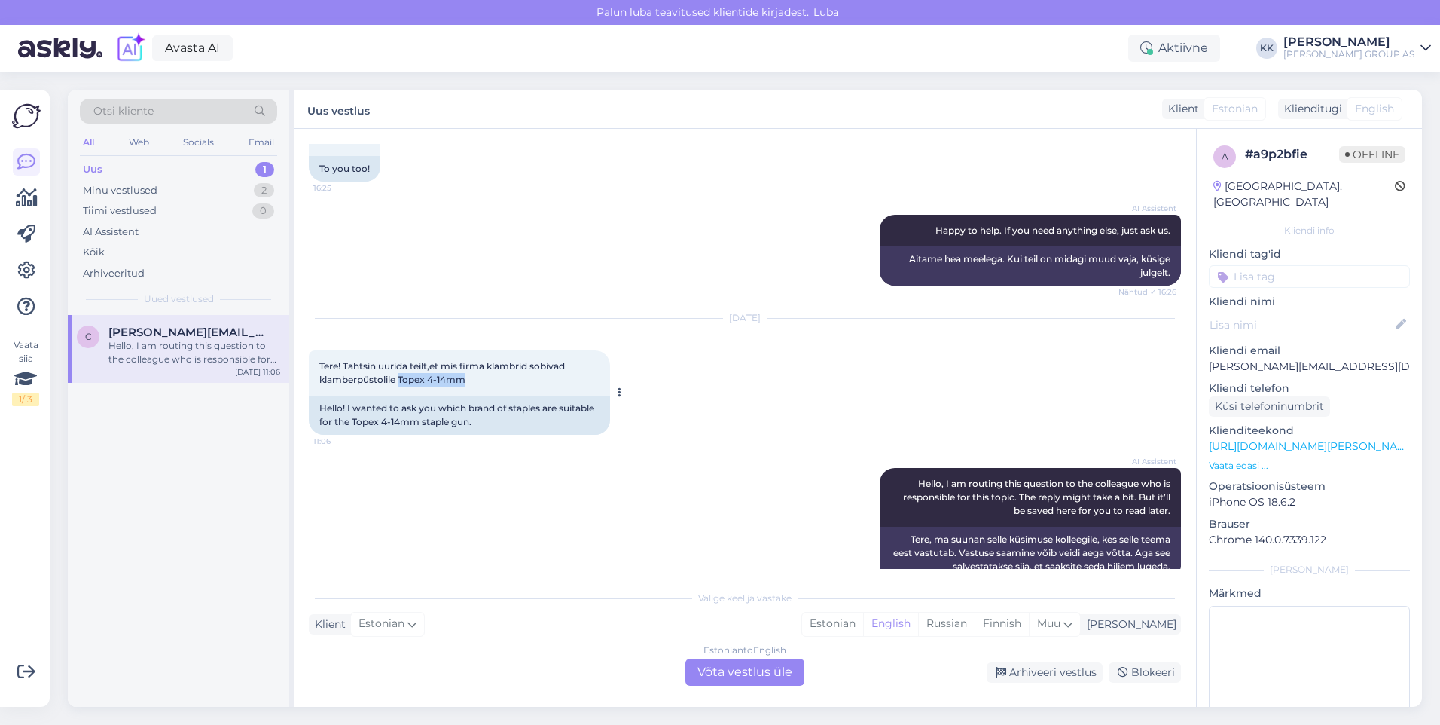
drag, startPoint x: 472, startPoint y: 352, endPoint x: 398, endPoint y: 350, distance: 73.1
click at [398, 350] on div "Tere! Tahtsin uurida teilt,et mis firma klambrid sobivad klamberpüstolile Topex…" at bounding box center [459, 372] width 301 height 45
click at [434, 509] on div "AI Assistent Hello, I am routing this question to the colleague who is responsi…" at bounding box center [745, 523] width 872 height 145
click at [863, 620] on div "Estonian" at bounding box center [832, 623] width 61 height 23
click at [762, 671] on div "Estonian to Estonian Võta vestlus üle" at bounding box center [744, 671] width 119 height 27
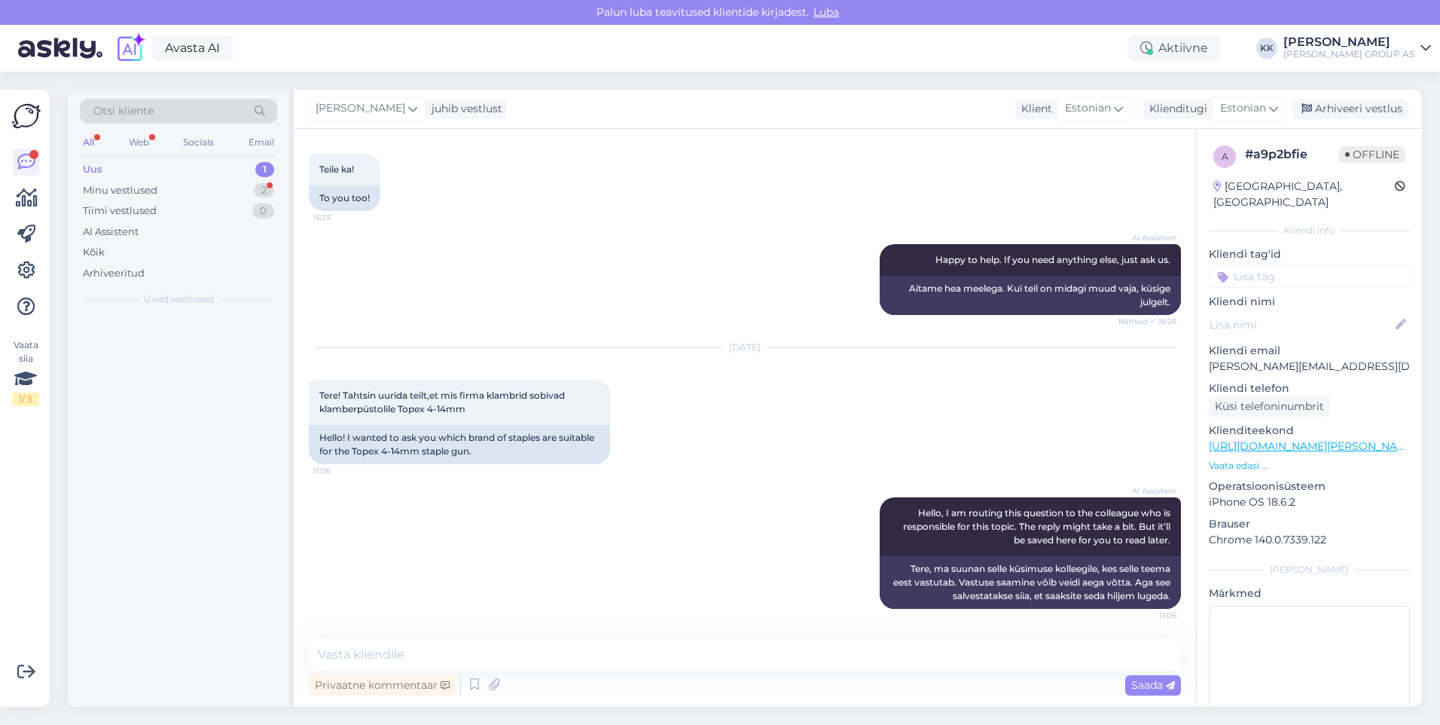
scroll to position [605, 0]
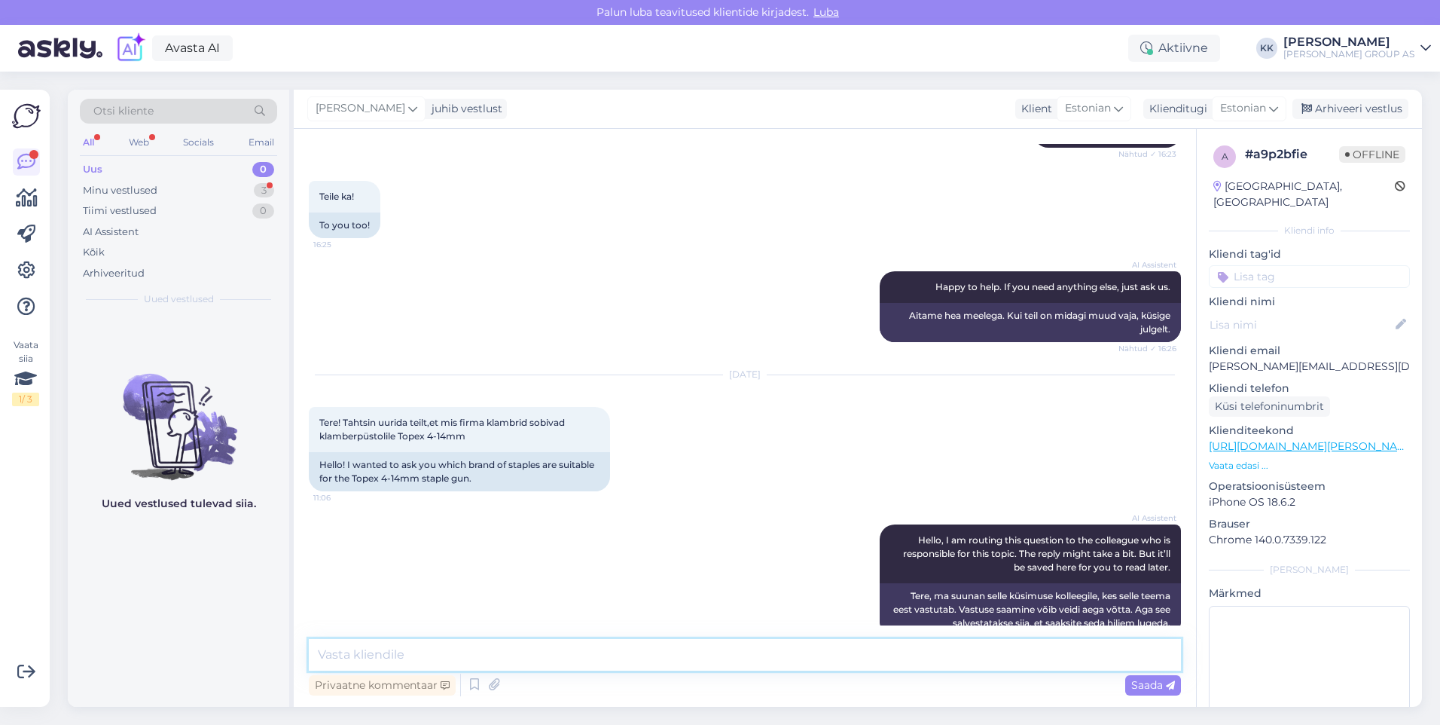
click at [368, 655] on textarea at bounding box center [745, 655] width 872 height 32
drag, startPoint x: 633, startPoint y: 657, endPoint x: 554, endPoint y: 660, distance: 79.2
click at [554, 660] on textarea "Võivad sobida erinevate firmade omad, jälgida tuleb klambrisoone ja klambrite l…" at bounding box center [745, 655] width 872 height 32
type textarea "Võivad sobida erinevate firmade omad, klambrisoone ja klambrite laius peavad ka…"
click at [1153, 686] on span "Saada" at bounding box center [1153, 685] width 44 height 14
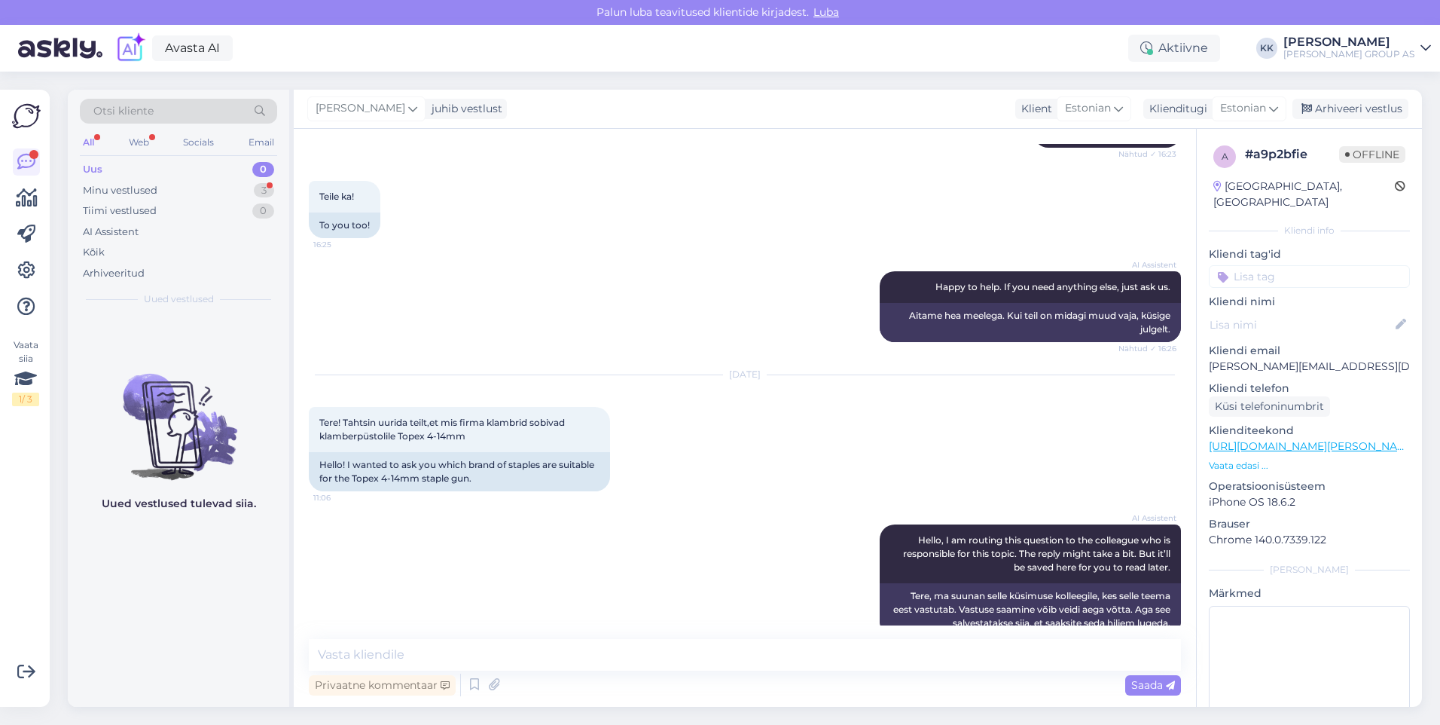
scroll to position [683, 0]
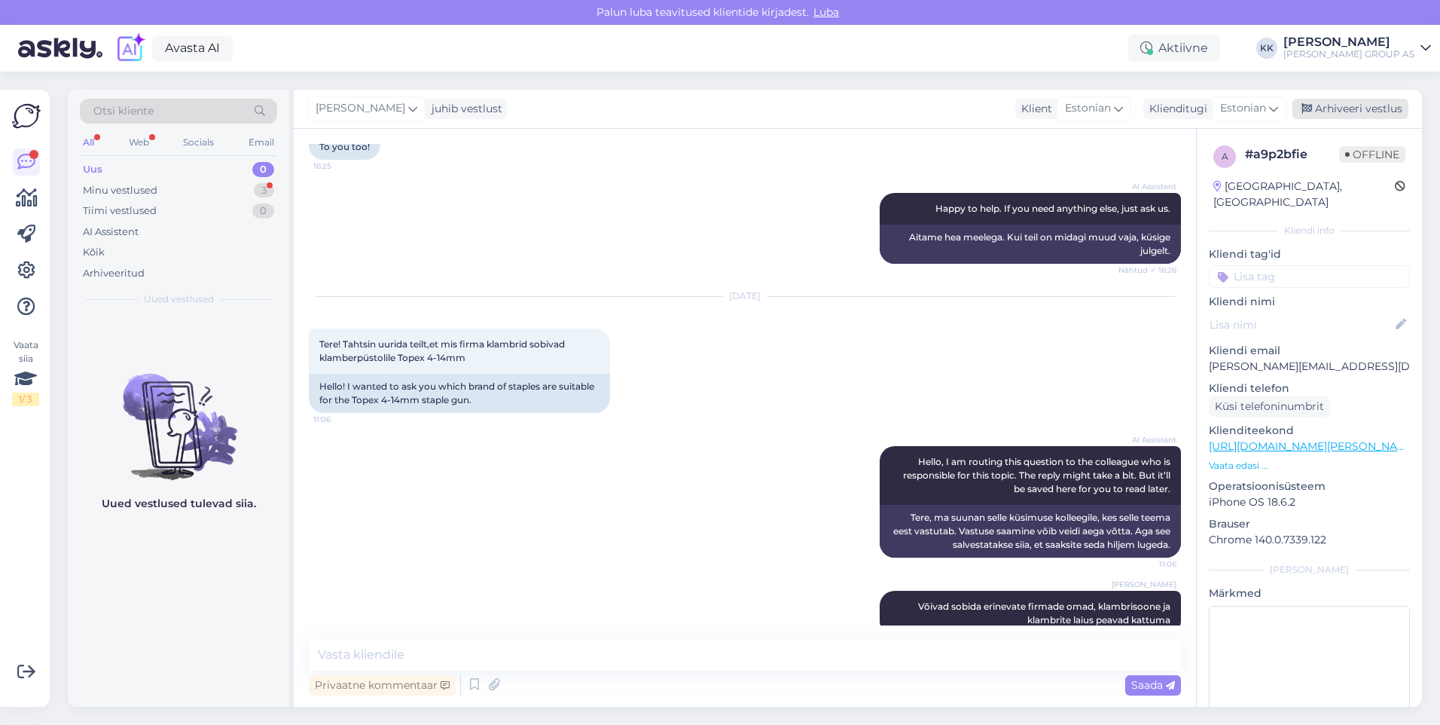
click at [1350, 105] on div "Arhiveeri vestlus" at bounding box center [1351, 109] width 116 height 20
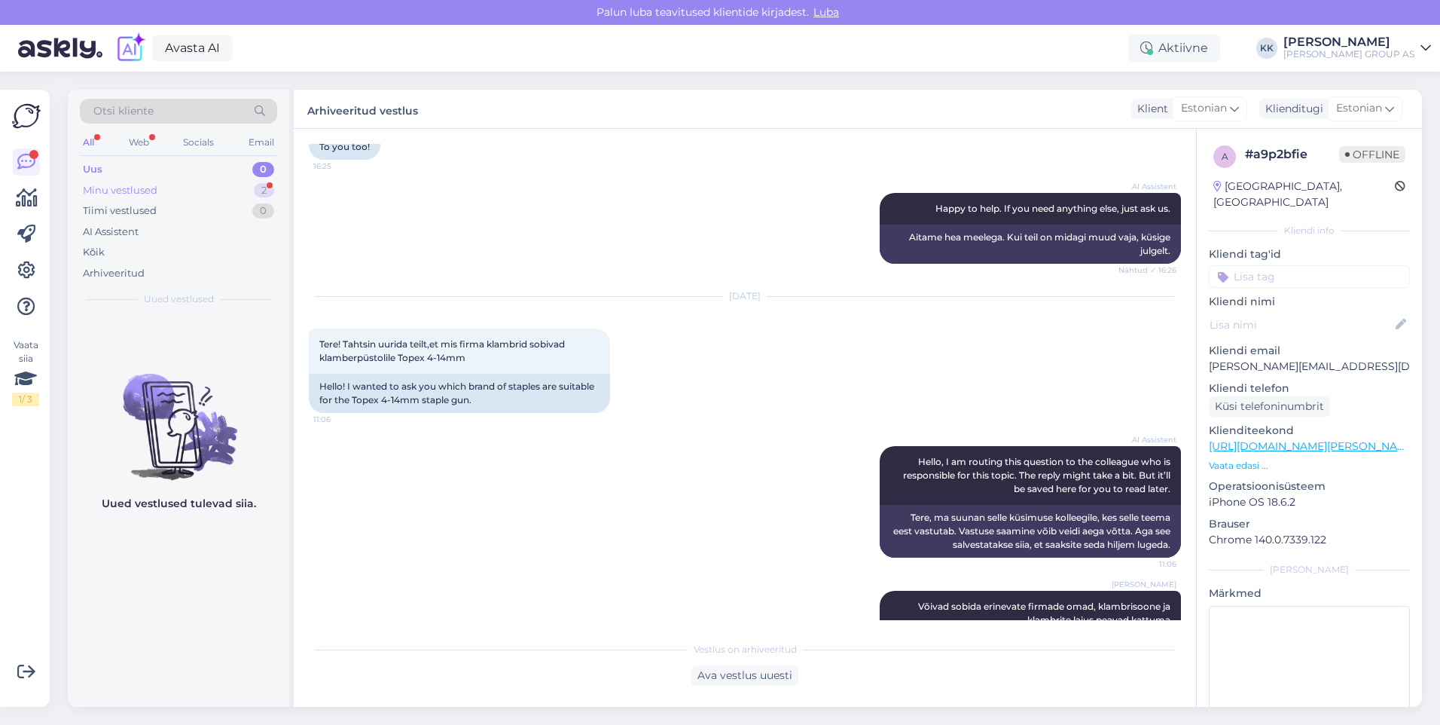
click at [119, 183] on div "Minu vestlused" at bounding box center [120, 190] width 75 height 15
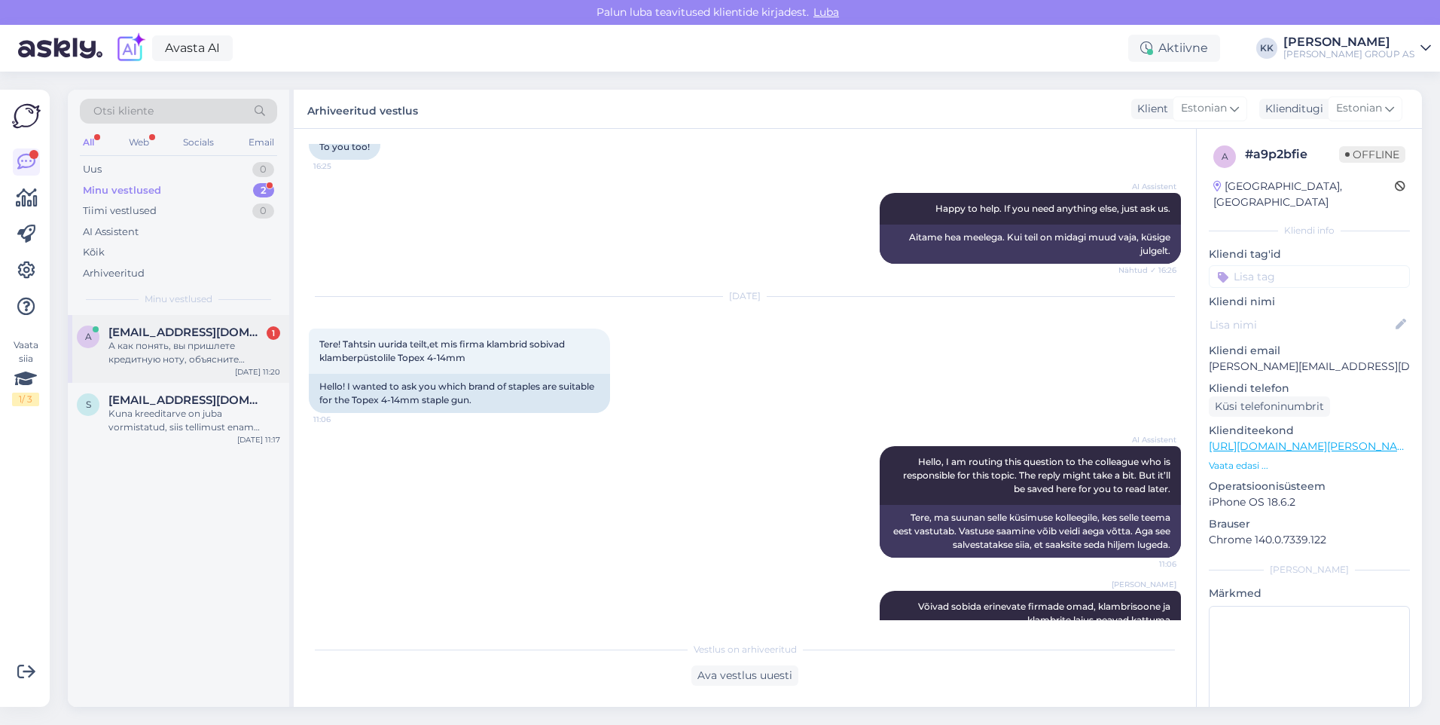
click at [165, 334] on span "[EMAIL_ADDRESS][DOMAIN_NAME]" at bounding box center [186, 332] width 157 height 14
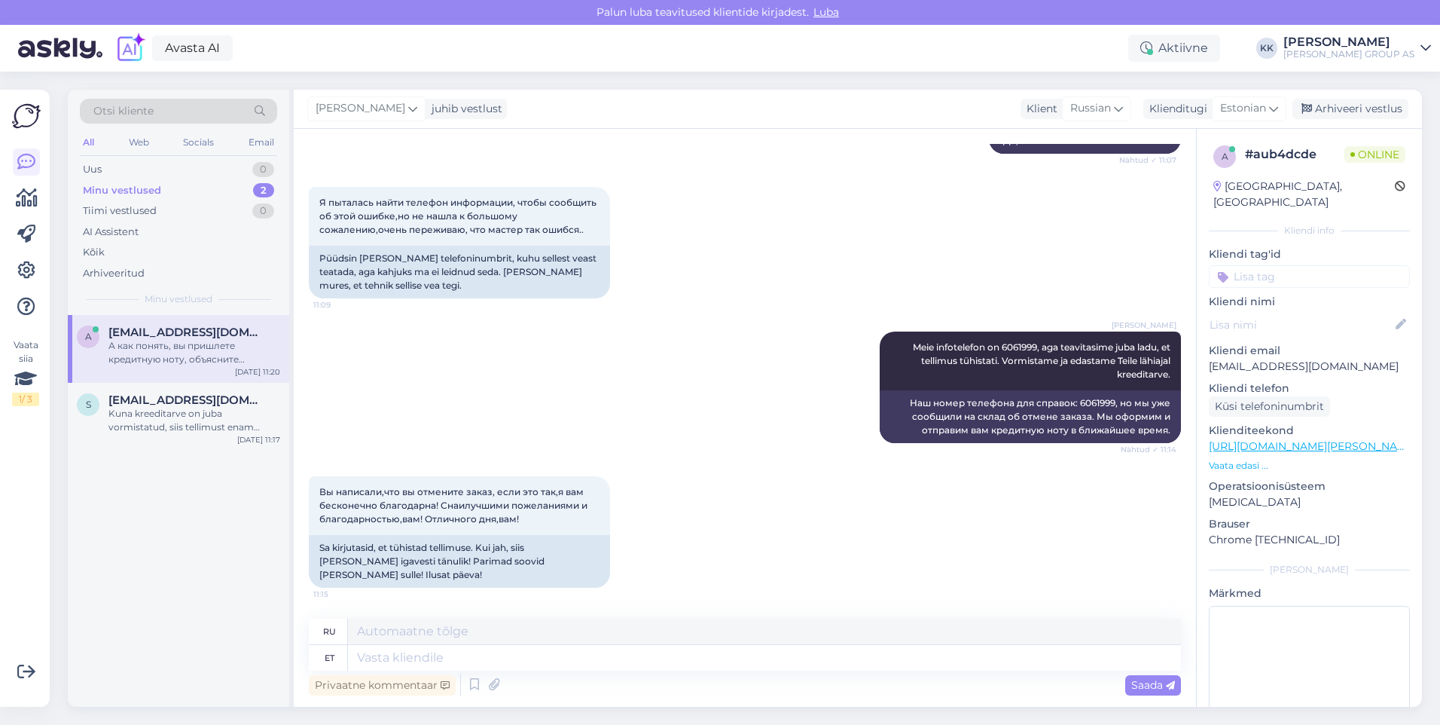
scroll to position [981, 0]
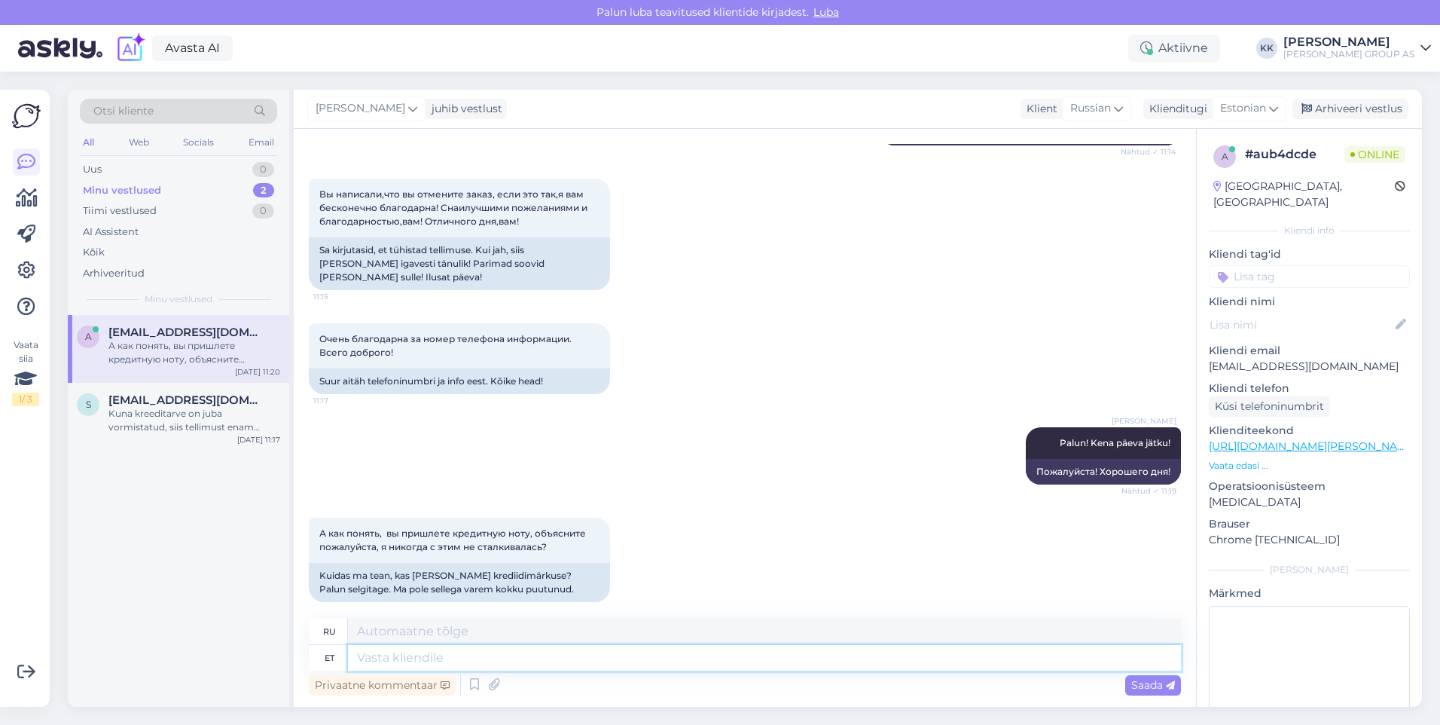
click at [397, 659] on textarea at bounding box center [764, 658] width 833 height 26
type textarea "Saadame"
type textarea "Мы отправляем"
type textarea "Saadame kreeditarve"
type textarea "Мы вышлем кредитную ноту."
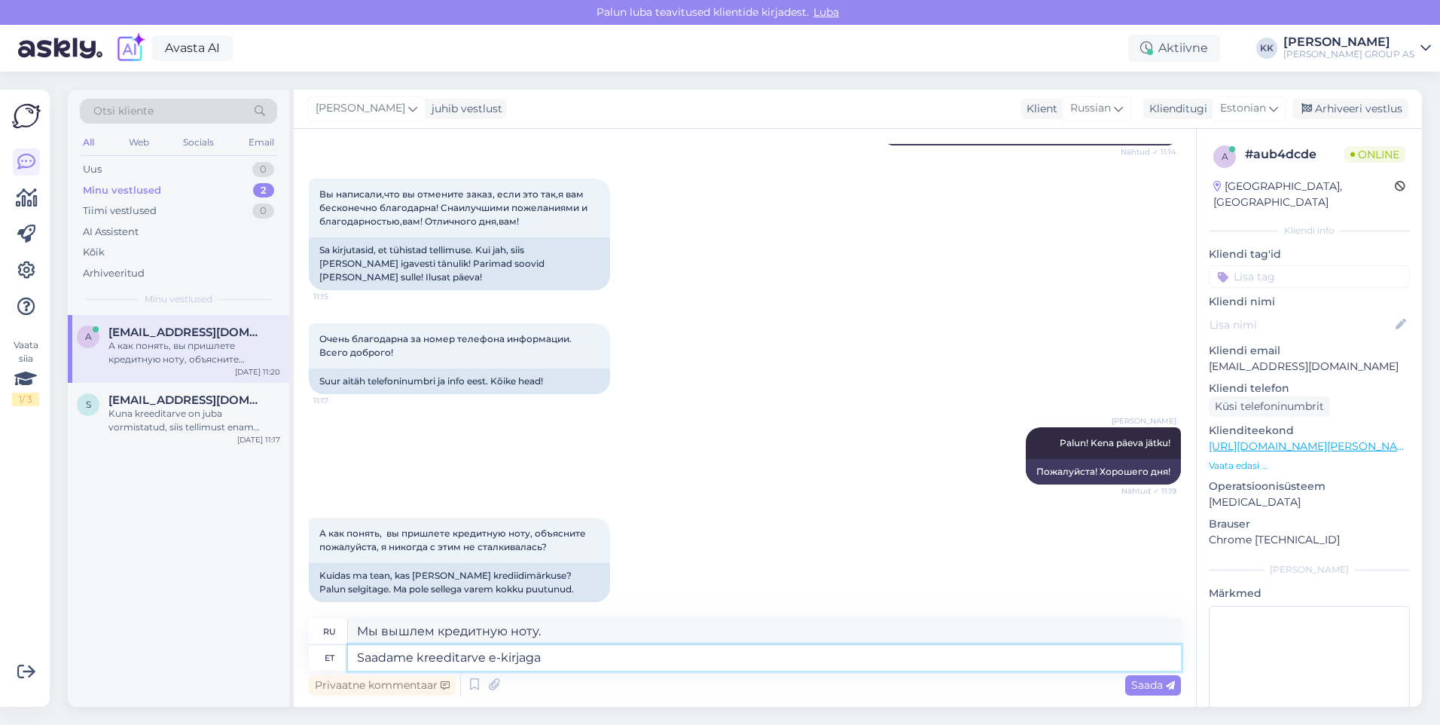
type textarea "Saadame kreeditarve e-kirjaga"
type textarea "Мы отправим кредитную ноту по электронной почте."
drag, startPoint x: 1287, startPoint y: 349, endPoint x: 1208, endPoint y: 359, distance: 79.7
click at [1208, 359] on div "a # aub4dcde Online [GEOGRAPHIC_DATA], [GEOGRAPHIC_DATA] Kliendi info Kliendi t…" at bounding box center [1309, 446] width 225 height 635
drag, startPoint x: 1208, startPoint y: 359, endPoint x: 1216, endPoint y: 352, distance: 10.1
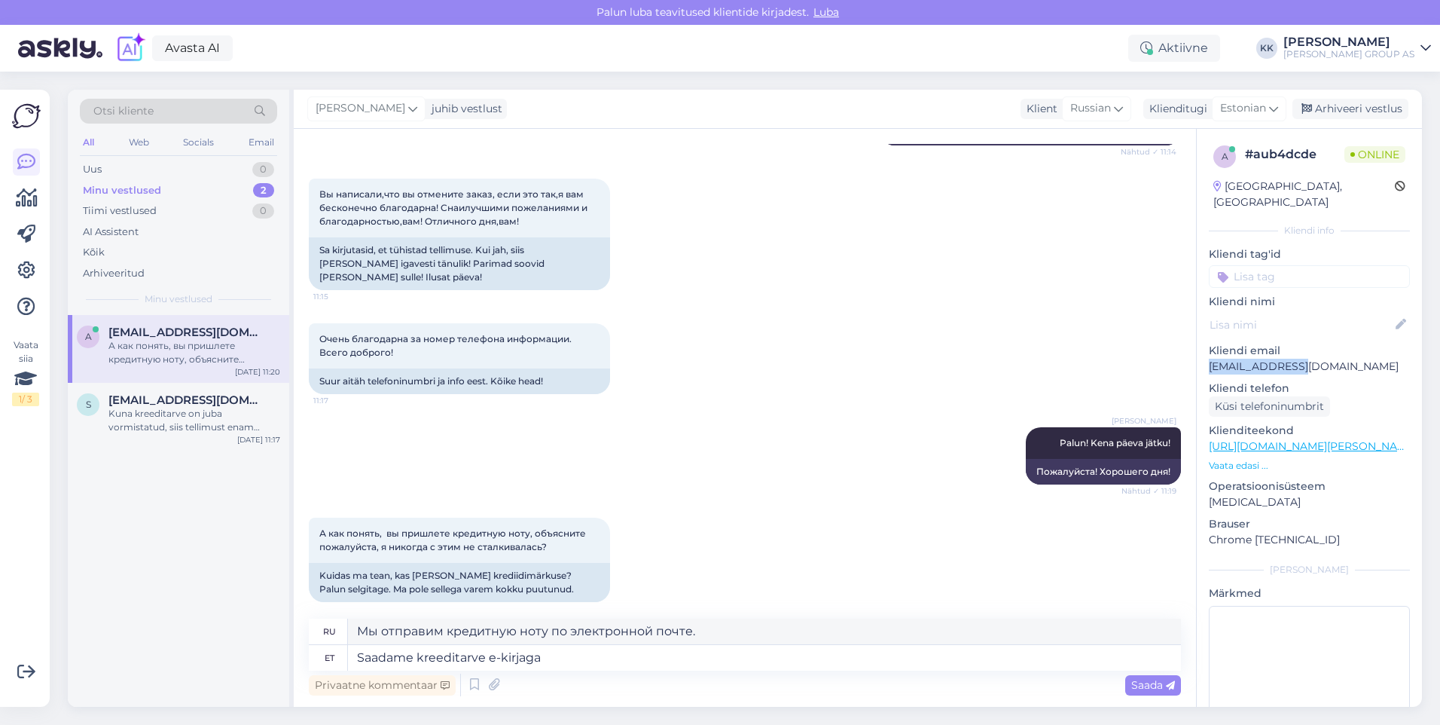
copy p "[EMAIL_ADDRESS][DOMAIN_NAME]"
click at [577, 661] on textarea "Saadame kreeditarve e-kirjaga" at bounding box center [764, 658] width 833 height 26
paste textarea "[EMAIL_ADDRESS][DOMAIN_NAME]"
type textarea "Saadame kreeditarve e-kirjaga [EMAIL_ADDRESS][DOMAIN_NAME]"
type textarea "Мы отправим кредитную ноту по электронной почте [EMAIL_ADDRESS][DOMAIN_NAME]"
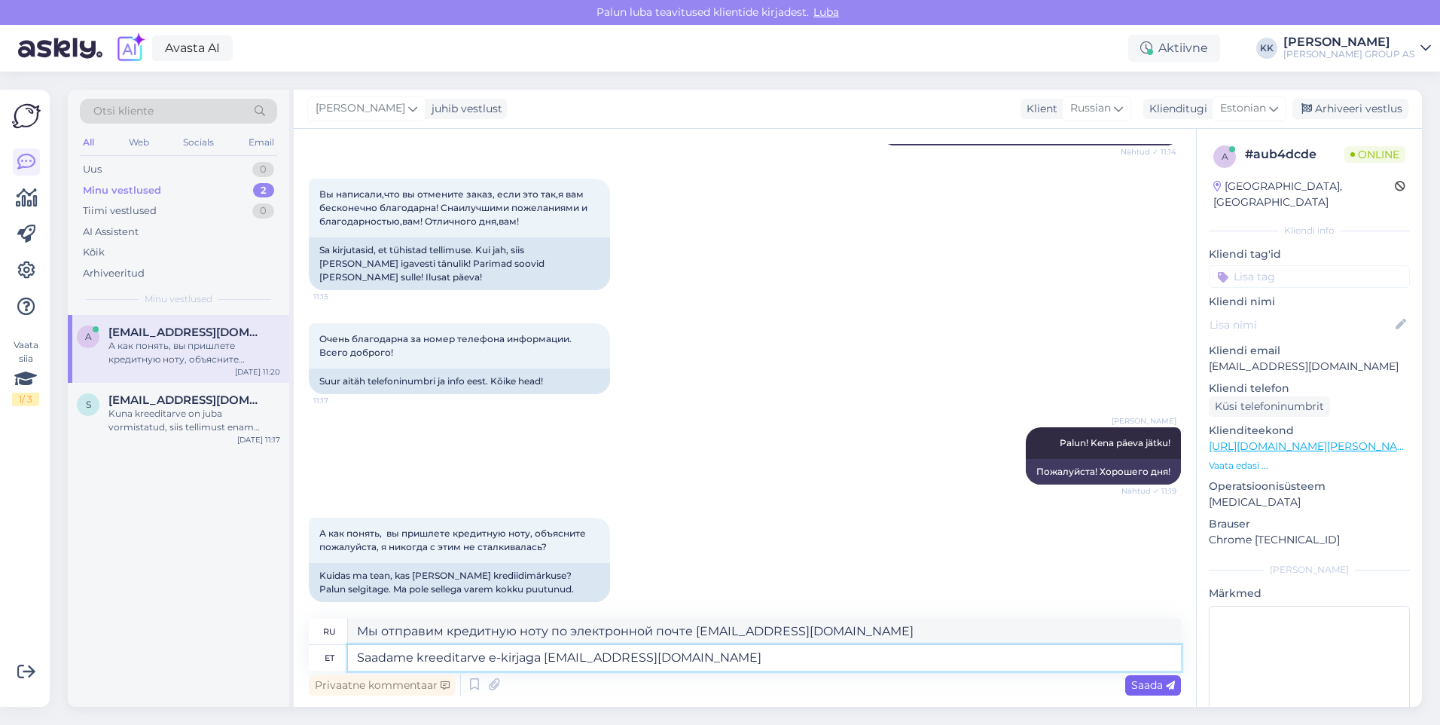
type textarea "Saadame kreeditarve e-kirjaga [EMAIL_ADDRESS][DOMAIN_NAME]"
click at [1138, 679] on span "Saada" at bounding box center [1153, 685] width 44 height 14
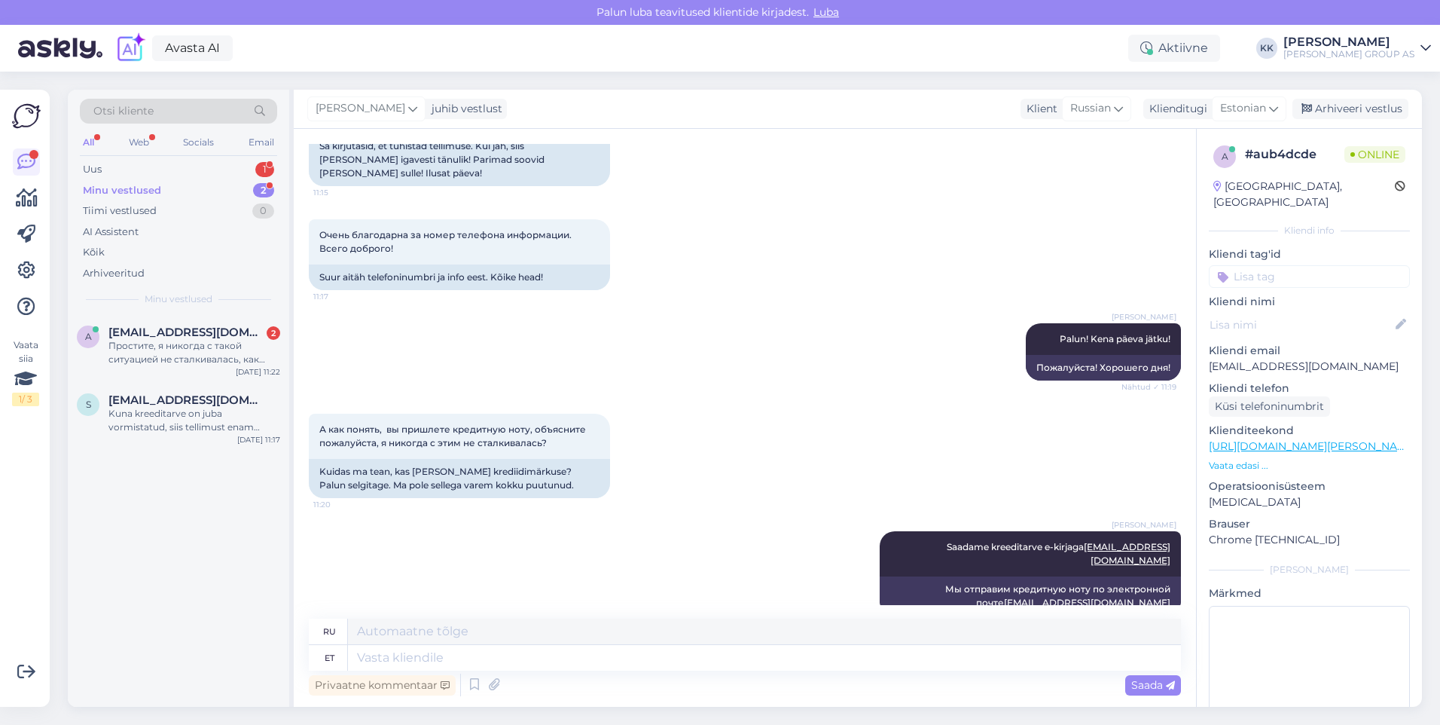
scroll to position [1293, 0]
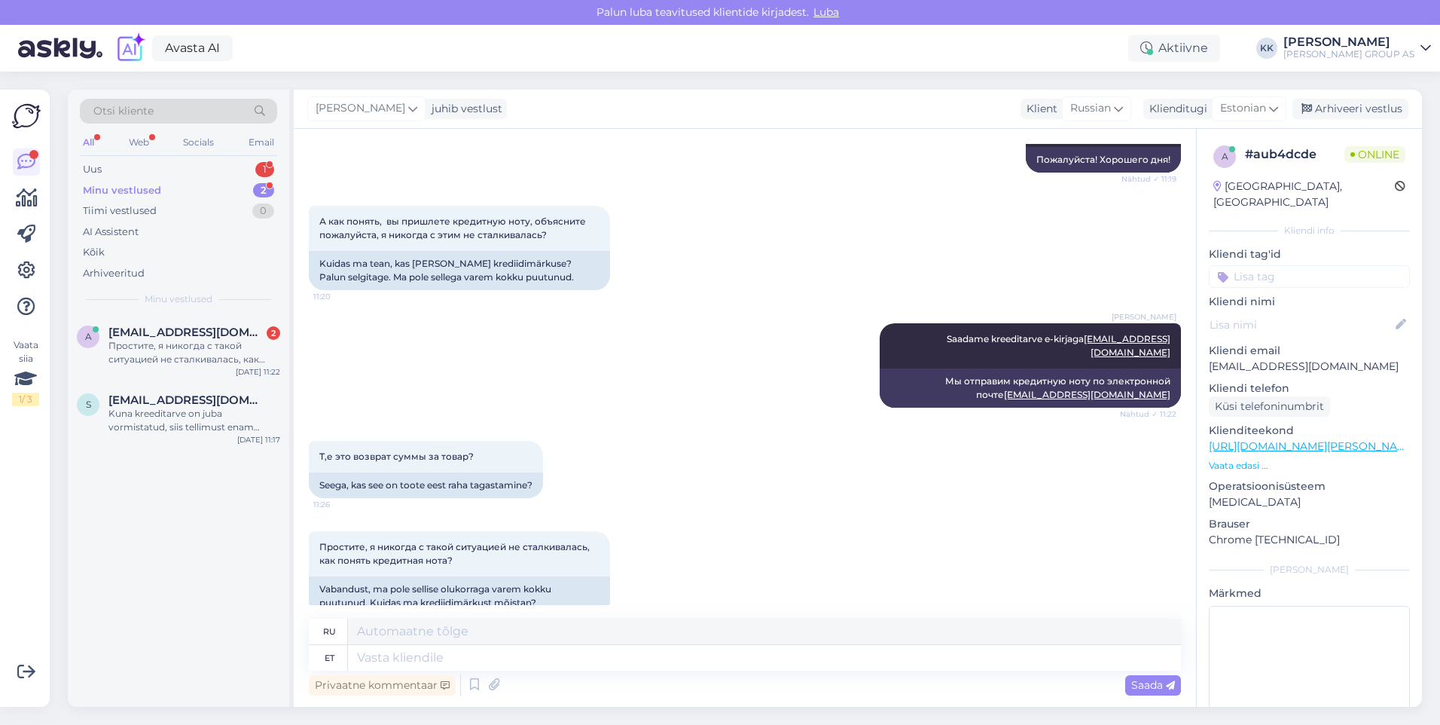
click at [136, 105] on span "Otsi kliente" at bounding box center [123, 111] width 60 height 16
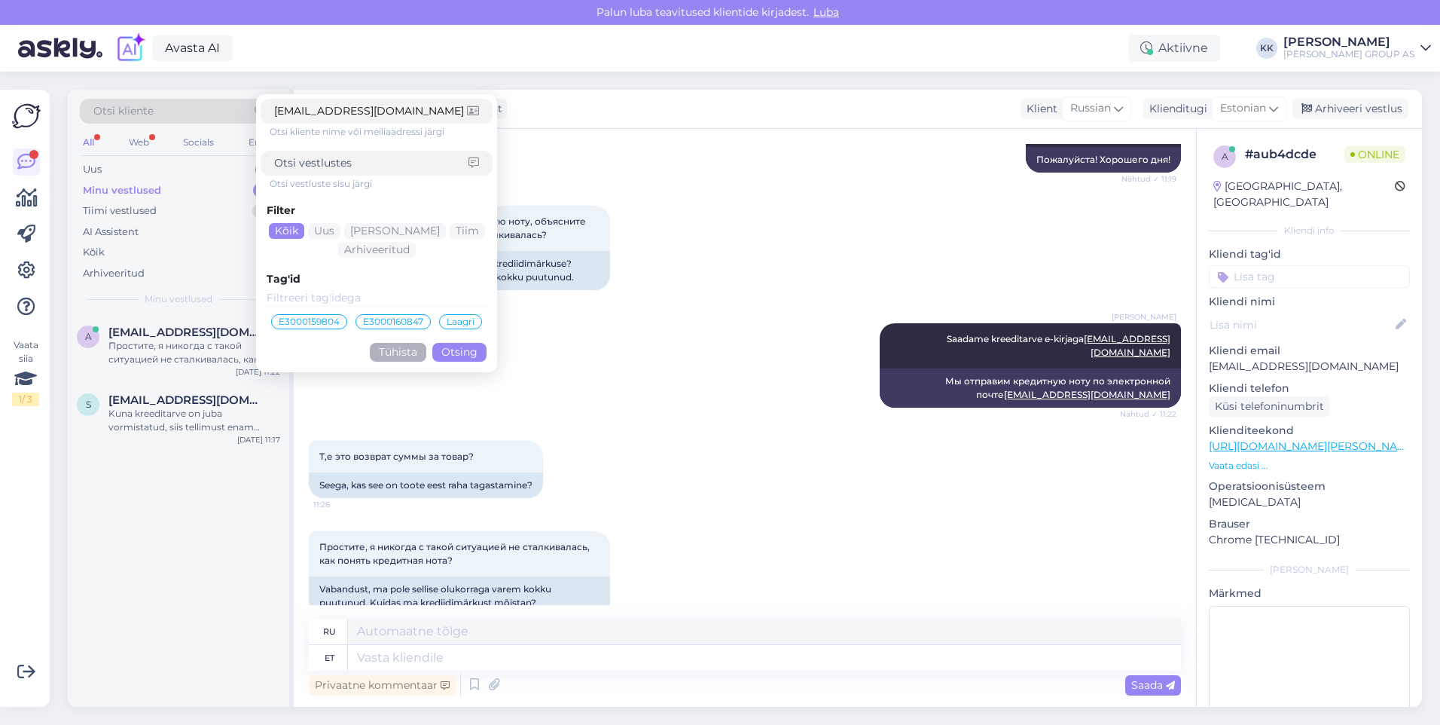
type input "[EMAIL_ADDRESS][DOMAIN_NAME]"
click at [466, 350] on button "Otsing" at bounding box center [459, 352] width 54 height 19
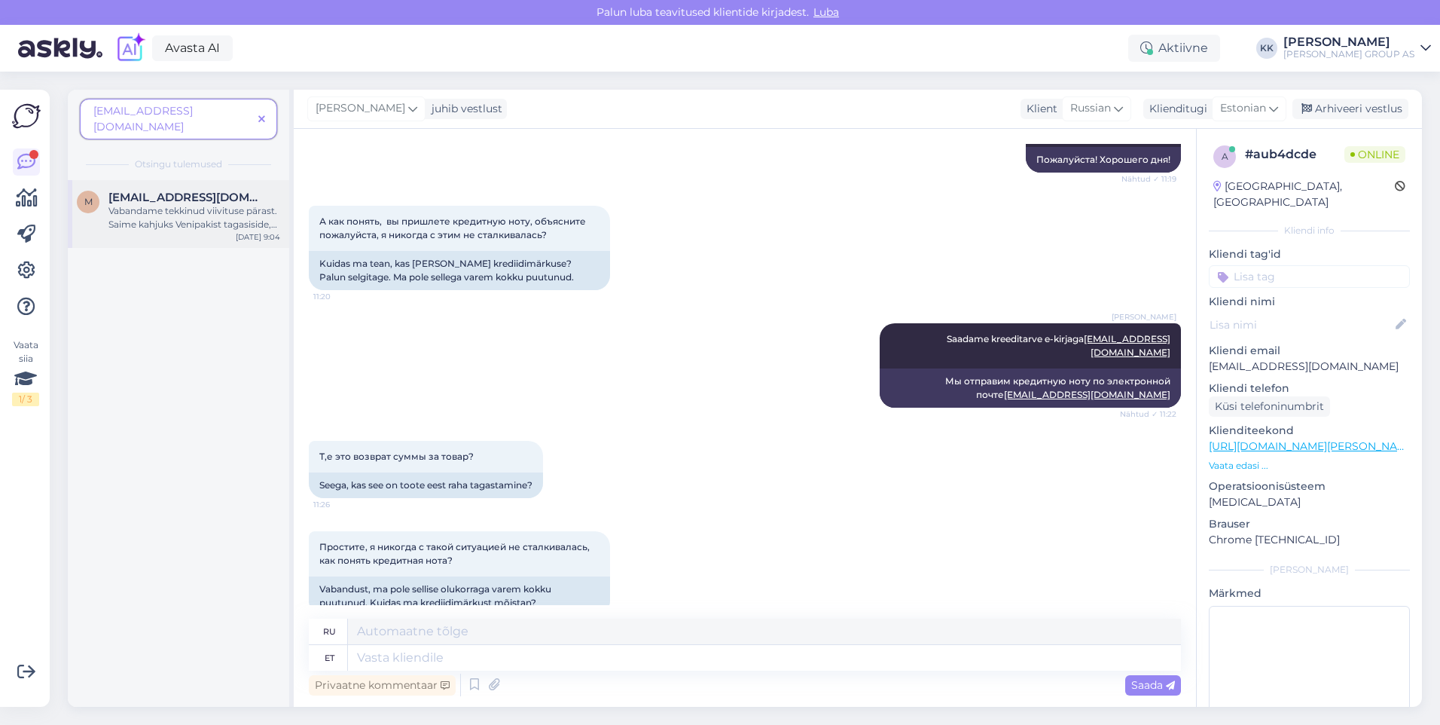
click at [156, 204] on div "Vabandame tekkinud viivituse pärast. Saime kahjuks Venipakist tagasiside, et sa…" at bounding box center [194, 217] width 172 height 27
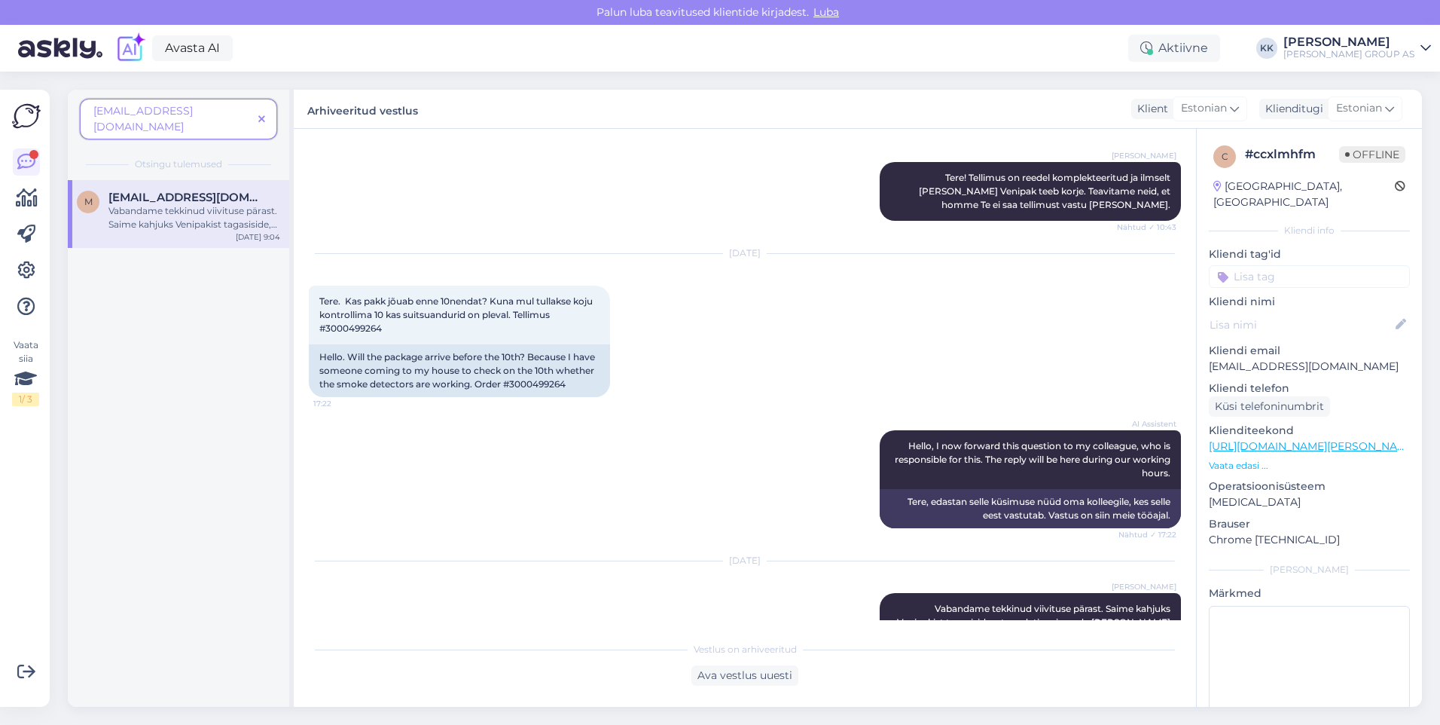
scroll to position [339, 0]
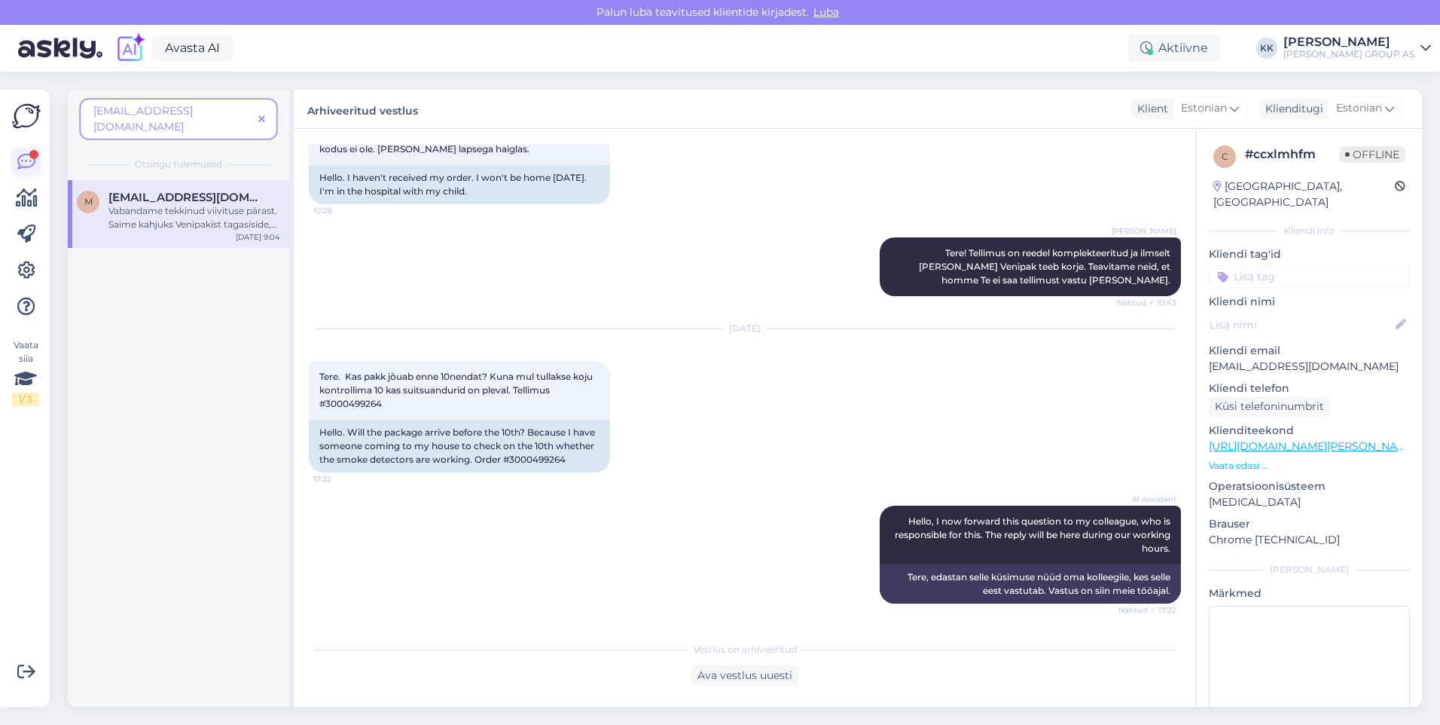
click at [29, 155] on icon at bounding box center [26, 162] width 18 height 18
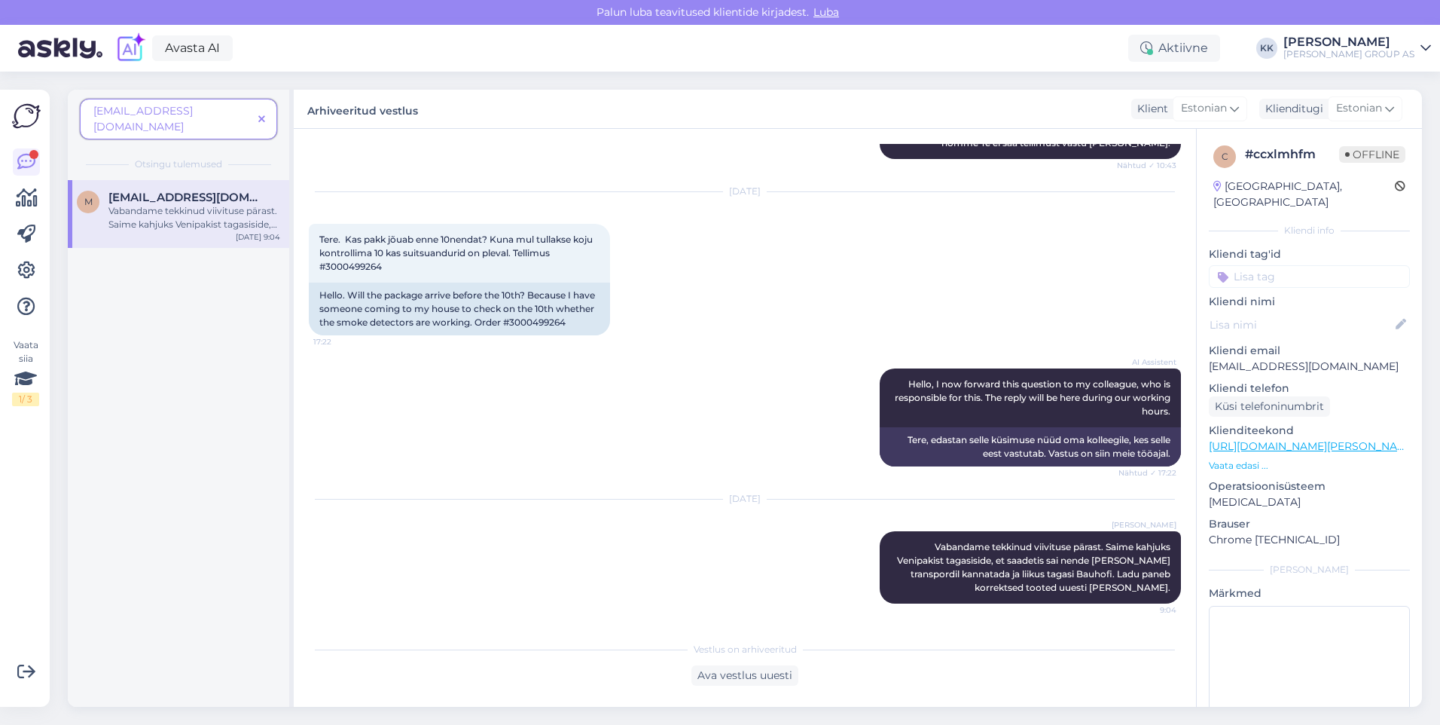
scroll to position [490, 0]
click at [722, 673] on div "Ava vestlus uuesti" at bounding box center [745, 675] width 107 height 20
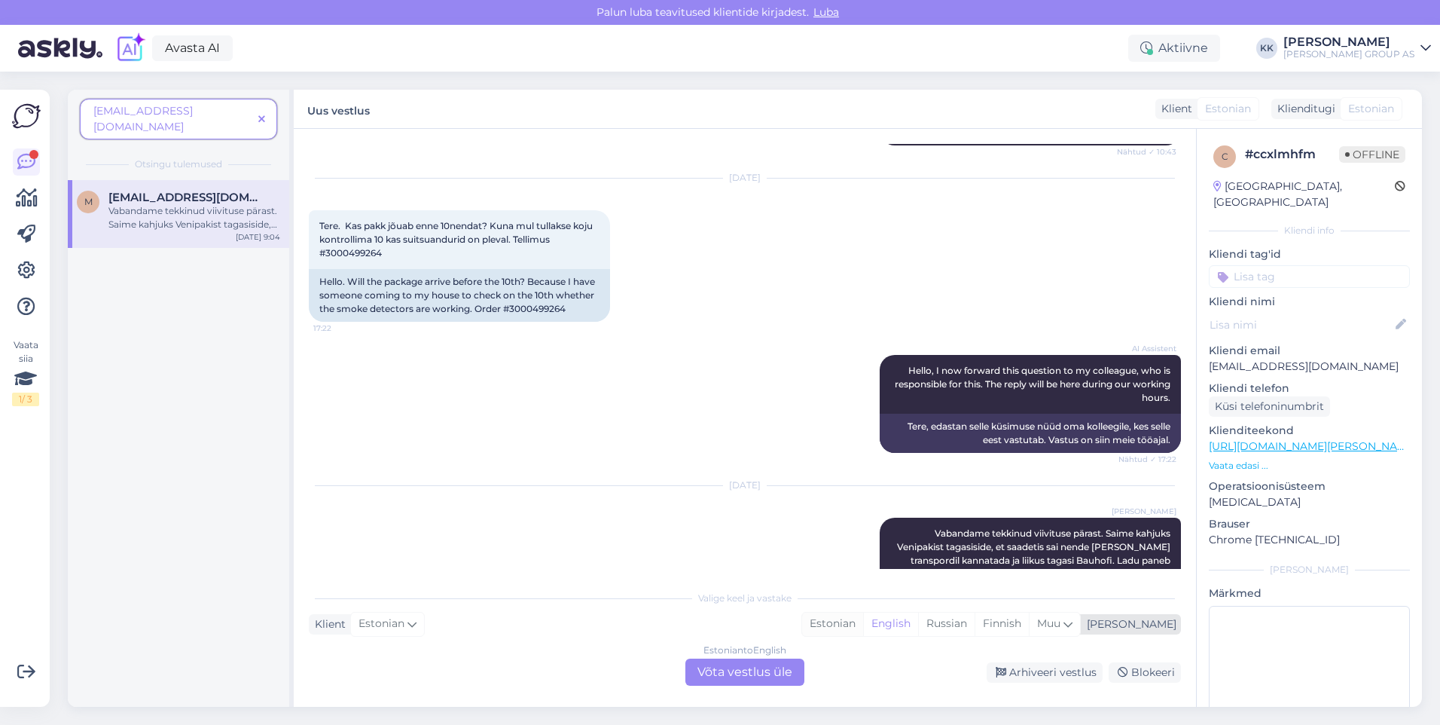
click at [863, 619] on div "Estonian" at bounding box center [832, 623] width 61 height 23
click at [741, 673] on div "Estonian to Estonian Võta vestlus üle" at bounding box center [744, 671] width 119 height 27
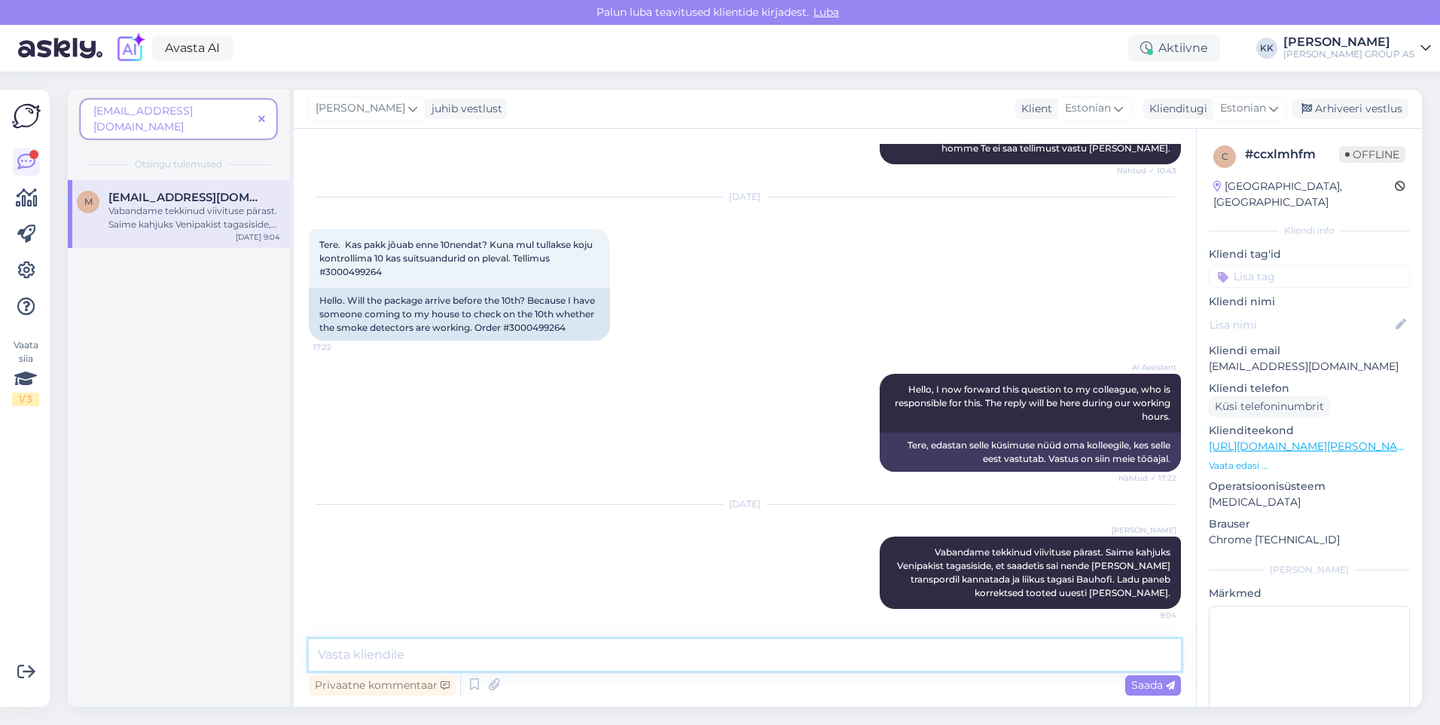
click at [363, 652] on textarea at bounding box center [745, 655] width 872 height 32
type textarea "Peaks jõudma [PERSON_NAME] soovitud ajaks"
click at [1151, 685] on span "Saada" at bounding box center [1153, 685] width 44 height 14
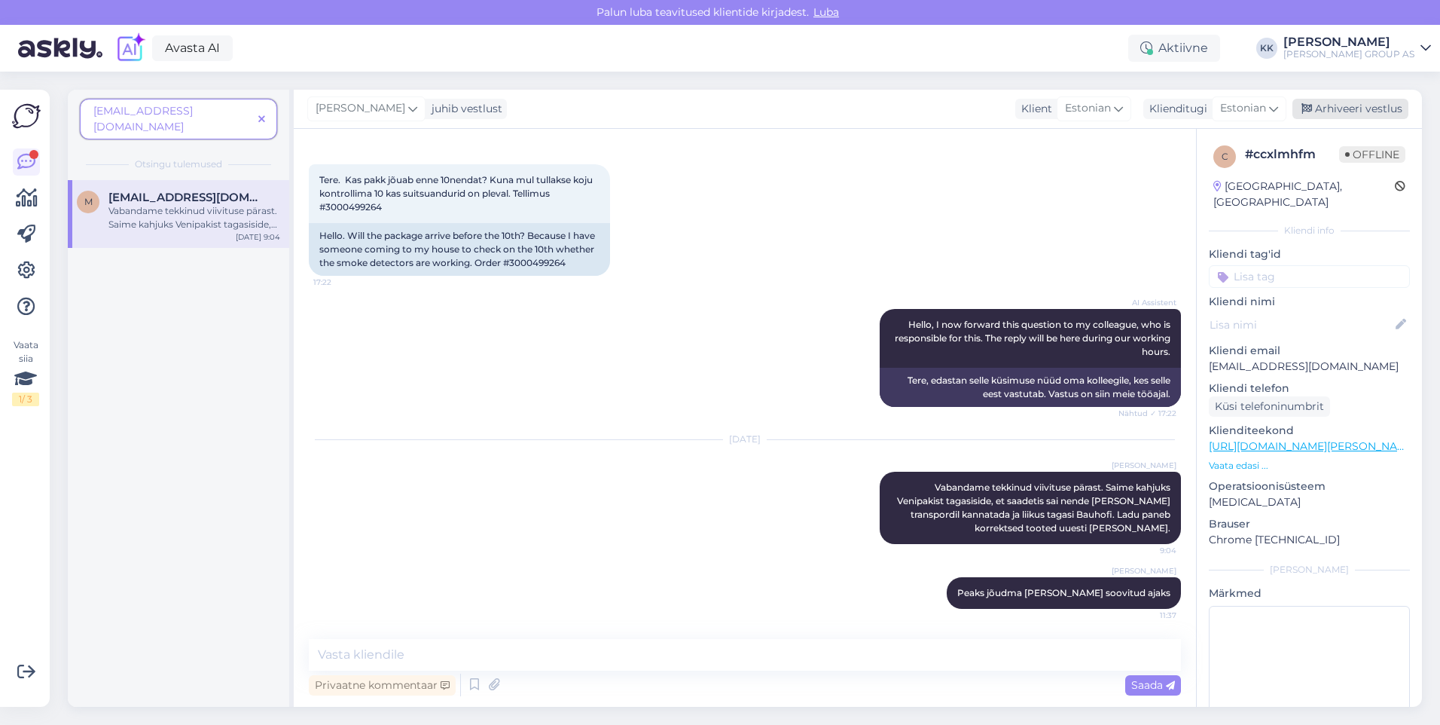
click at [1353, 108] on div "Arhiveeri vestlus" at bounding box center [1351, 109] width 116 height 20
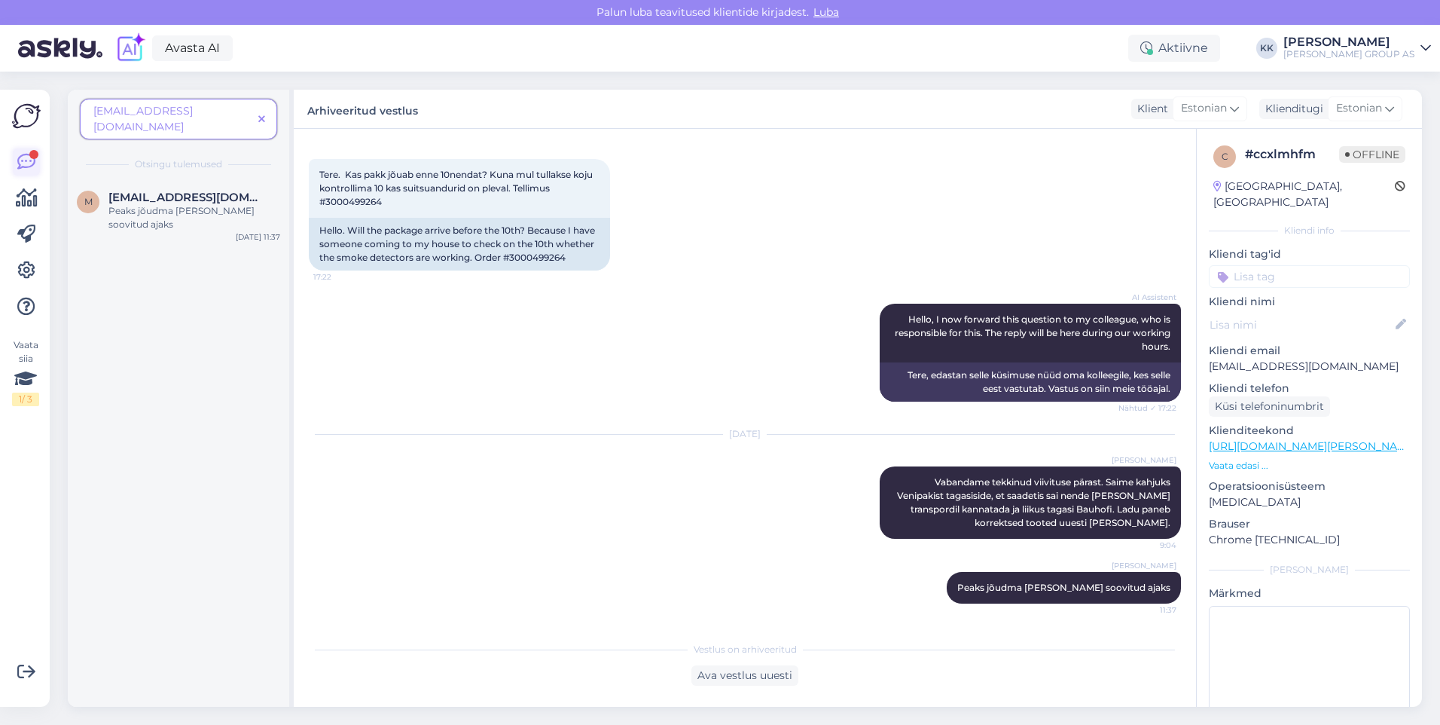
click at [33, 160] on icon at bounding box center [26, 162] width 18 height 18
click at [27, 157] on icon at bounding box center [26, 162] width 18 height 18
click at [24, 159] on icon at bounding box center [26, 162] width 18 height 18
click at [264, 114] on icon at bounding box center [261, 119] width 7 height 11
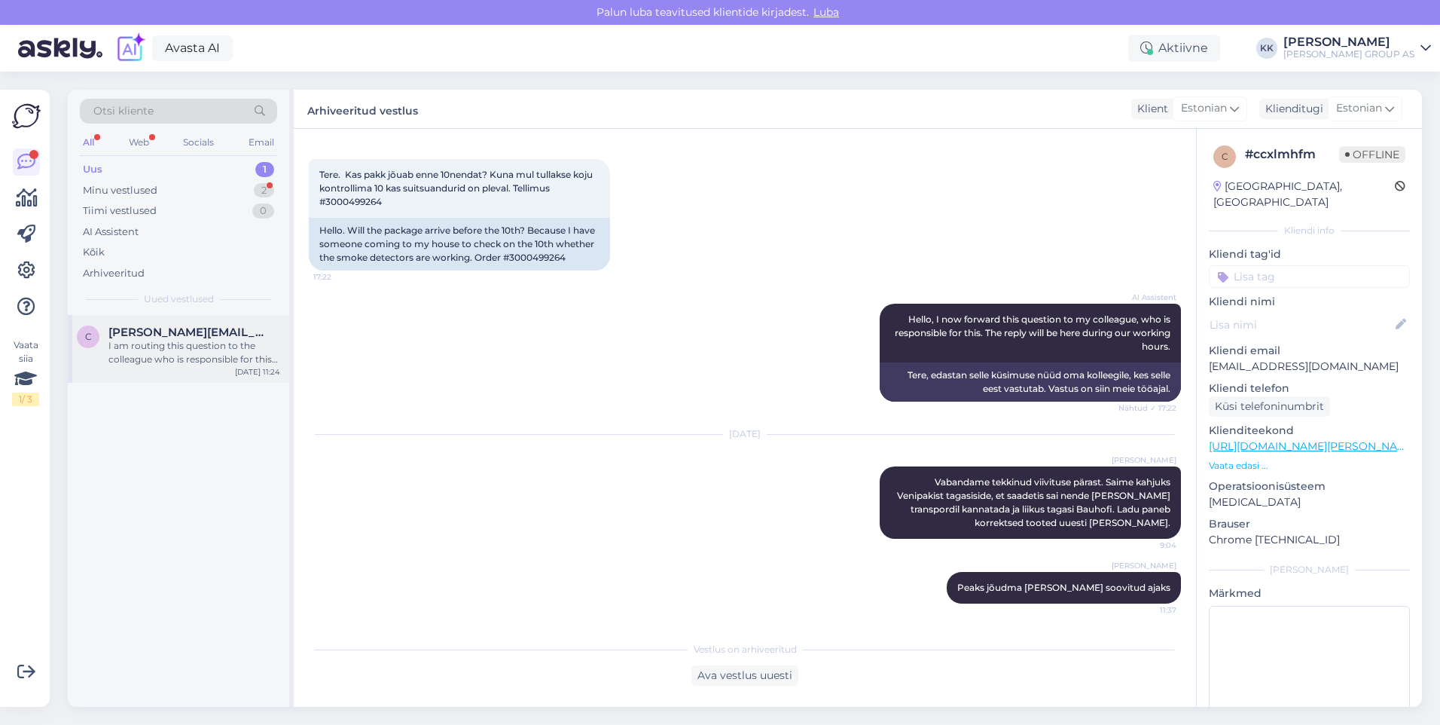
click at [167, 347] on div "I am routing this question to the colleague who is responsible for this topic. …" at bounding box center [194, 352] width 172 height 27
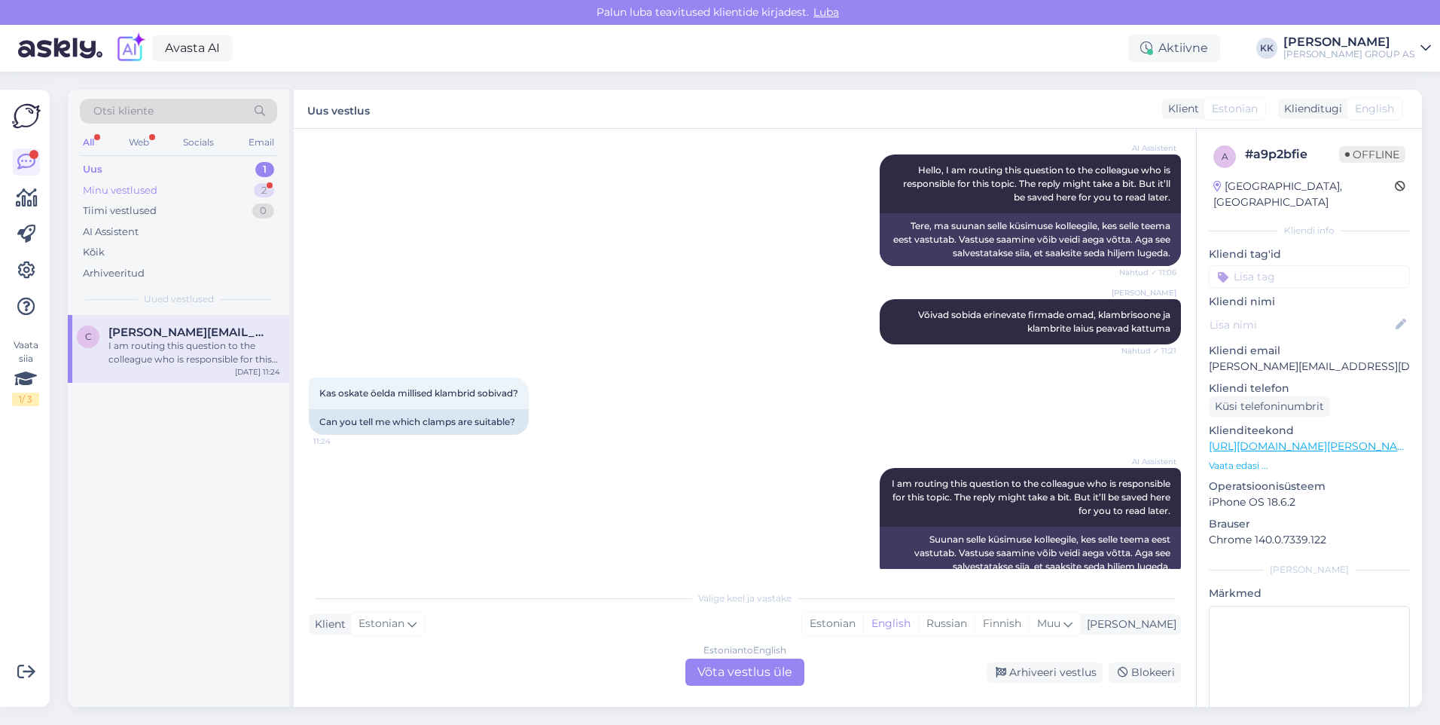
click at [133, 185] on div "Minu vestlused" at bounding box center [120, 190] width 75 height 15
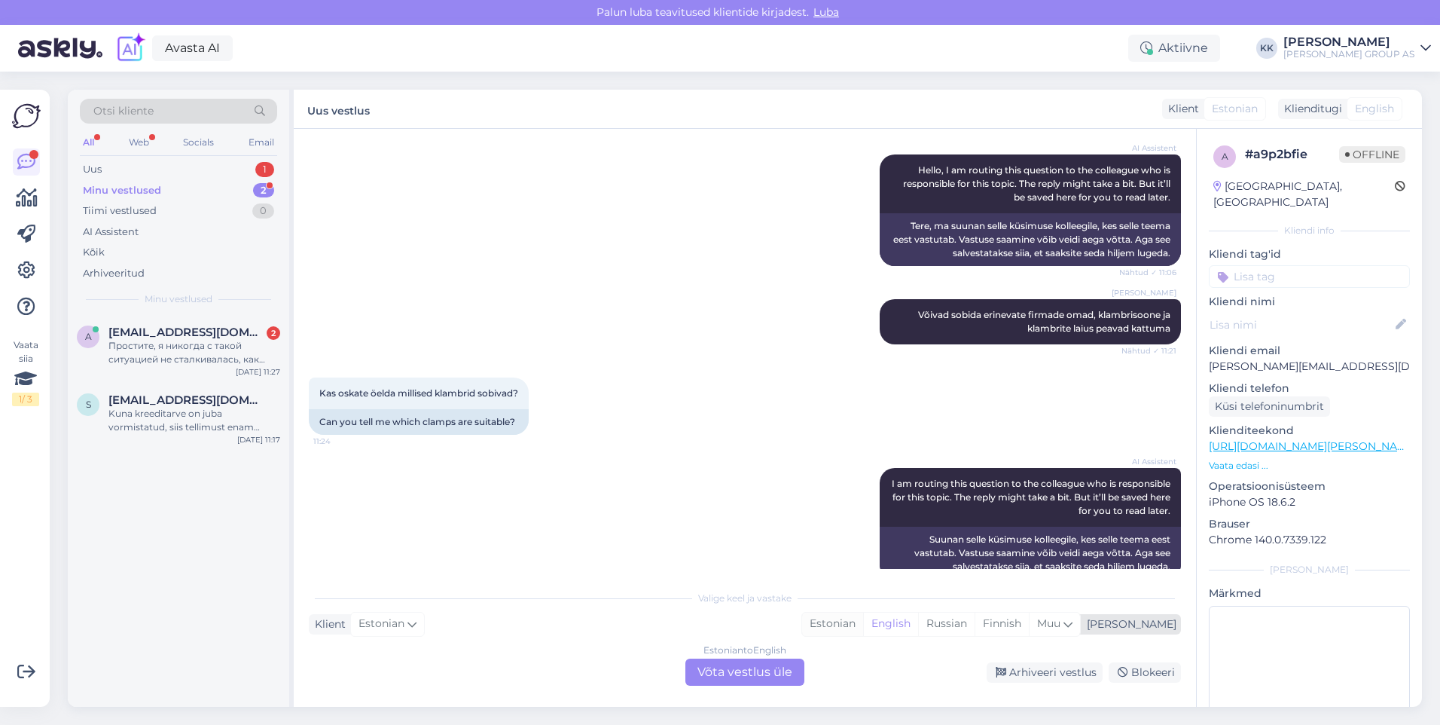
click at [863, 621] on div "Estonian" at bounding box center [832, 623] width 61 height 23
click at [724, 667] on div "Estonian to Estonian Võta vestlus üle" at bounding box center [744, 671] width 119 height 27
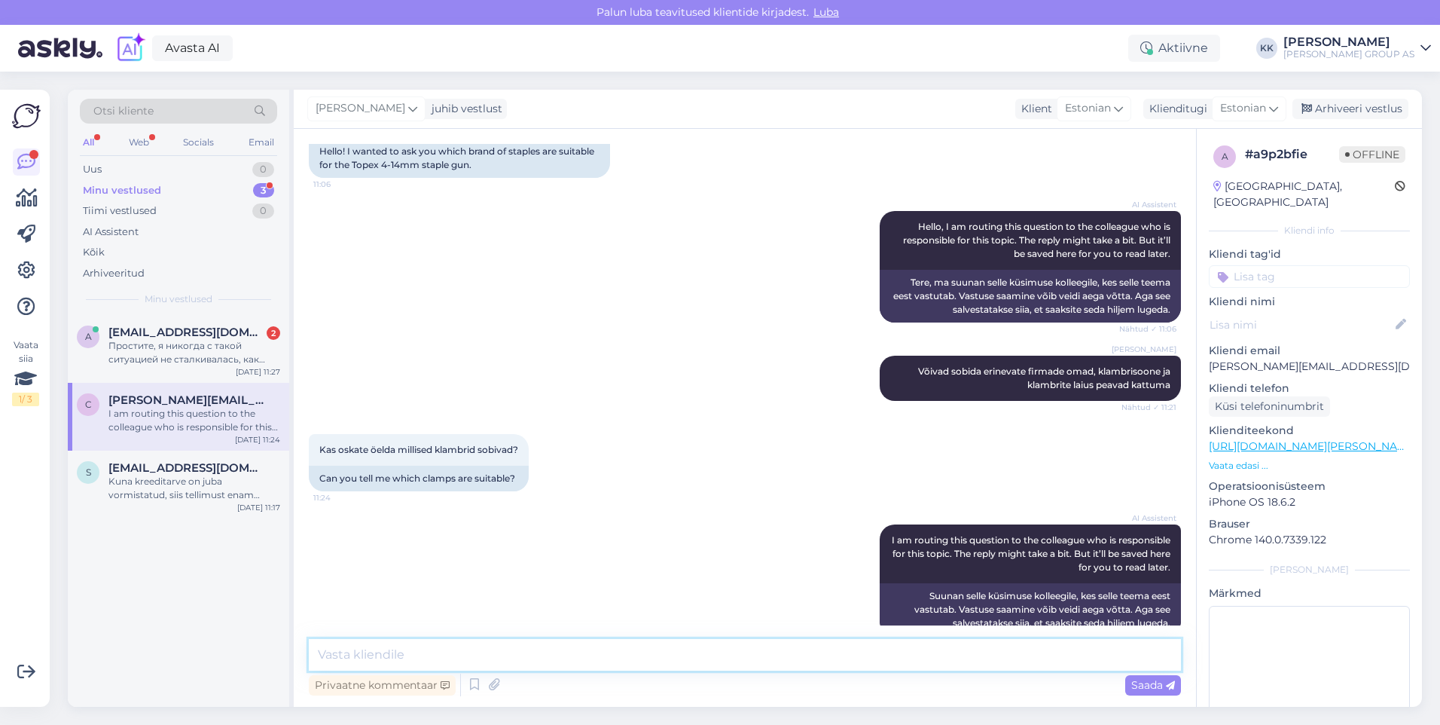
click at [350, 655] on textarea at bounding box center [745, 655] width 872 height 32
type textarea "Seda saate täpsustada kaupluses osakonnas, konsultandid aitavad"
click at [1147, 682] on span "Saada" at bounding box center [1153, 685] width 44 height 14
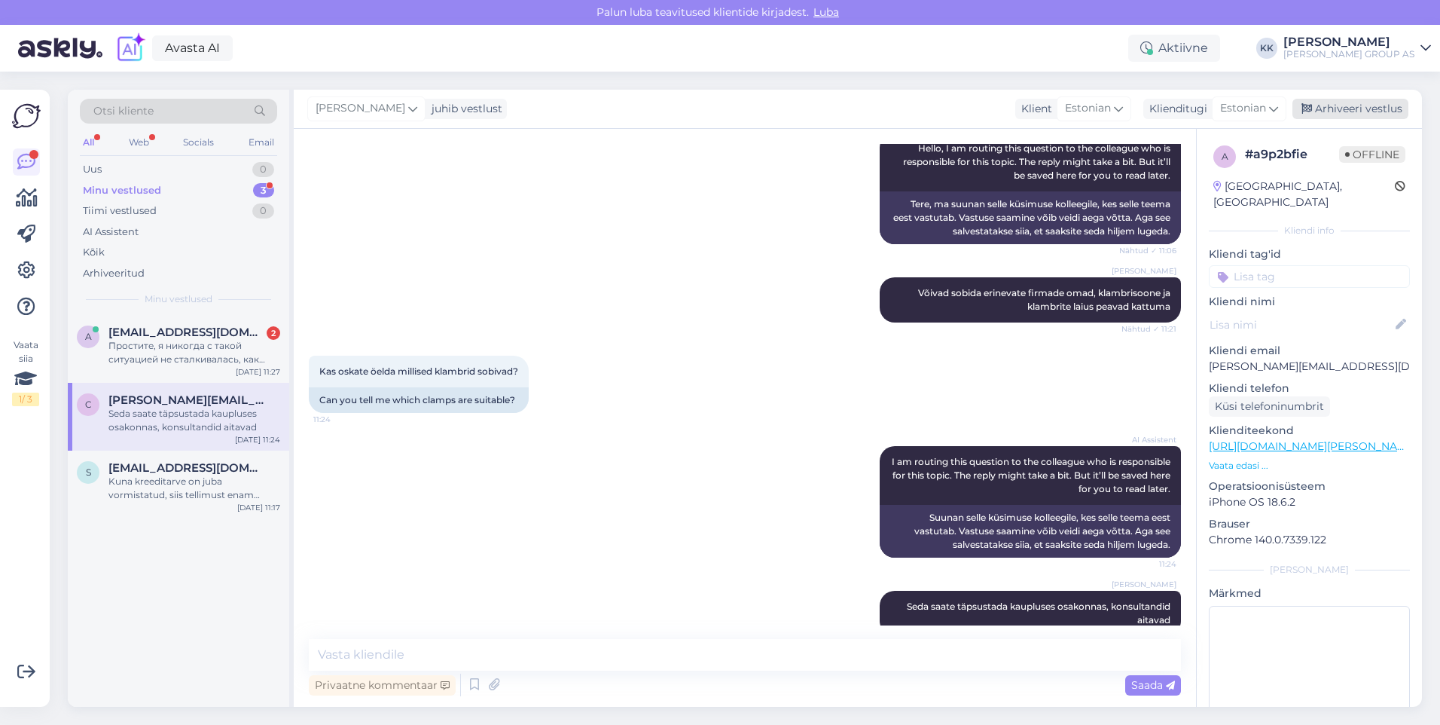
click at [1352, 103] on div "Arhiveeri vestlus" at bounding box center [1351, 109] width 116 height 20
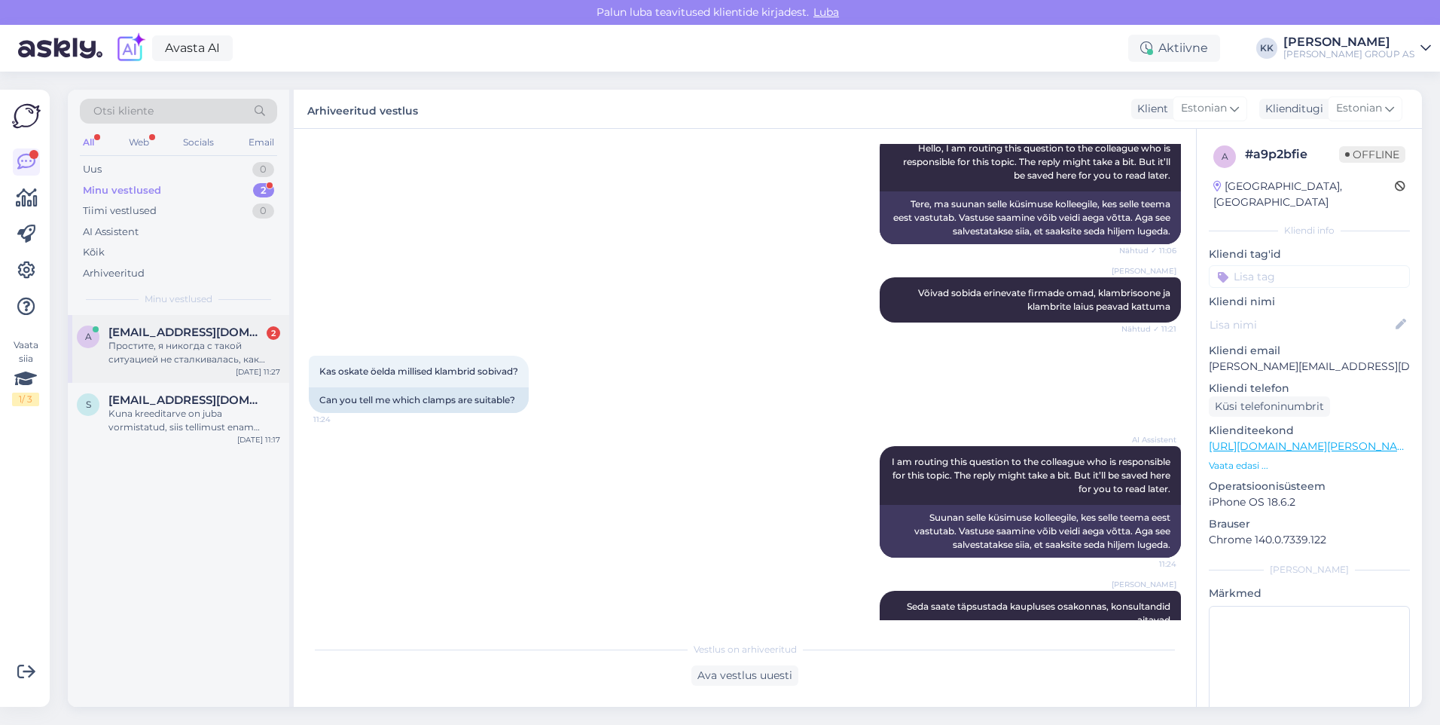
click at [182, 348] on div "Простите, я никогда с такой ситуацией не сталкивалась, как понять кредитная нот…" at bounding box center [194, 352] width 172 height 27
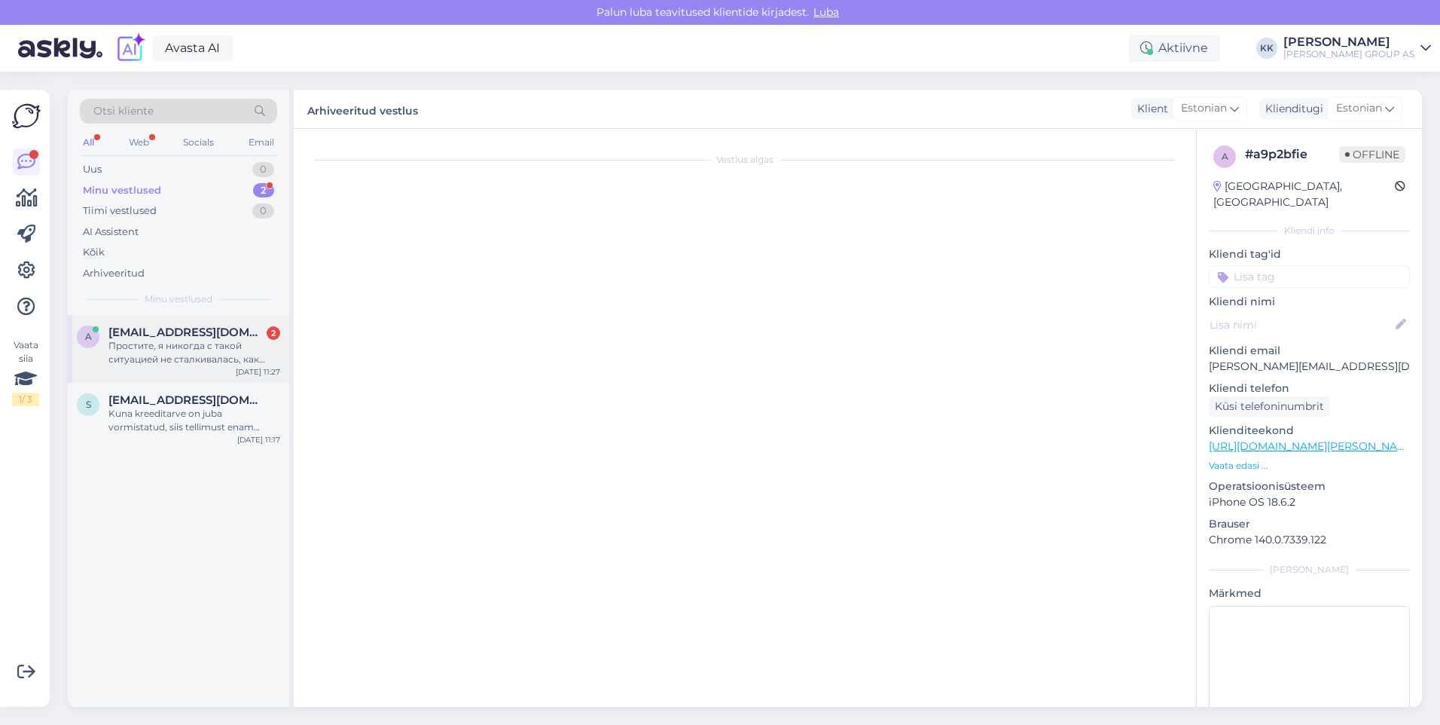
scroll to position [1293, 0]
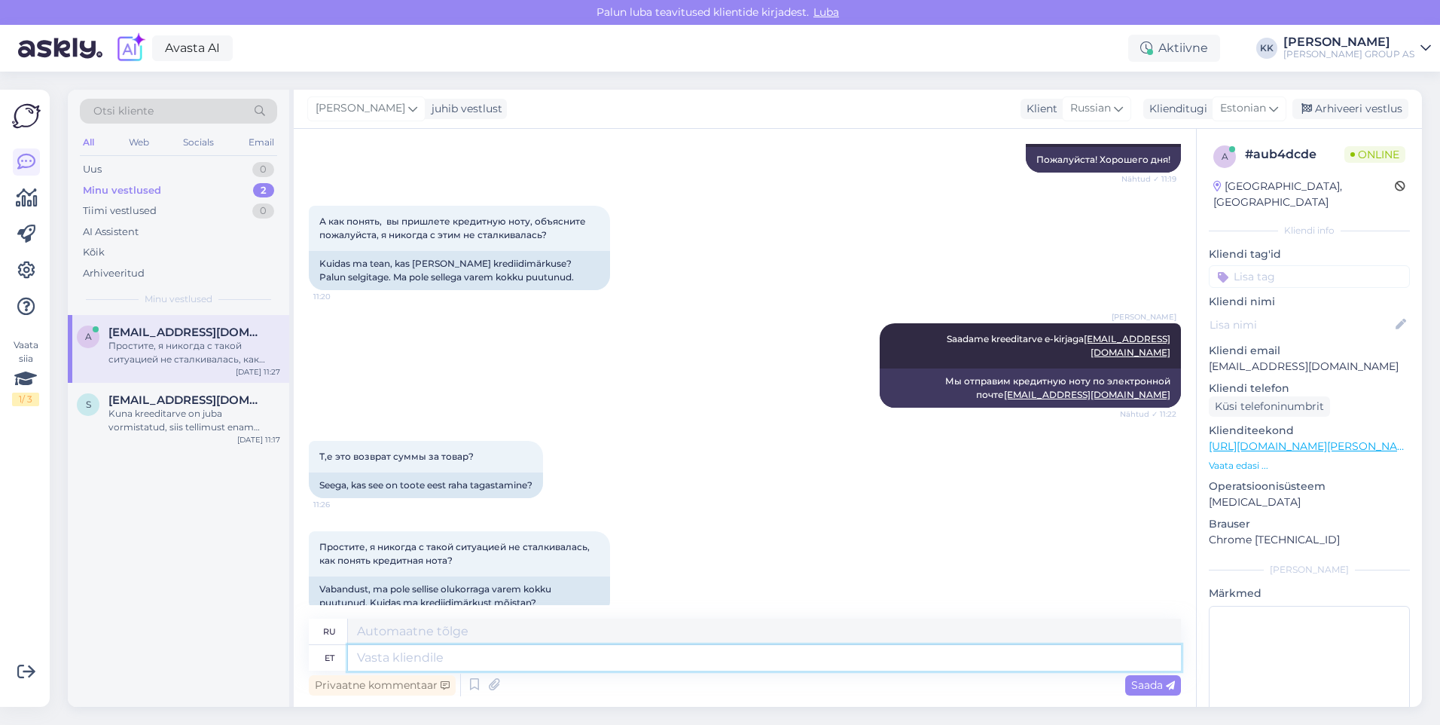
click at [396, 659] on textarea at bounding box center [764, 658] width 833 height 26
type textarea "H"
type textarea "ЧАС"
type textarea "[PERSON_NAME]"
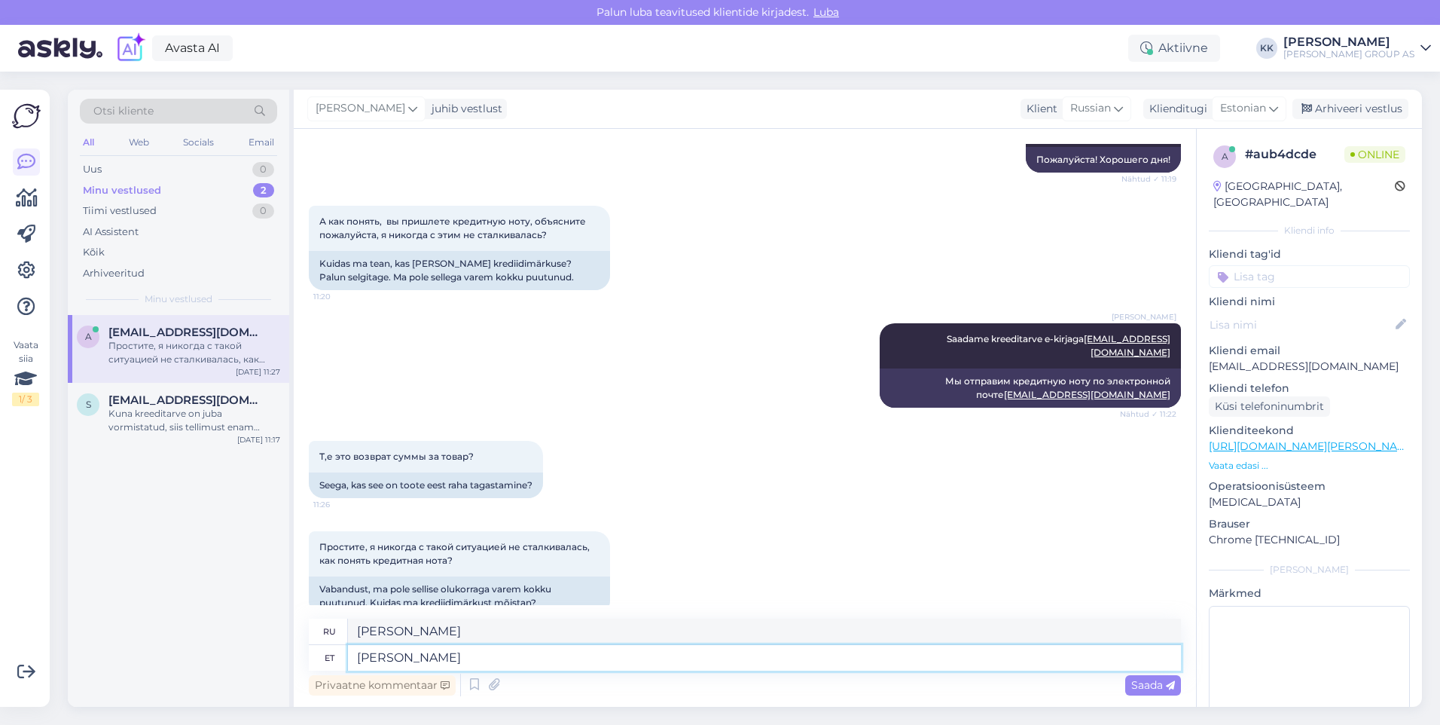
type textarea "Jah"
type textarea "Да"
type textarea "Jah,"
type textarea "Да,"
type textarea "Jah, kogu"
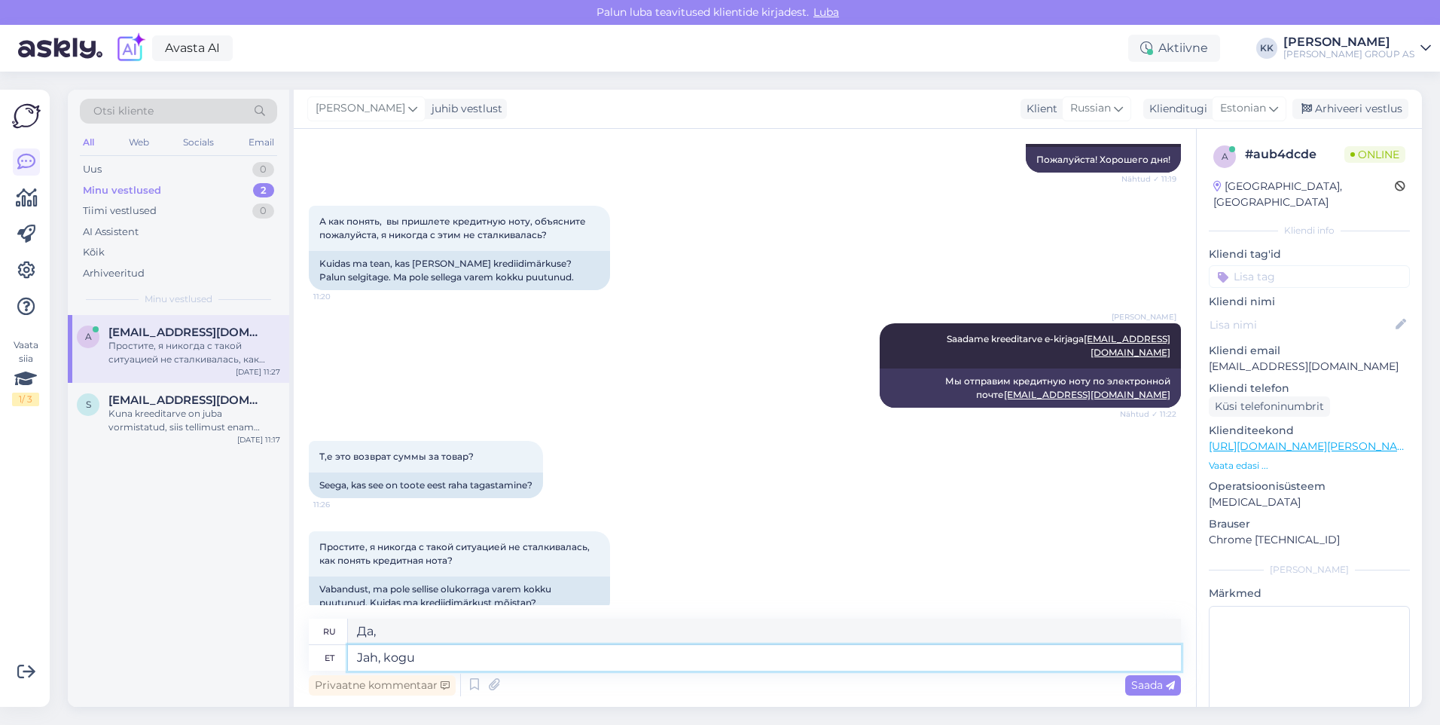
type textarea "Да, весь"
type textarea "Jah, kogu tellimuse"
type textarea "Да, весь заказ"
type textarea "Jah, kogu tellimuse eest"
type textarea "Да, на весь заказ"
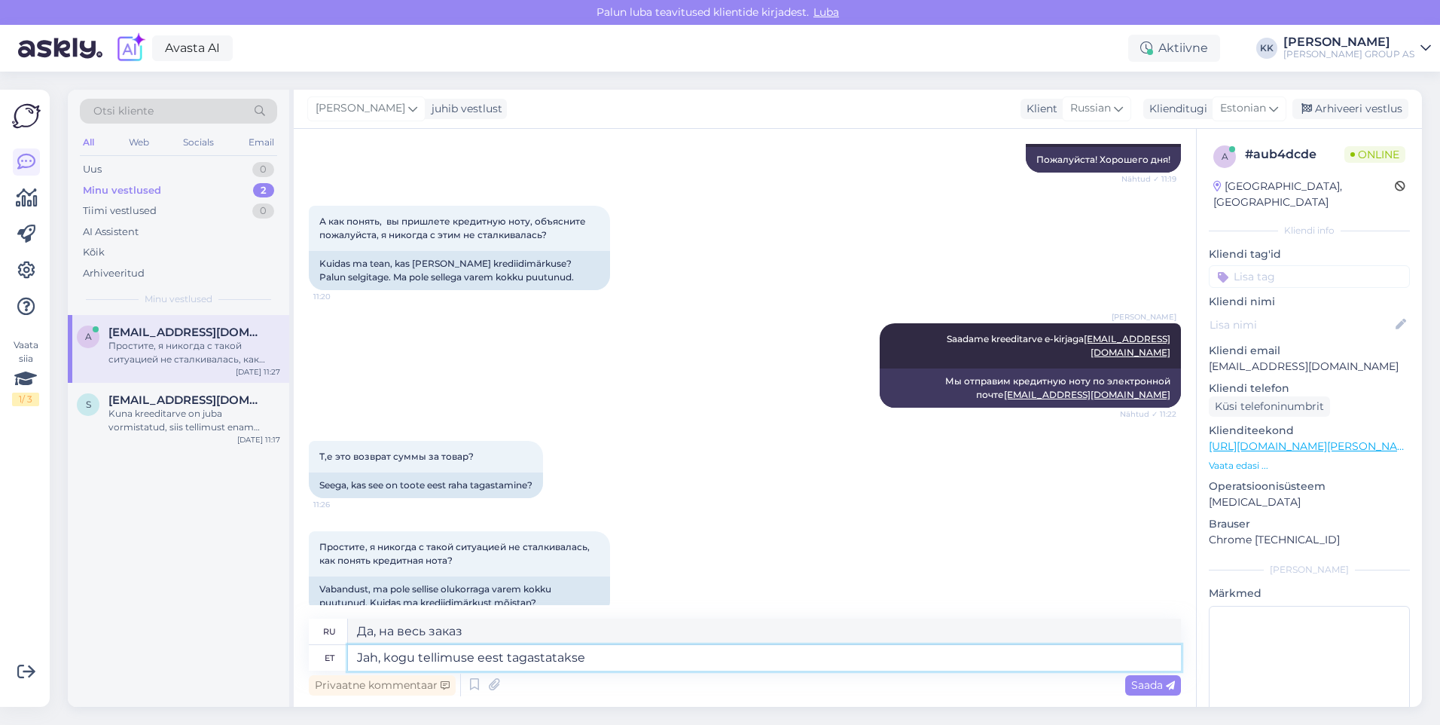
type textarea "Jah, kogu tellimuse eest tagastatakse"
type textarea "Да, весь заказ будет возвращен."
type textarea "Jah, kogu tellimuse eest tagastatakse raha"
type textarea "Да, вся сумма заказа будет возвращена."
type textarea "Jah, kogu tellimuse eest tagastatakse raha Teie"
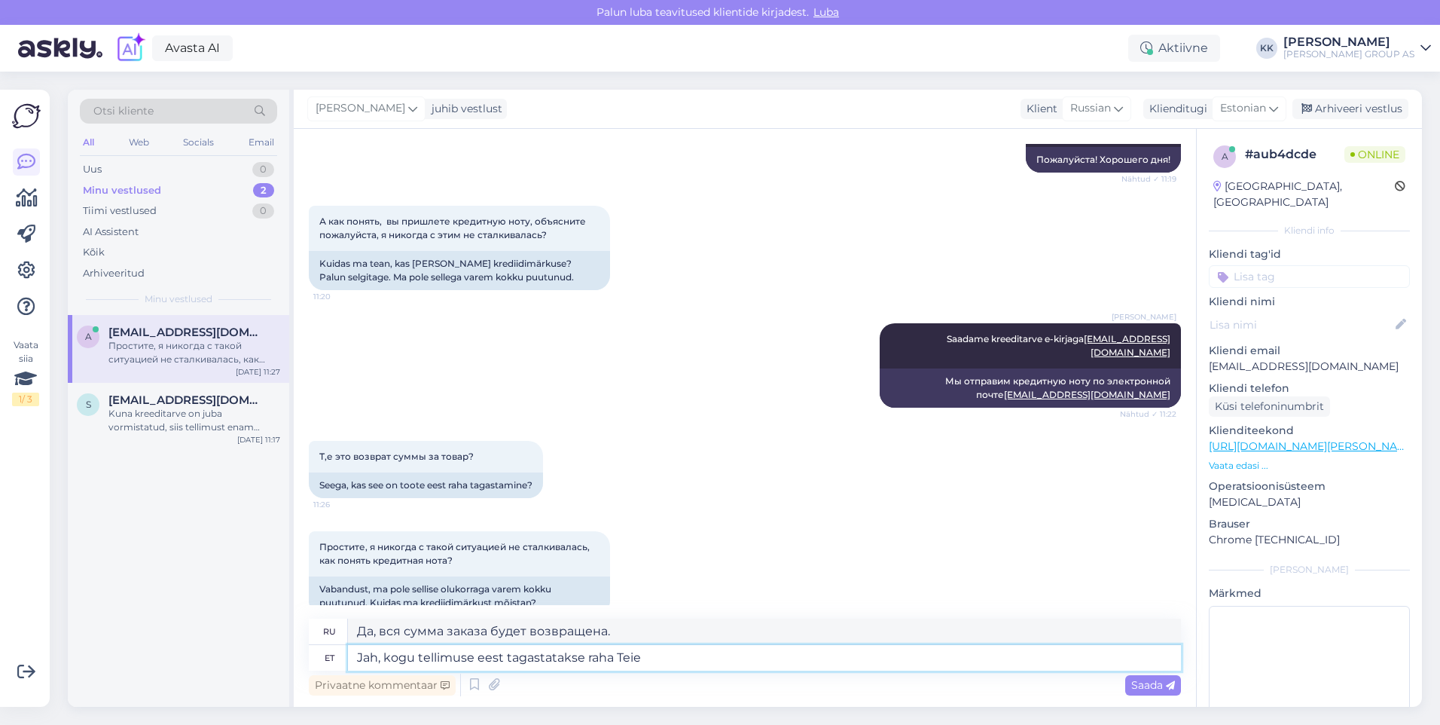
type textarea "Да, вся сумма вашего заказа будет возвращена."
type textarea "Jah, kogu tellimuse eest tagastatakse raha Teie kontoö"
type textarea "Да, вся сумма заказа будет возвращена на ваш счет."
type textarea "Jah, kogu tellimuse eest tagastatakse raha Teie kontole,"
type textarea "Да, вся сумма заказа будет возвращена на ваш счет,"
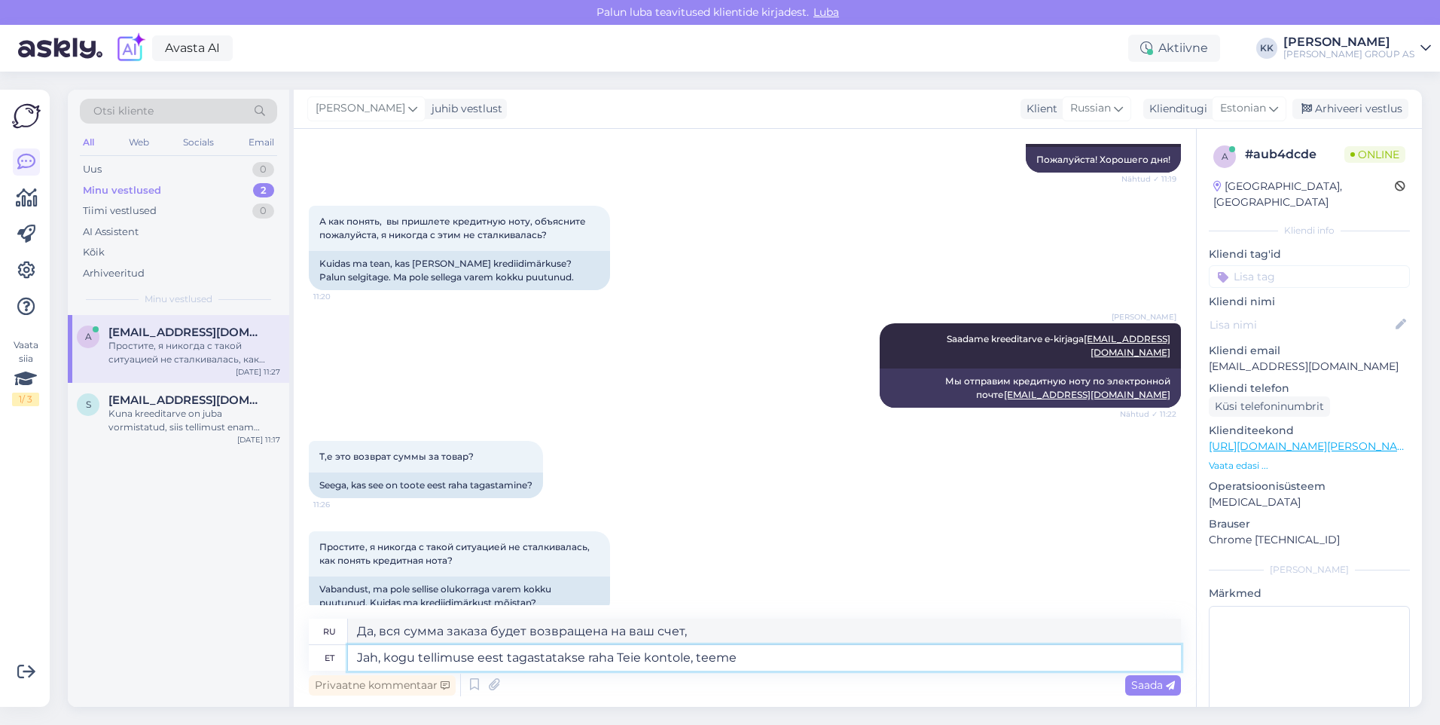
type textarea "Jah, kogu tellimuse eest tagastatakse raha Teie kontole, teeme"
type textarea "Да, вся сумма заказа будет возвращена на ваш счет, мы"
type textarea "Jah, kogu tellimuse eest tagastatakse raha Teie kontole, teeme kreeditarve"
type textarea "Да, вся сумма заказа будет возвращена на ваш счет, мы выставим вам счет-фактуру."
type textarea "Jah, kogu tellimuse eest tagastatakse raha Teie kontole, teeme kreeditarve ehk"
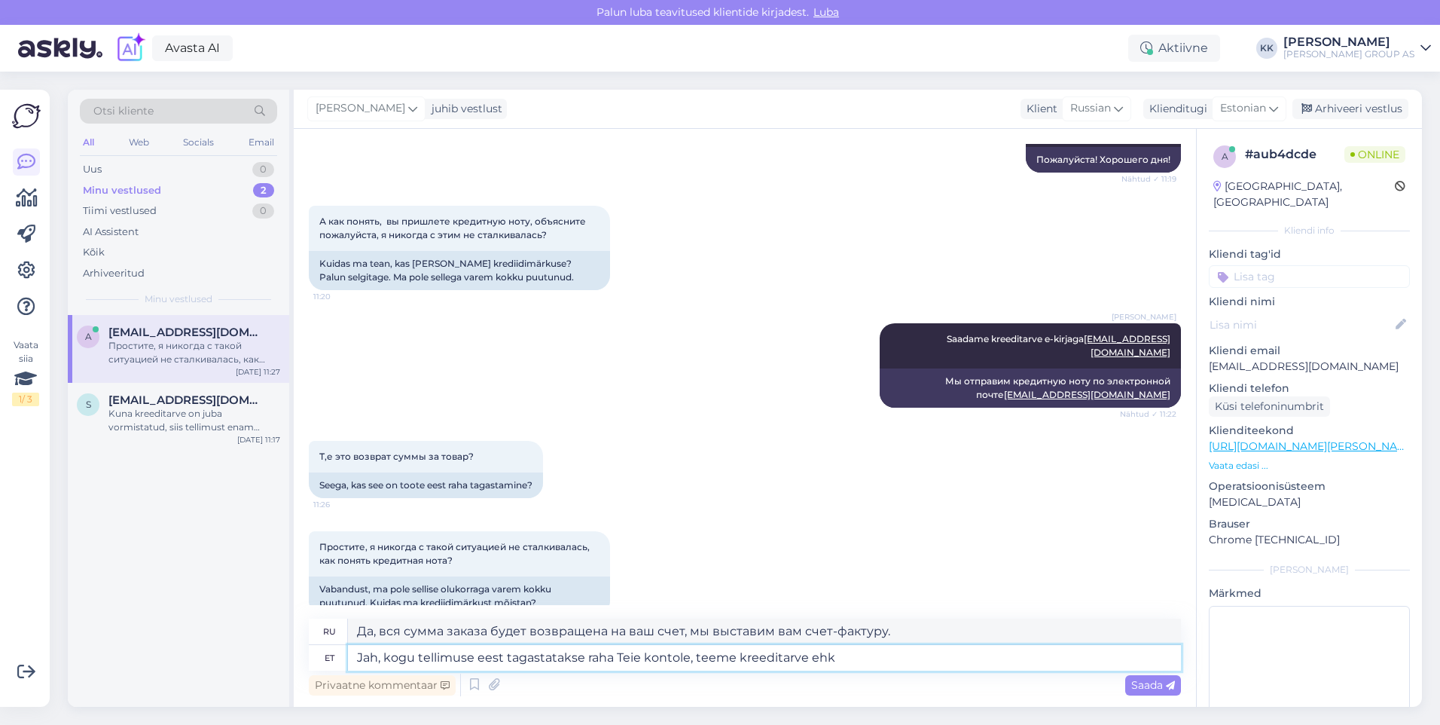
type textarea "Да, вся сумма заказа будет возвращена на ваш счет, мы выставим счет-фактуру или"
type textarea "Jah, kogu tellimuse eest tagastatakse raha Teie kontole, teeme kreeditarve ehk …"
type textarea "Да, вся сумма заказа будет возвращена на ваш счет, мы выставим вам кредитный сч…"
drag, startPoint x: 914, startPoint y: 655, endPoint x: 689, endPoint y: 664, distance: 225.4
click at [689, 664] on textarea "Jah, kogu tellimuse eest tagastatakse raha Teie kontole, teeme kreeditarve ehk …" at bounding box center [764, 658] width 833 height 26
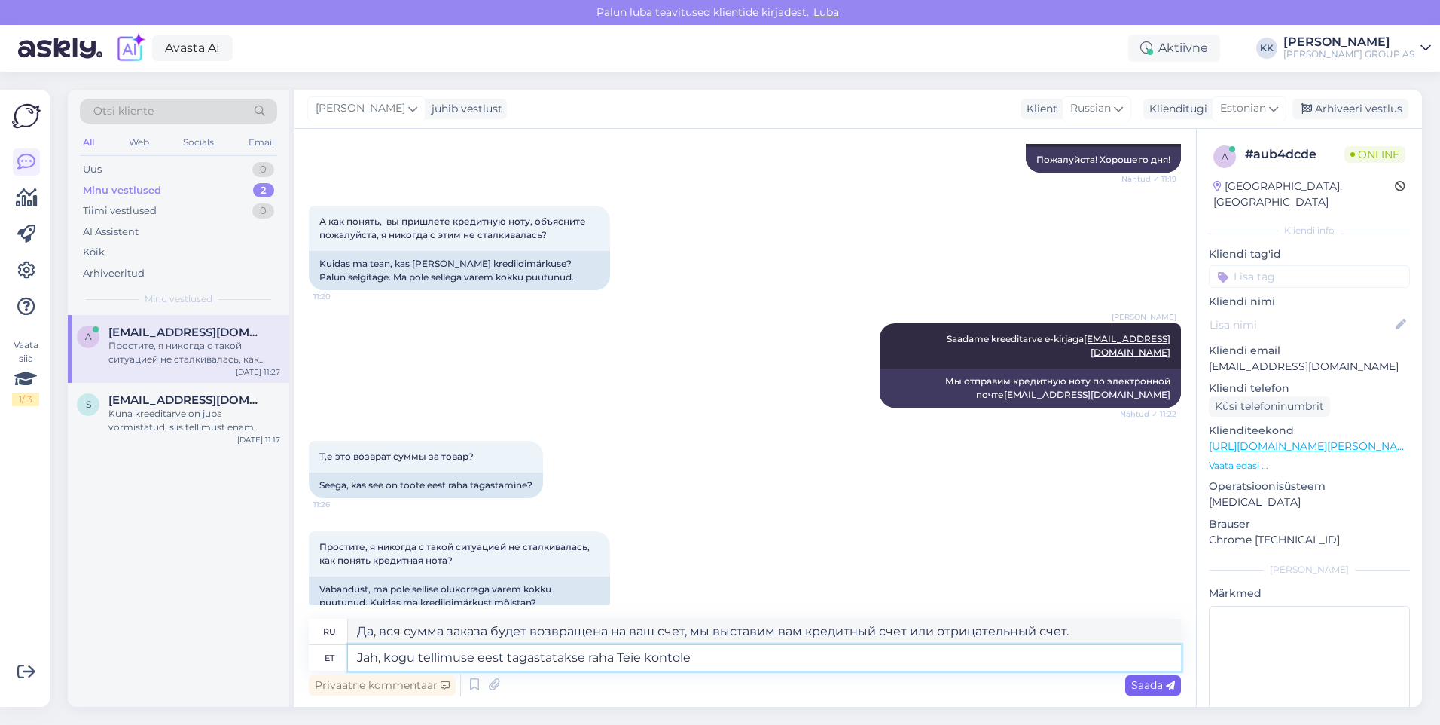
type textarea "Jah, kogu tellimuse eest tagastatakse raha Teie kontole"
click at [1135, 679] on span "Saada" at bounding box center [1153, 685] width 44 height 14
click at [1150, 680] on span "Saada" at bounding box center [1153, 685] width 44 height 14
type textarea "Да, вся сумма заказа будет возвращена на ваш счет."
click at [1150, 681] on span "Saada" at bounding box center [1153, 685] width 44 height 14
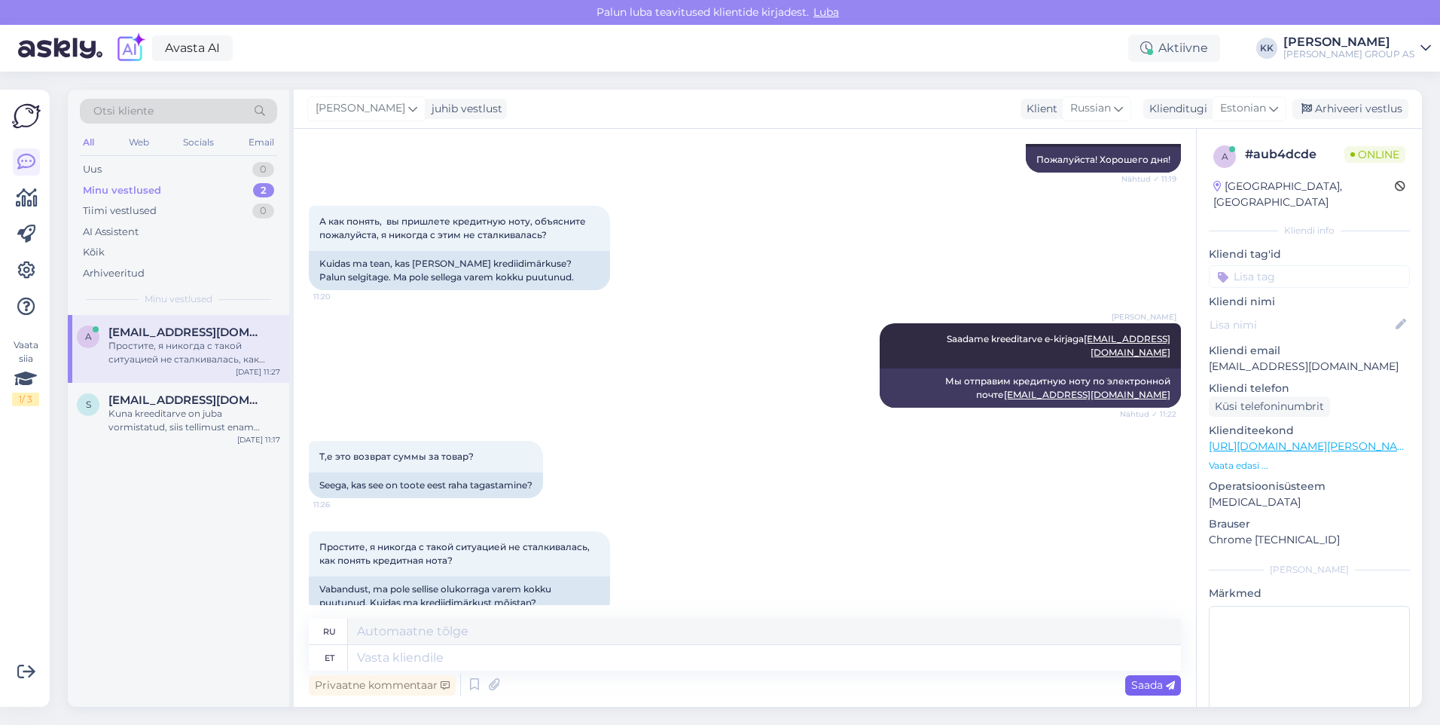
scroll to position [1383, 0]
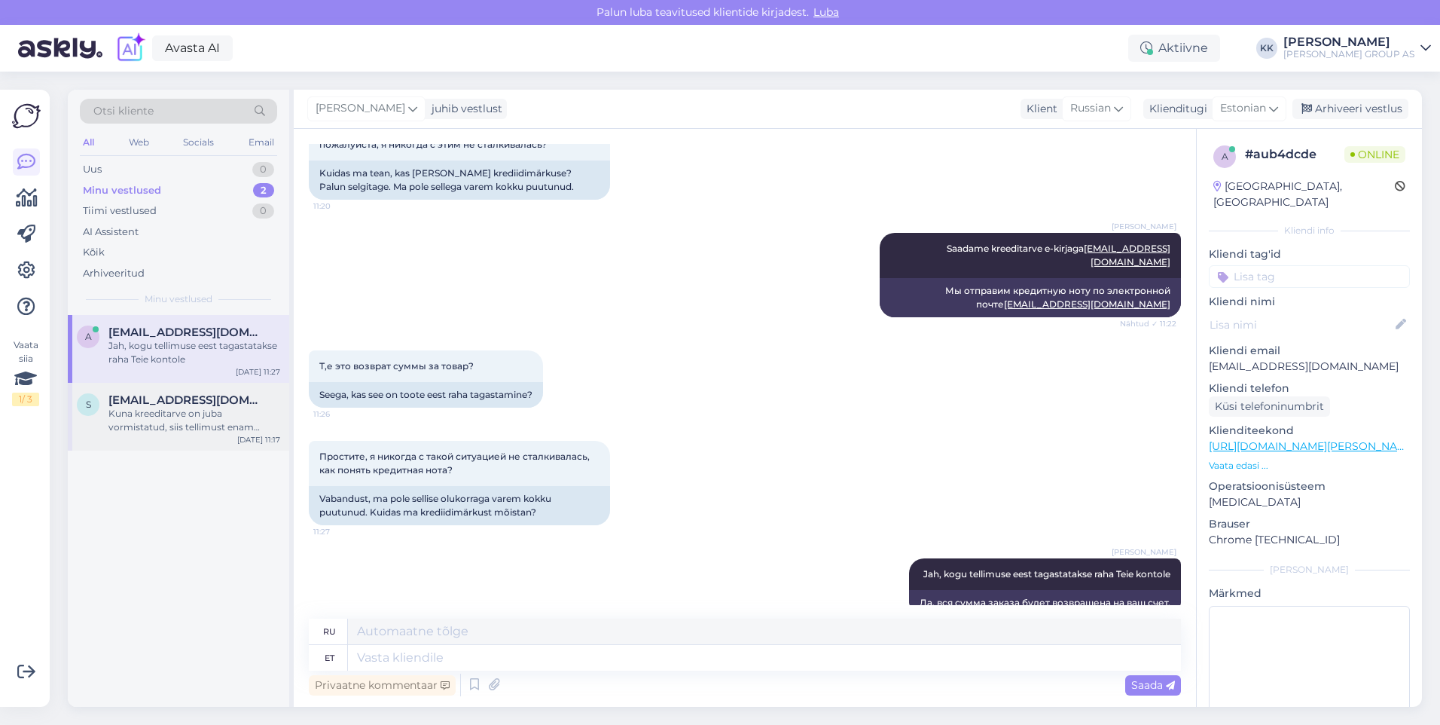
click at [154, 415] on div "Kuna kreeditarve on juba vormistatud, siis tellimust enam ümber suunata ei saa.…" at bounding box center [194, 420] width 172 height 27
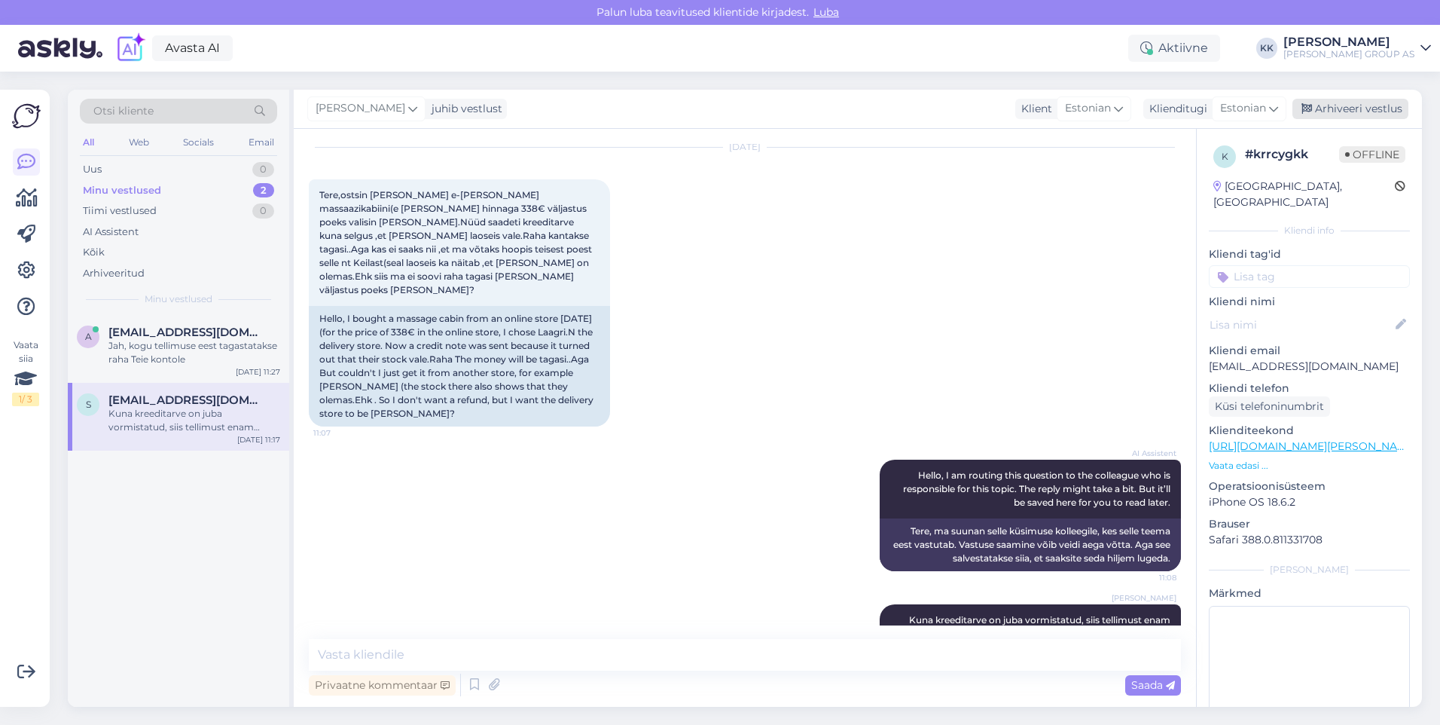
click at [1354, 108] on div "Arhiveeri vestlus" at bounding box center [1351, 109] width 116 height 20
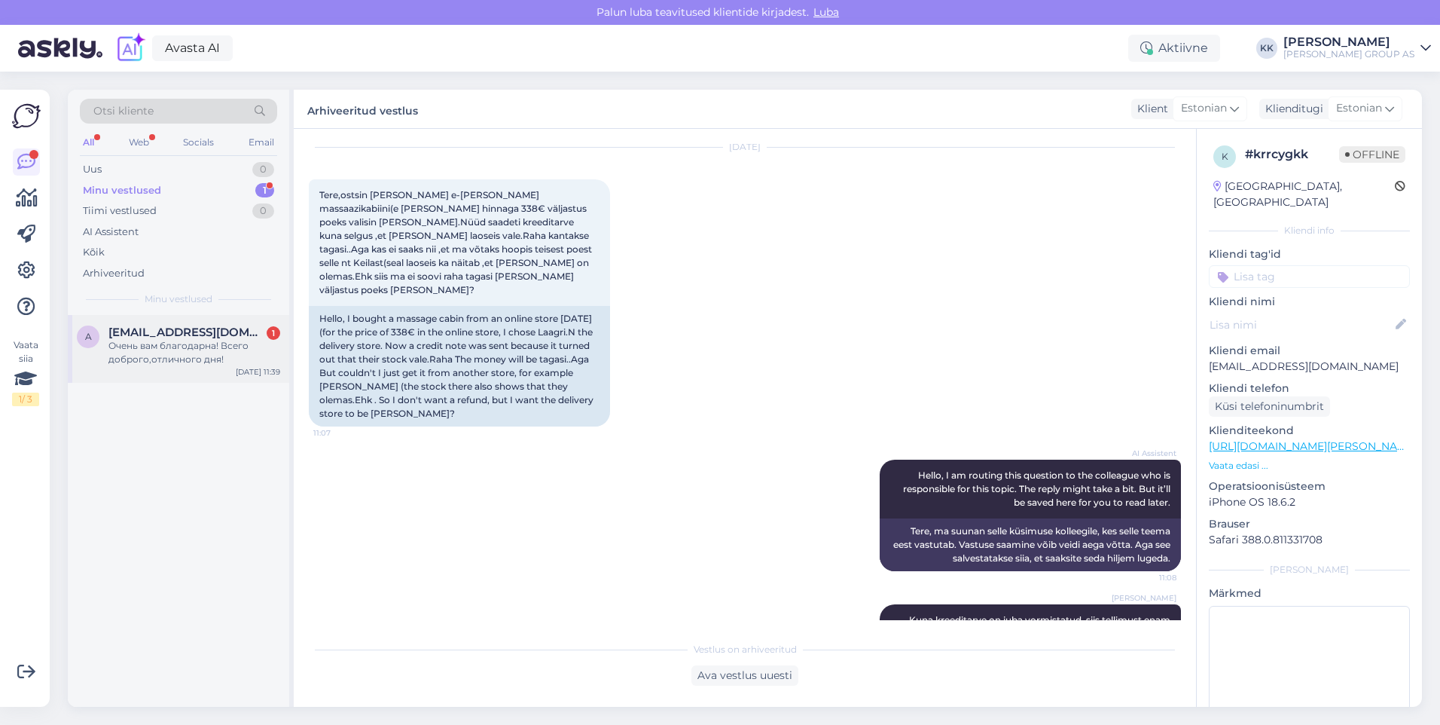
click at [152, 337] on span "[EMAIL_ADDRESS][DOMAIN_NAME]" at bounding box center [186, 332] width 157 height 14
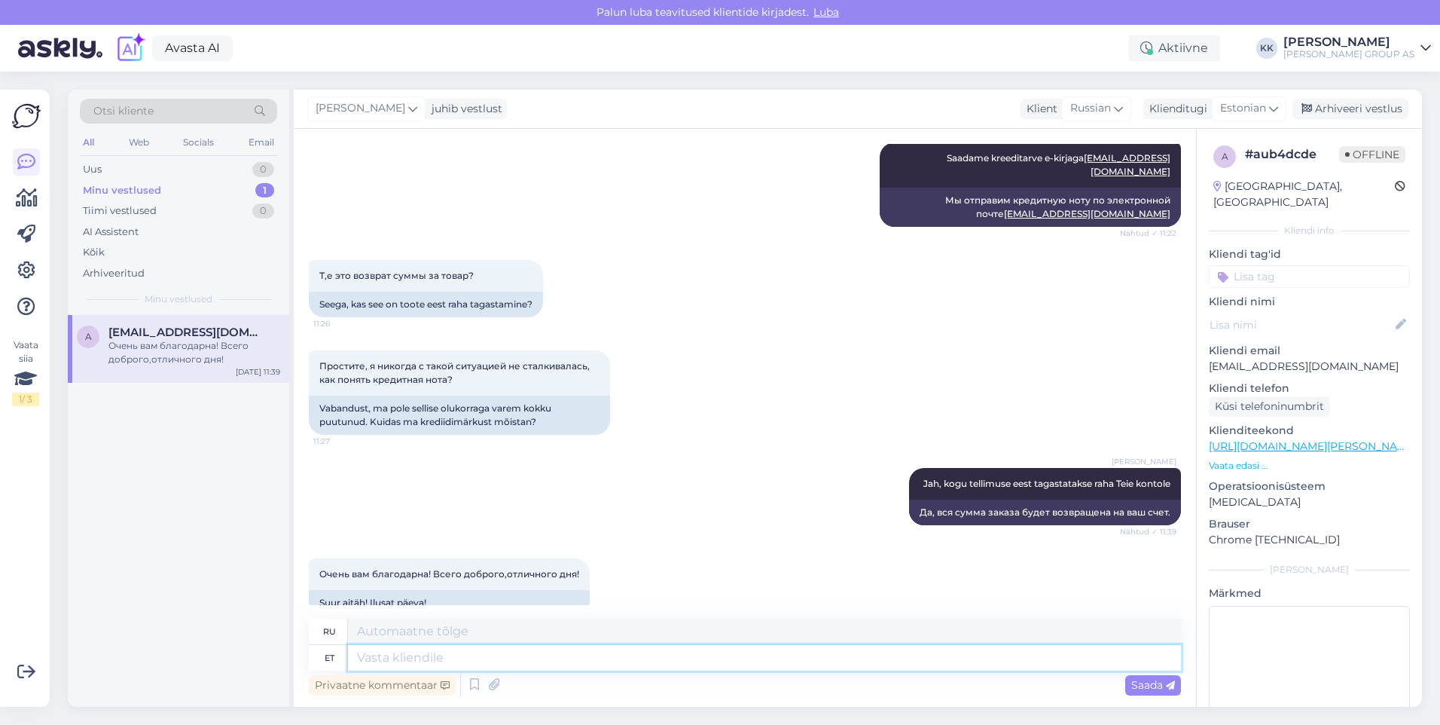
click at [386, 660] on textarea at bounding box center [764, 658] width 833 height 26
type textarea "Teile"
type textarea "Для тебя"
type textarea "Teile ka"
type textarea "И тебе тоже."
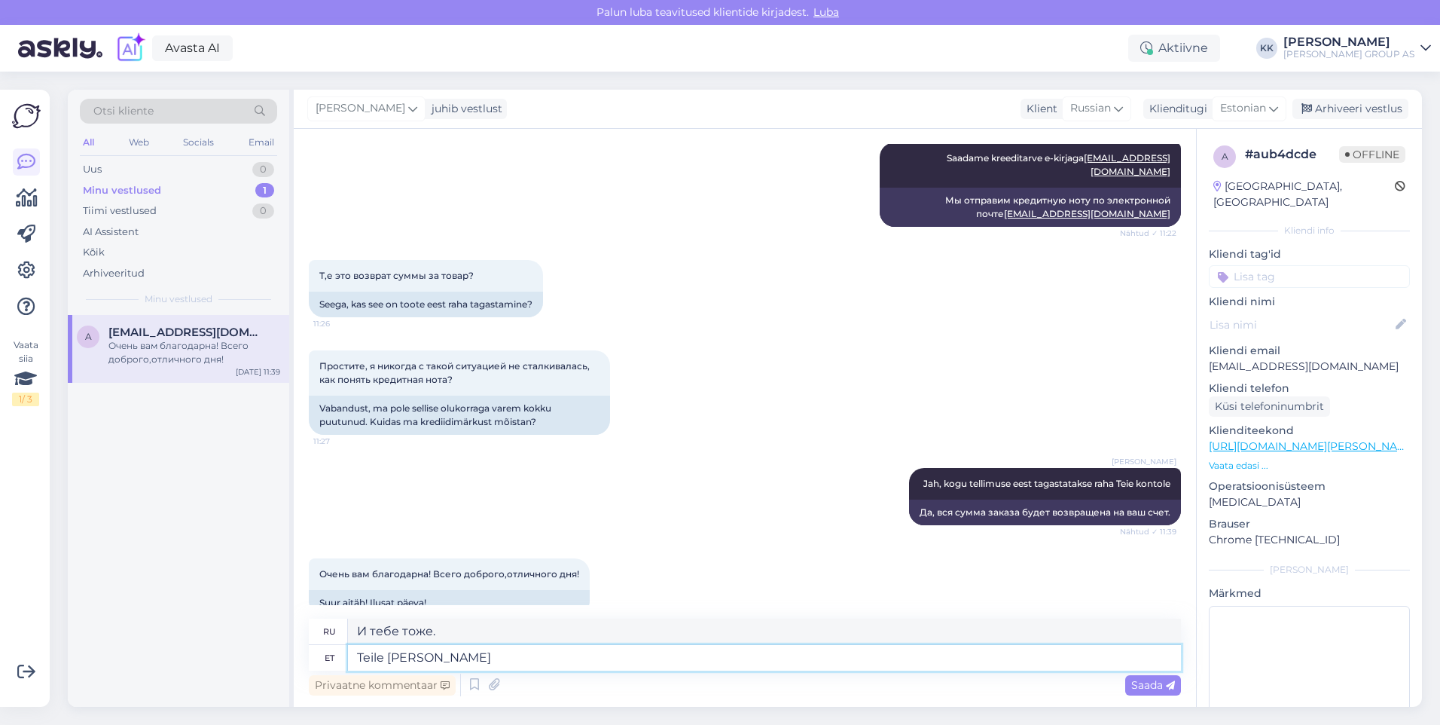
type textarea "Teile [PERSON_NAME]!"
type textarea "Спасибо и вам!"
type textarea "Teile [PERSON_NAME]!"
click at [1143, 685] on span "Saada" at bounding box center [1153, 685] width 44 height 14
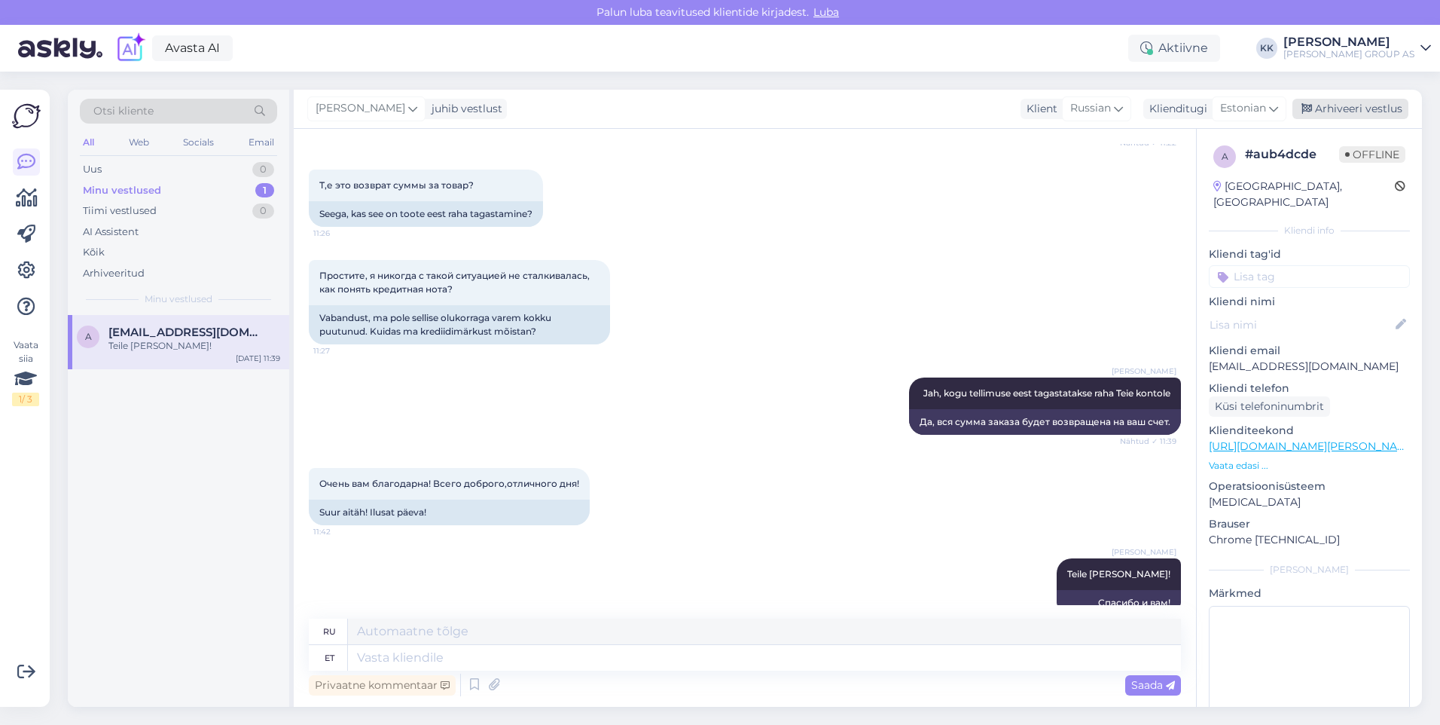
click at [1348, 105] on div "Arhiveeri vestlus" at bounding box center [1351, 109] width 116 height 20
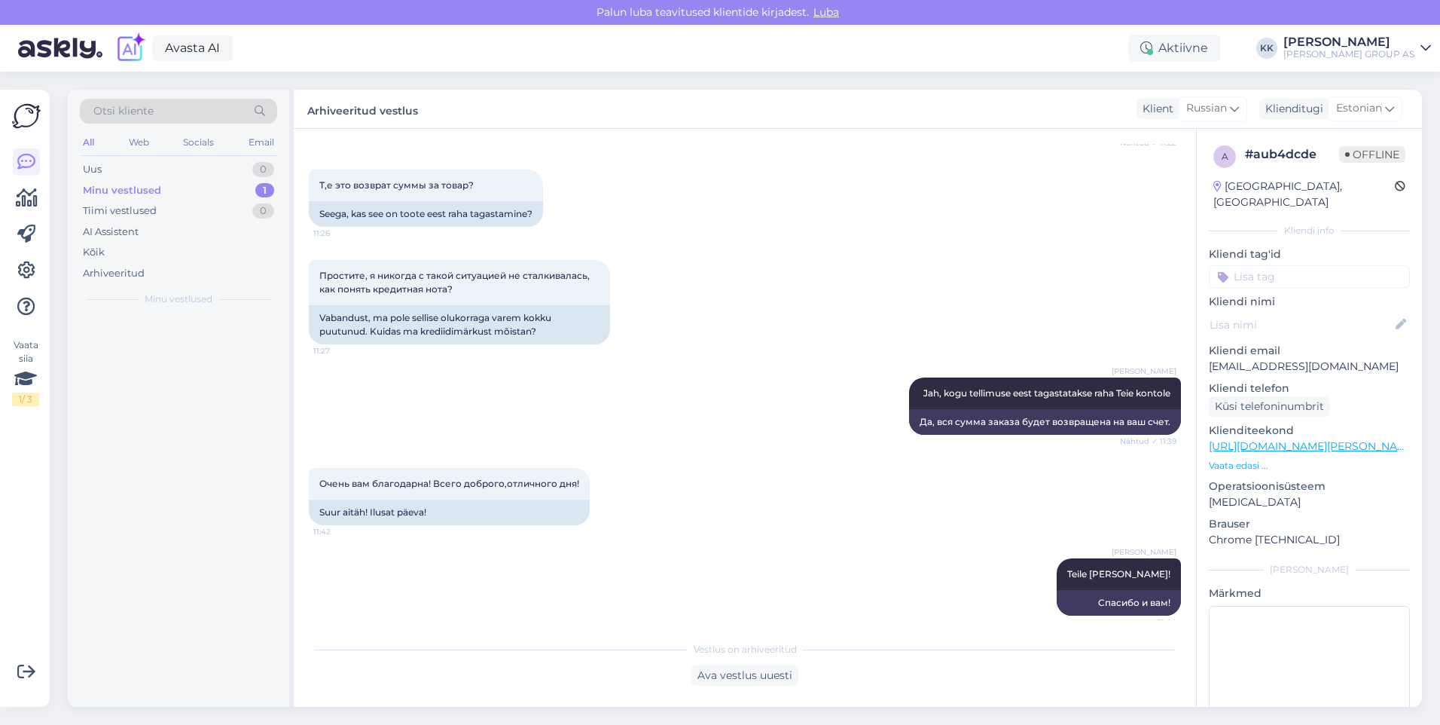
scroll to position [1549, 0]
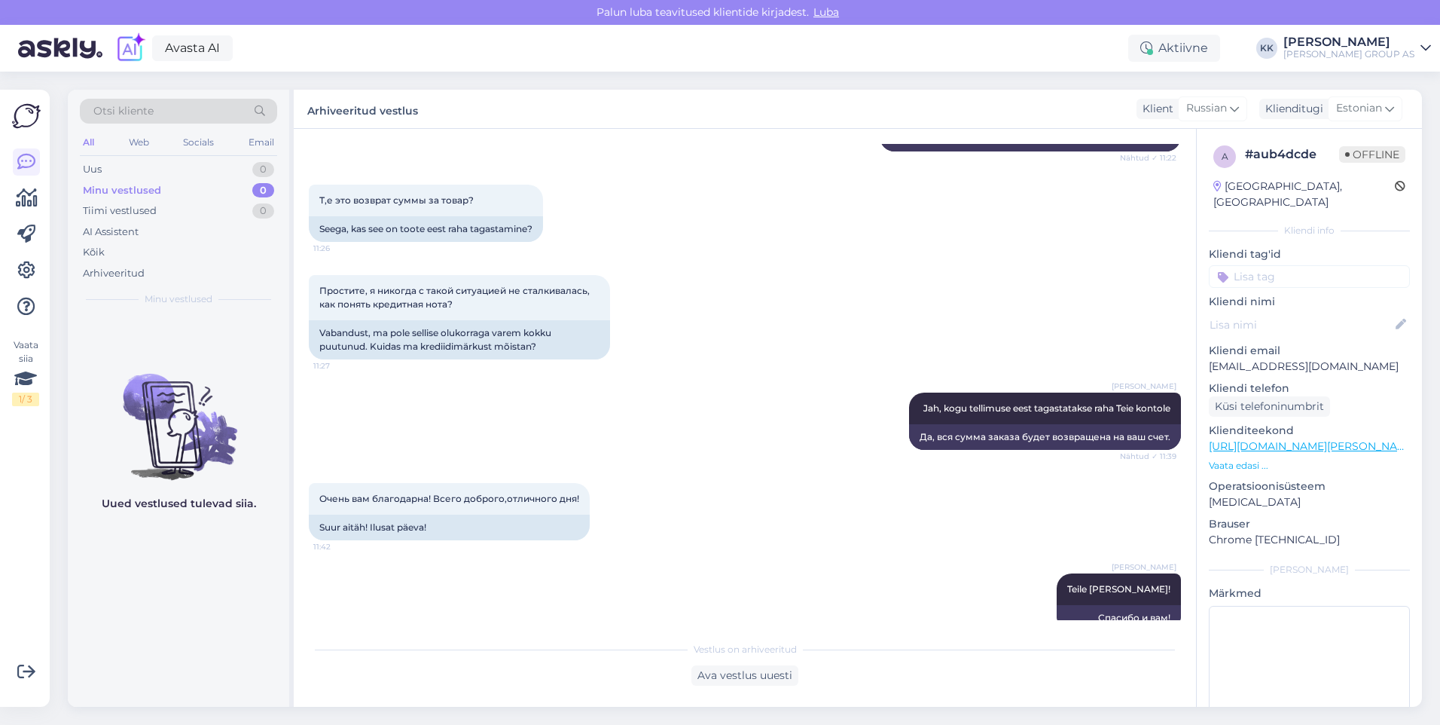
click at [769, 217] on div "Т,е это возврат суммы за товар? 11:26 Seega, kas see on toote eest raha tagasta…" at bounding box center [745, 213] width 872 height 90
click at [120, 163] on div "Uus 2" at bounding box center [178, 169] width 197 height 21
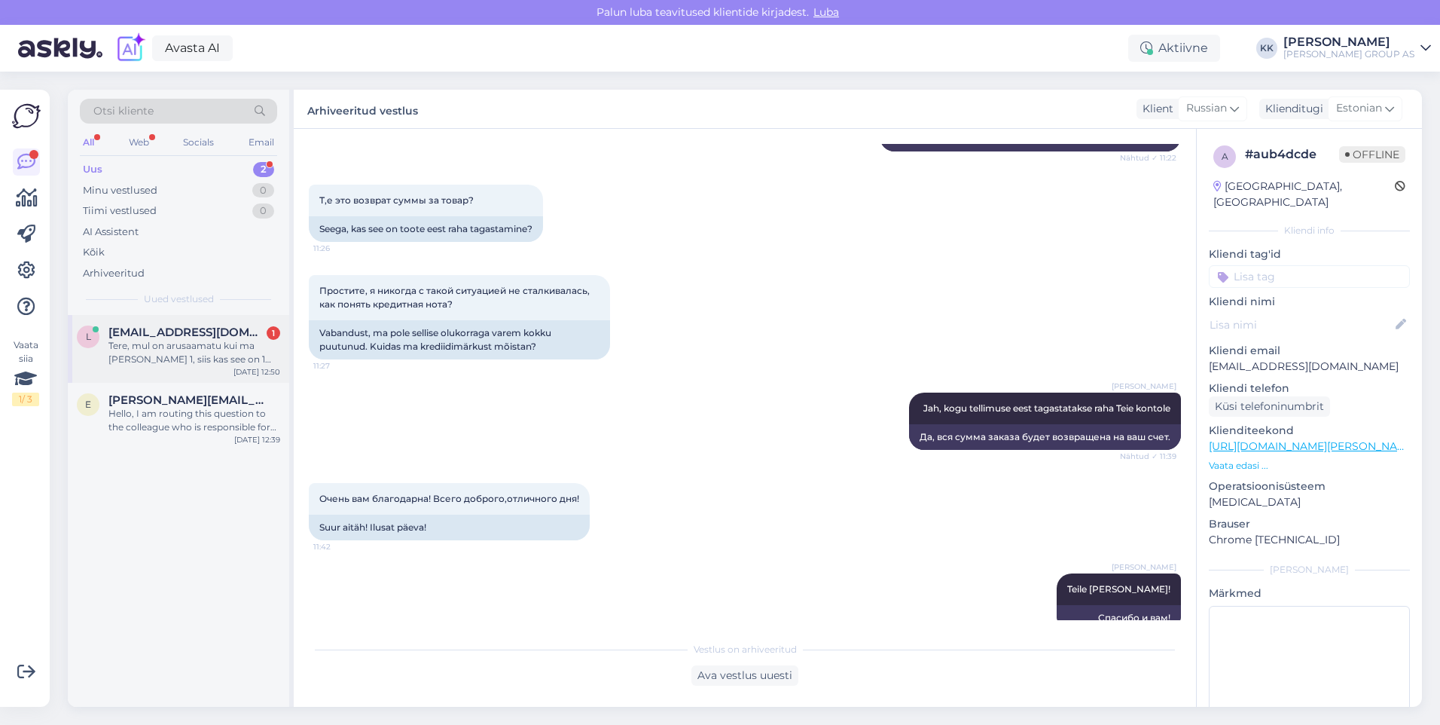
click at [176, 344] on div "Tere, mul on arusaamatu kui ma [PERSON_NAME] 1, siis kas see on 1 pakk või 1 ru…" at bounding box center [194, 352] width 172 height 27
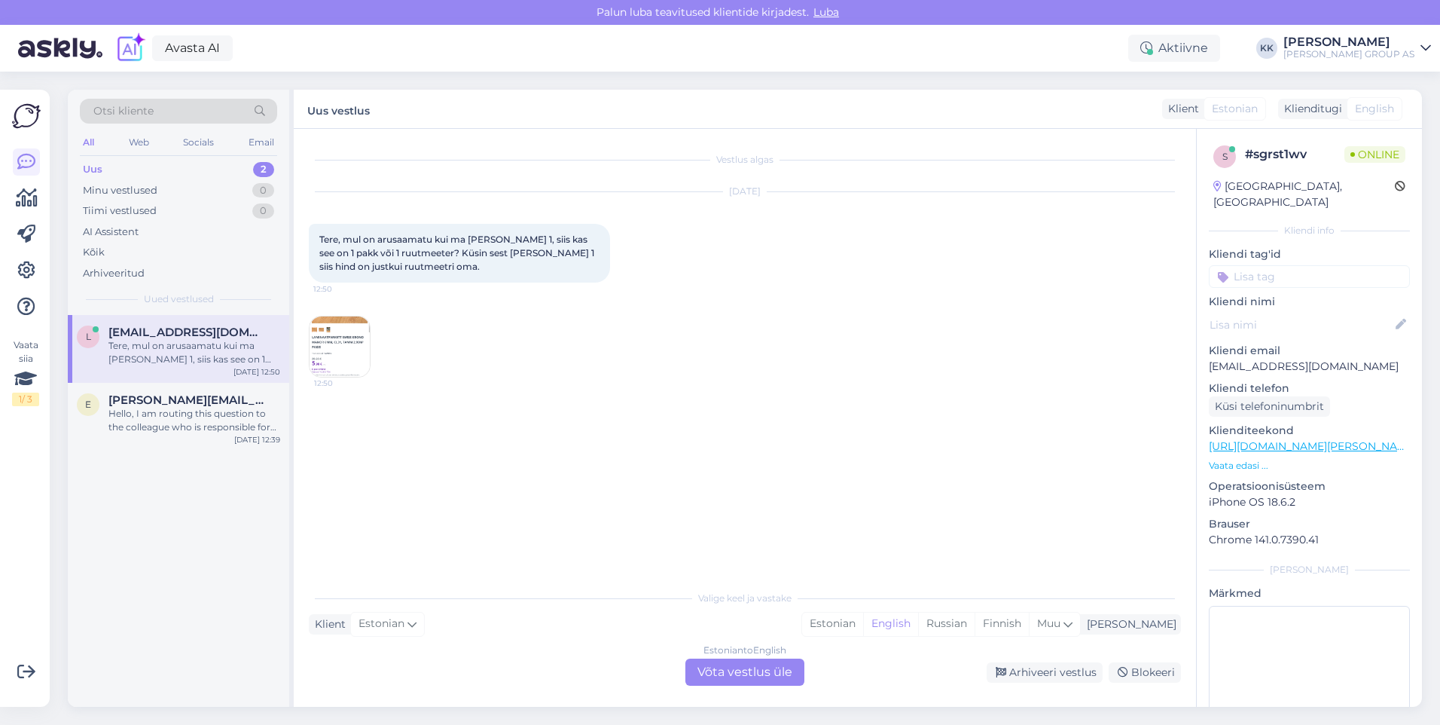
scroll to position [0, 0]
click at [339, 345] on img at bounding box center [340, 346] width 60 height 60
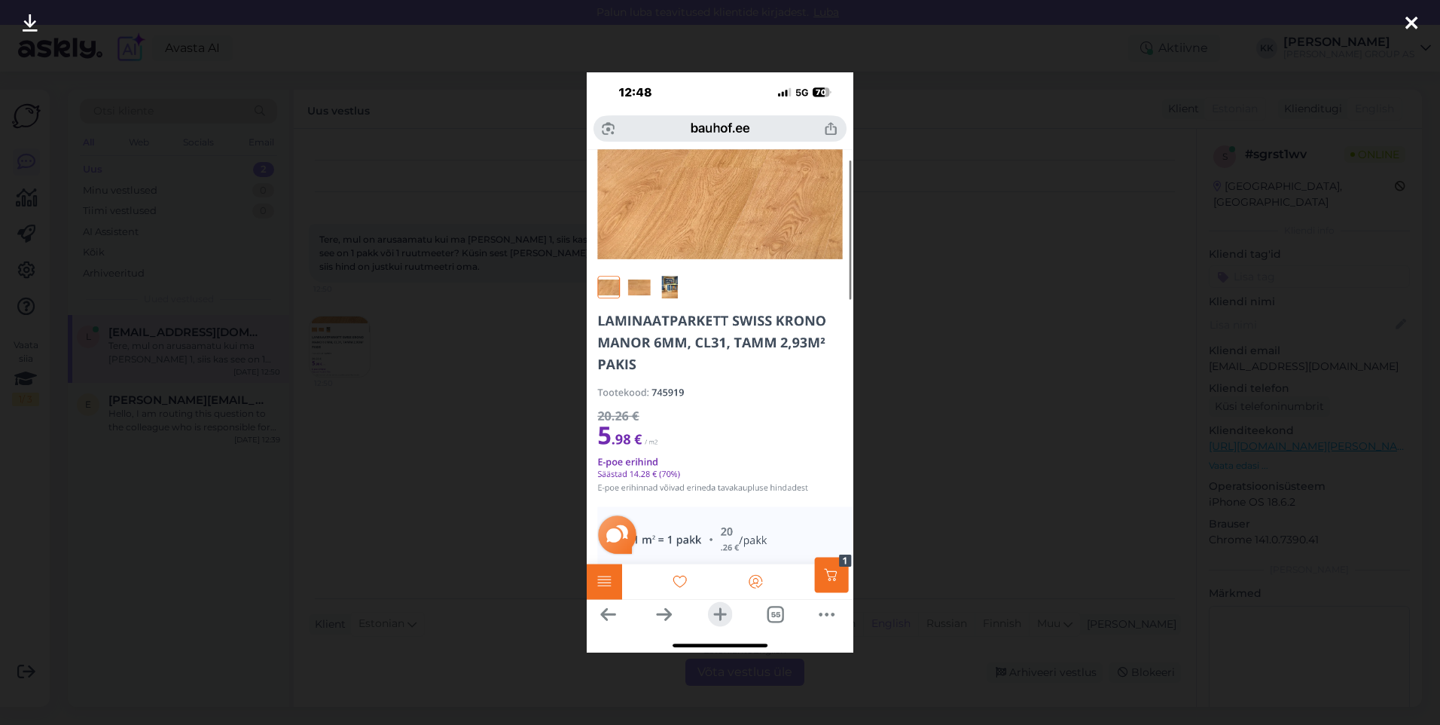
click at [1411, 18] on icon at bounding box center [1412, 24] width 12 height 20
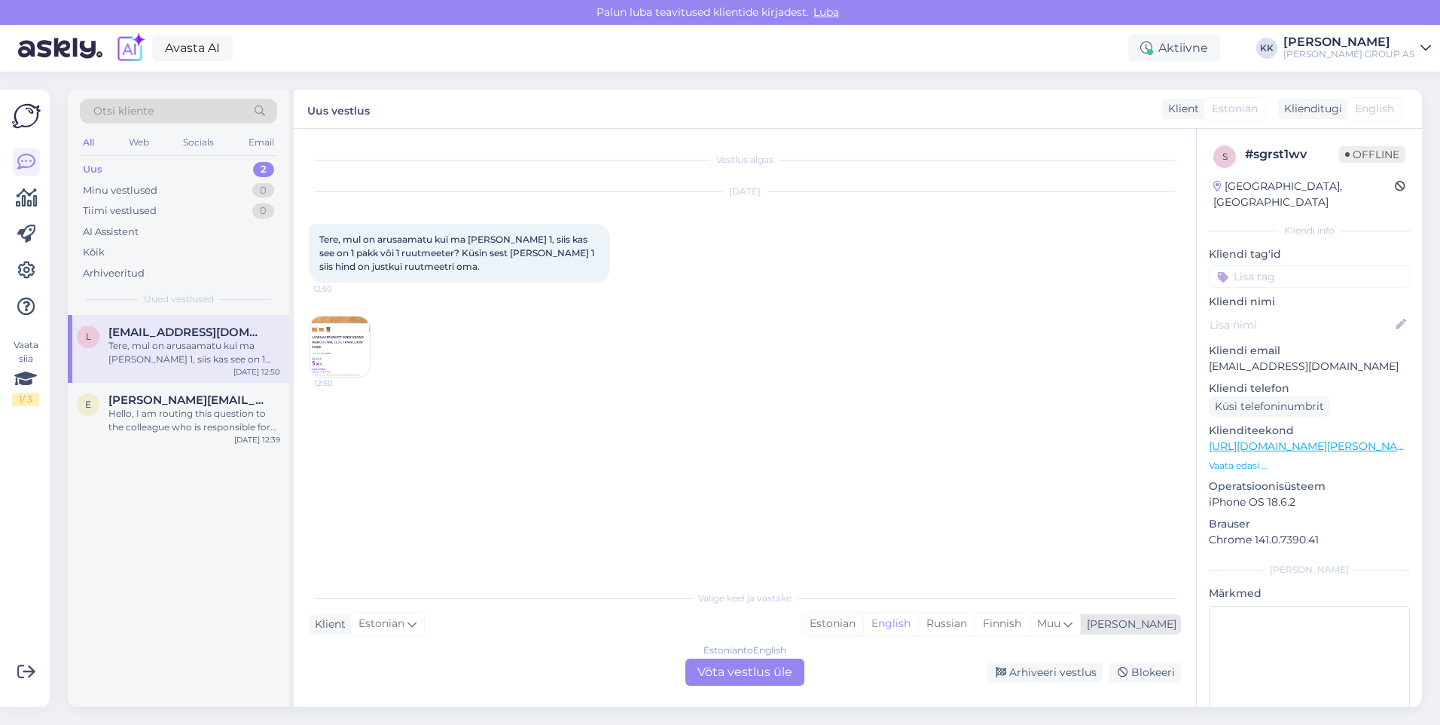
click at [863, 619] on div "Estonian" at bounding box center [832, 623] width 61 height 23
click at [742, 671] on div "Estonian to Estonian Võta vestlus üle" at bounding box center [744, 671] width 119 height 27
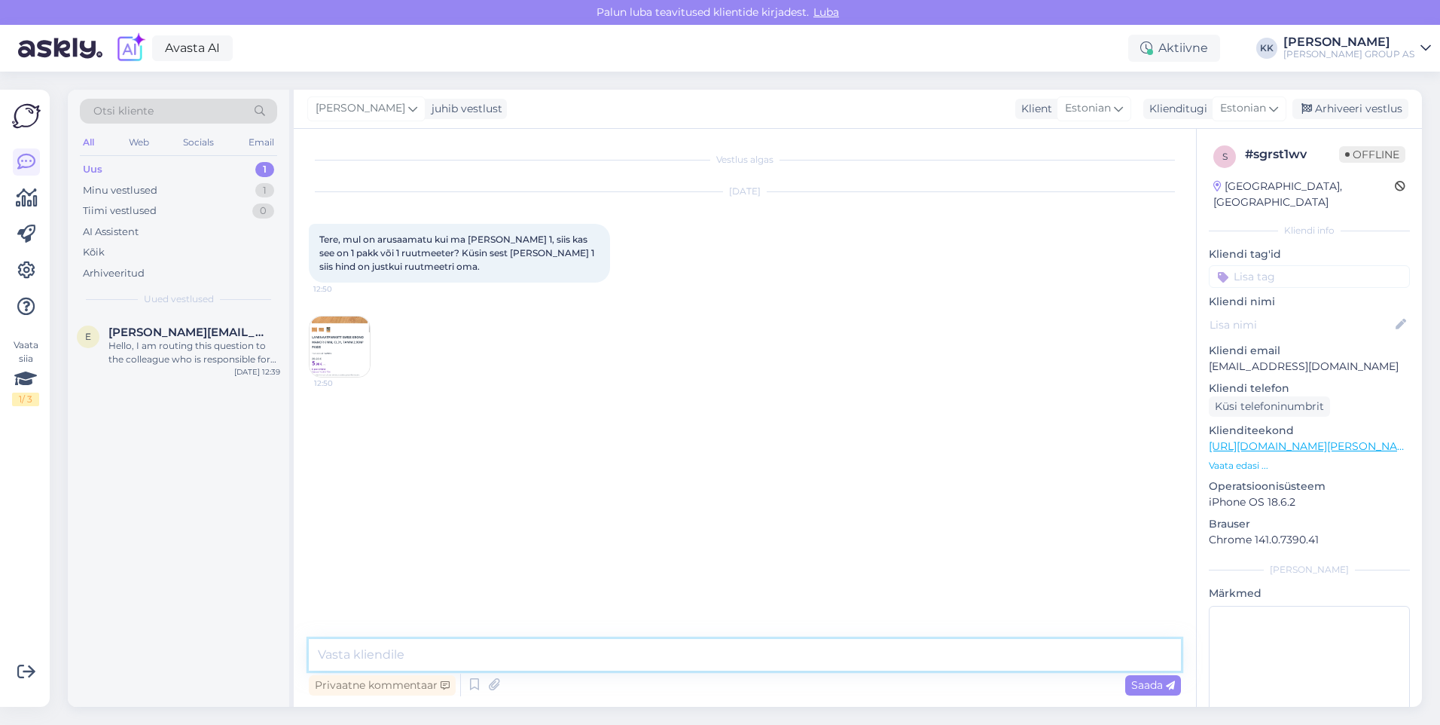
click at [341, 655] on textarea at bounding box center [745, 655] width 872 height 32
type textarea "Hetkel saab ostukorvi lisada ruutmeetri [PERSON_NAME]. Palume tehnilisel toel k…"
click at [1142, 683] on span "Saada" at bounding box center [1153, 685] width 44 height 14
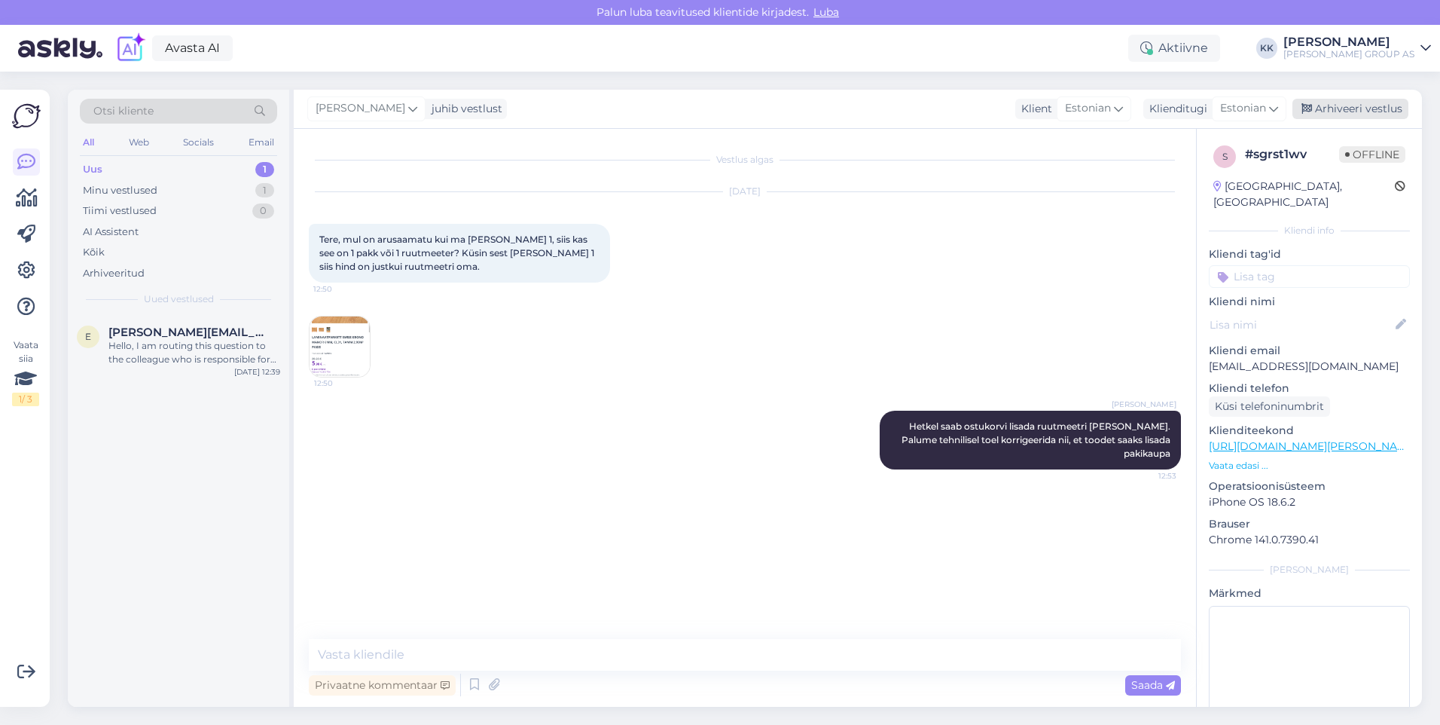
click at [1344, 108] on div "Arhiveeri vestlus" at bounding box center [1351, 109] width 116 height 20
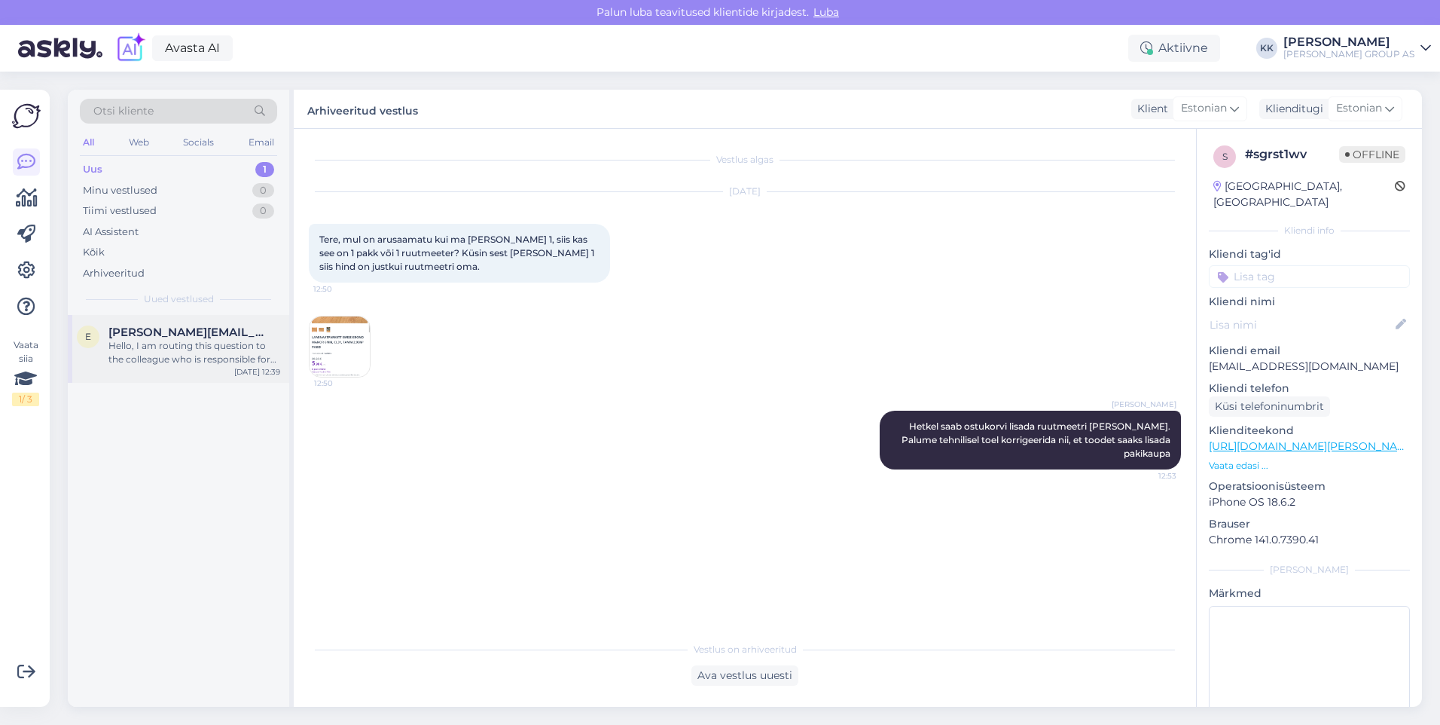
click at [174, 336] on span "[PERSON_NAME][EMAIL_ADDRESS][DOMAIN_NAME]" at bounding box center [186, 332] width 157 height 14
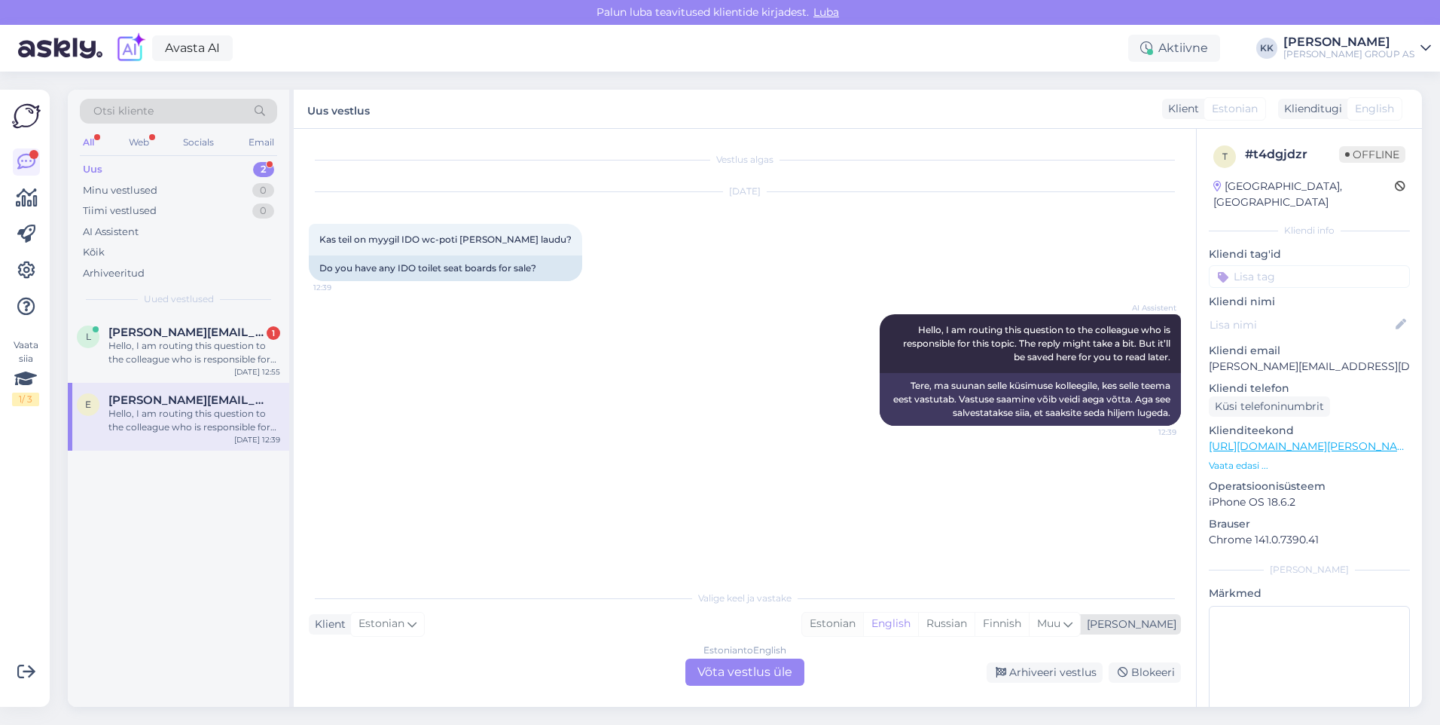
click at [863, 621] on div "Estonian" at bounding box center [832, 623] width 61 height 23
click at [749, 668] on div "Estonian to Estonian Võta vestlus üle" at bounding box center [744, 671] width 119 height 27
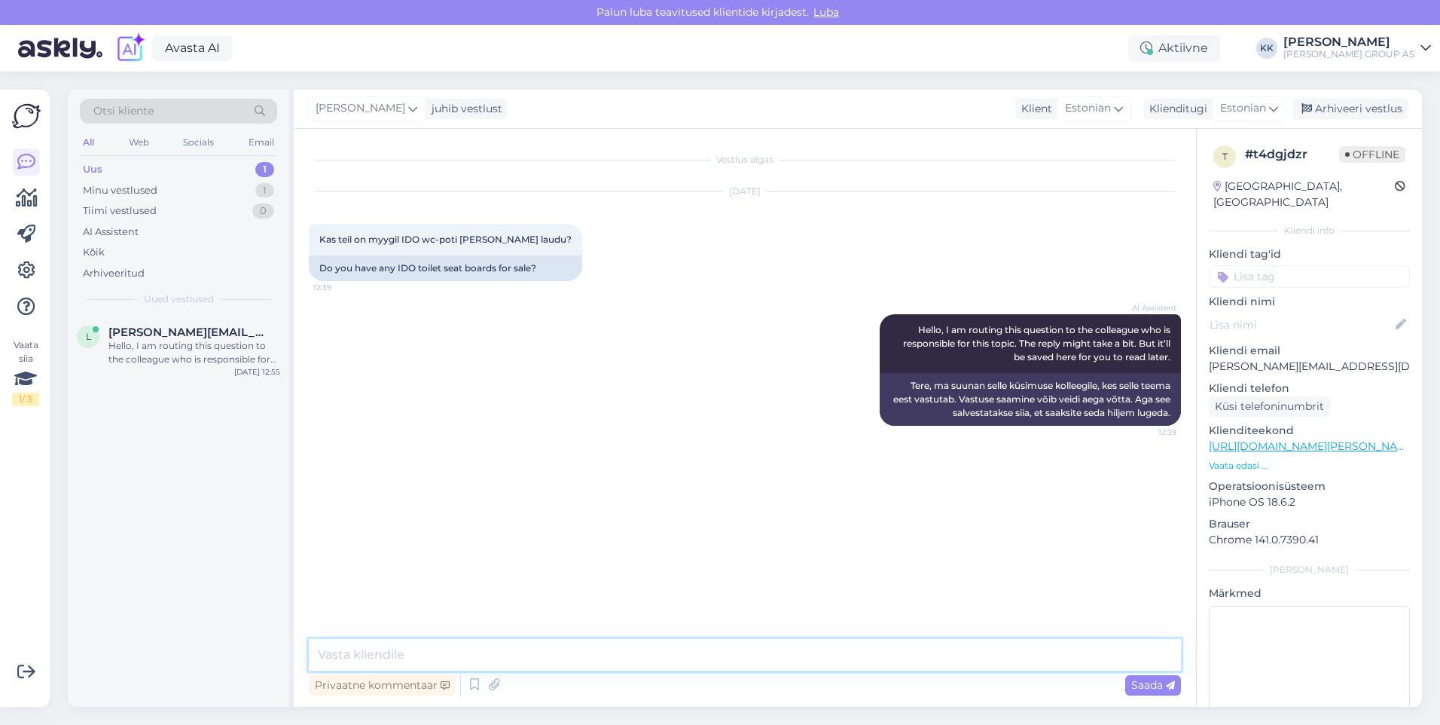
click at [406, 654] on textarea at bounding box center [745, 655] width 872 height 32
type textarea "Kahjuks ei ole pakkuda"
click at [1145, 681] on span "Saada" at bounding box center [1153, 685] width 44 height 14
click at [1342, 105] on div "Arhiveeri vestlus" at bounding box center [1351, 109] width 116 height 20
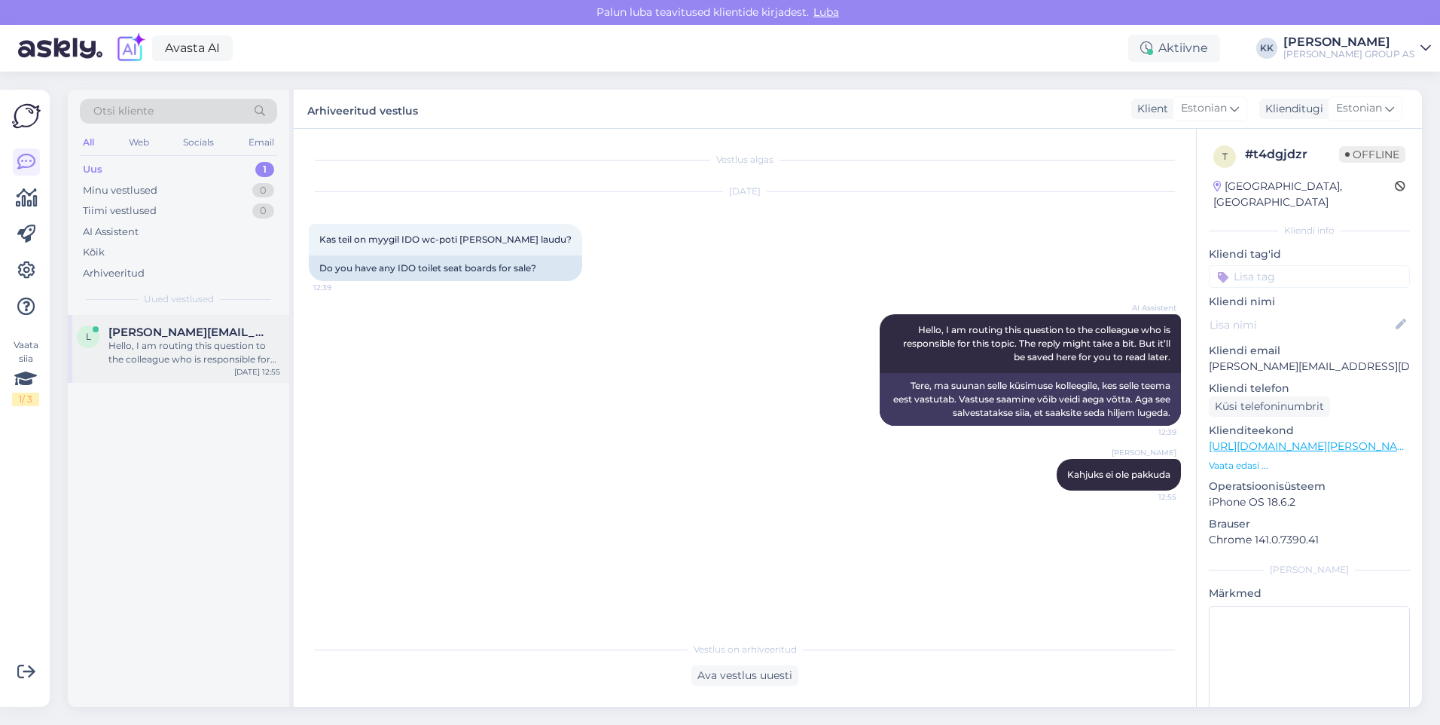
click at [171, 340] on div "Hello, I am routing this question to the colleague who is responsible for this …" at bounding box center [194, 352] width 172 height 27
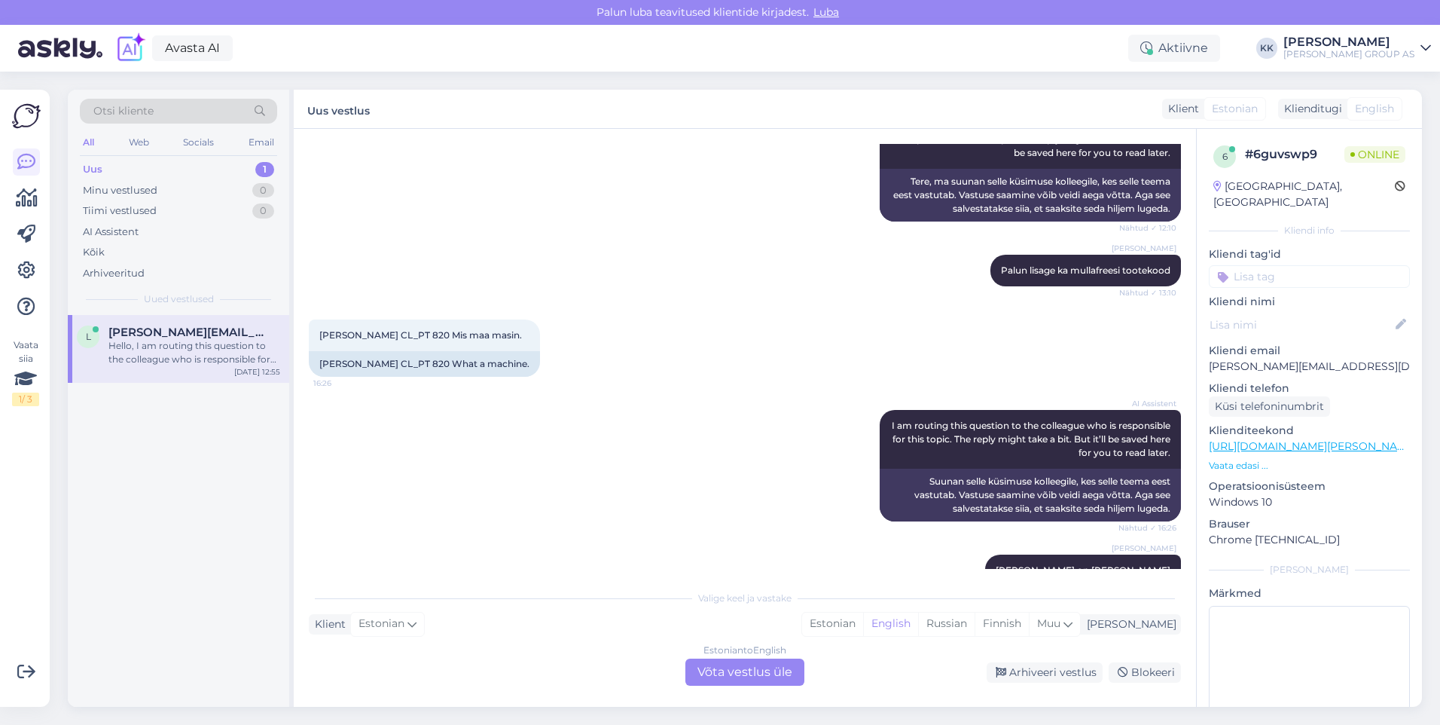
scroll to position [203, 0]
drag, startPoint x: 392, startPoint y: 336, endPoint x: 313, endPoint y: 332, distance: 79.9
click at [313, 332] on div "[PERSON_NAME] CL_PT 820 Mis maa masin. 16:26" at bounding box center [424, 336] width 231 height 32
drag, startPoint x: 313, startPoint y: 332, endPoint x: 337, endPoint y: 336, distance: 24.4
copy span "[PERSON_NAME] CL_PT 820"
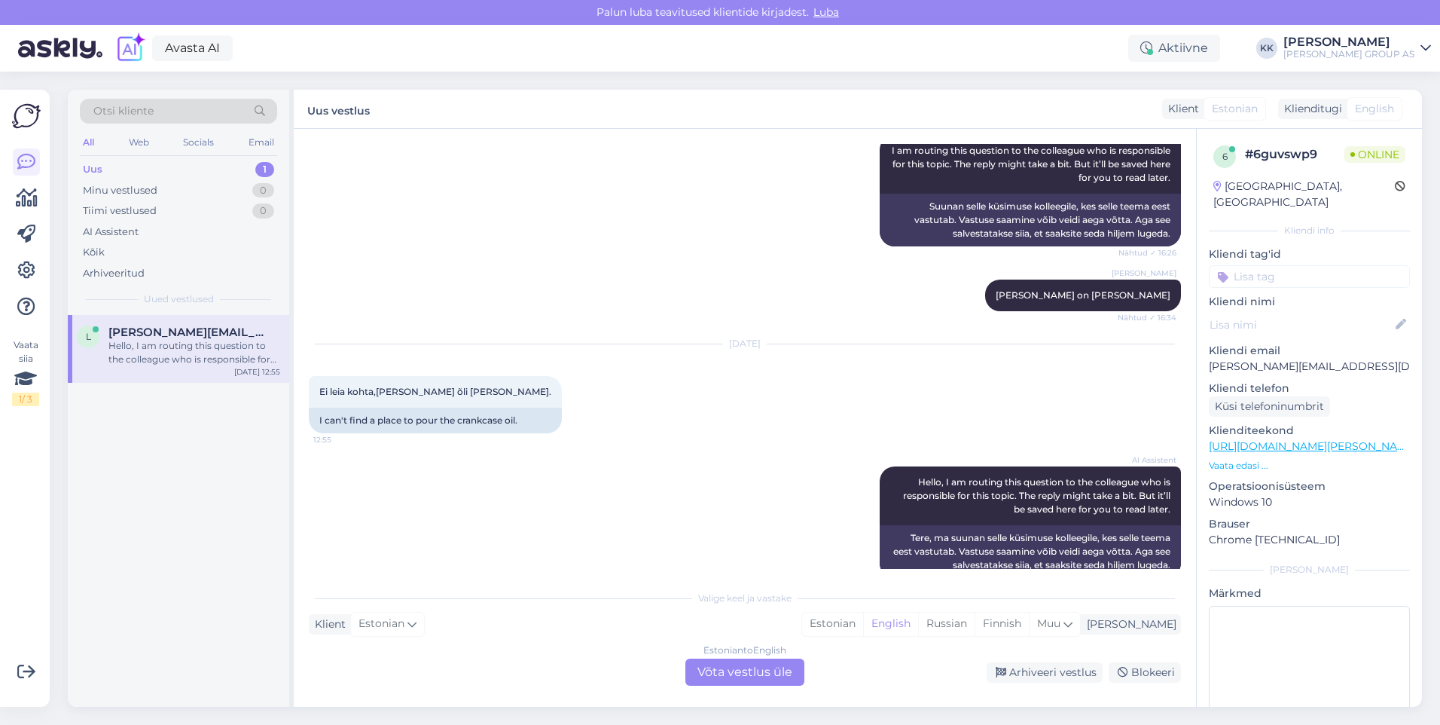
scroll to position [505, 0]
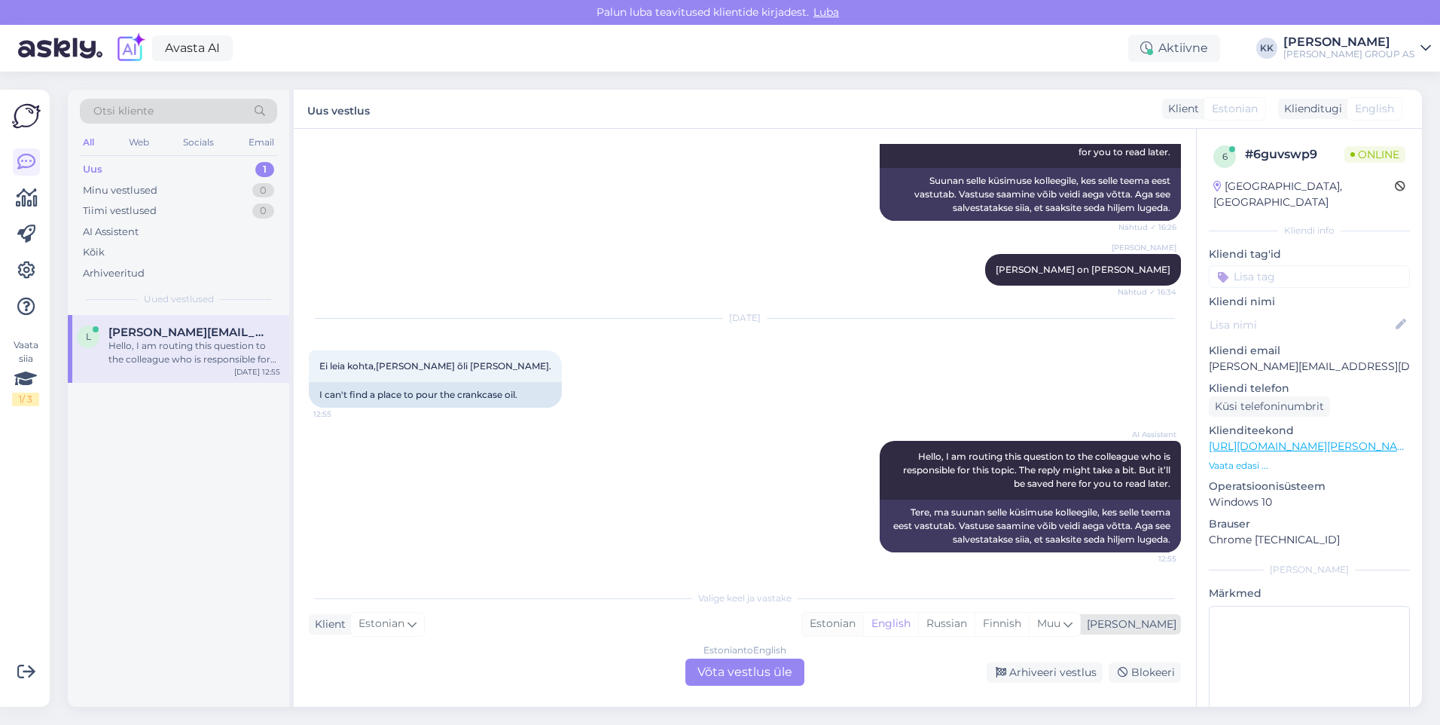
click at [863, 620] on div "Estonian" at bounding box center [832, 623] width 61 height 23
click at [761, 668] on div "Estonian to Estonian Võta vestlus üle" at bounding box center [744, 671] width 119 height 27
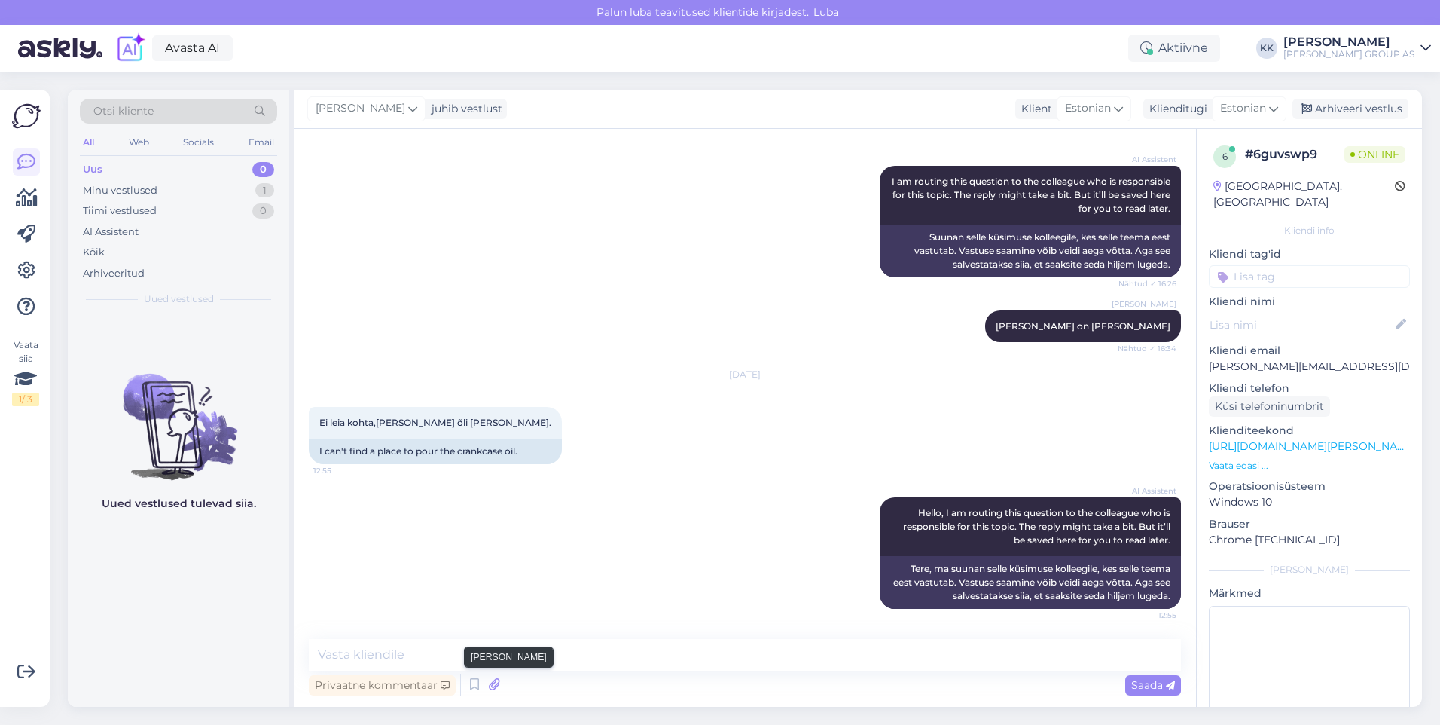
click at [493, 683] on icon at bounding box center [494, 684] width 21 height 23
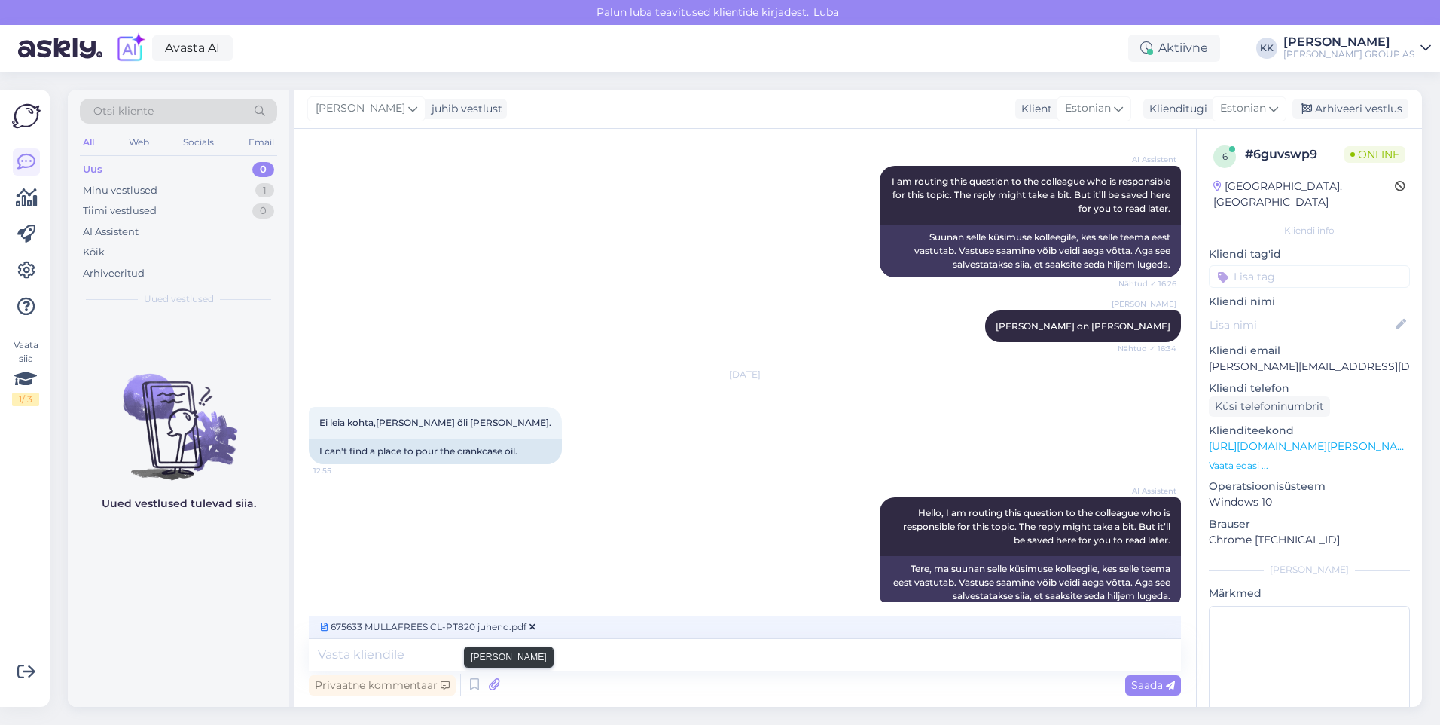
scroll to position [472, 0]
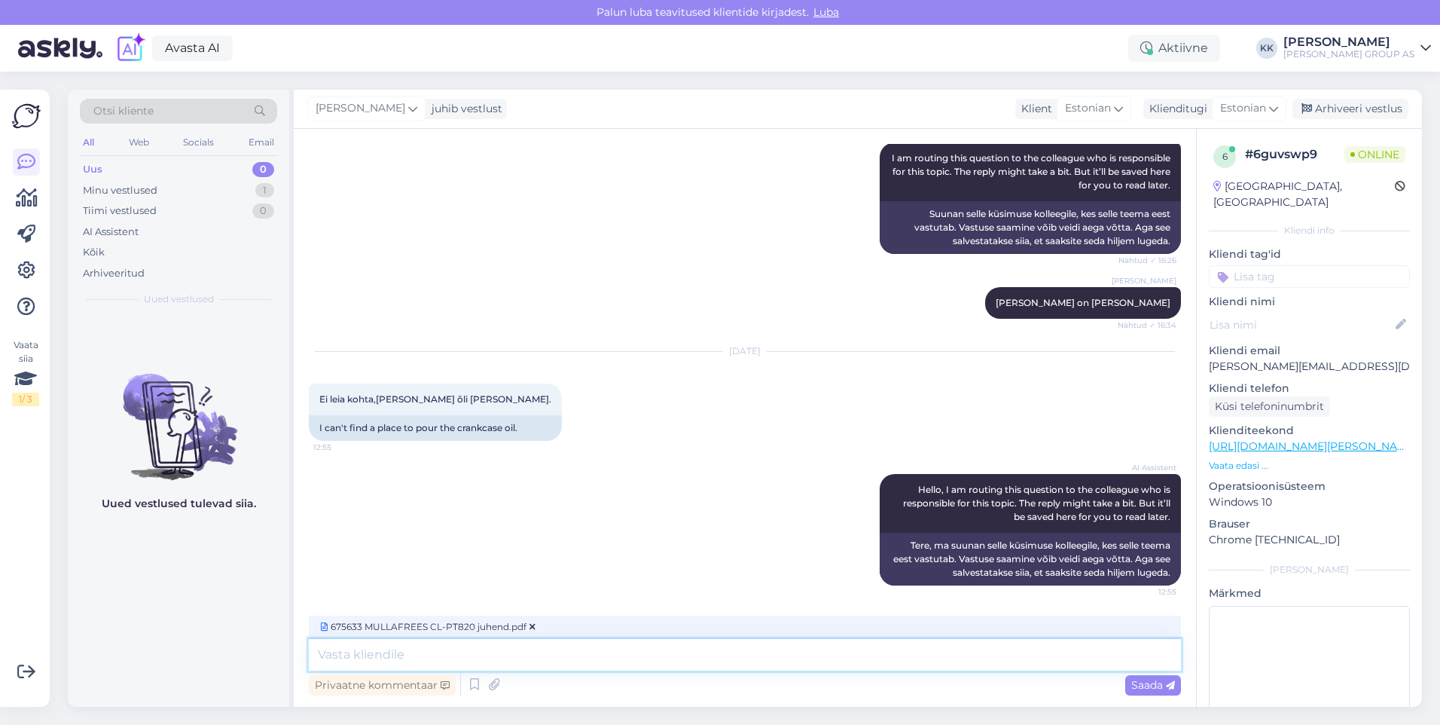
click at [338, 656] on textarea at bounding box center [745, 655] width 872 height 32
type textarea "Lisame kasutusjuhendi"
click at [1144, 680] on span "Saada" at bounding box center [1153, 685] width 44 height 14
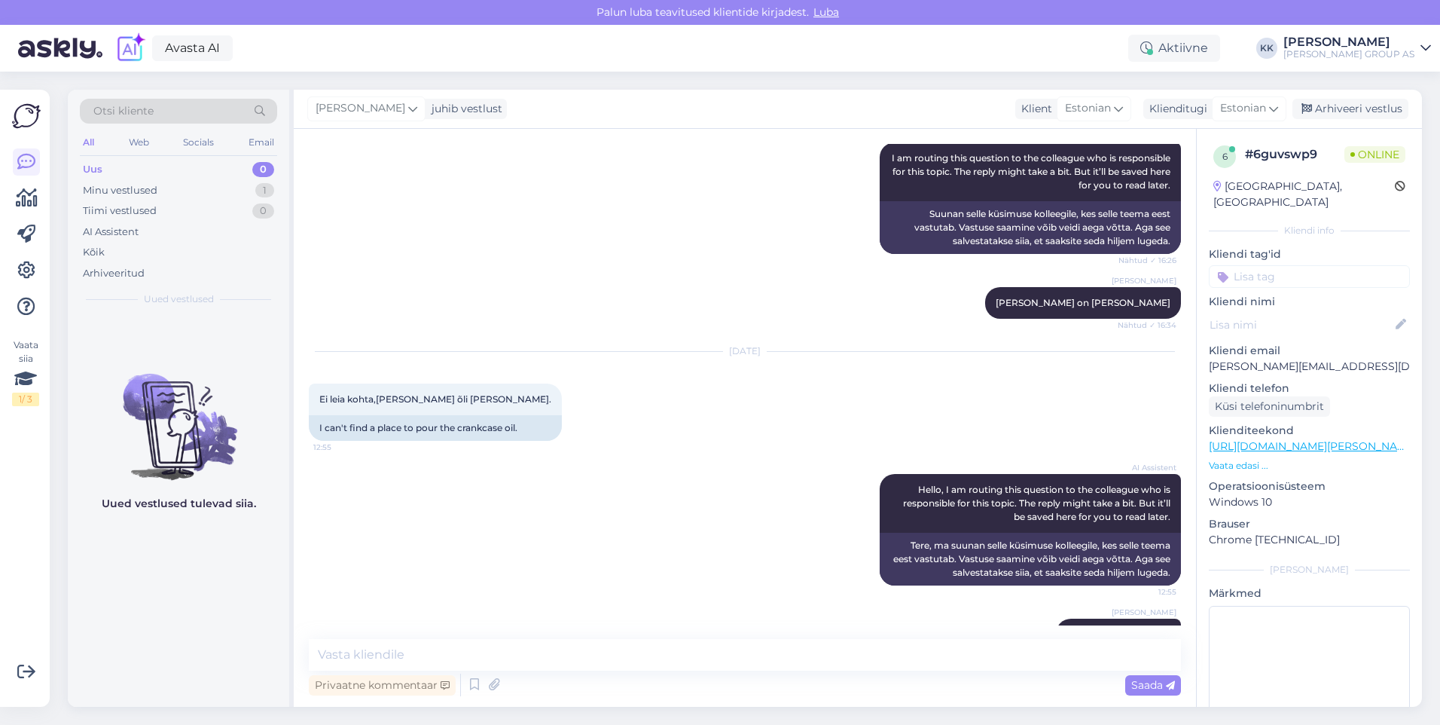
scroll to position [579, 0]
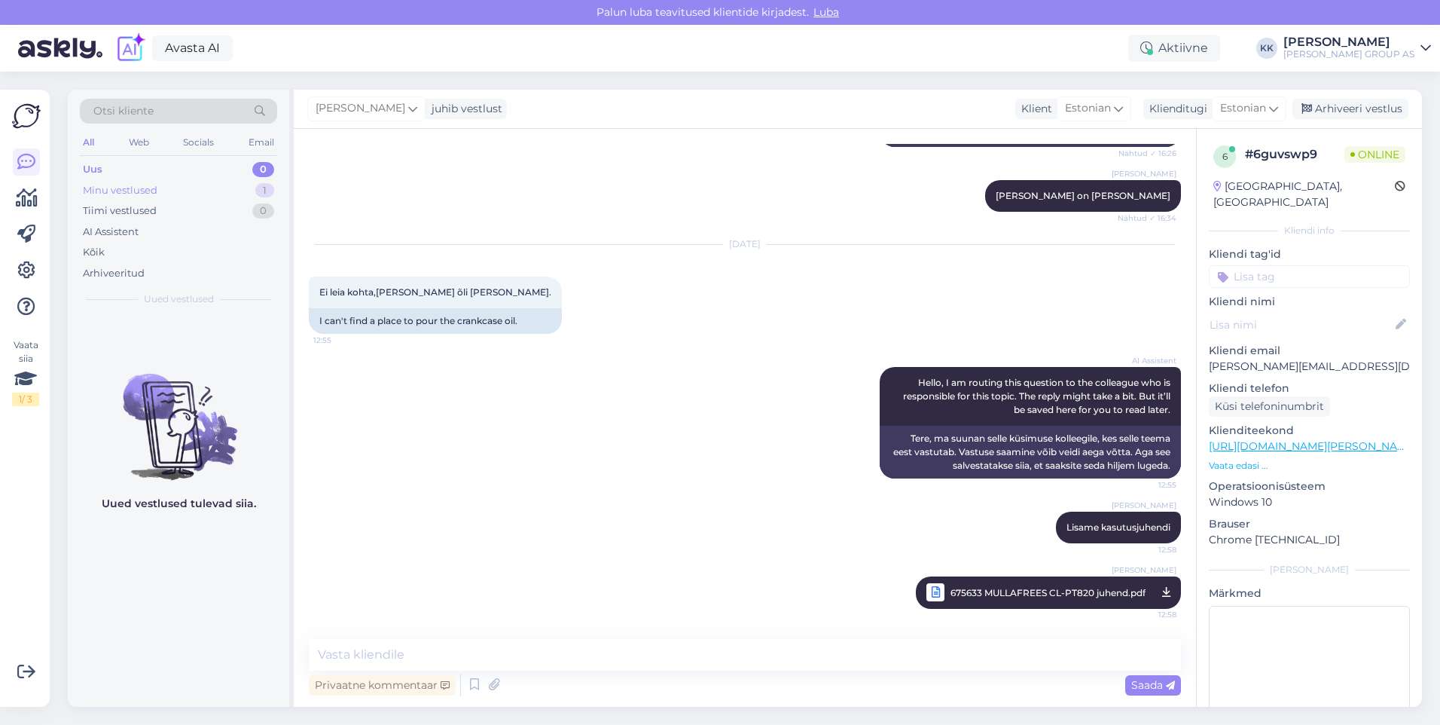
click at [127, 188] on div "Minu vestlused" at bounding box center [120, 190] width 75 height 15
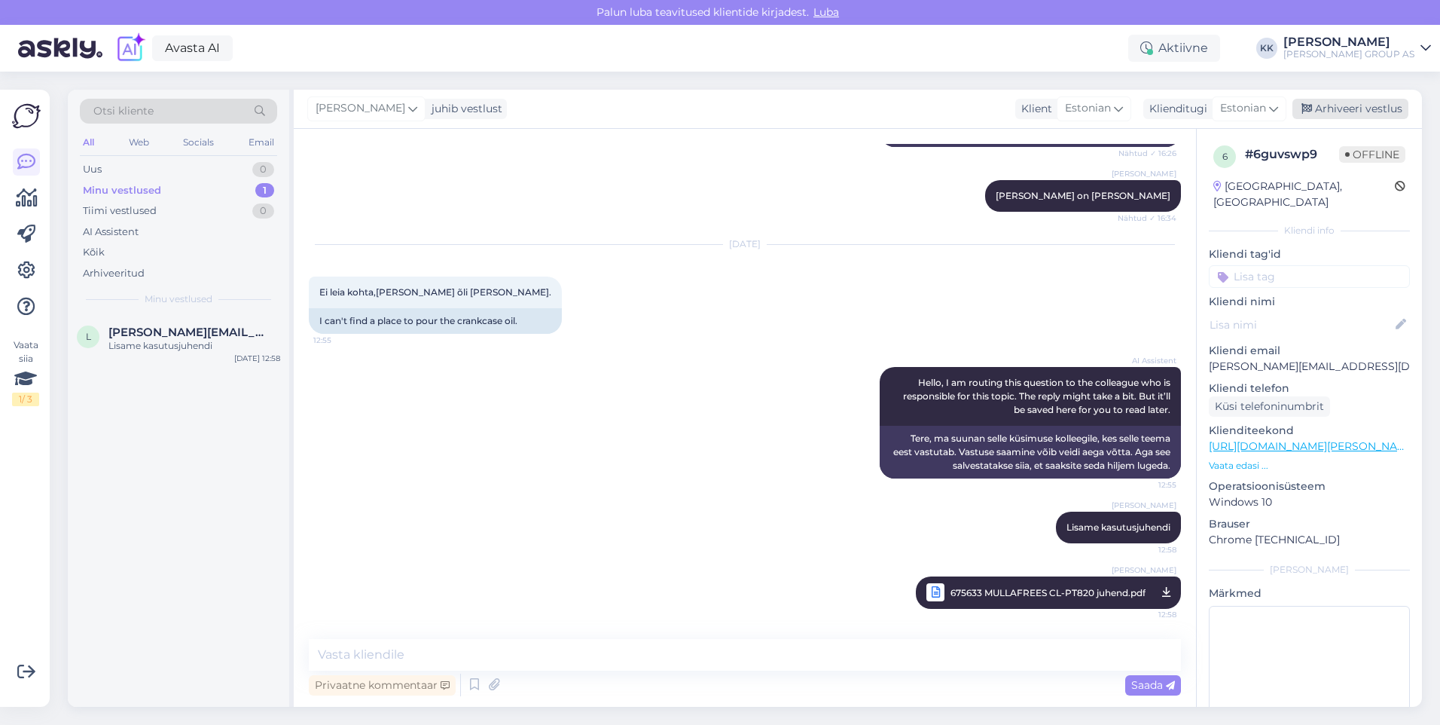
click at [1338, 110] on div "Arhiveeri vestlus" at bounding box center [1351, 109] width 116 height 20
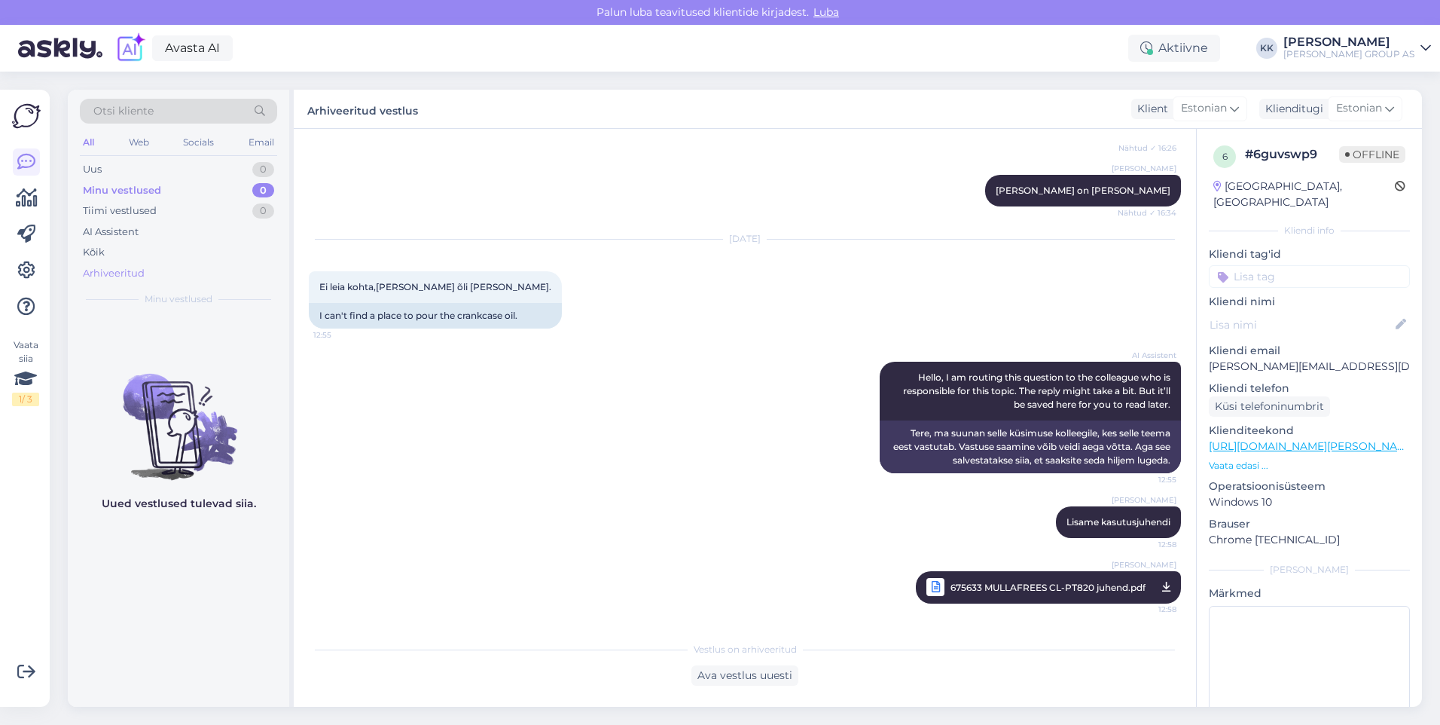
click at [115, 269] on div "Arhiveeritud" at bounding box center [114, 273] width 62 height 15
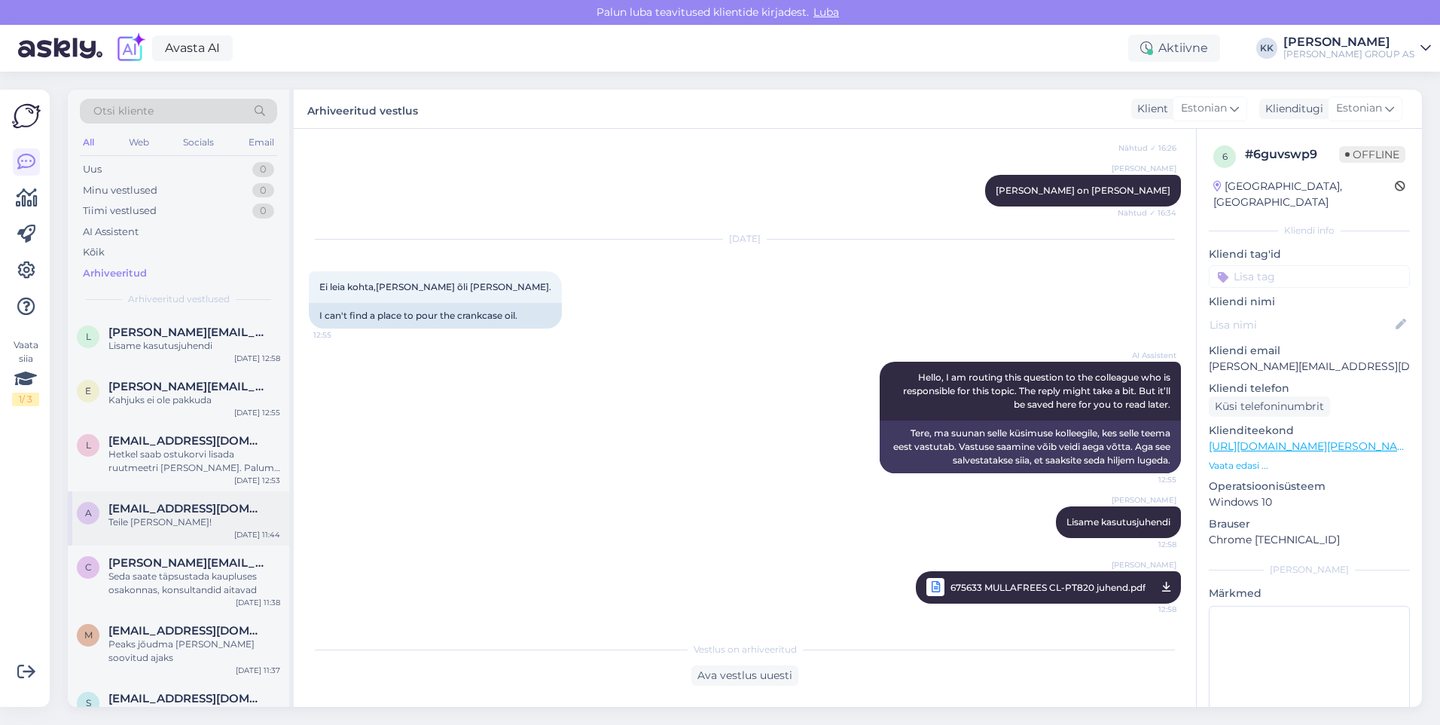
click at [154, 514] on span "[EMAIL_ADDRESS][DOMAIN_NAME]" at bounding box center [186, 509] width 157 height 14
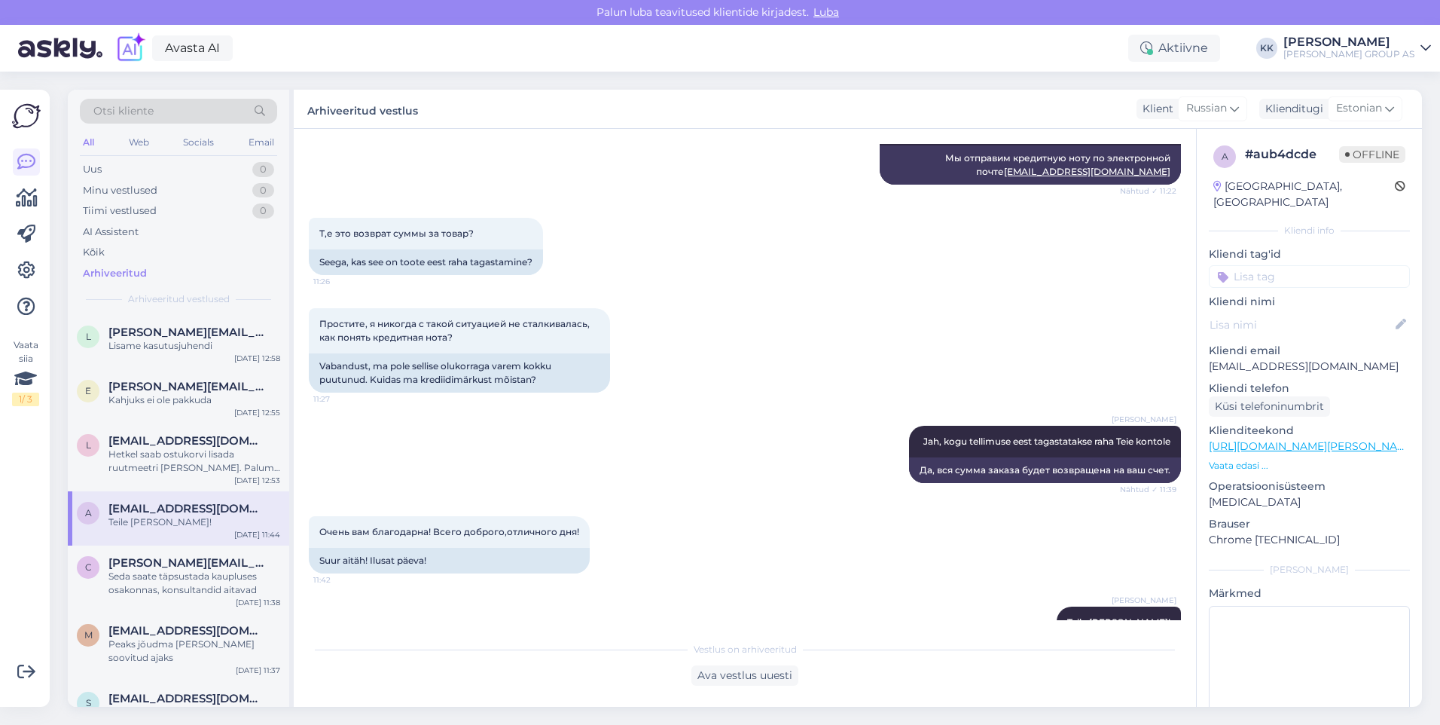
scroll to position [1549, 0]
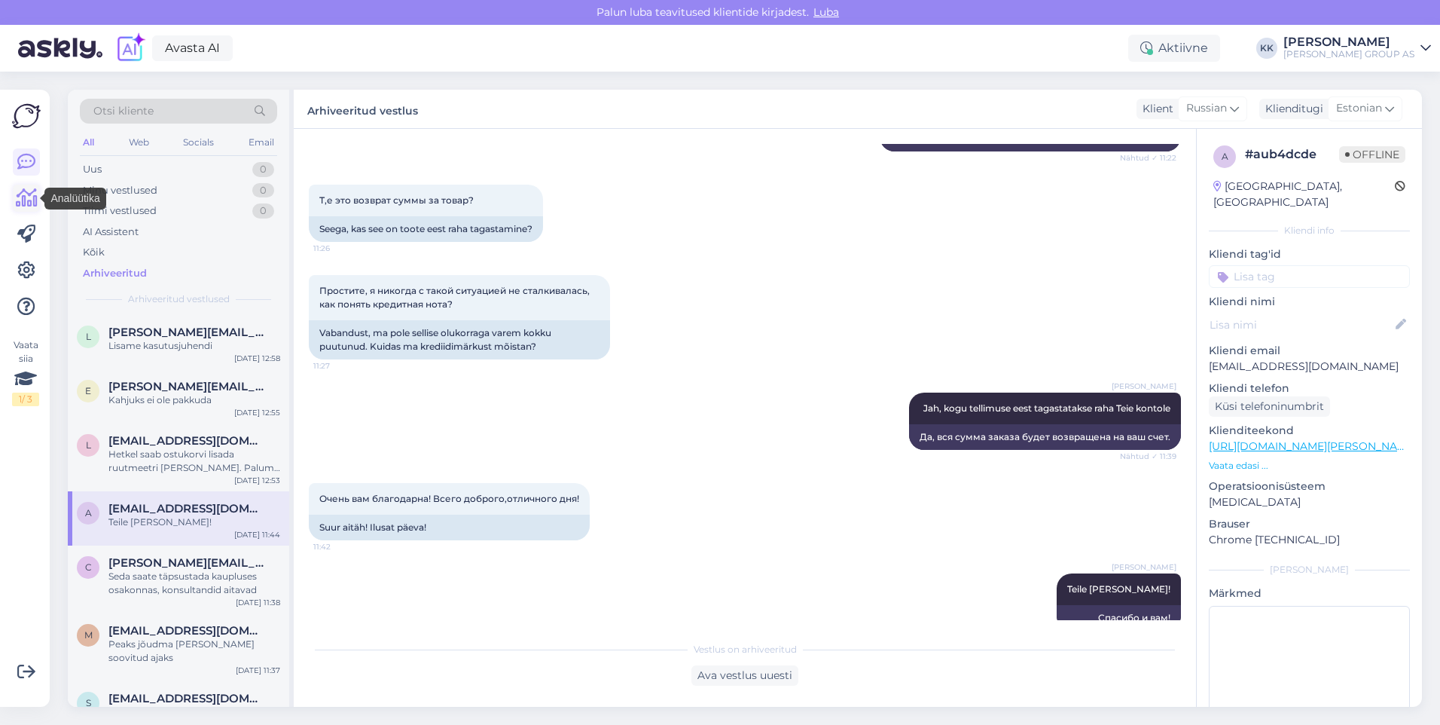
click at [26, 197] on icon at bounding box center [27, 198] width 22 height 18
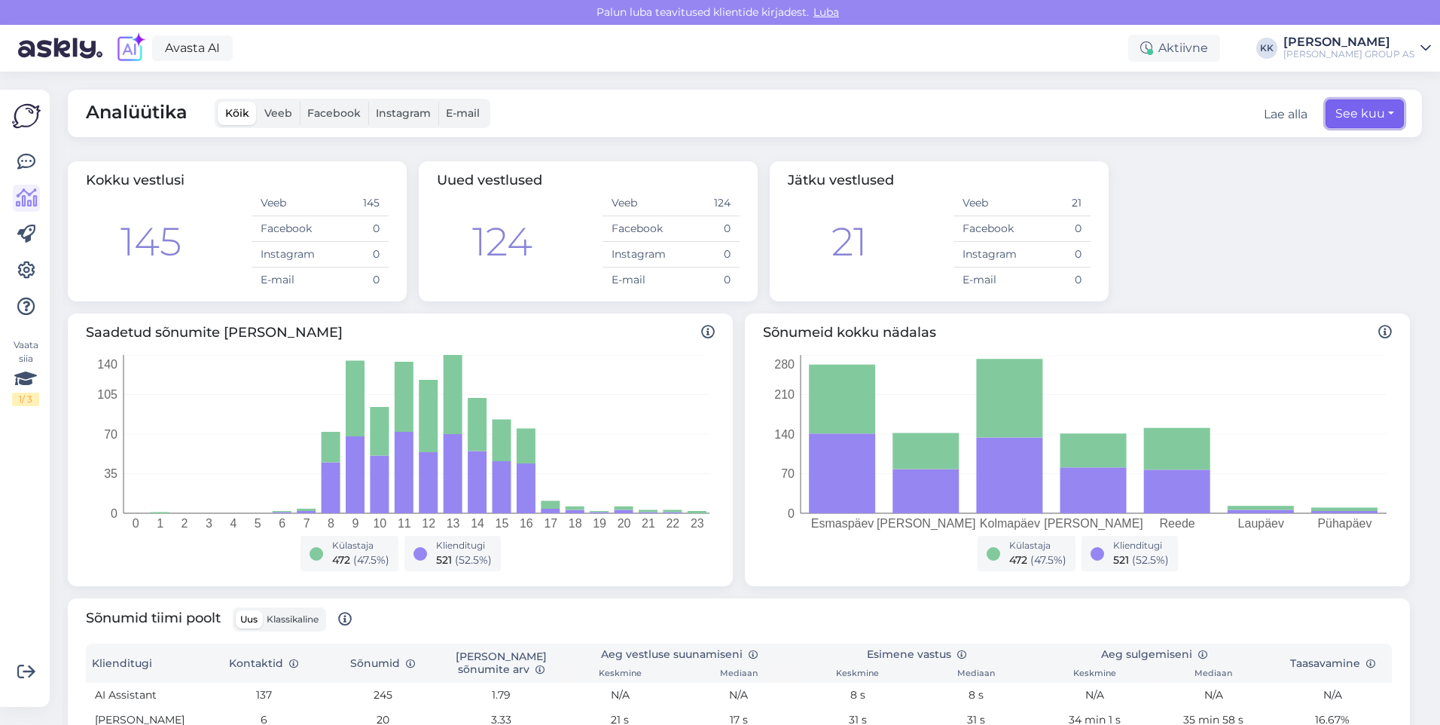
click at [1355, 114] on button "See kuu" at bounding box center [1365, 113] width 78 height 29
select select "9"
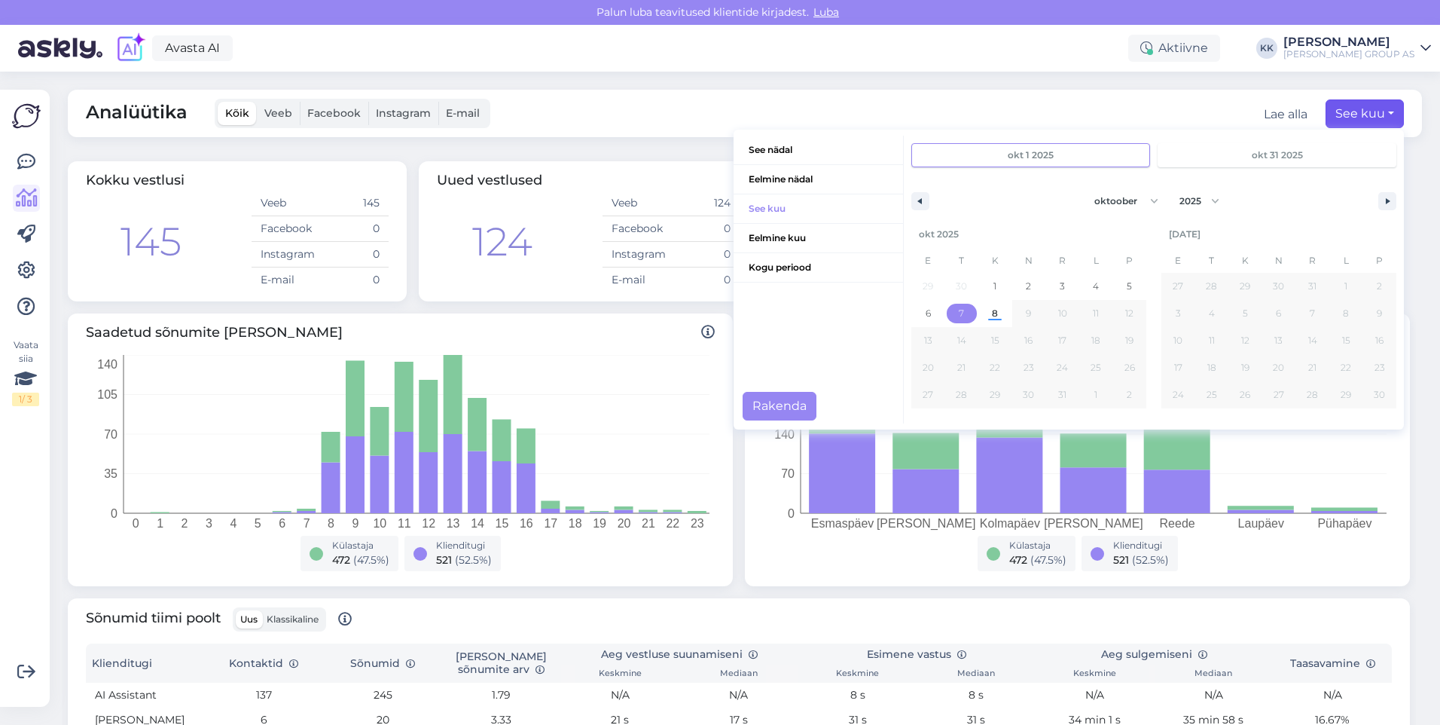
click at [959, 309] on span "7" at bounding box center [961, 313] width 5 height 27
type input "[DATE]"
click at [762, 403] on button "Rakenda" at bounding box center [780, 406] width 74 height 29
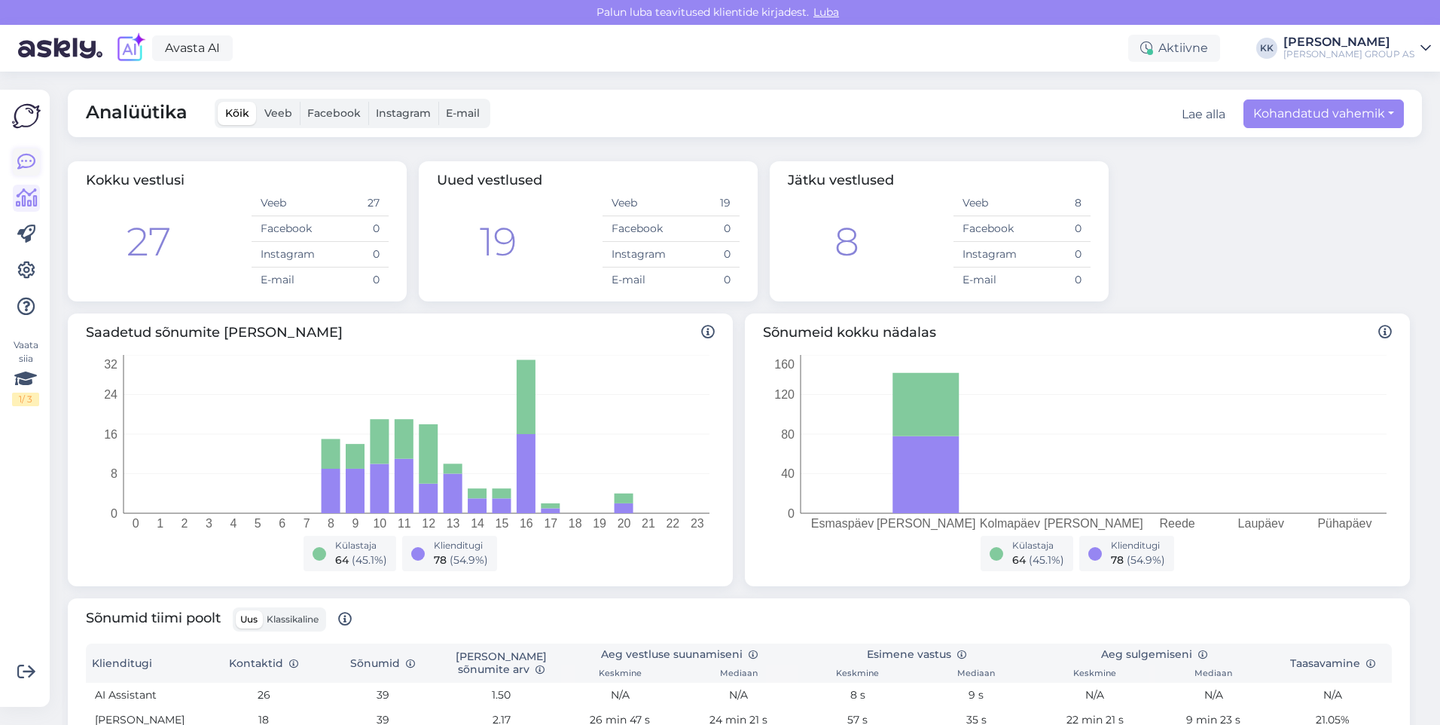
click at [25, 157] on icon at bounding box center [26, 162] width 18 height 18
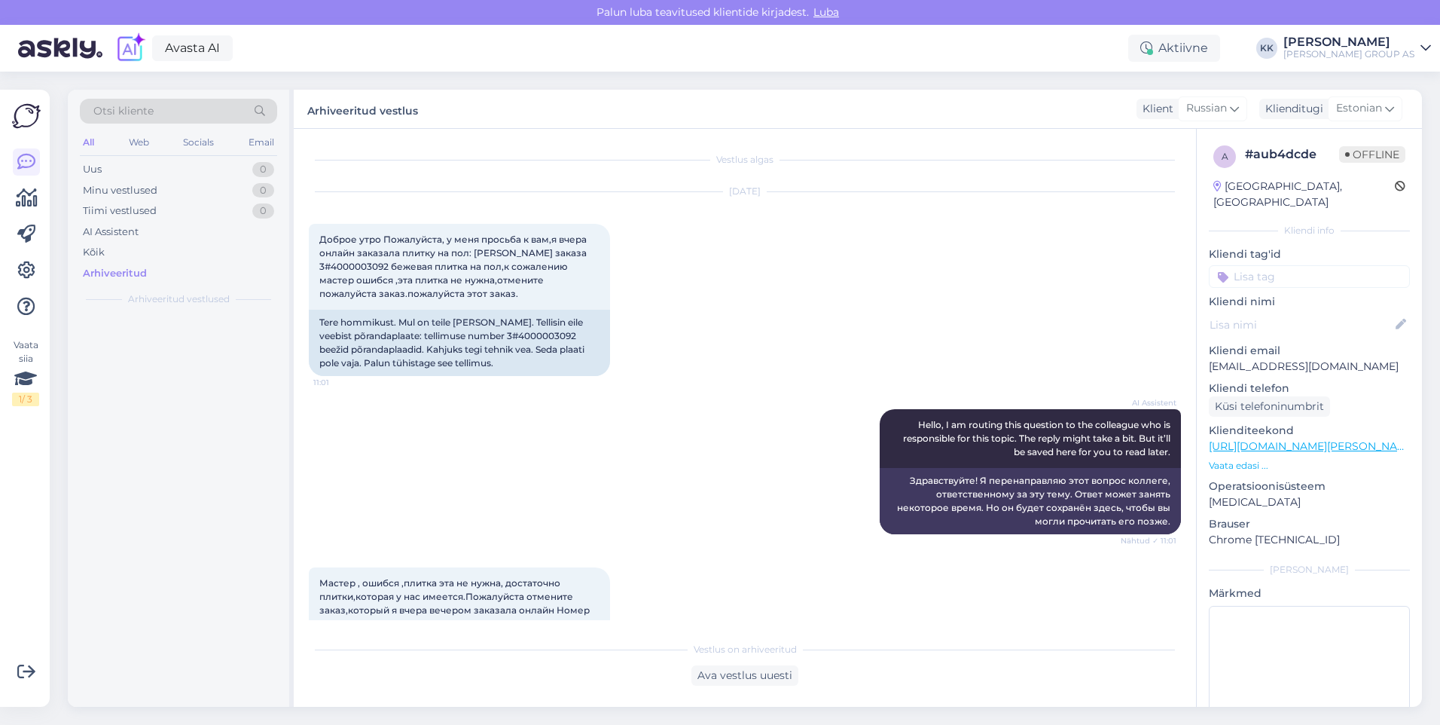
scroll to position [1549, 0]
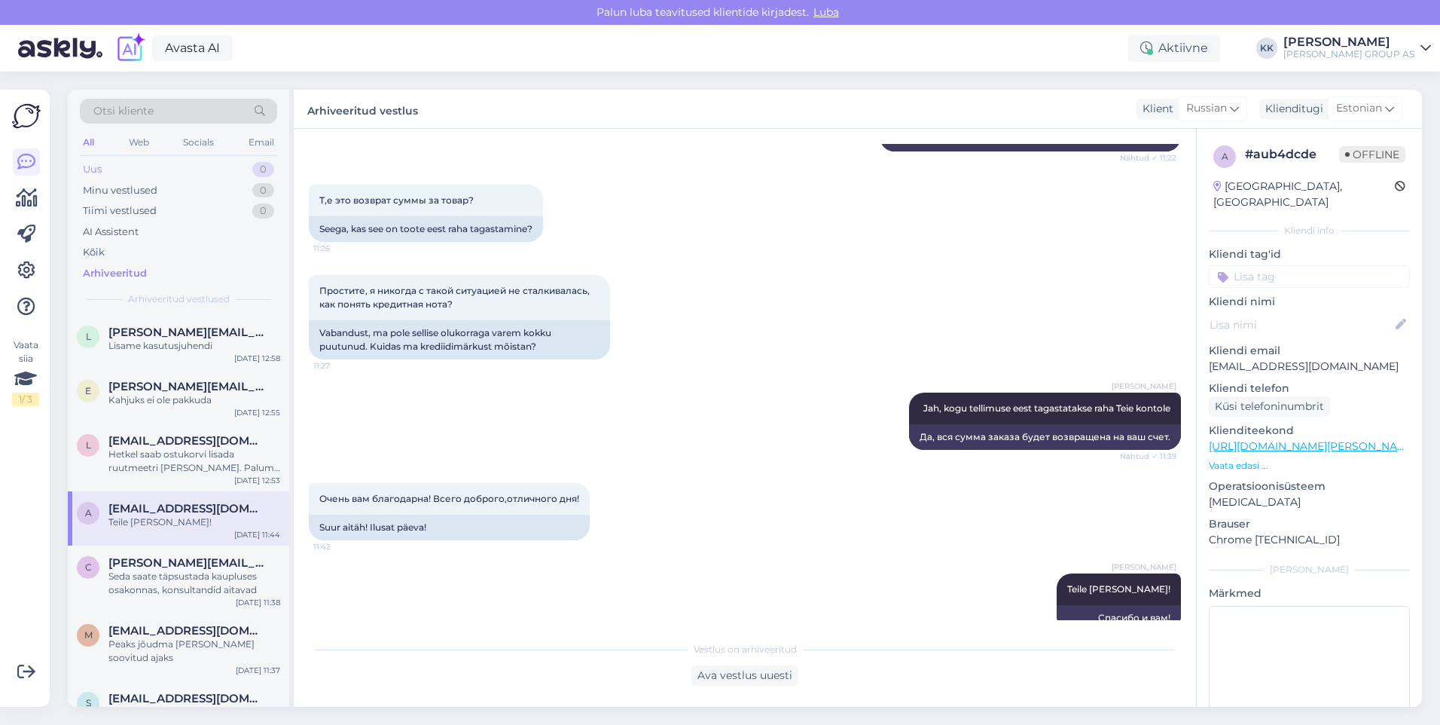
click at [91, 166] on div "Uus" at bounding box center [92, 169] width 19 height 15
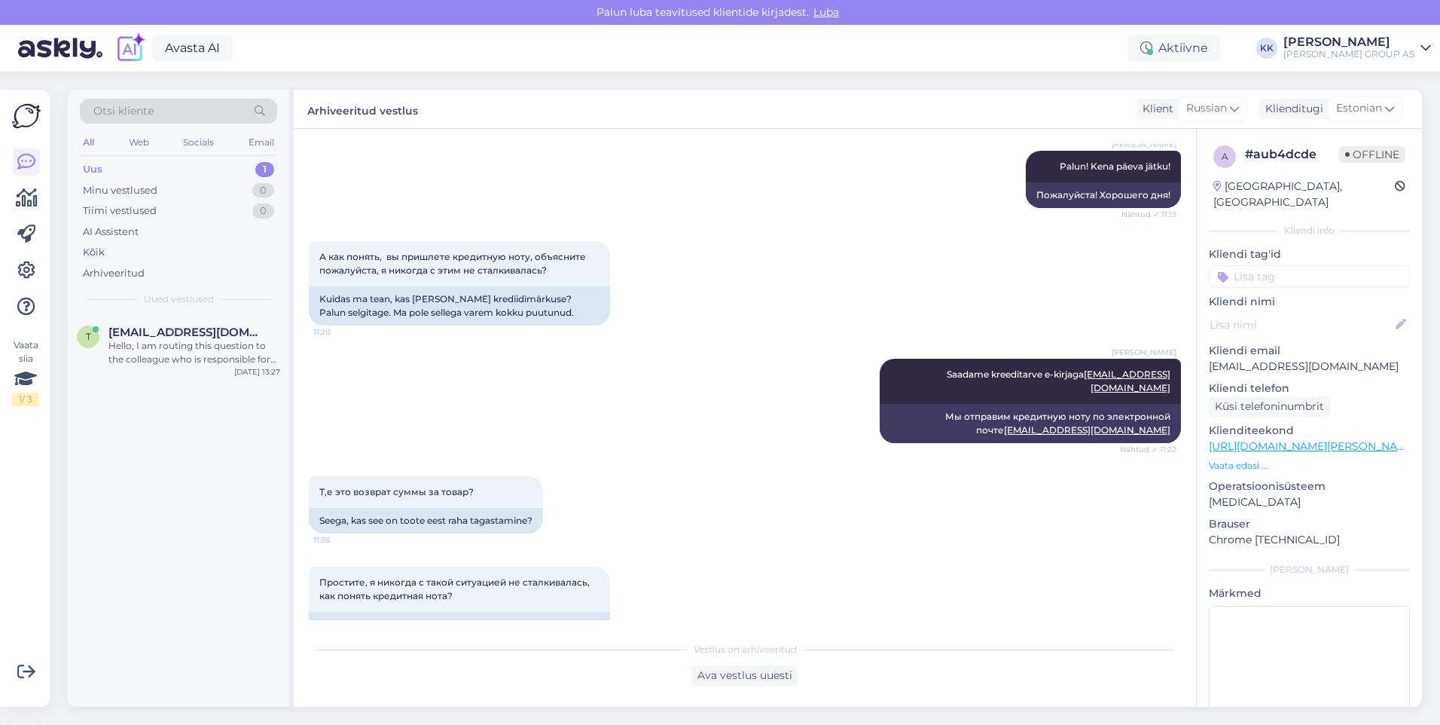
scroll to position [1247, 0]
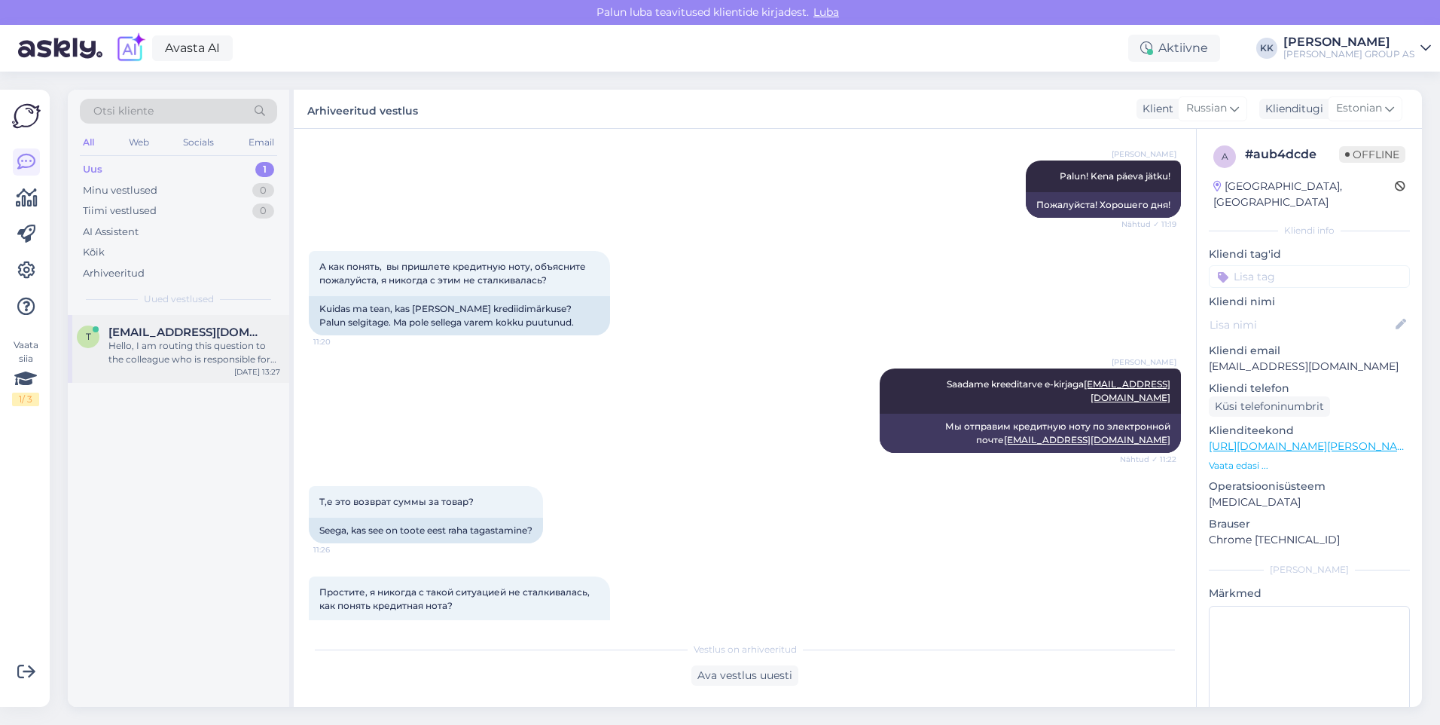
click at [160, 340] on div "Hello, I am routing this question to the colleague who is responsible for this …" at bounding box center [194, 352] width 172 height 27
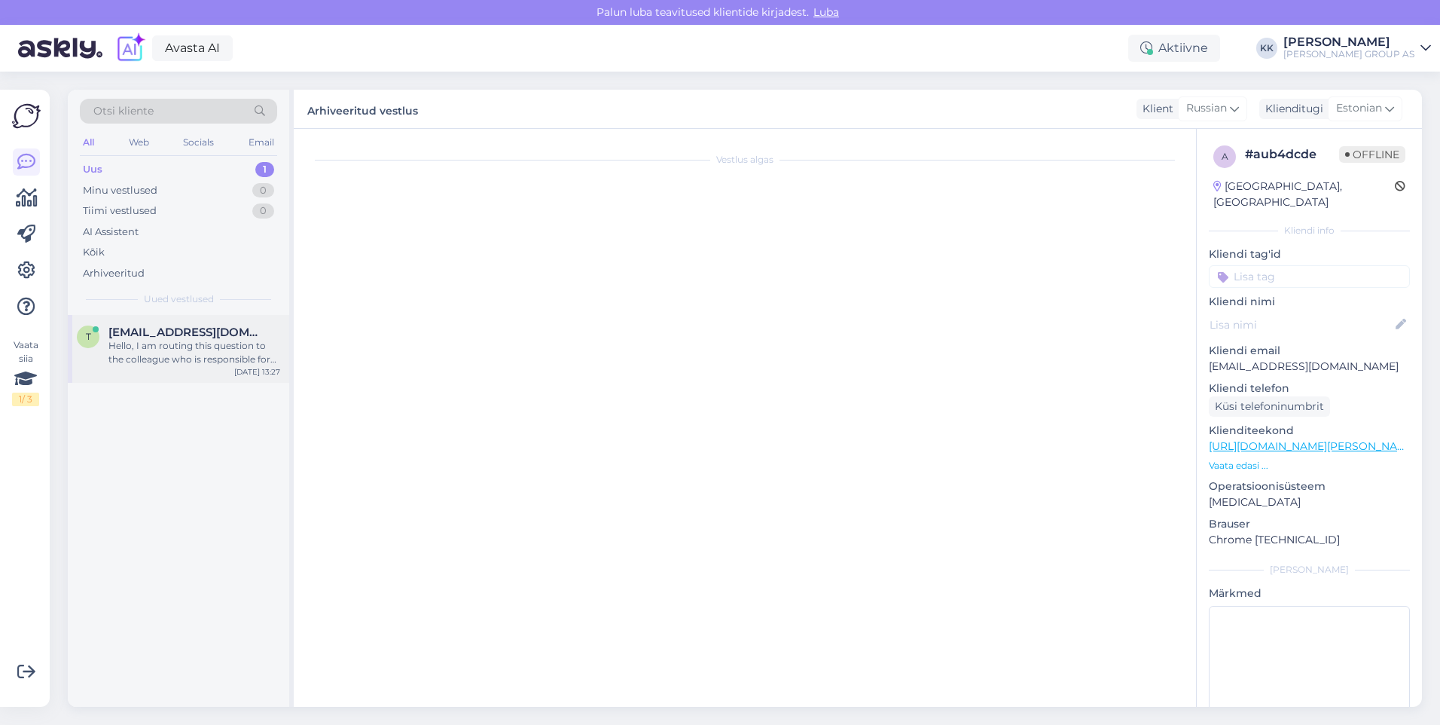
scroll to position [0, 0]
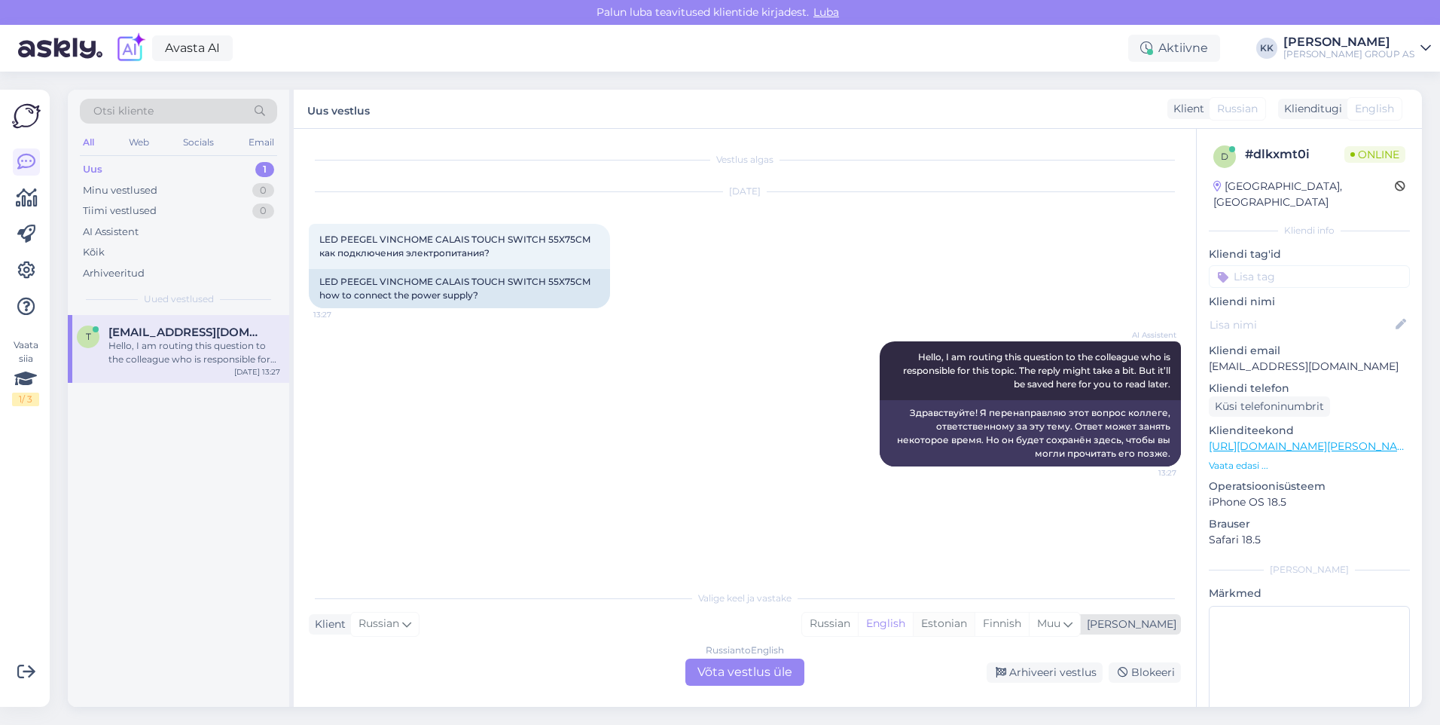
click at [975, 618] on div "Estonian" at bounding box center [944, 623] width 62 height 23
click at [723, 671] on div "Russian to Estonian Võta vestlus üle" at bounding box center [744, 671] width 119 height 27
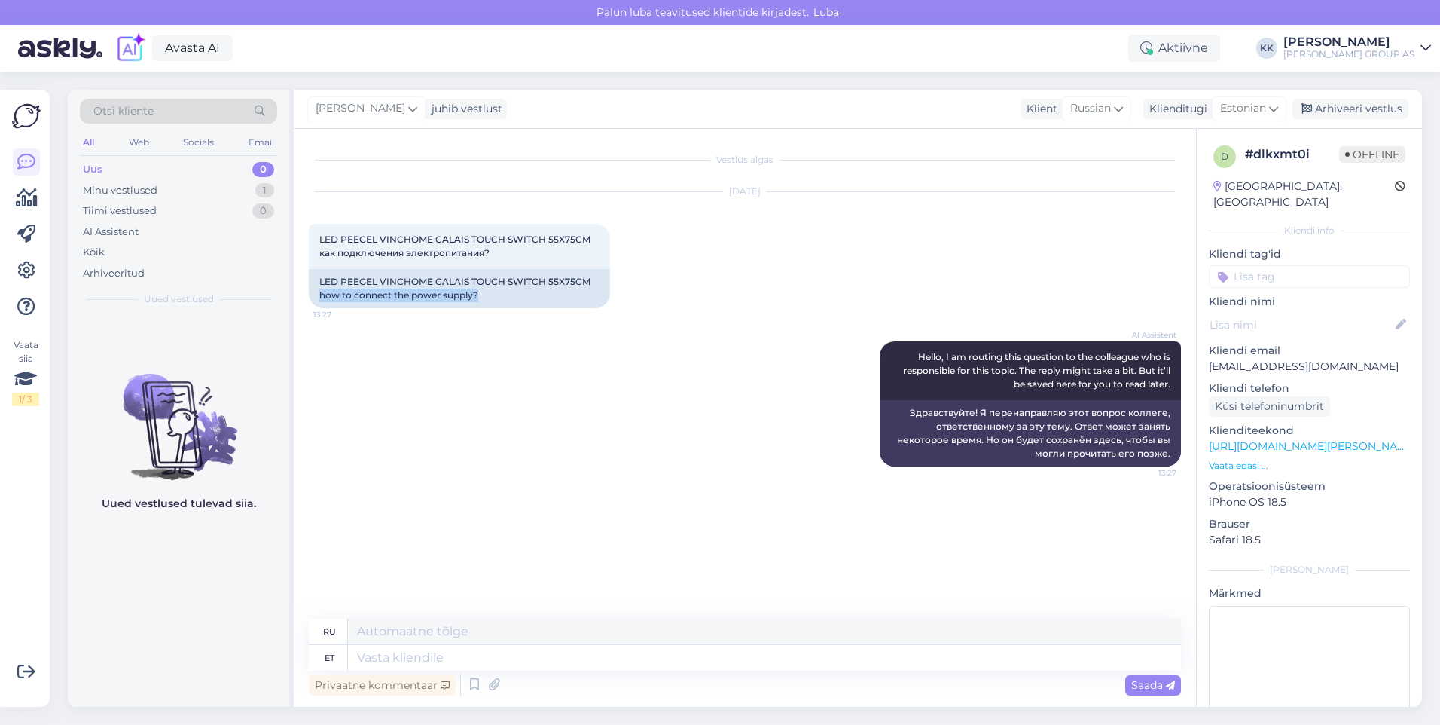
drag, startPoint x: 482, startPoint y: 292, endPoint x: 307, endPoint y: 292, distance: 175.5
click at [307, 292] on div "Vestlus algas [DATE] LED PEEGEL VINCHOME CALAIS TOUCH SWITCH 55X75CM как подклю…" at bounding box center [745, 418] width 902 height 578
drag, startPoint x: 307, startPoint y: 292, endPoint x: 353, endPoint y: 292, distance: 46.7
copy div "how to connect the power supply?"
click at [478, 356] on div "AI Assistent Hello, I am routing this question to the colleague who is responsi…" at bounding box center [745, 404] width 872 height 158
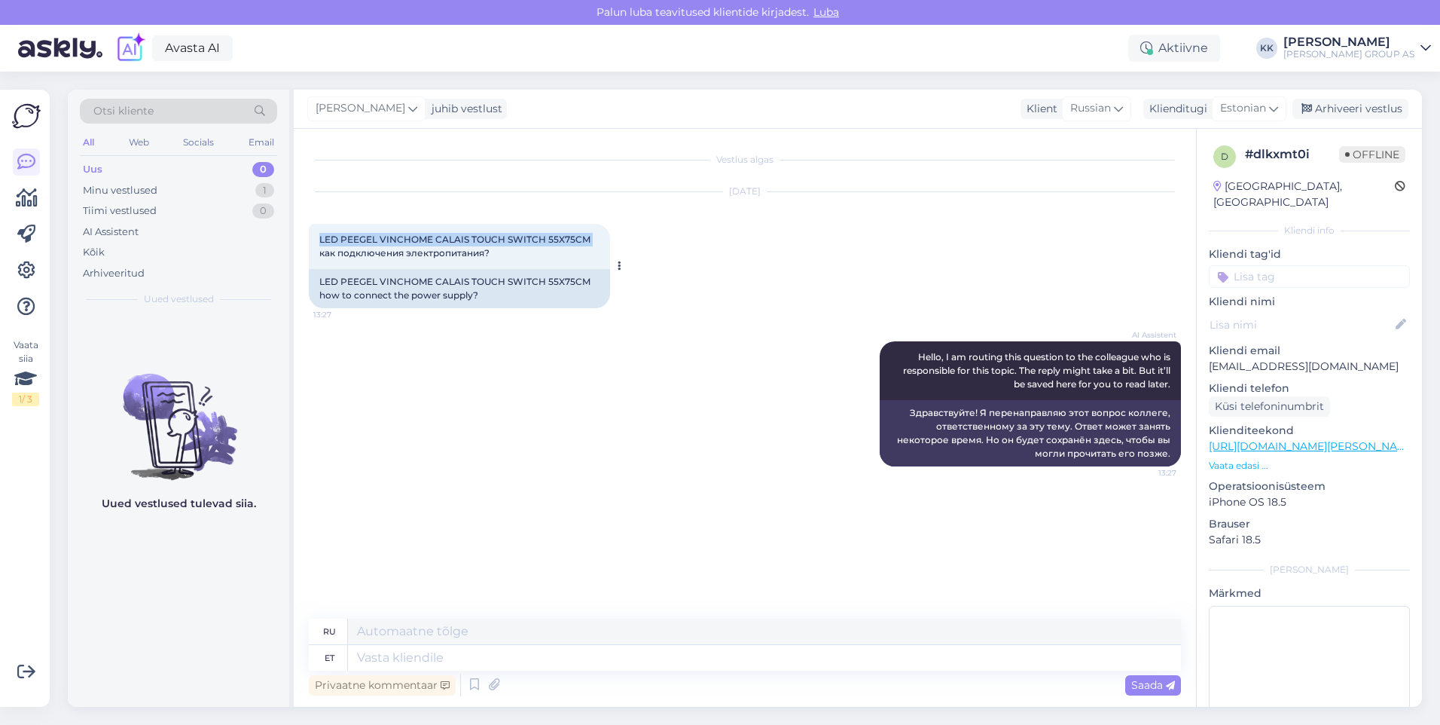
drag, startPoint x: 515, startPoint y: 236, endPoint x: 313, endPoint y: 246, distance: 202.9
click at [313, 246] on div "LED PEEGEL VINCHOME CALAIS TOUCH SWITCH 55X75CM как подключения электропитания?…" at bounding box center [459, 246] width 301 height 45
drag, startPoint x: 313, startPoint y: 246, endPoint x: 371, endPoint y: 234, distance: 59.2
copy span "LED PEEGEL VINCHOME CALAIS TOUCH SWITCH 55X75CM"
click at [368, 650] on textarea at bounding box center [764, 658] width 833 height 26
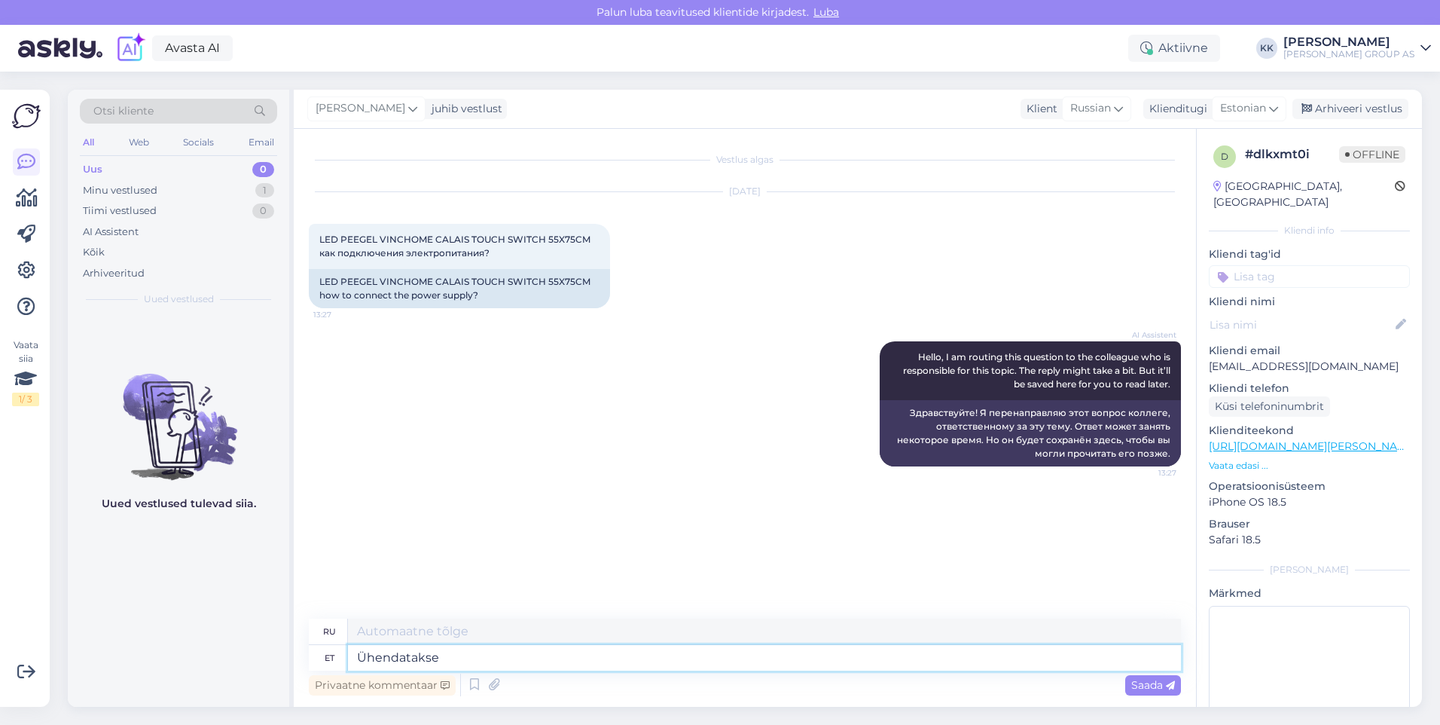
type textarea "Ühendatakse"
type textarea "Подключение"
type textarea "Ühendatakse otse"
type textarea "Подключается напрямую"
type textarea "Ühendatakse otse elektrijuhtmestikku"
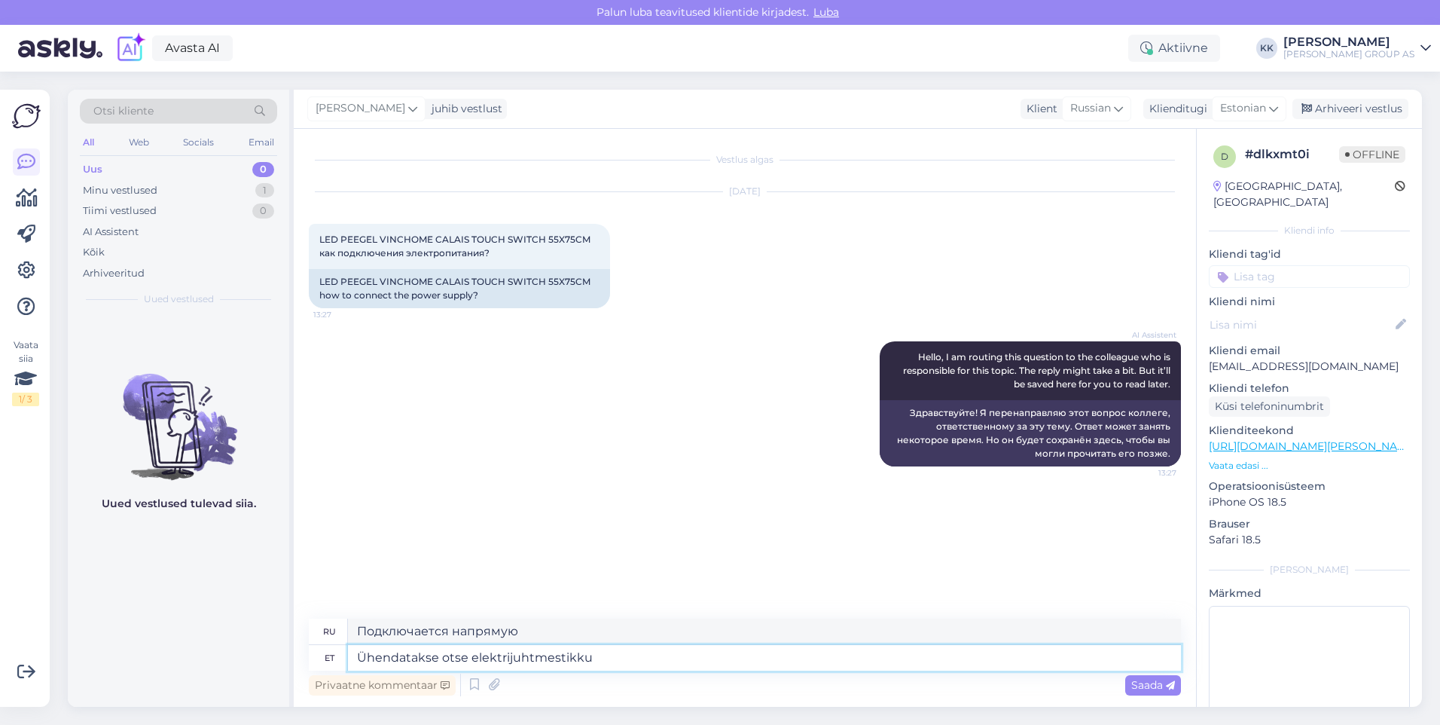
type textarea "Подключается напрямую к электропроводке."
type textarea "Ühendatakse otse elektrijuhtmestikku"
click at [1137, 682] on span "Saada" at bounding box center [1153, 685] width 44 height 14
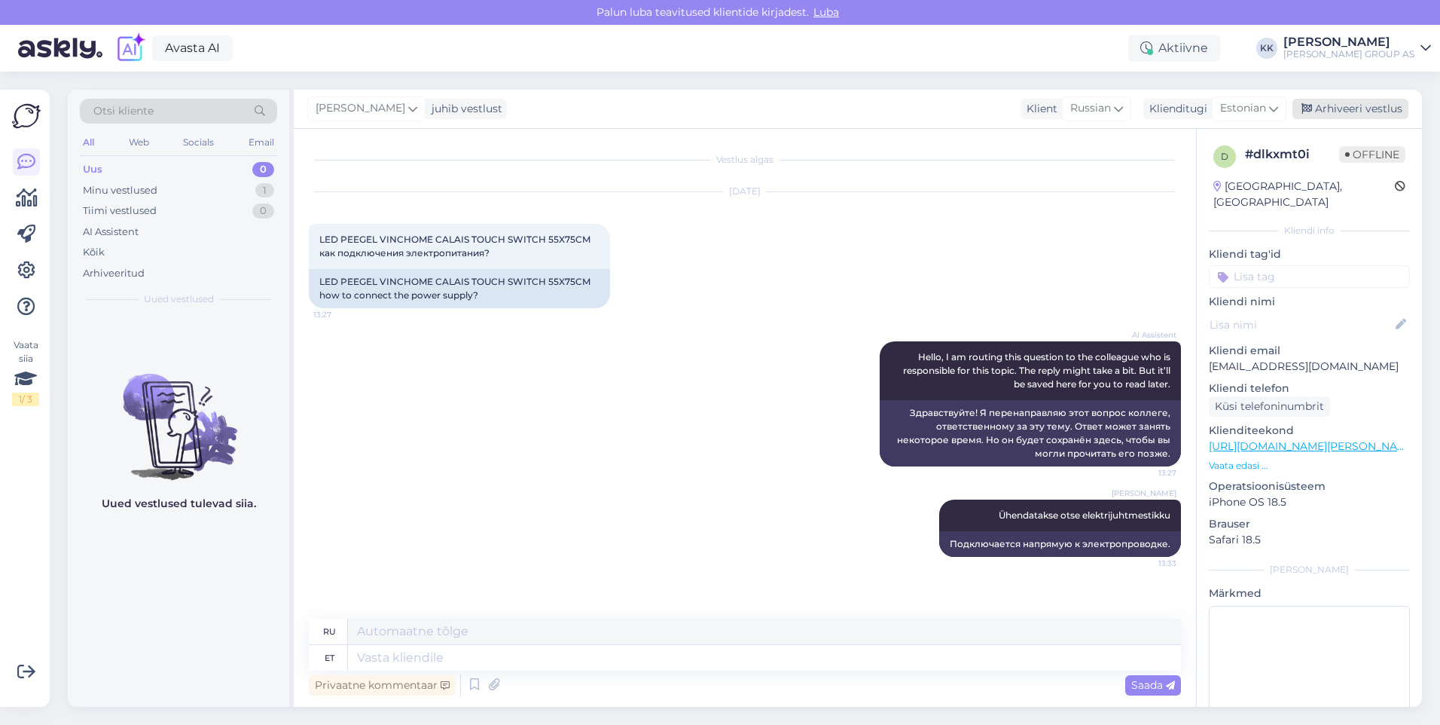
click at [1351, 107] on div "Arhiveeri vestlus" at bounding box center [1351, 109] width 116 height 20
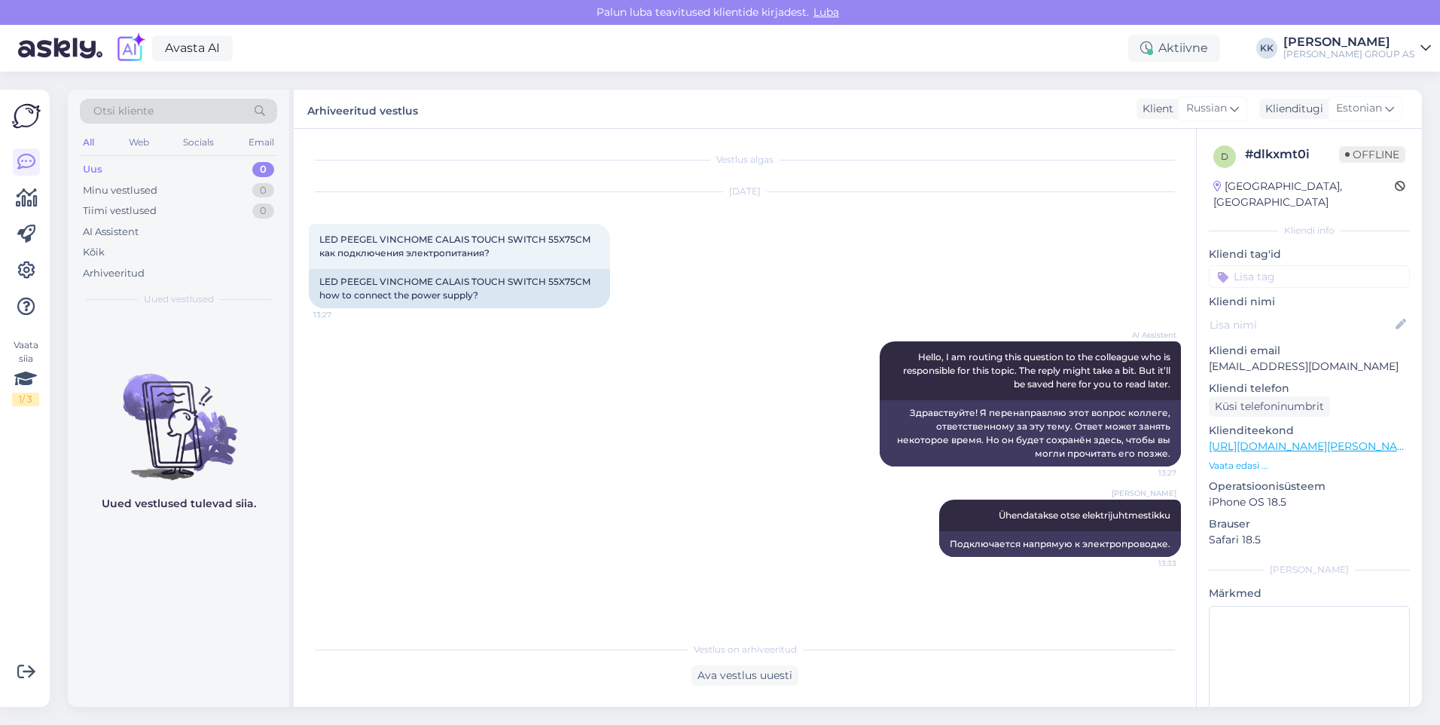
scroll to position [148, 0]
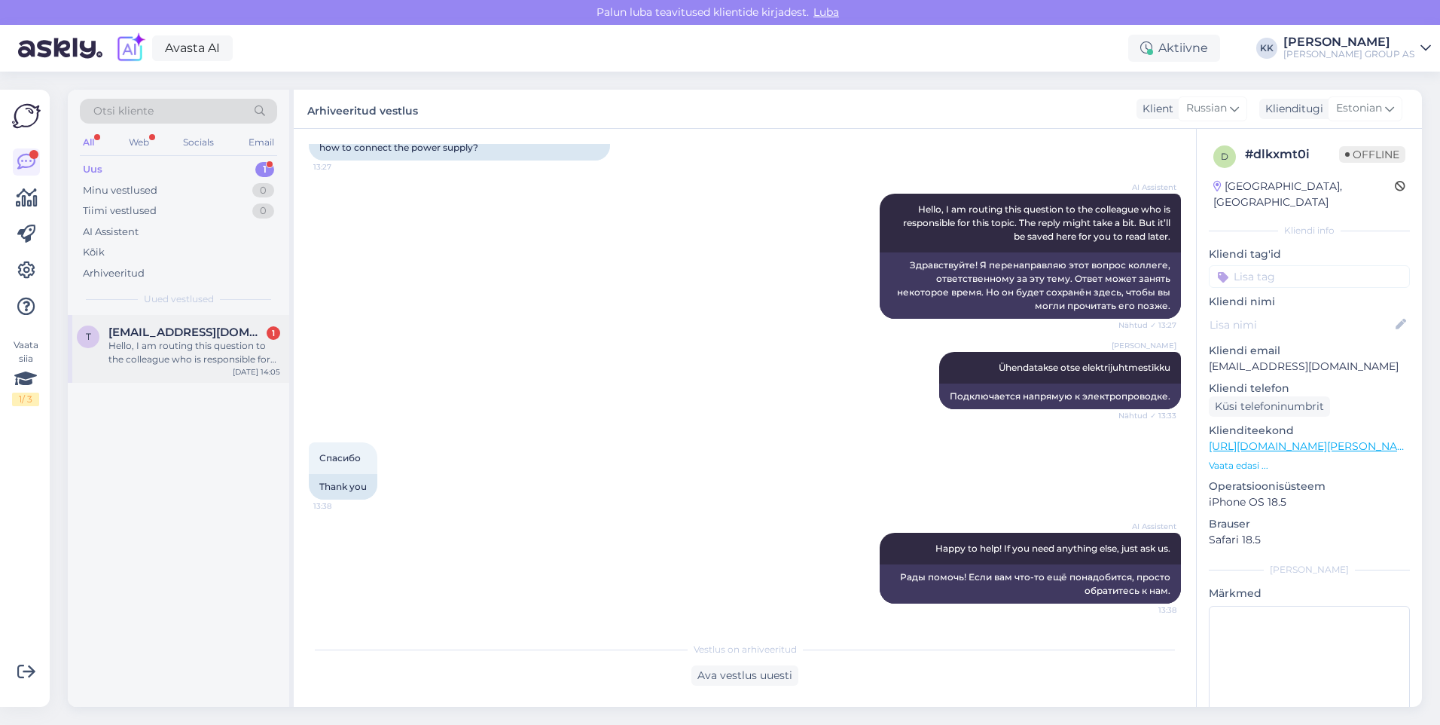
click at [164, 340] on div "Hello, I am routing this question to the colleague who is responsible for this …" at bounding box center [194, 352] width 172 height 27
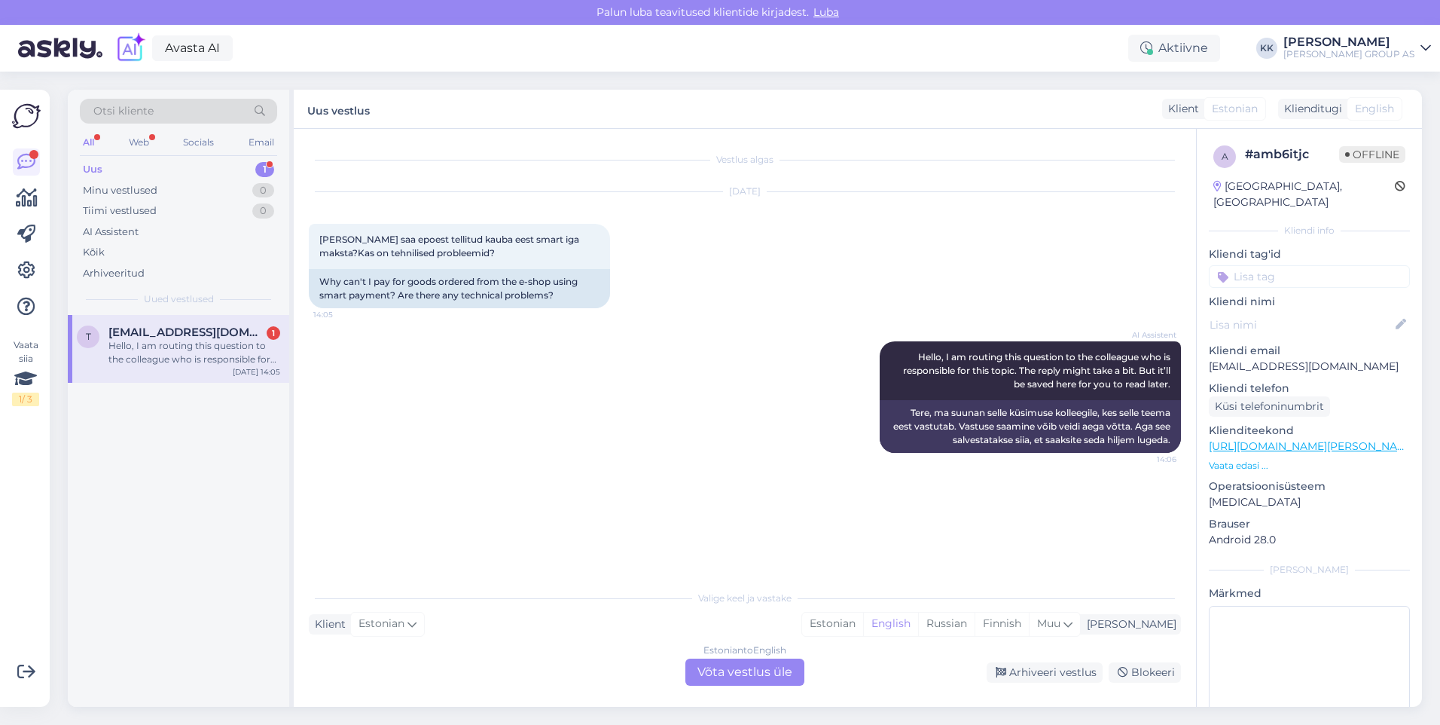
scroll to position [0, 0]
click at [863, 621] on div "Estonian" at bounding box center [832, 623] width 61 height 23
click at [757, 667] on div "Estonian to Estonian Võta vestlus üle" at bounding box center [744, 671] width 119 height 27
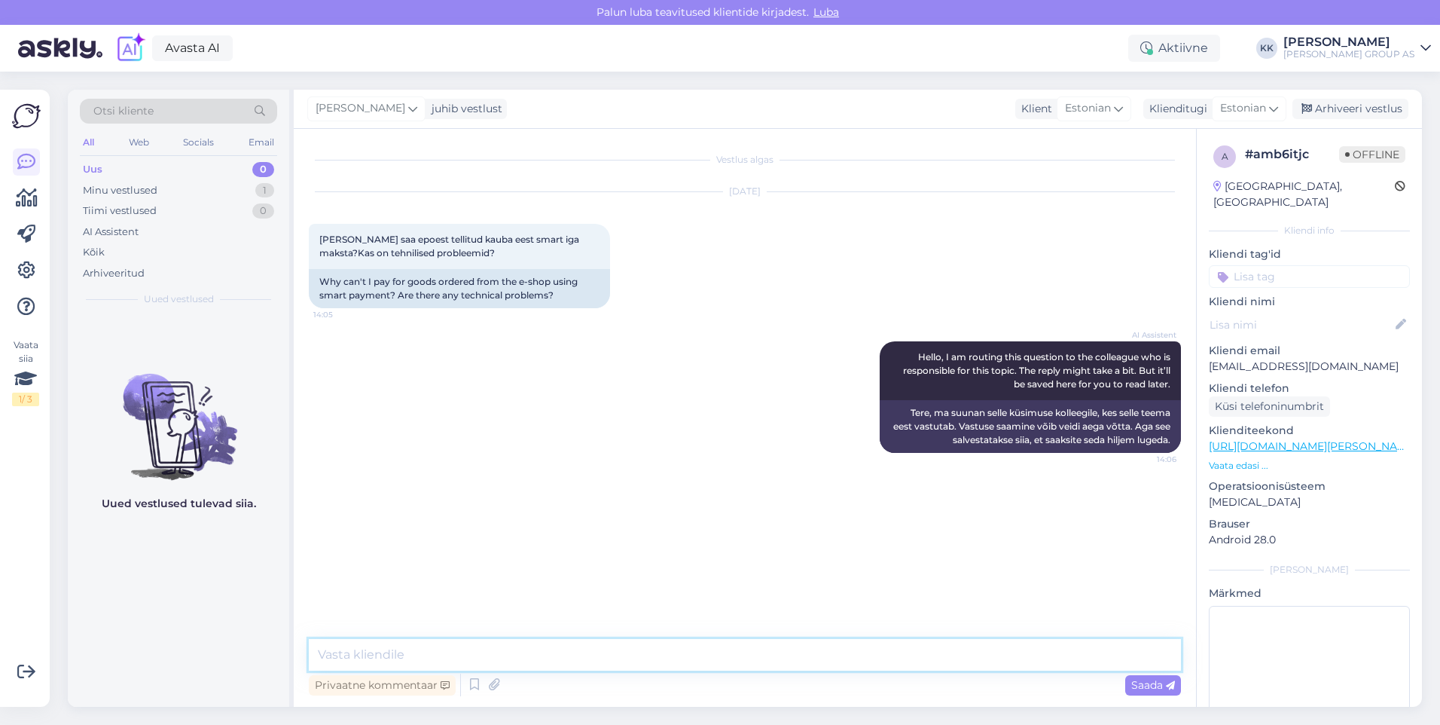
click at [352, 660] on textarea at bounding box center [745, 655] width 872 height 32
type textarea "Vabandame, kui esinevad tehnilised probleemid."
click at [1147, 681] on span "Saada" at bounding box center [1153, 685] width 44 height 14
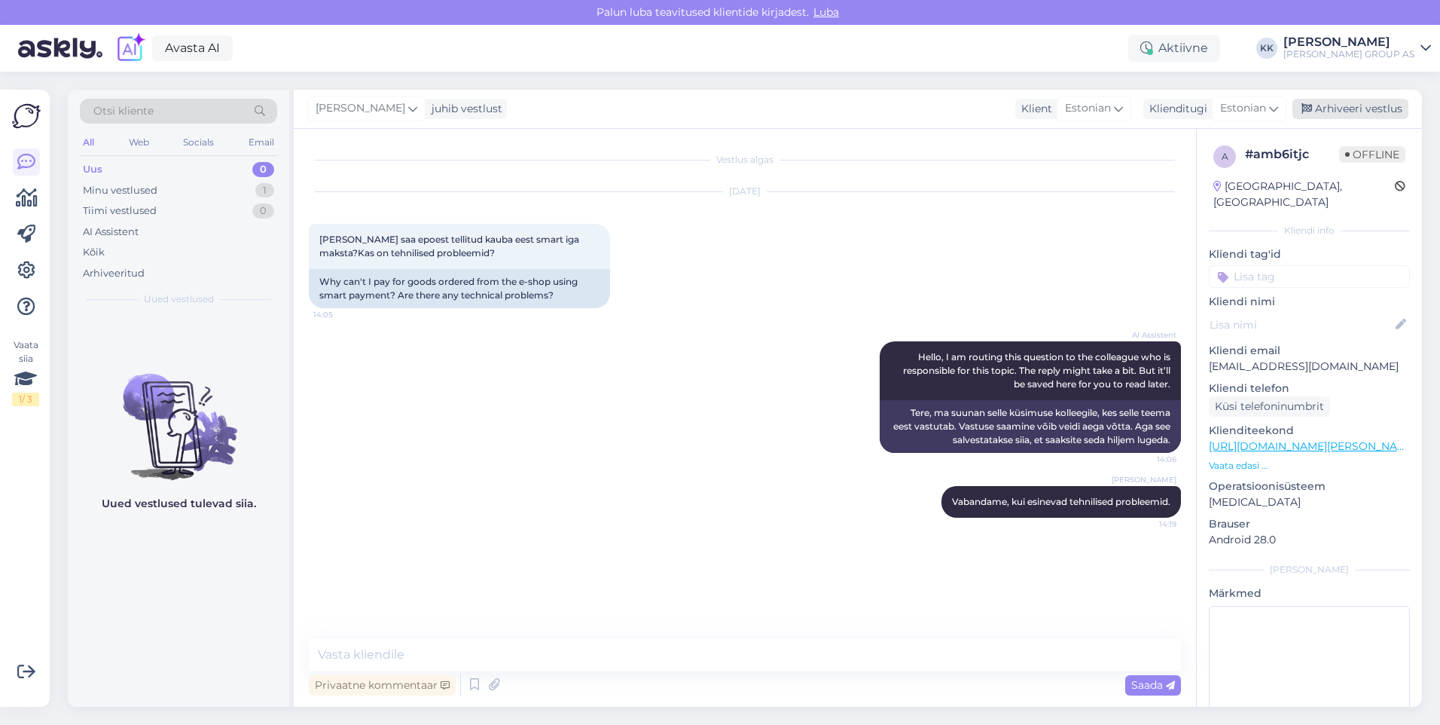
click at [1359, 107] on div "Arhiveeri vestlus" at bounding box center [1351, 109] width 116 height 20
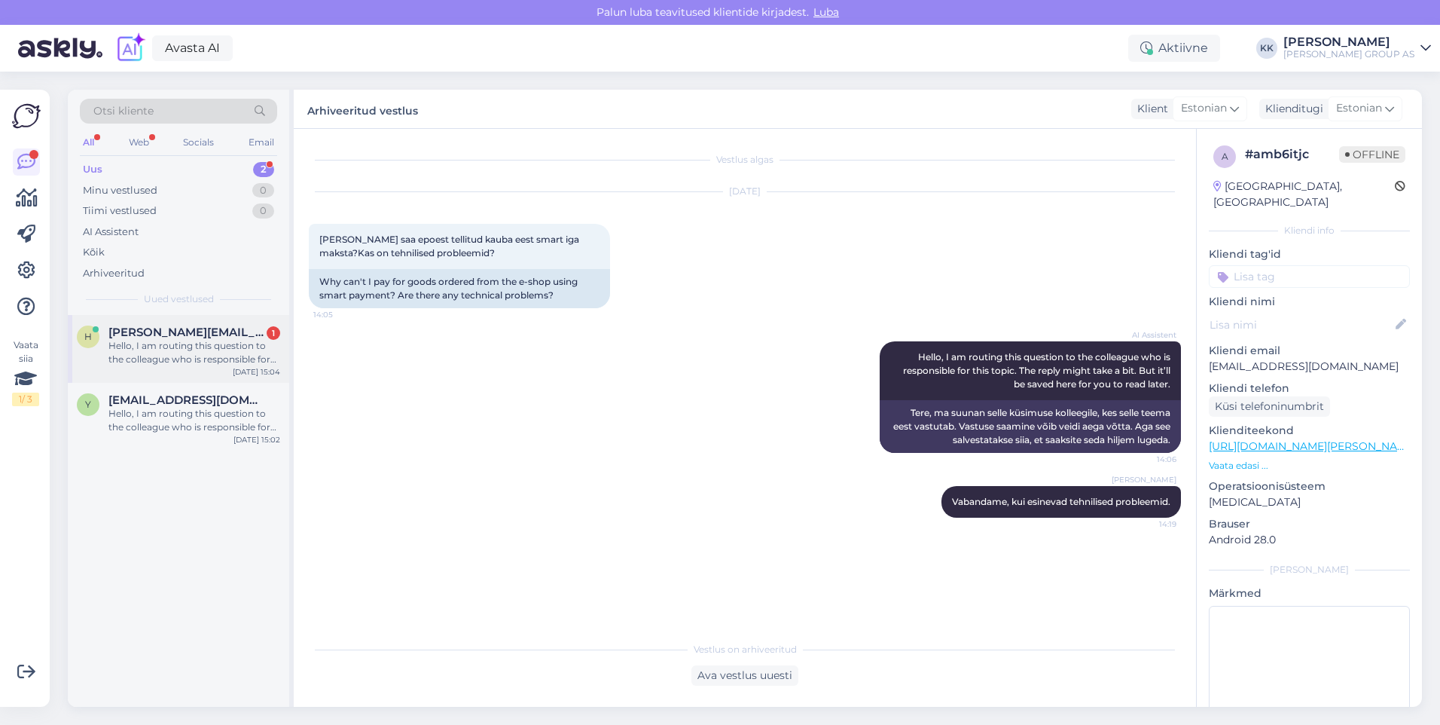
click at [190, 338] on span "[PERSON_NAME][EMAIL_ADDRESS][PERSON_NAME][DOMAIN_NAME]" at bounding box center [186, 332] width 157 height 14
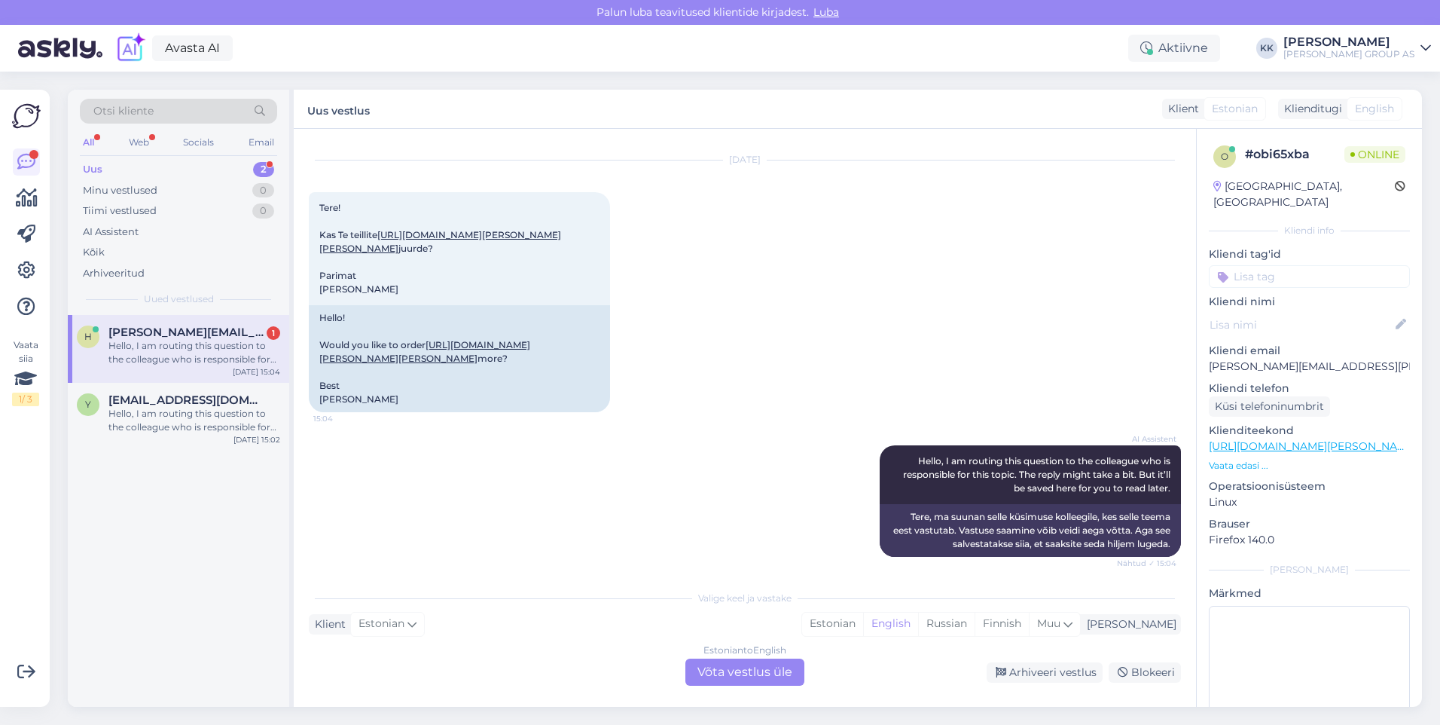
scroll to position [77, 0]
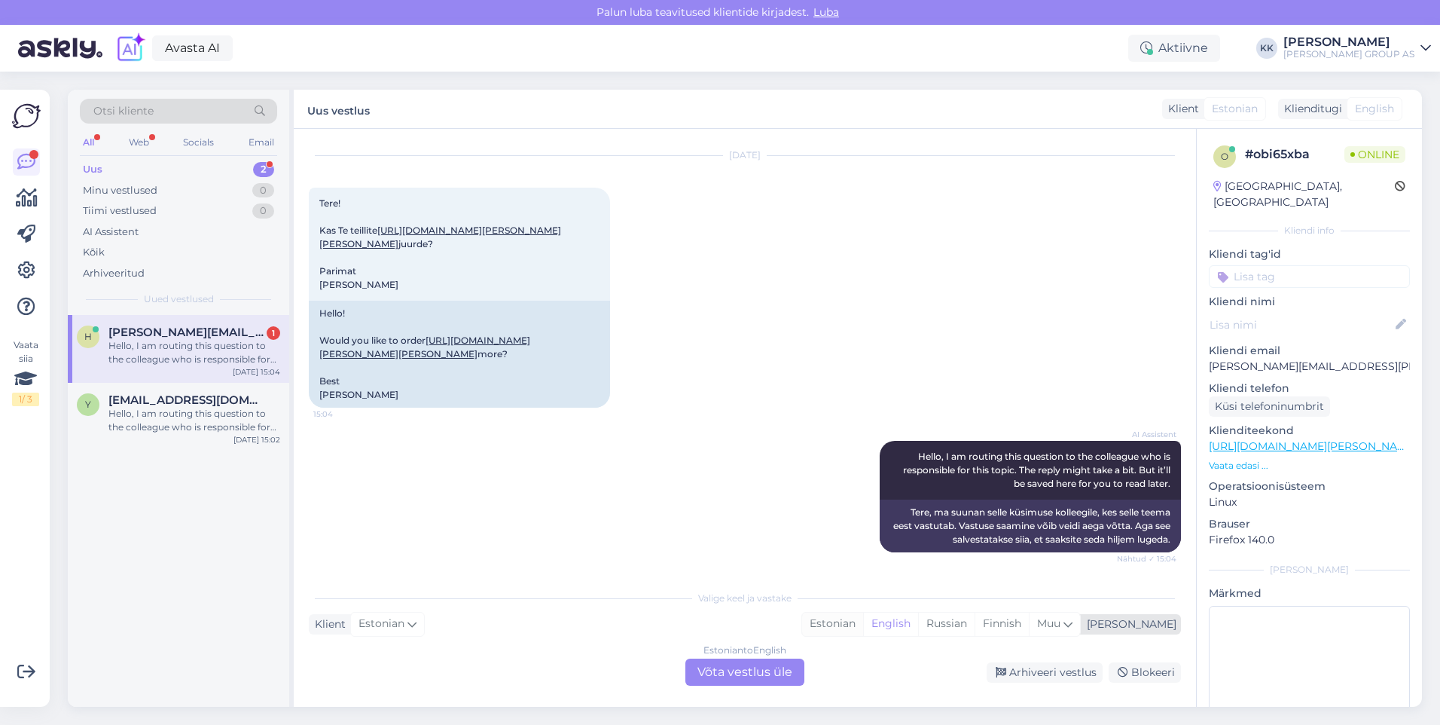
click at [863, 620] on div "Estonian" at bounding box center [832, 623] width 61 height 23
click at [703, 673] on div "Estonian to Estonian Võta vestlus üle" at bounding box center [744, 671] width 119 height 27
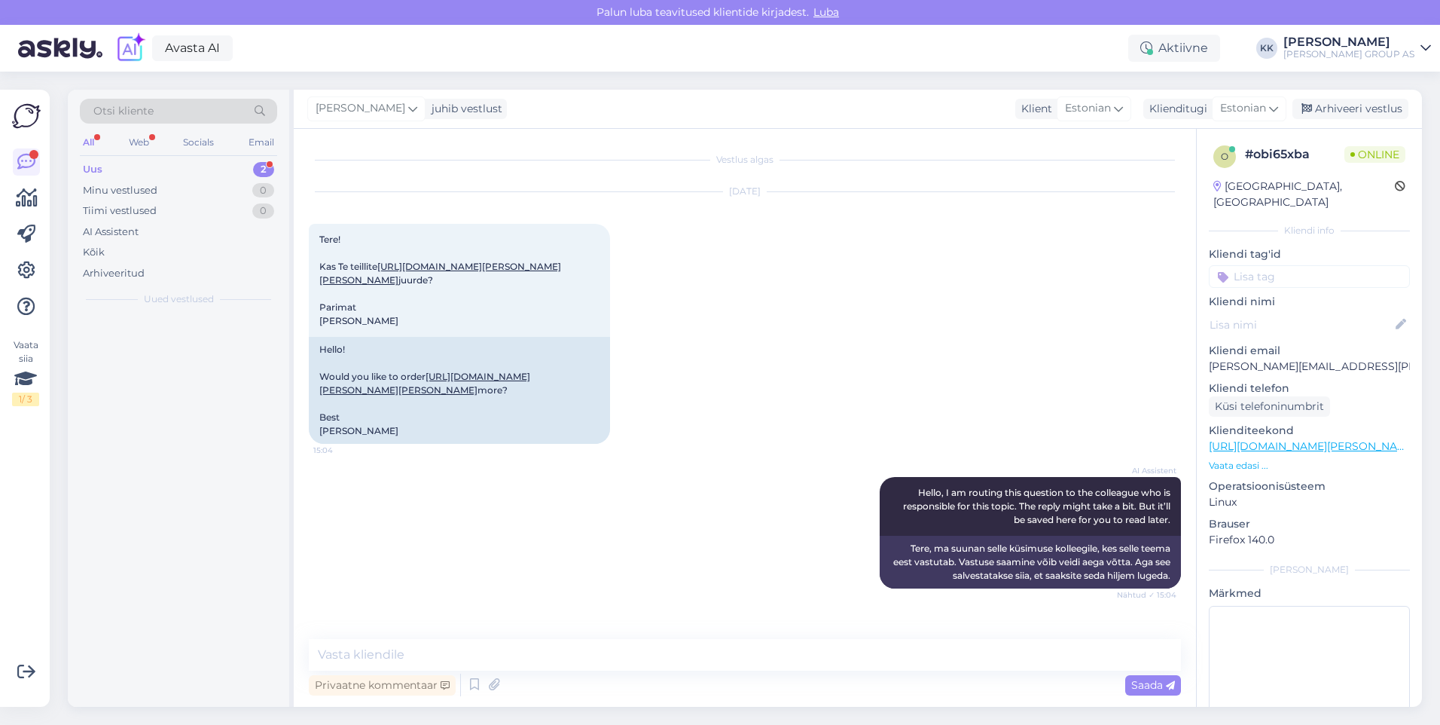
scroll to position [20, 0]
click at [365, 659] on textarea at bounding box center [745, 655] width 872 height 32
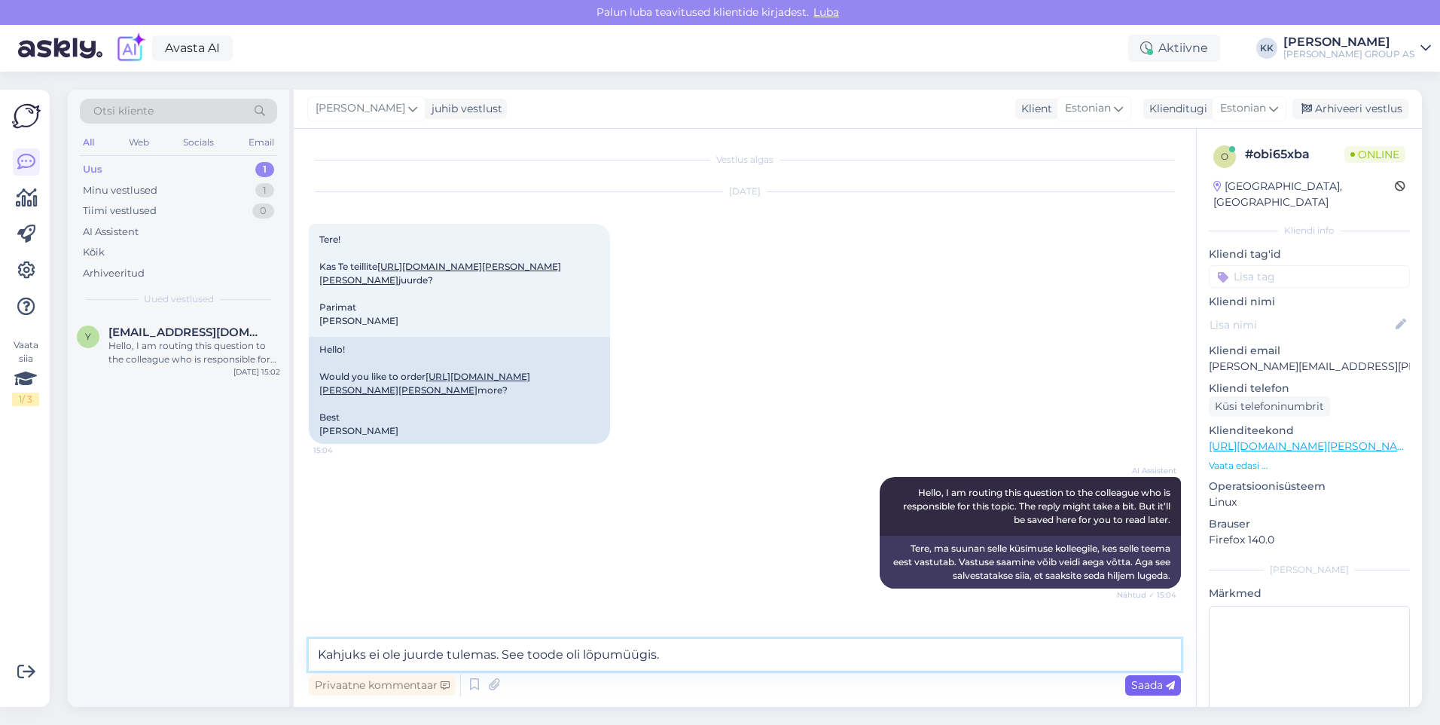
type textarea "Kahjuks ei ole juurde tulemas. See toode oli lõpumüügis."
click at [1138, 682] on span "Saada" at bounding box center [1153, 685] width 44 height 14
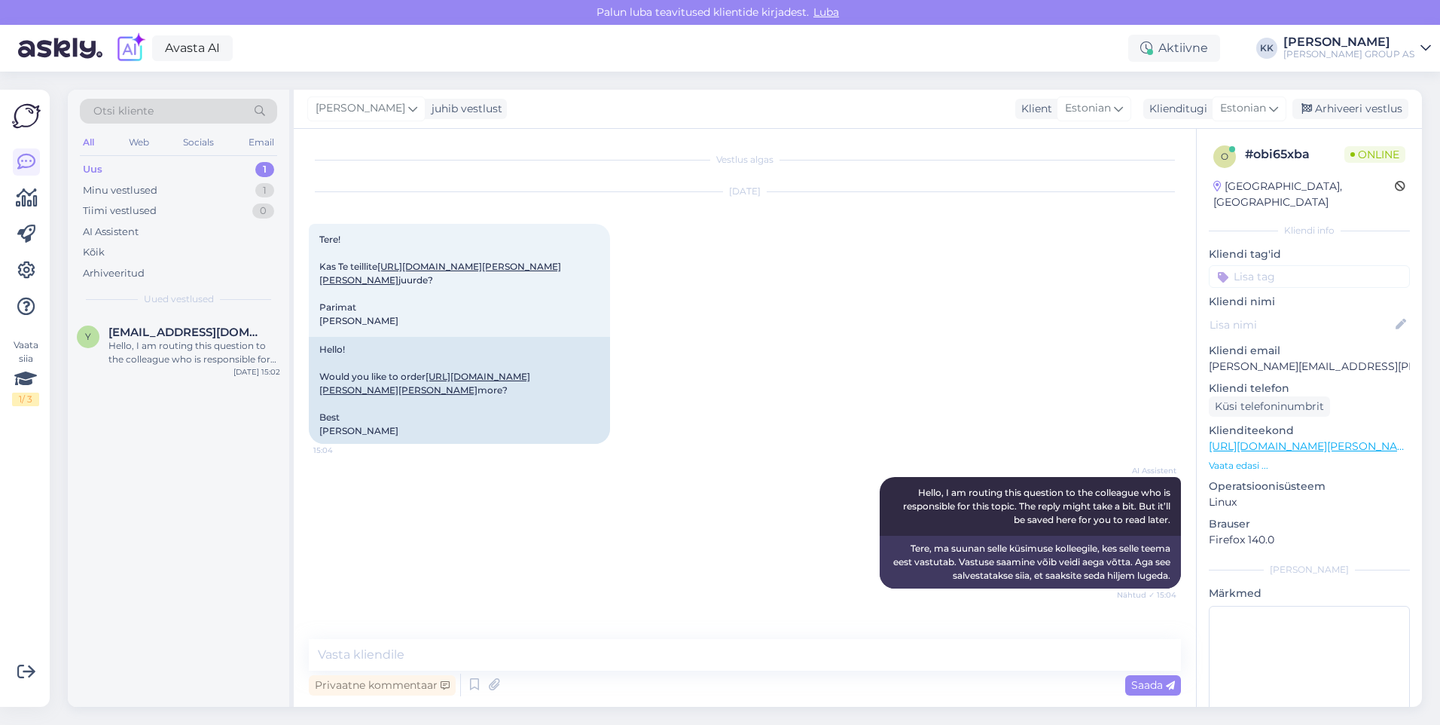
scroll to position [85, 0]
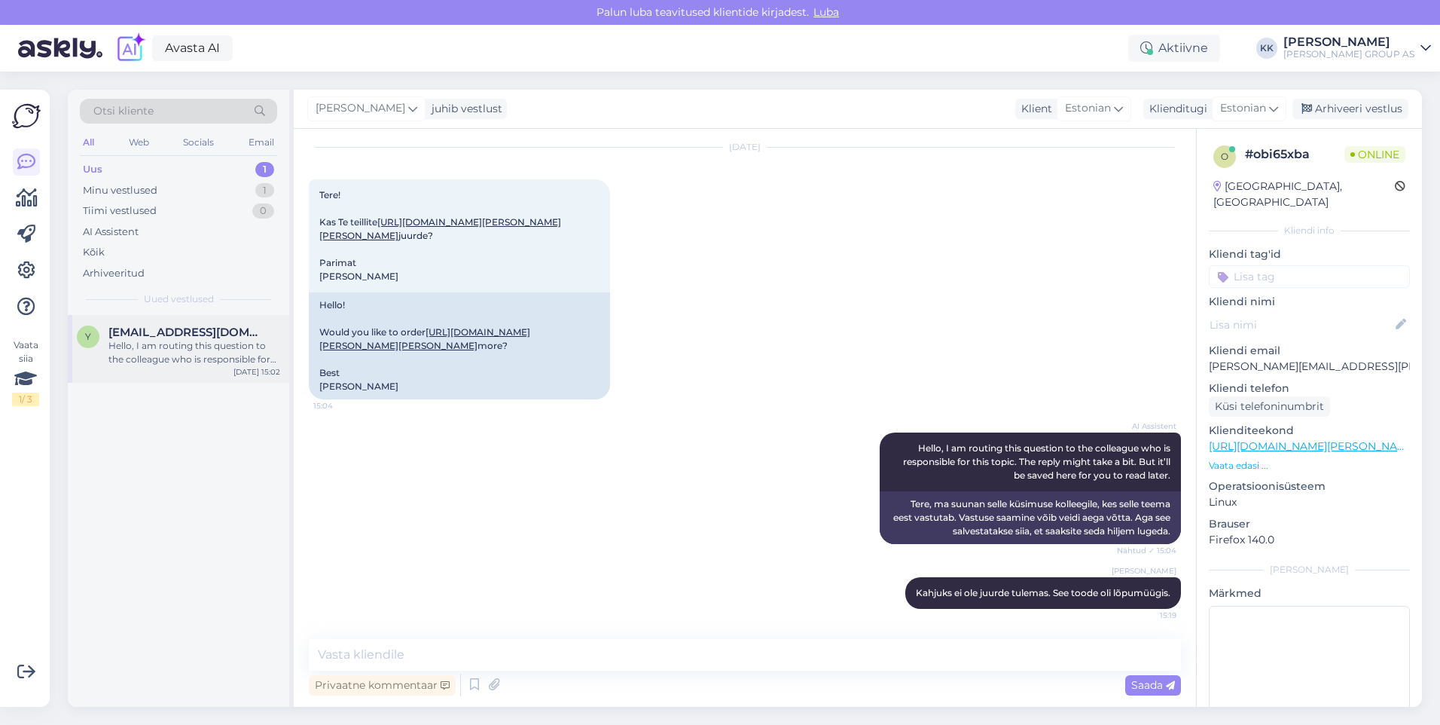
click at [151, 339] on div "Hello, I am routing this question to the colleague who is responsible for this …" at bounding box center [194, 352] width 172 height 27
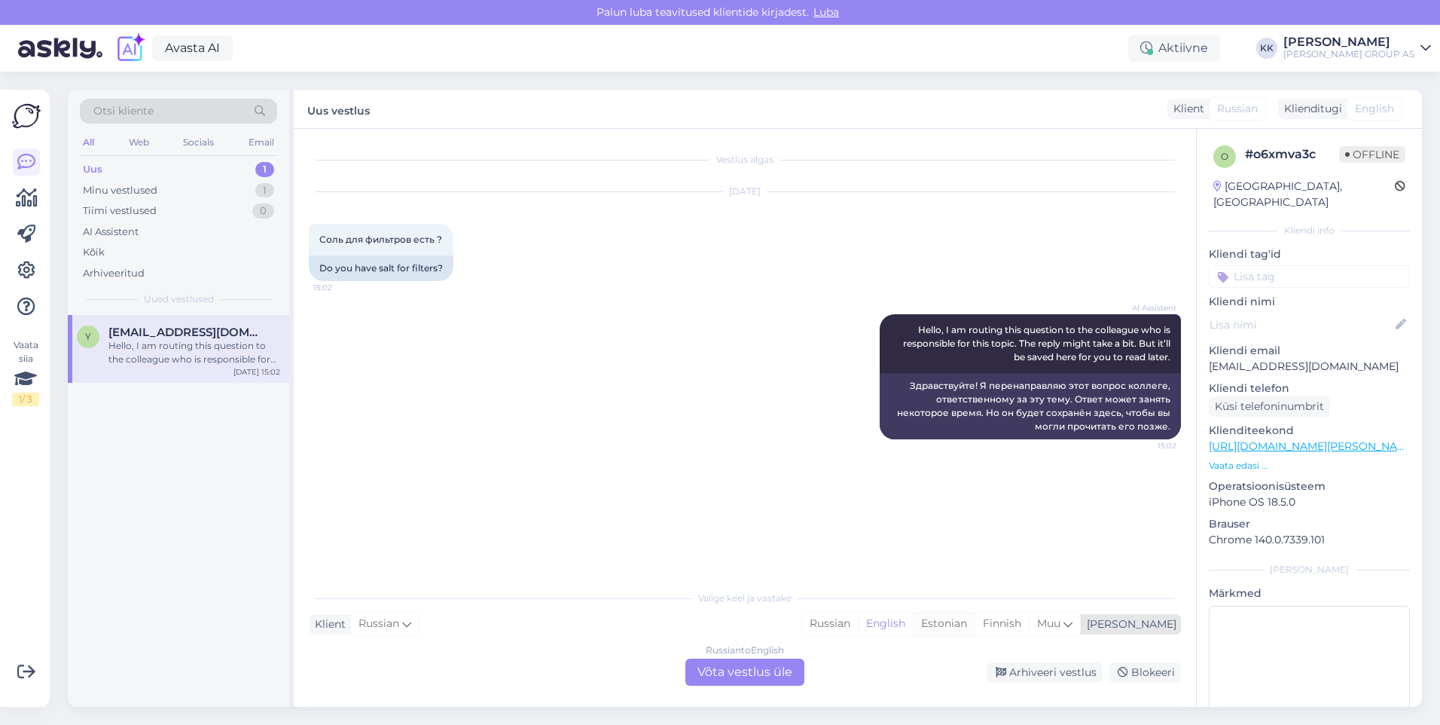
click at [975, 620] on div "Estonian" at bounding box center [944, 623] width 62 height 23
click at [762, 671] on div "Russian to Estonian Võta vestlus üle" at bounding box center [744, 671] width 119 height 27
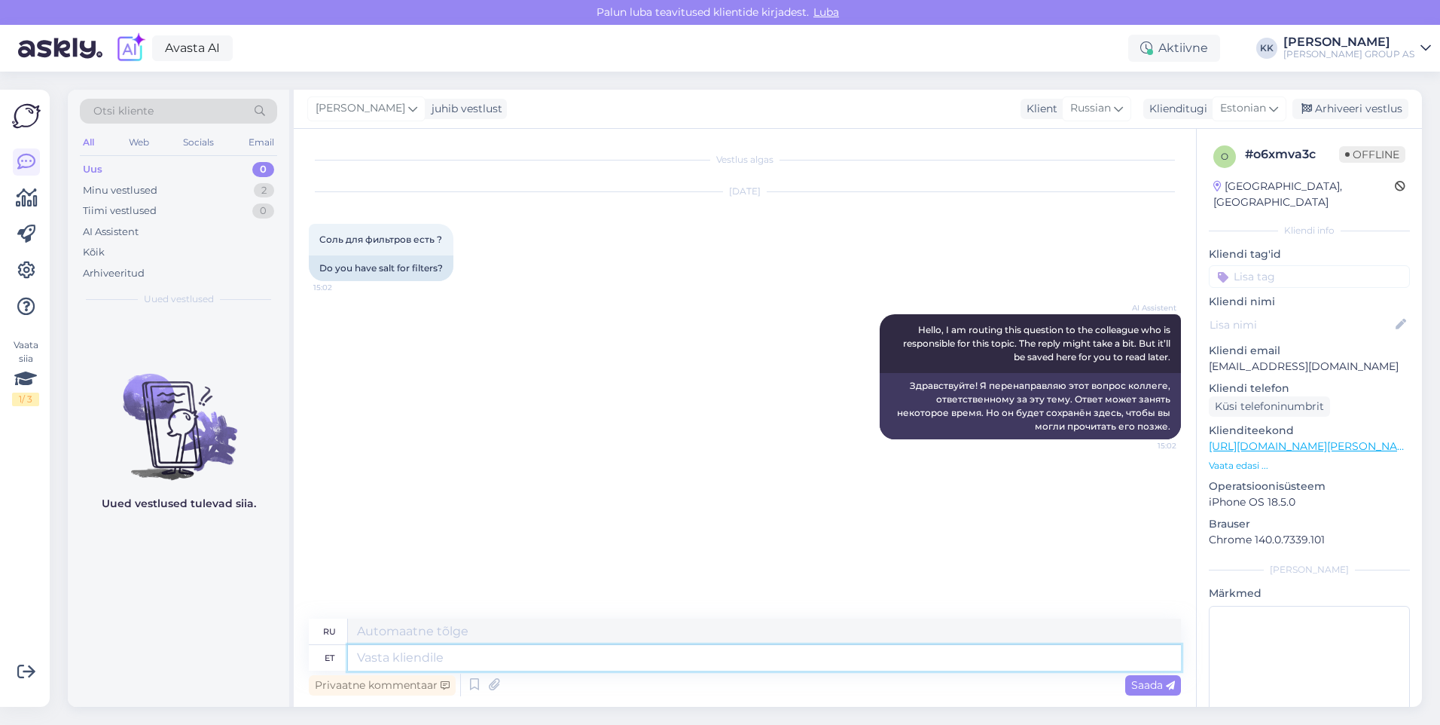
click at [390, 659] on textarea at bounding box center [764, 658] width 833 height 26
paste textarea "[URL][DOMAIN_NAME][PERSON_NAME]"
type textarea "[URL][DOMAIN_NAME][PERSON_NAME]"
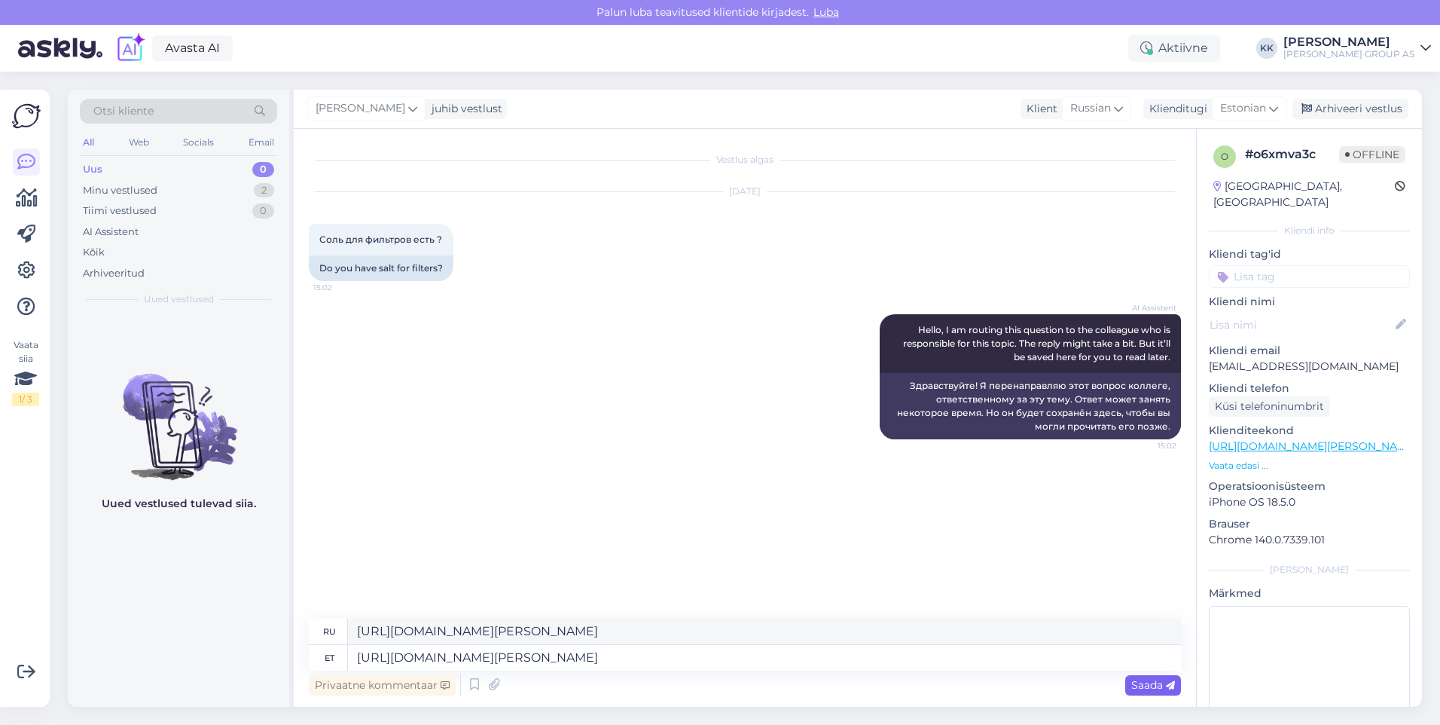
click at [1136, 679] on span "Saada" at bounding box center [1153, 685] width 44 height 14
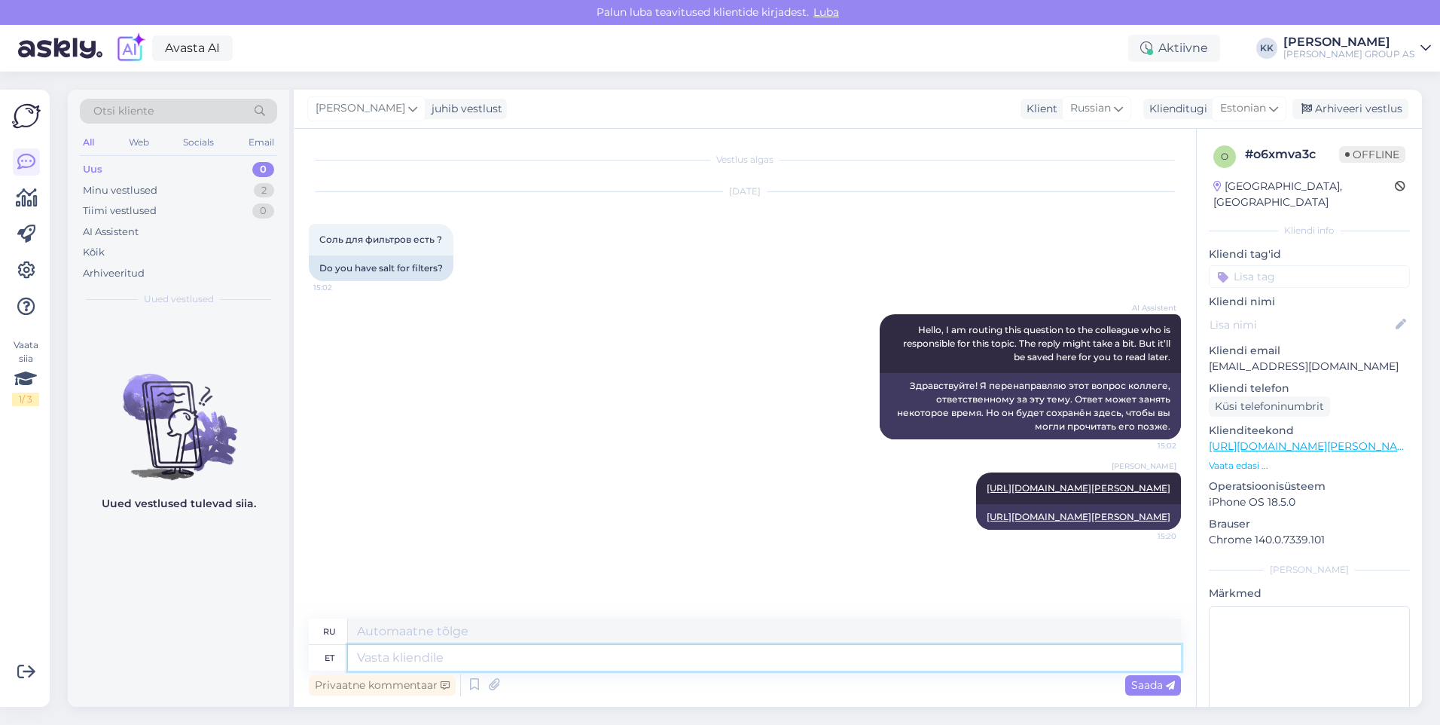
click at [380, 659] on textarea at bounding box center [764, 658] width 833 height 26
paste textarea "[URL][DOMAIN_NAME][PERSON_NAME]"
type textarea "[URL][DOMAIN_NAME][PERSON_NAME]"
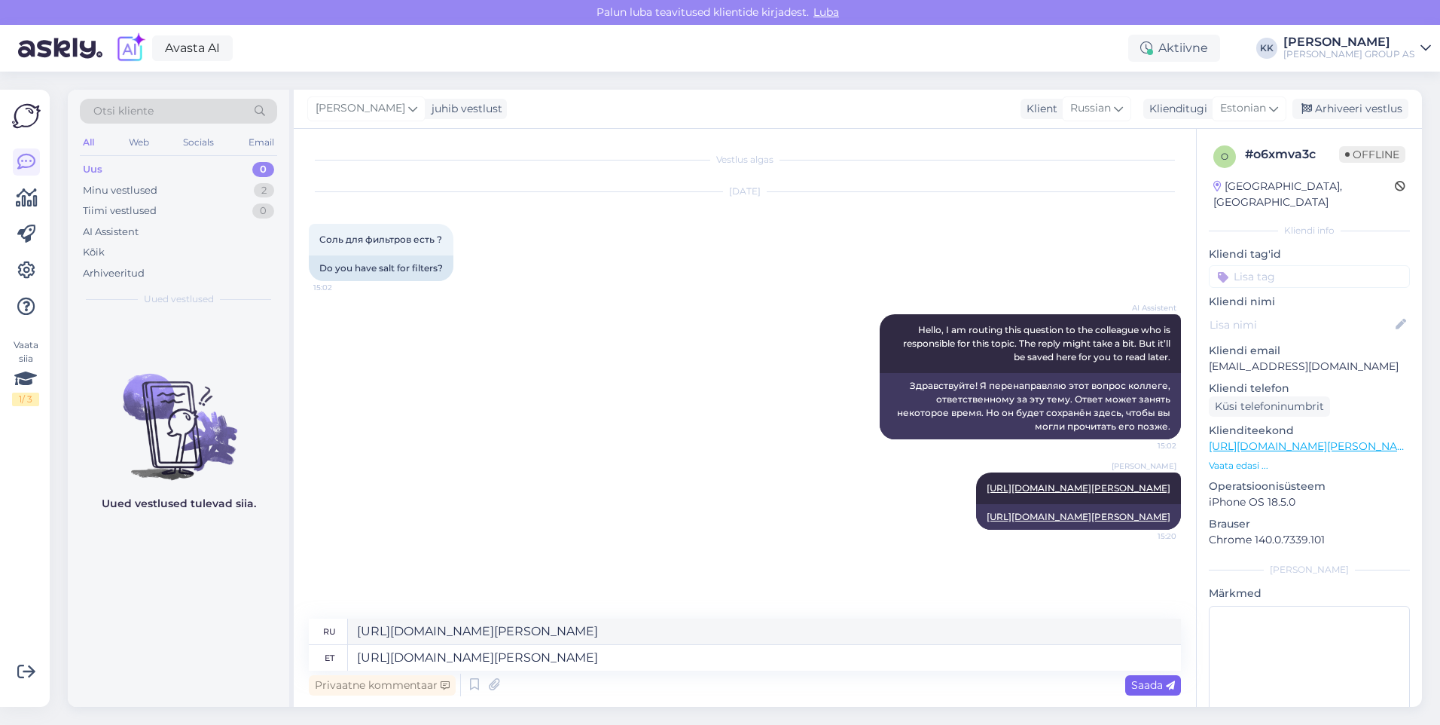
click at [1159, 681] on span "Saada" at bounding box center [1153, 685] width 44 height 14
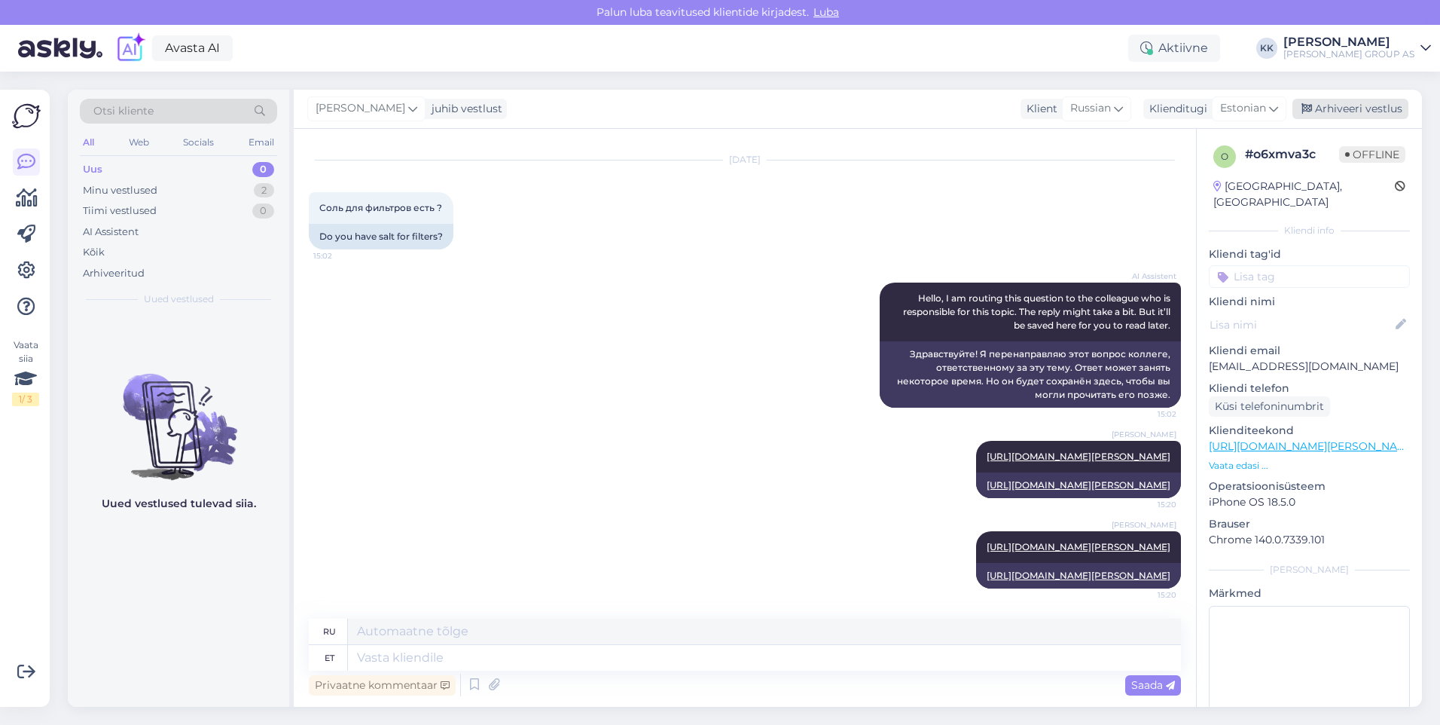
click at [1357, 107] on div "Arhiveeri vestlus" at bounding box center [1351, 109] width 116 height 20
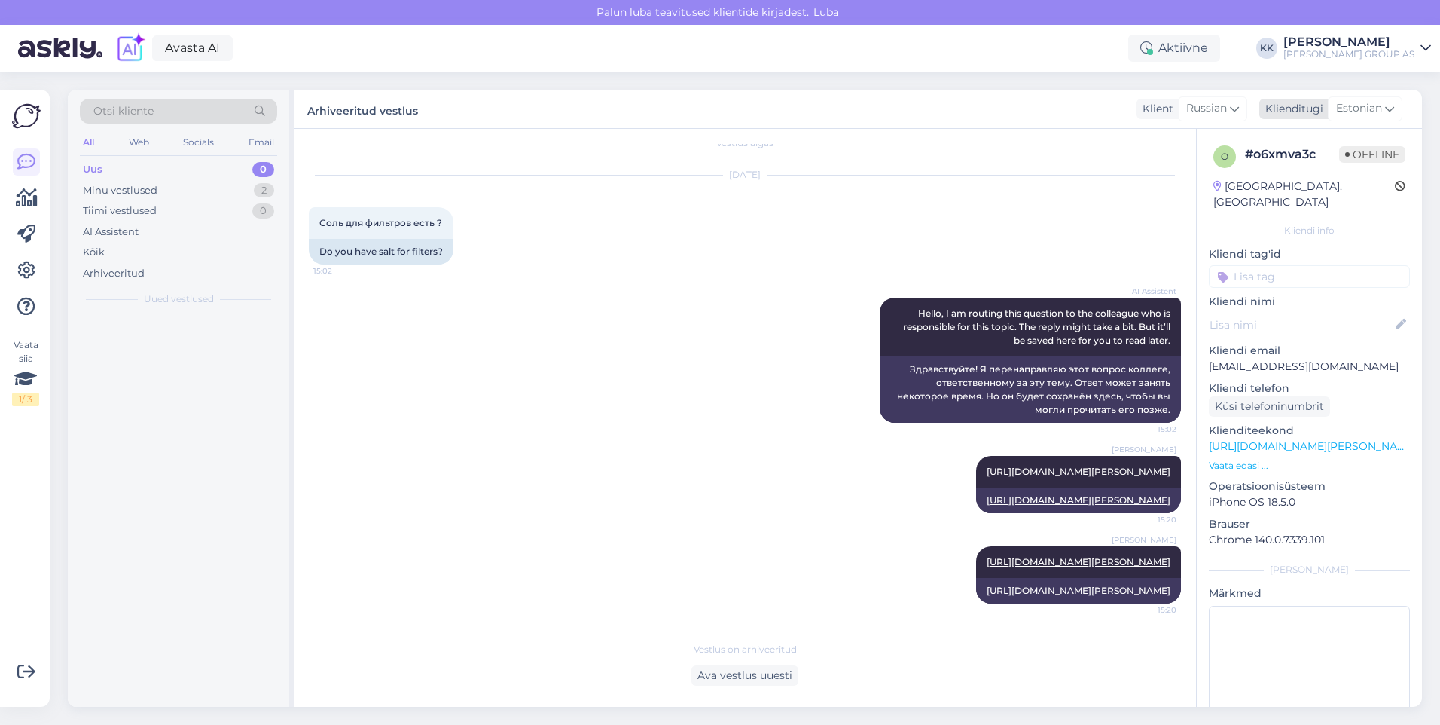
scroll to position [71, 0]
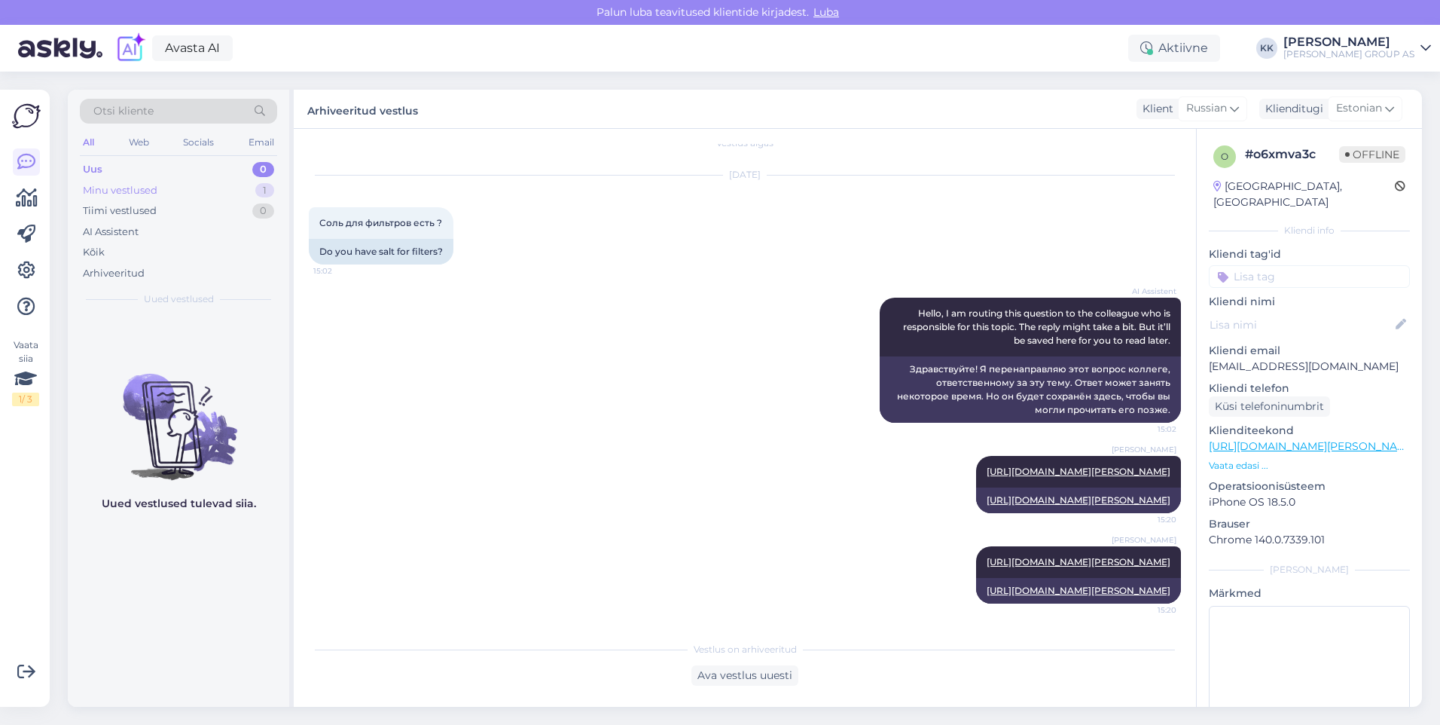
click at [115, 187] on div "Minu vestlused" at bounding box center [120, 190] width 75 height 15
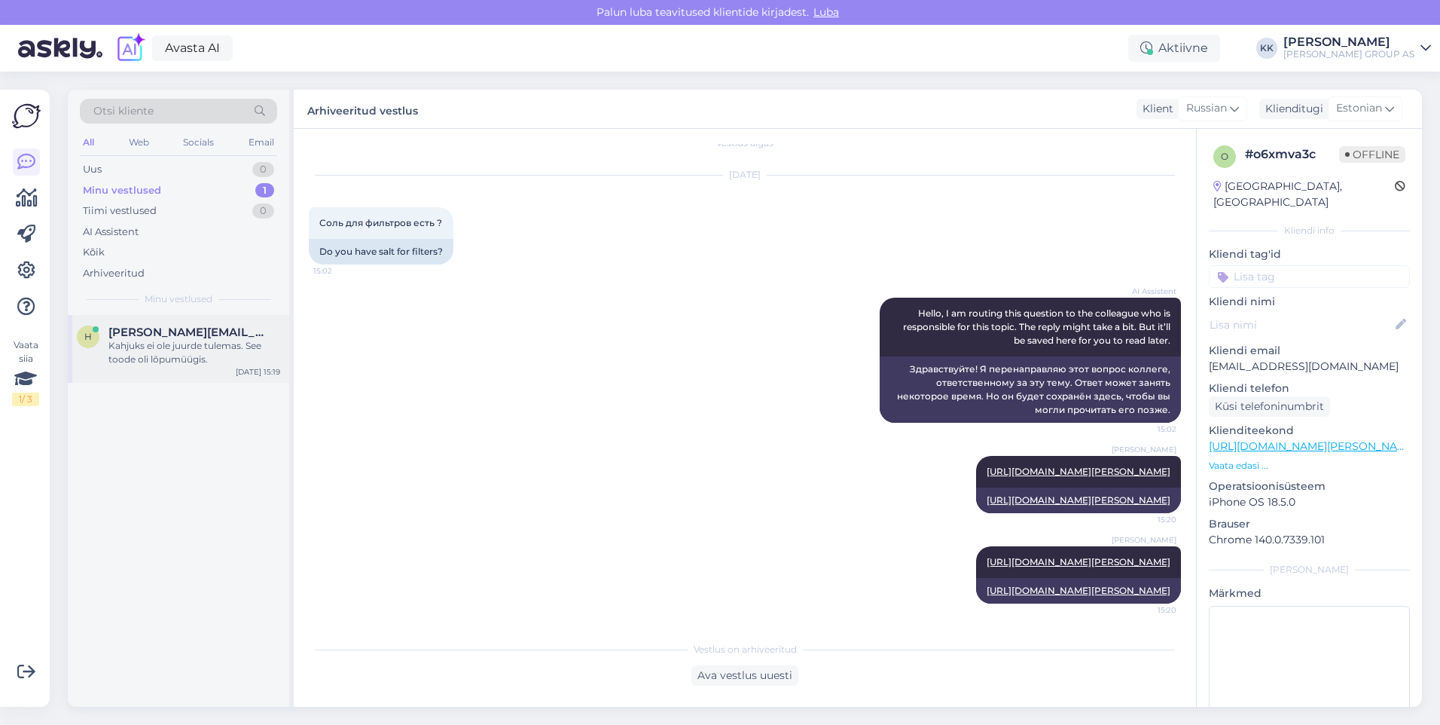
click at [156, 346] on div "Kahjuks ei ole juurde tulemas. See toode oli lõpumüügis." at bounding box center [194, 352] width 172 height 27
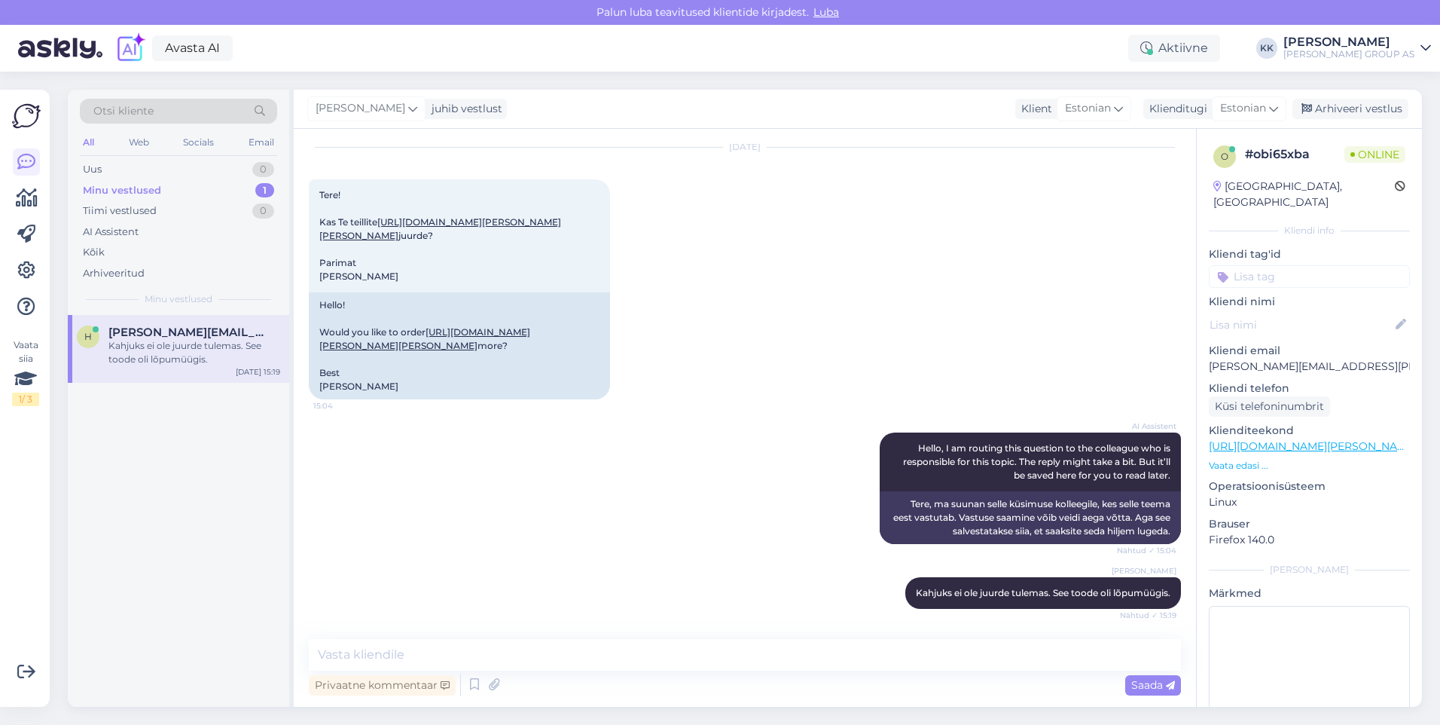
scroll to position [85, 0]
